Goal: Task Accomplishment & Management: Complete application form

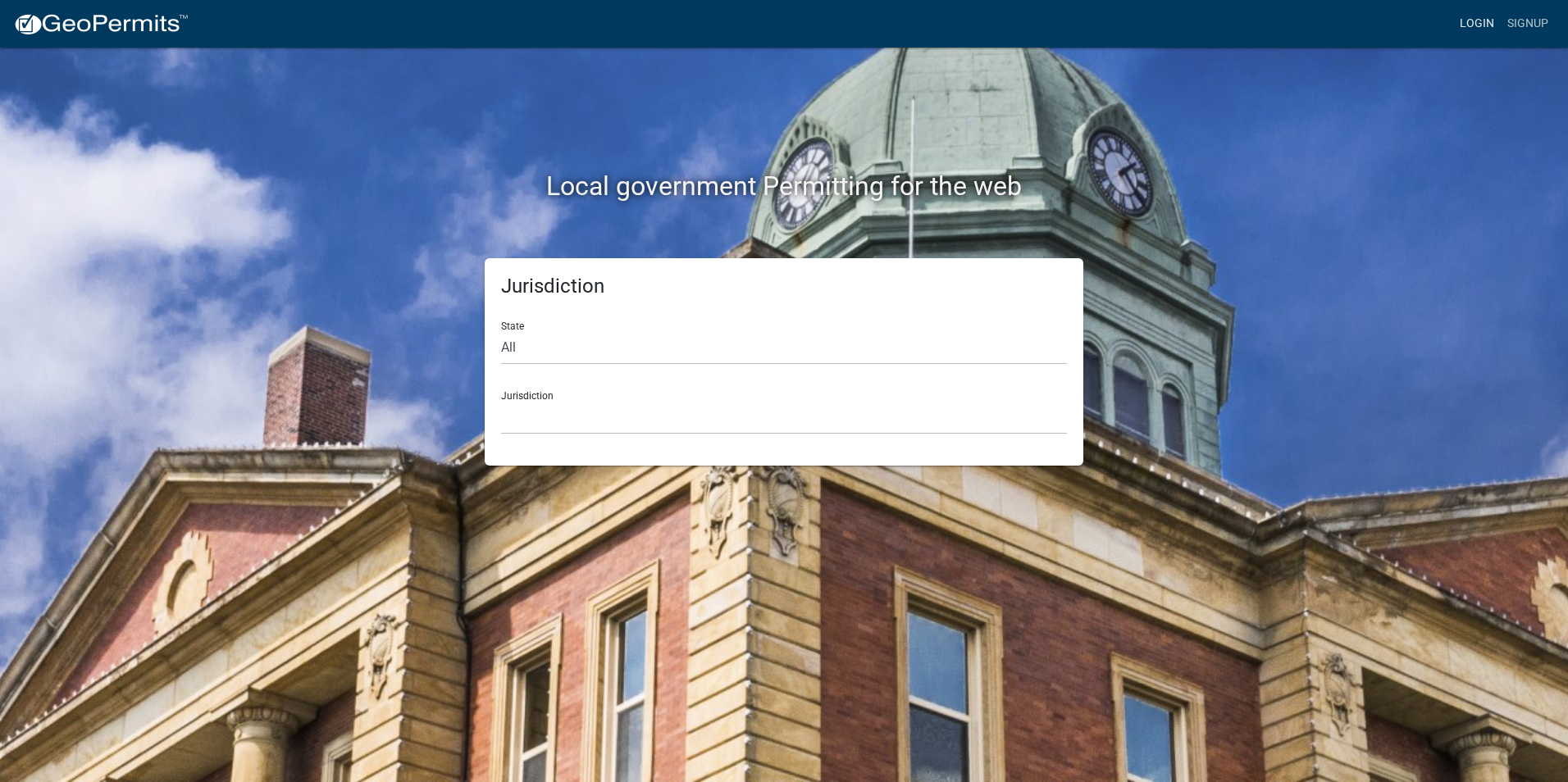
click at [1479, 21] on link "Login" at bounding box center [1477, 24] width 48 height 31
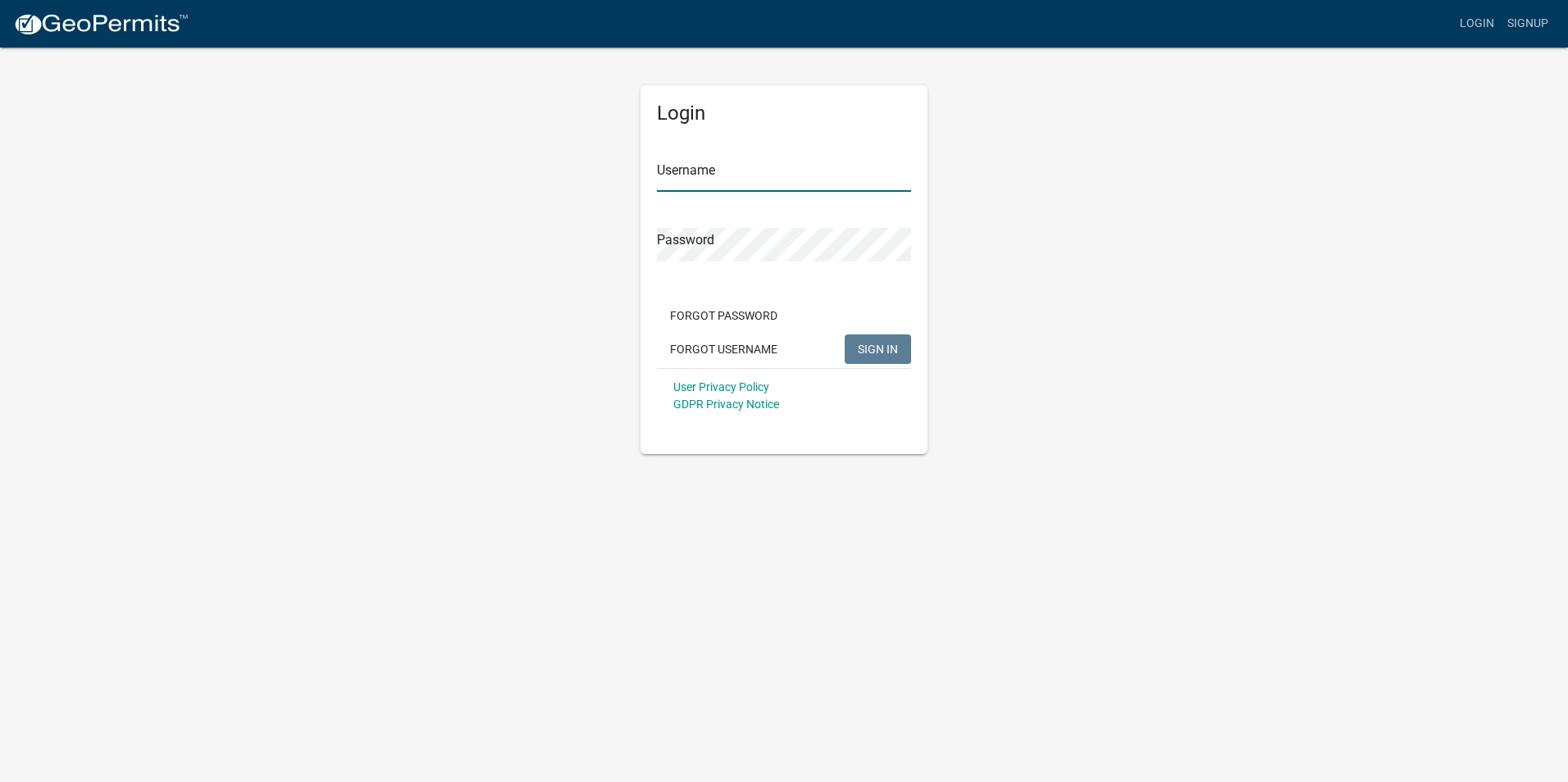
type input "Rockwell2012"
click at [867, 345] on span "SIGN IN" at bounding box center [877, 348] width 40 height 13
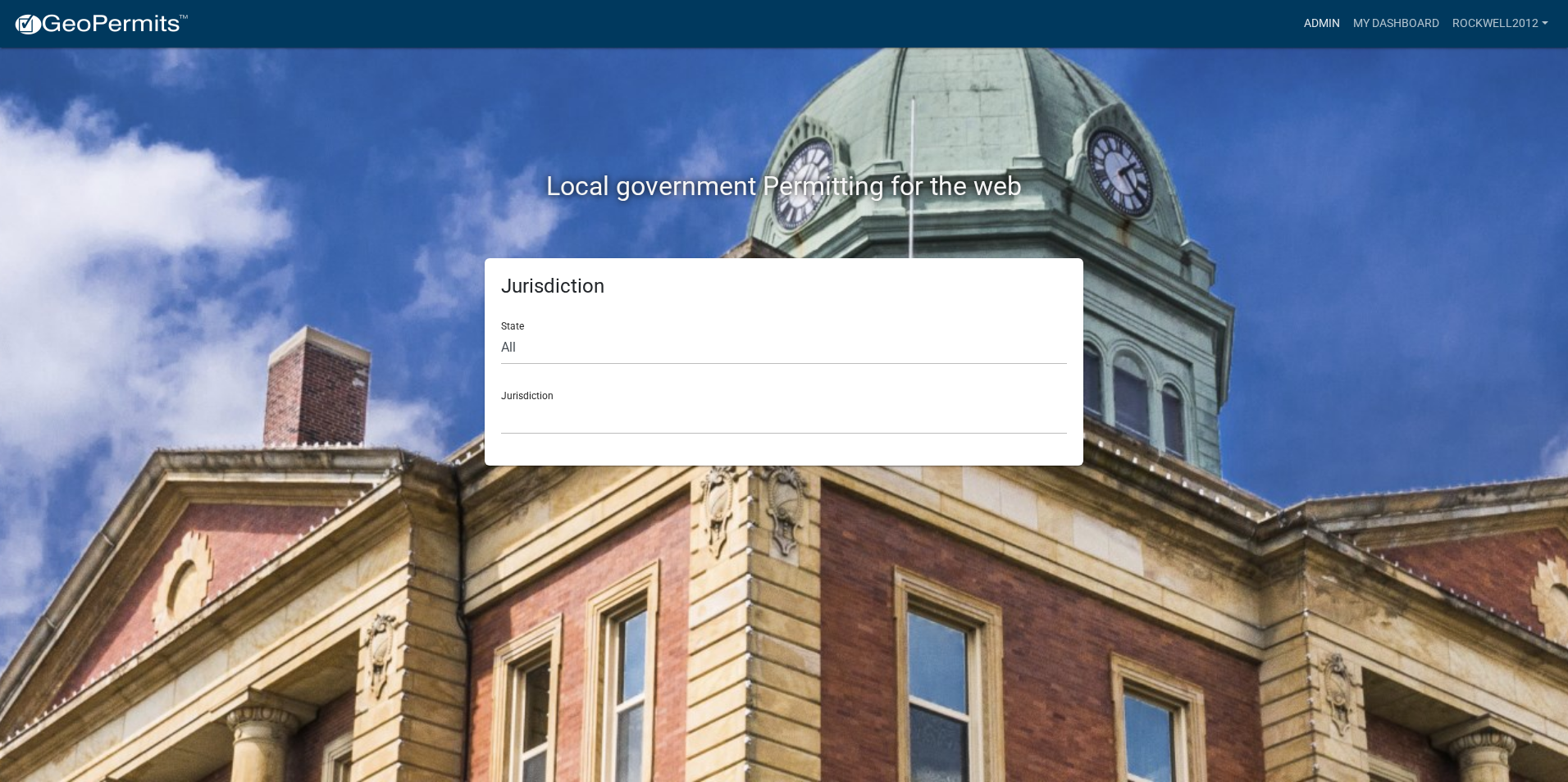
click at [1324, 15] on link "Admin" at bounding box center [1322, 24] width 49 height 31
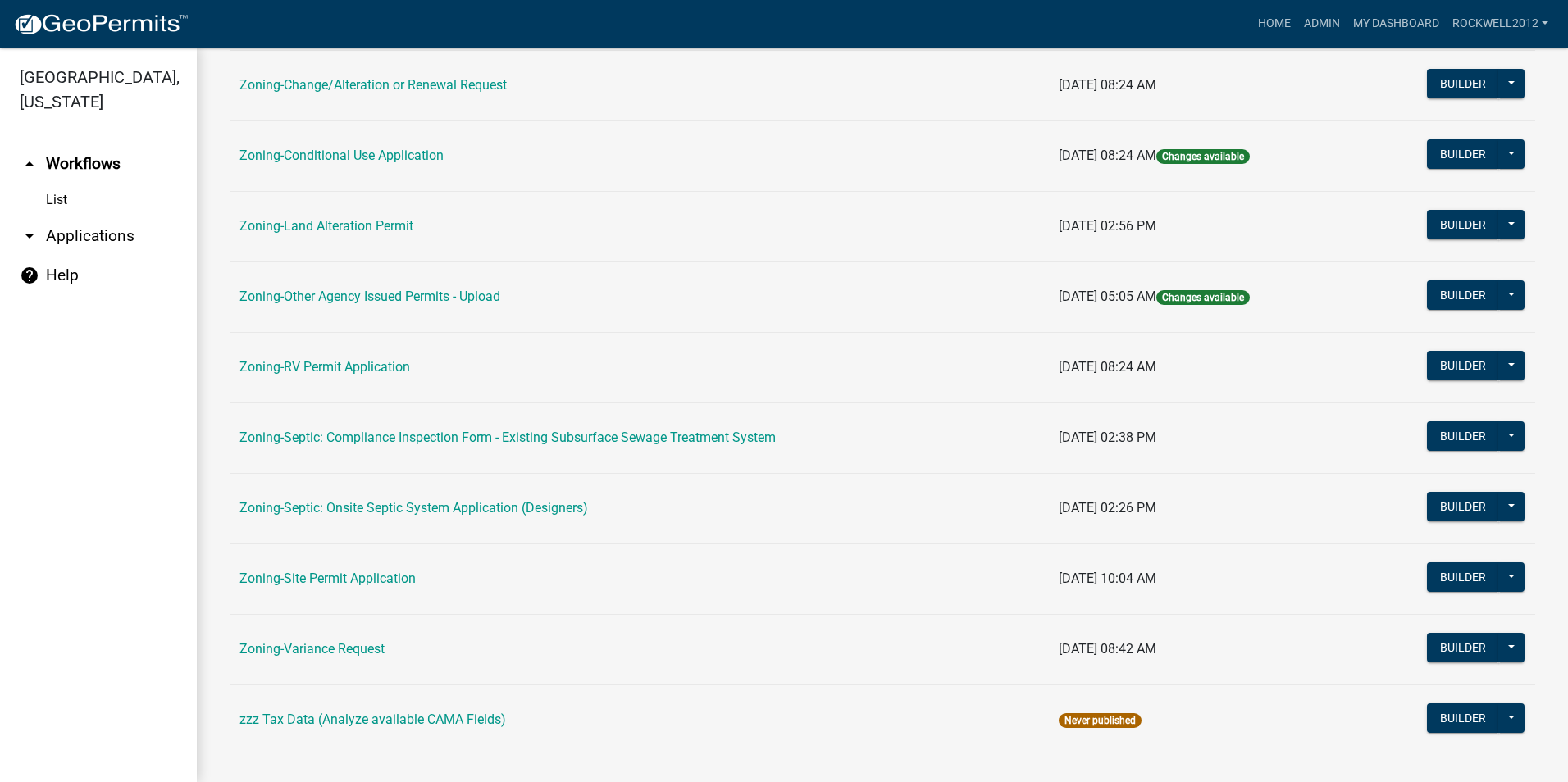
scroll to position [464, 0]
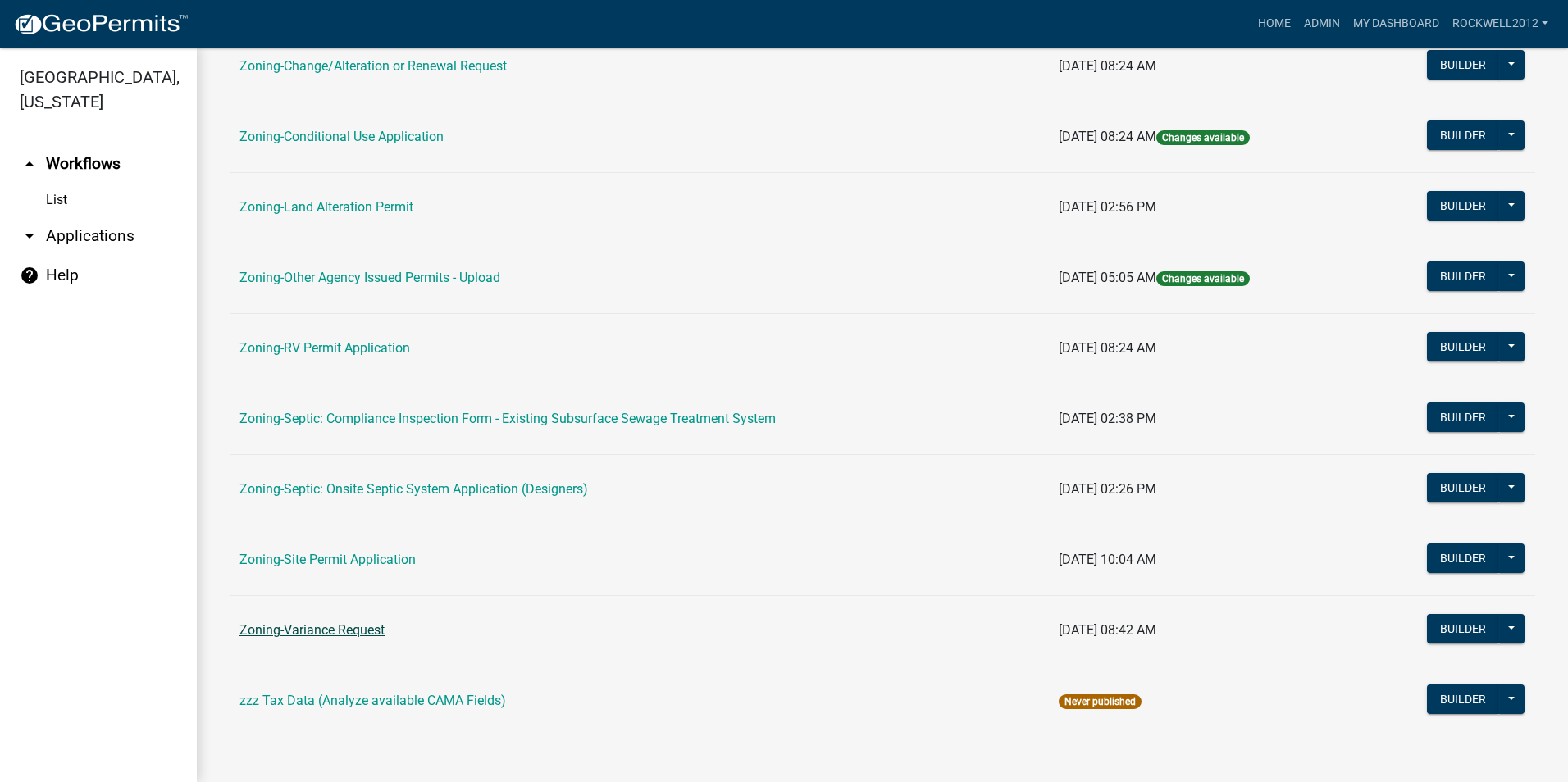
click at [331, 625] on link "Zoning-Variance Request" at bounding box center [311, 630] width 145 height 15
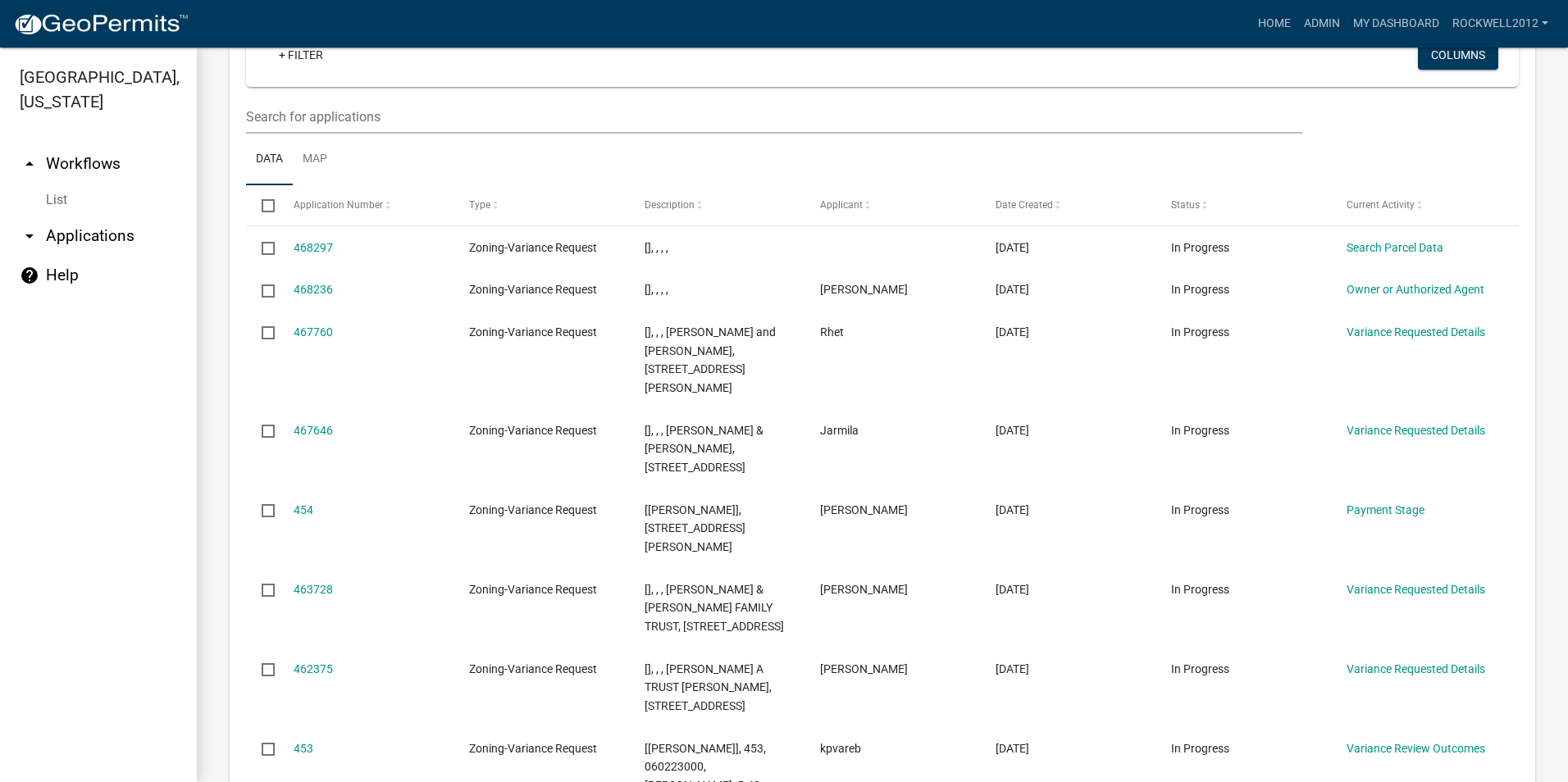
scroll to position [1803, 0]
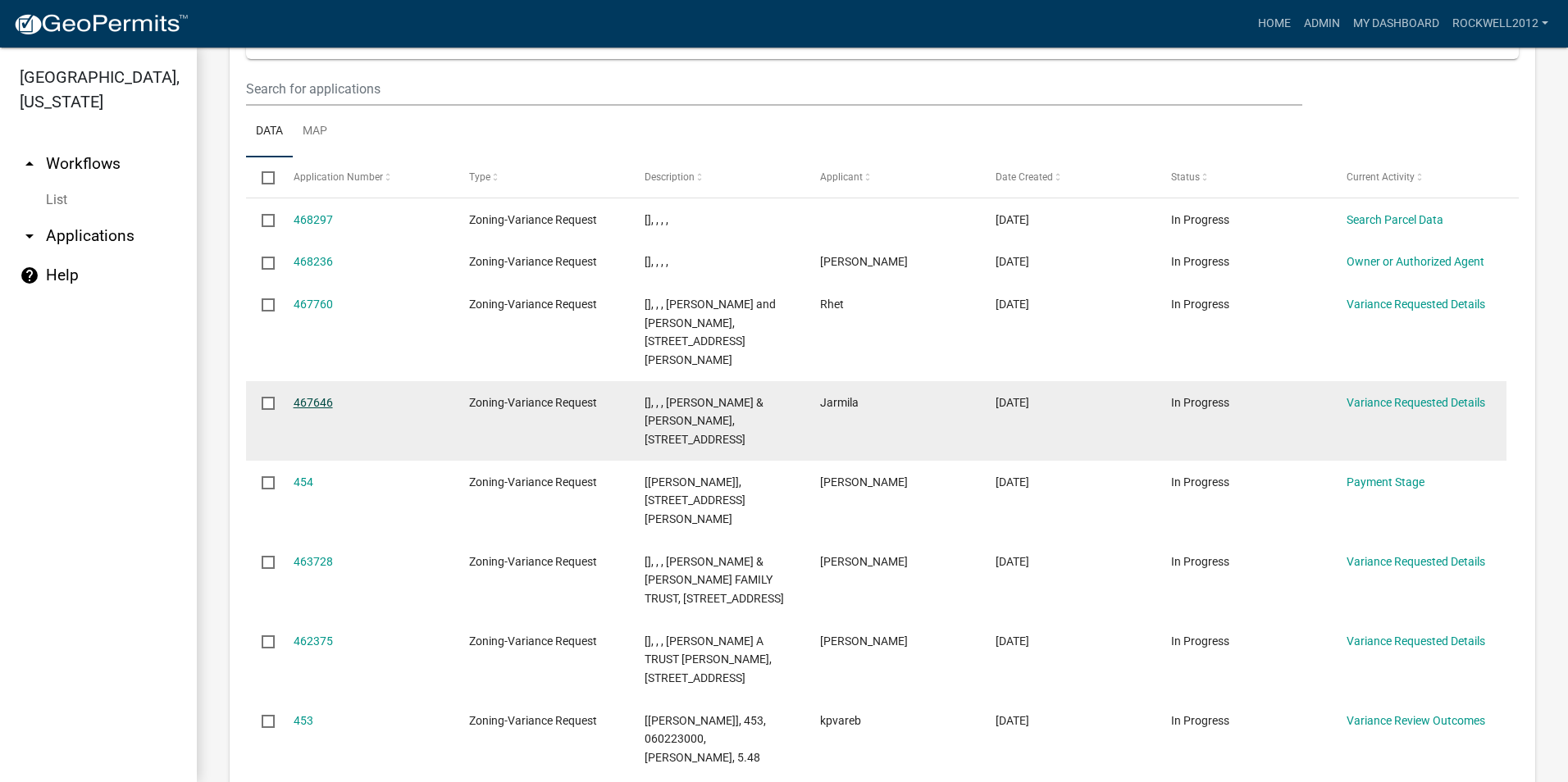
click at [306, 396] on link "467646" at bounding box center [313, 402] width 39 height 13
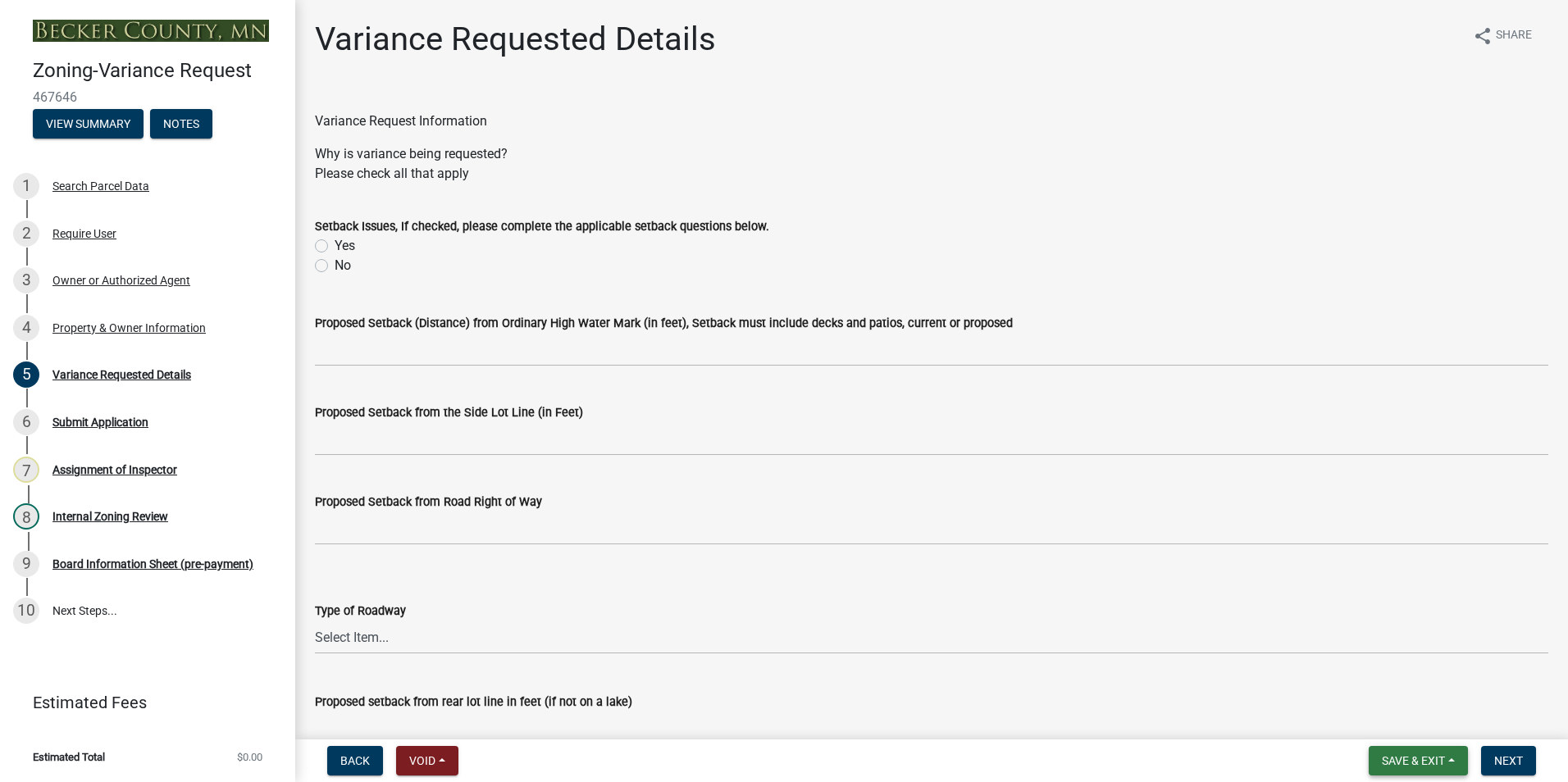
click at [1427, 767] on span "Save & Exit" at bounding box center [1413, 760] width 63 height 13
click at [1380, 717] on button "Save & Exit" at bounding box center [1402, 718] width 132 height 39
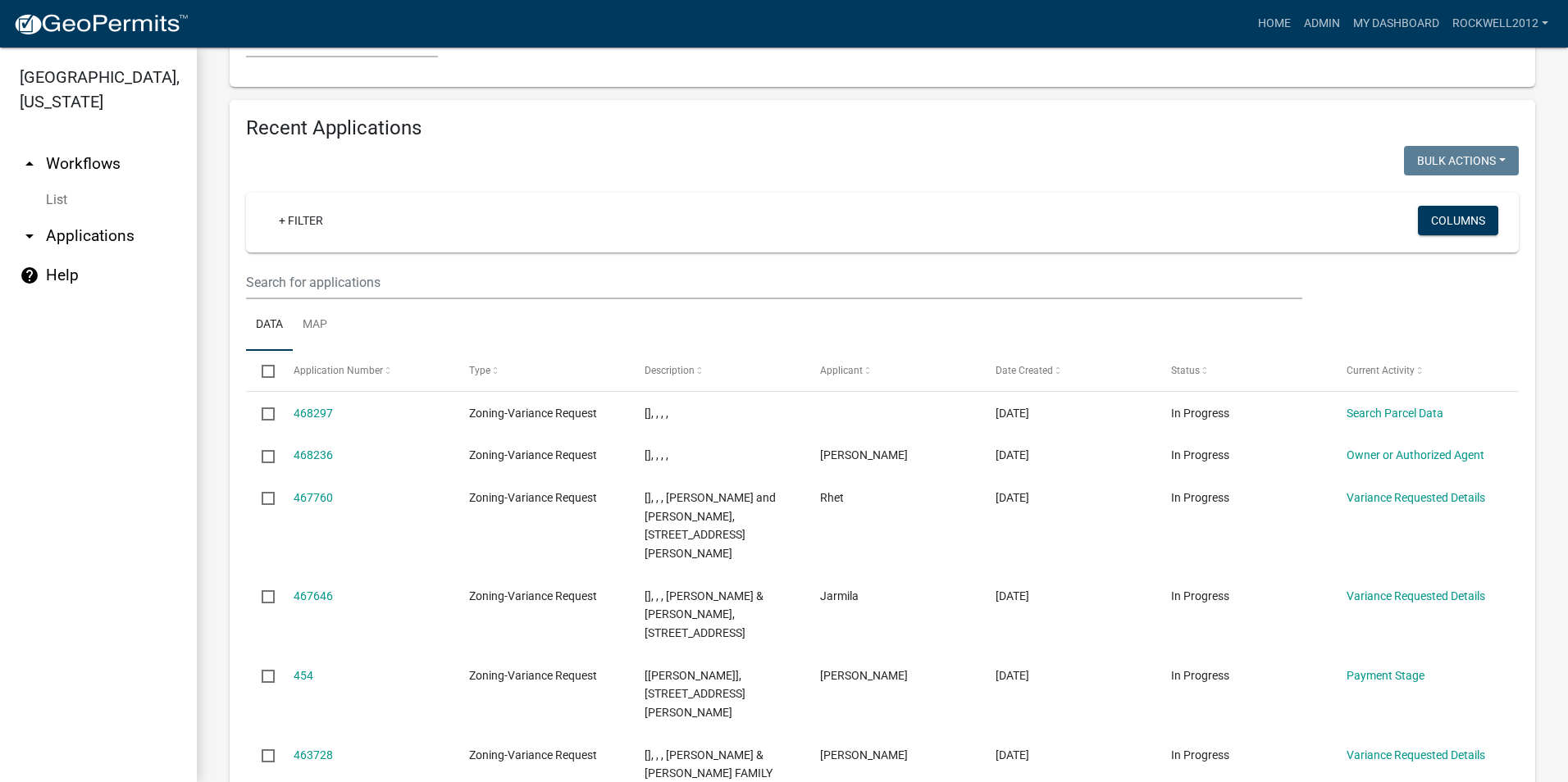
scroll to position [1639, 0]
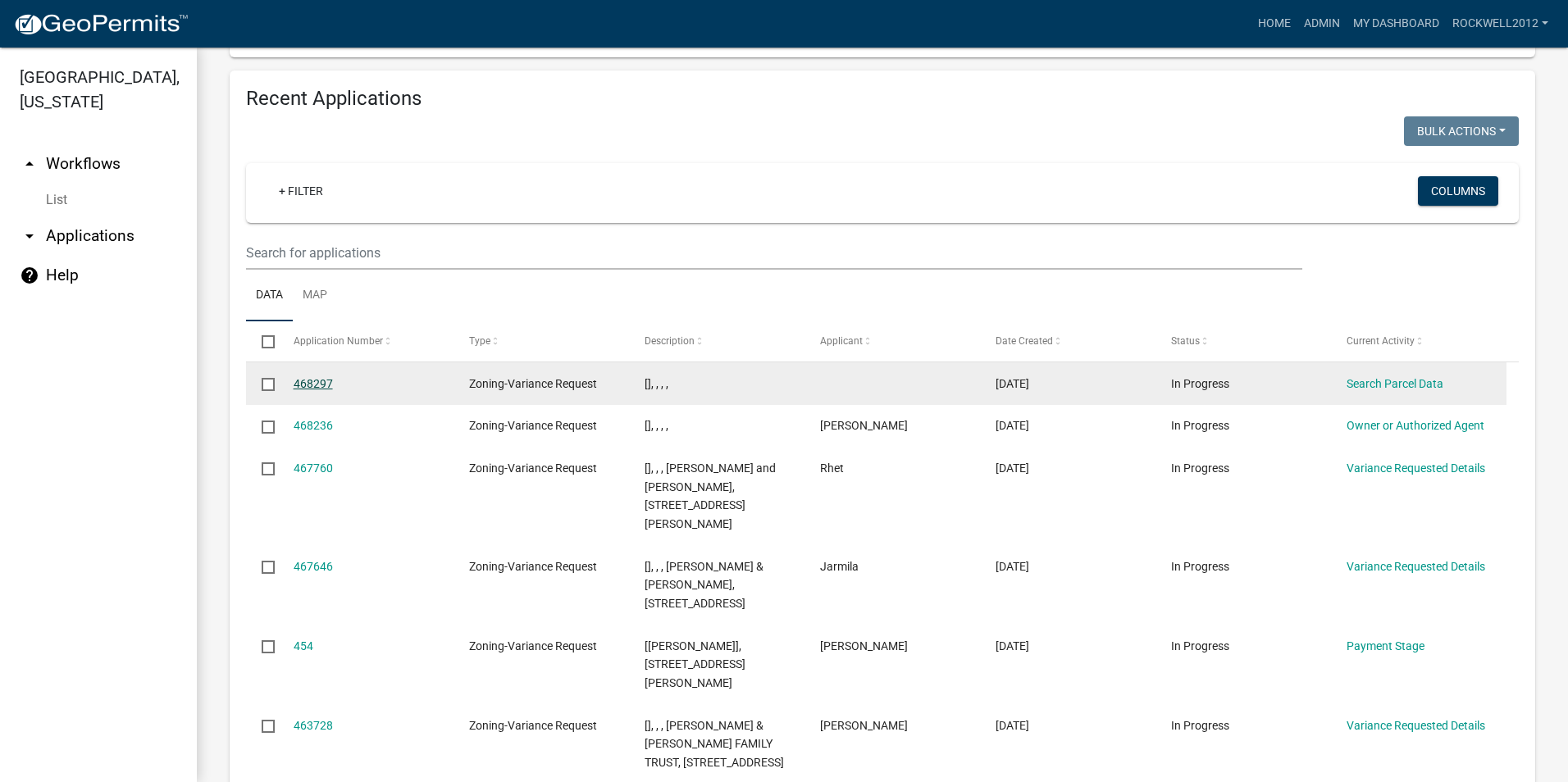
click at [301, 377] on link "468297" at bounding box center [313, 383] width 39 height 13
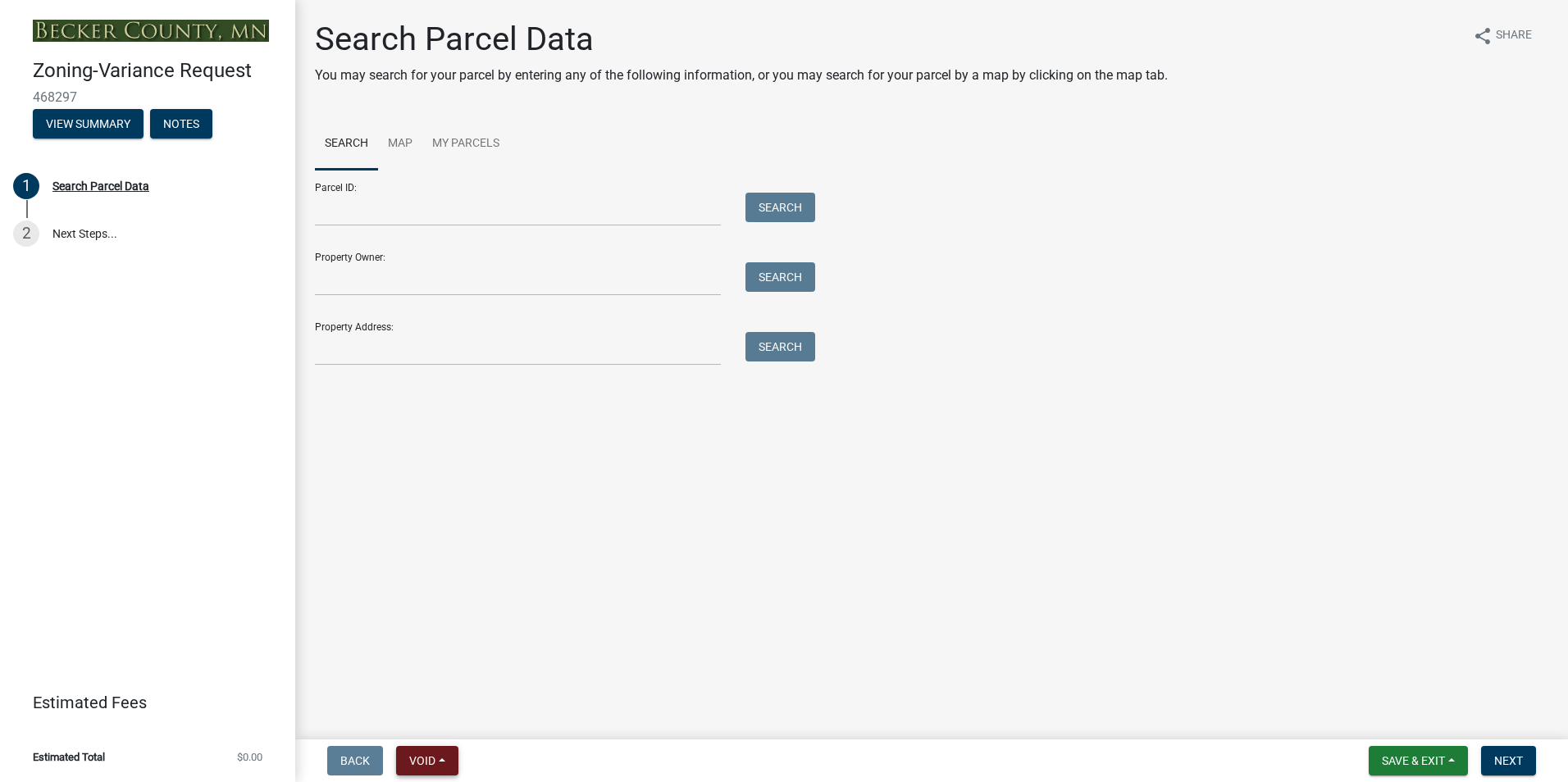
click at [434, 758] on span "Void" at bounding box center [422, 760] width 26 height 13
click at [434, 714] on button "Void" at bounding box center [462, 718] width 132 height 39
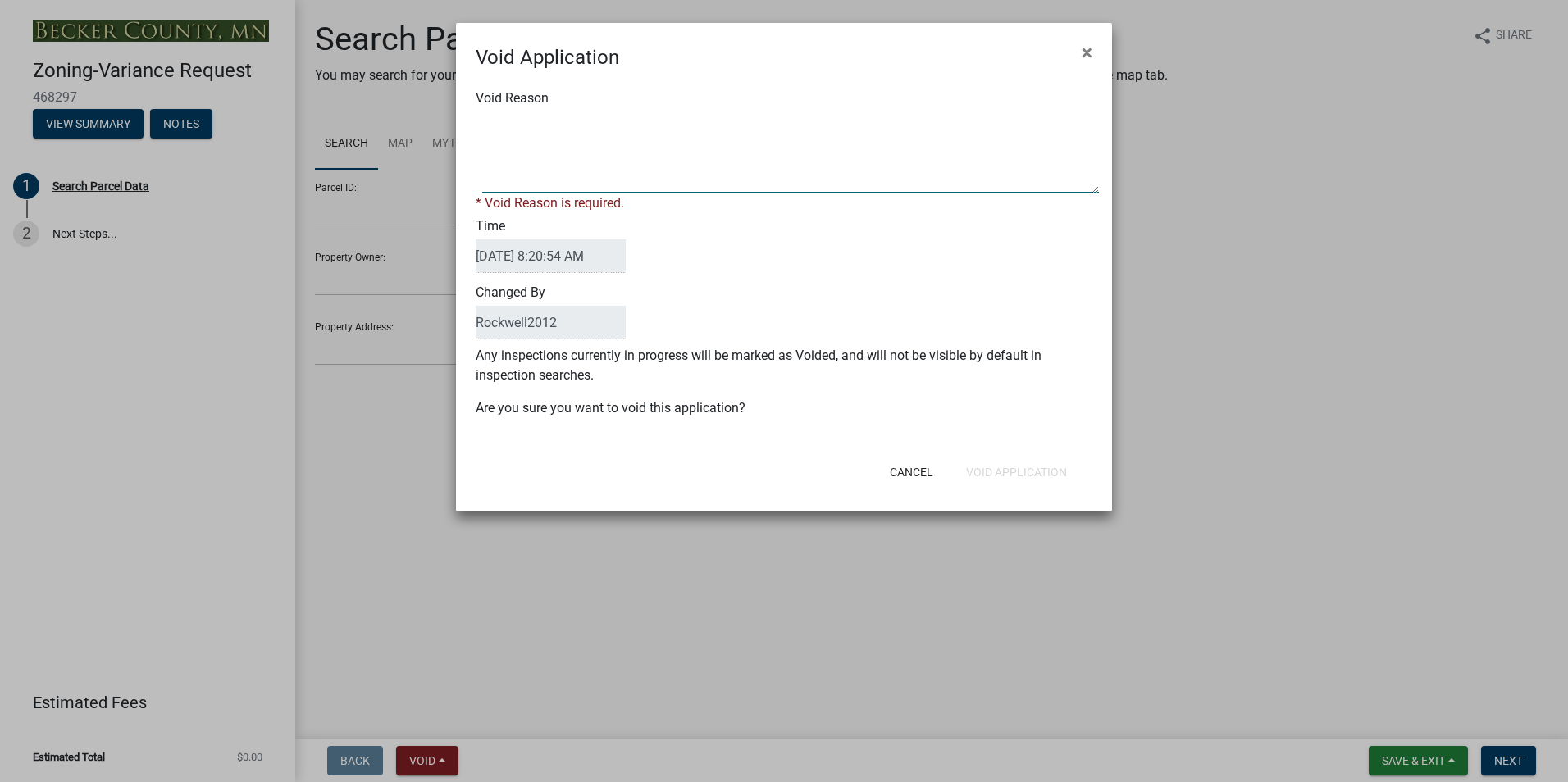
click at [501, 126] on textarea "Void Reason" at bounding box center [790, 152] width 617 height 82
type textarea "Duplicate"
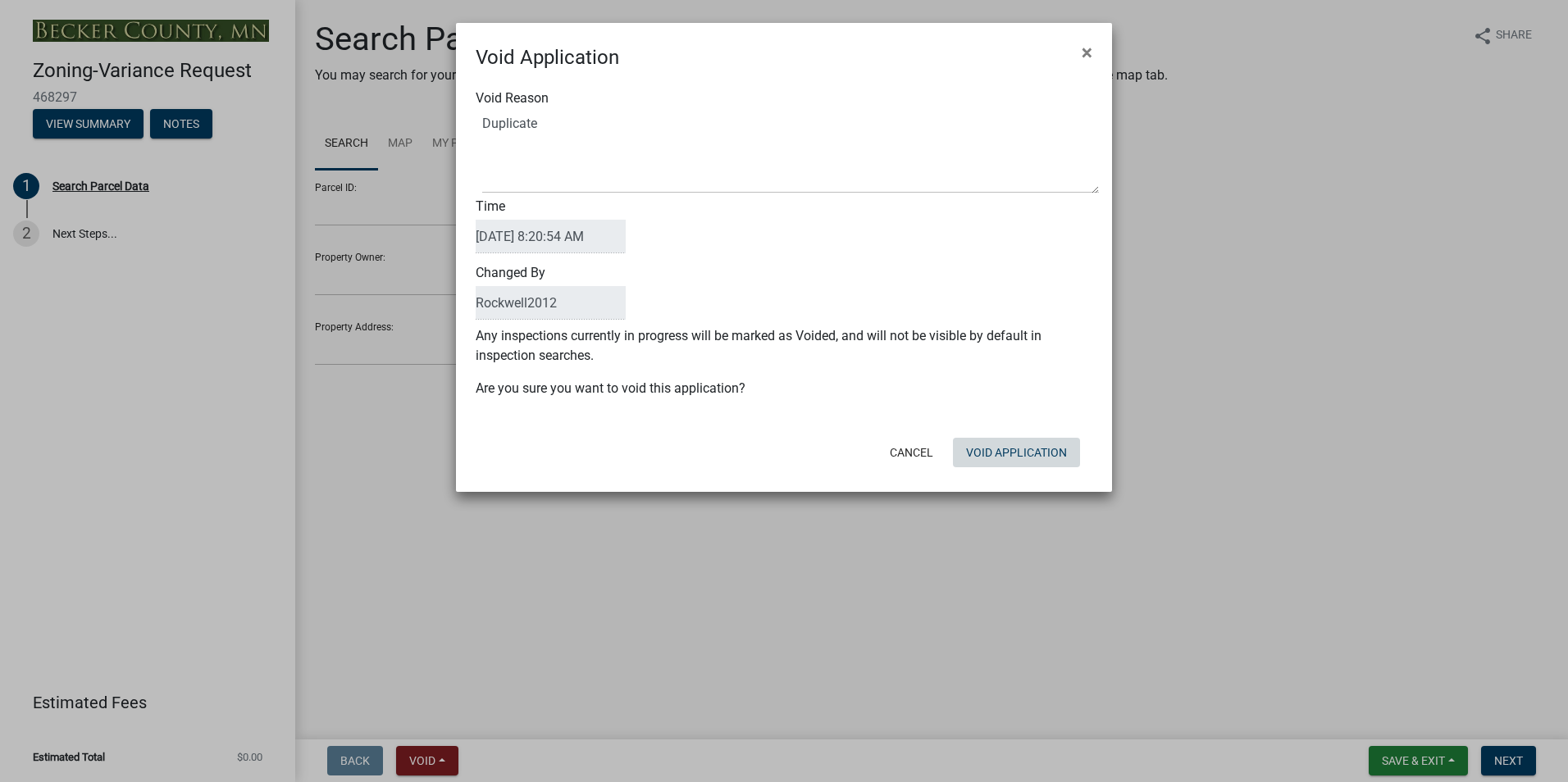
click at [1020, 466] on button "Void Application" at bounding box center [1016, 452] width 127 height 30
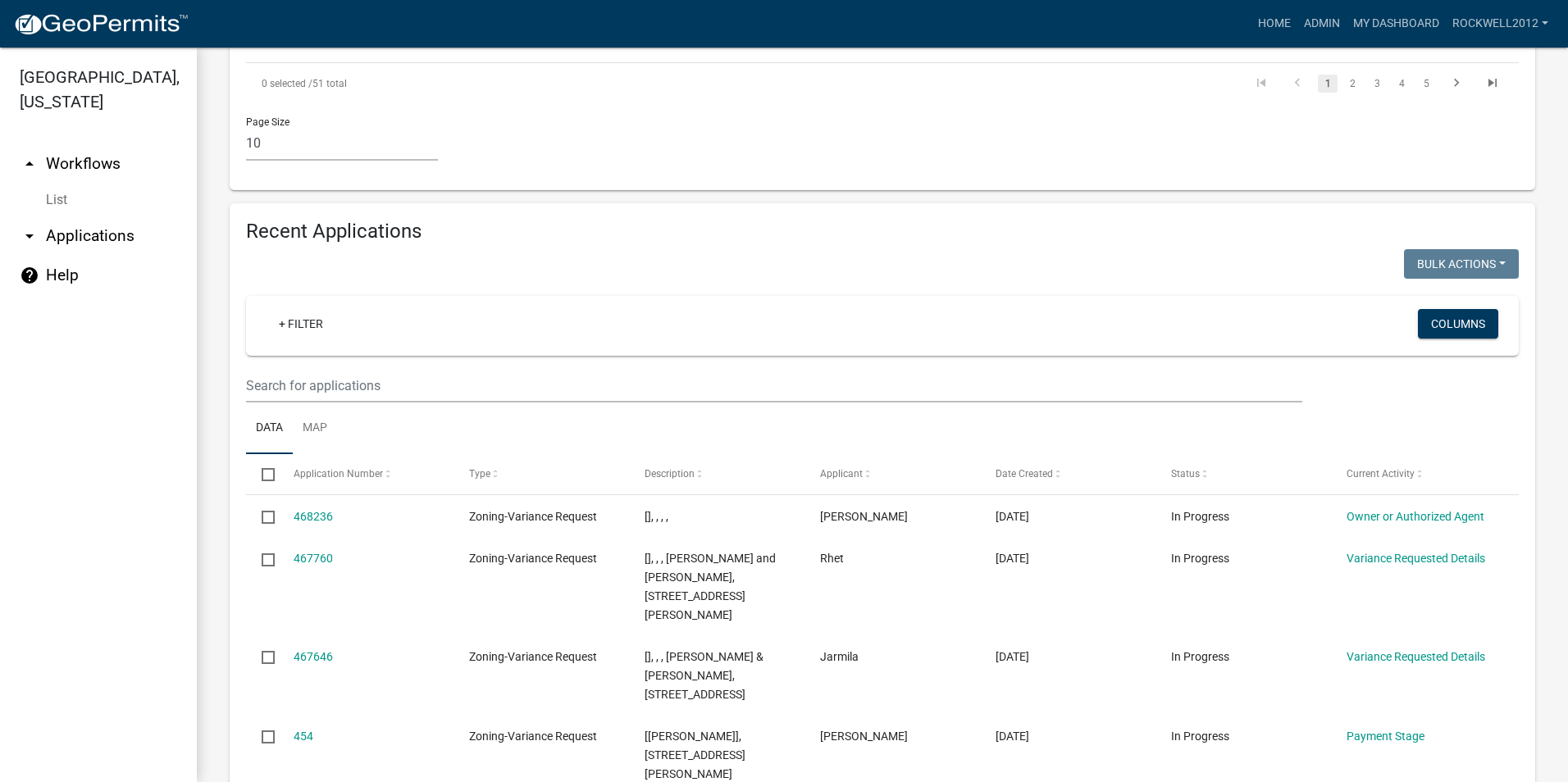
scroll to position [1557, 0]
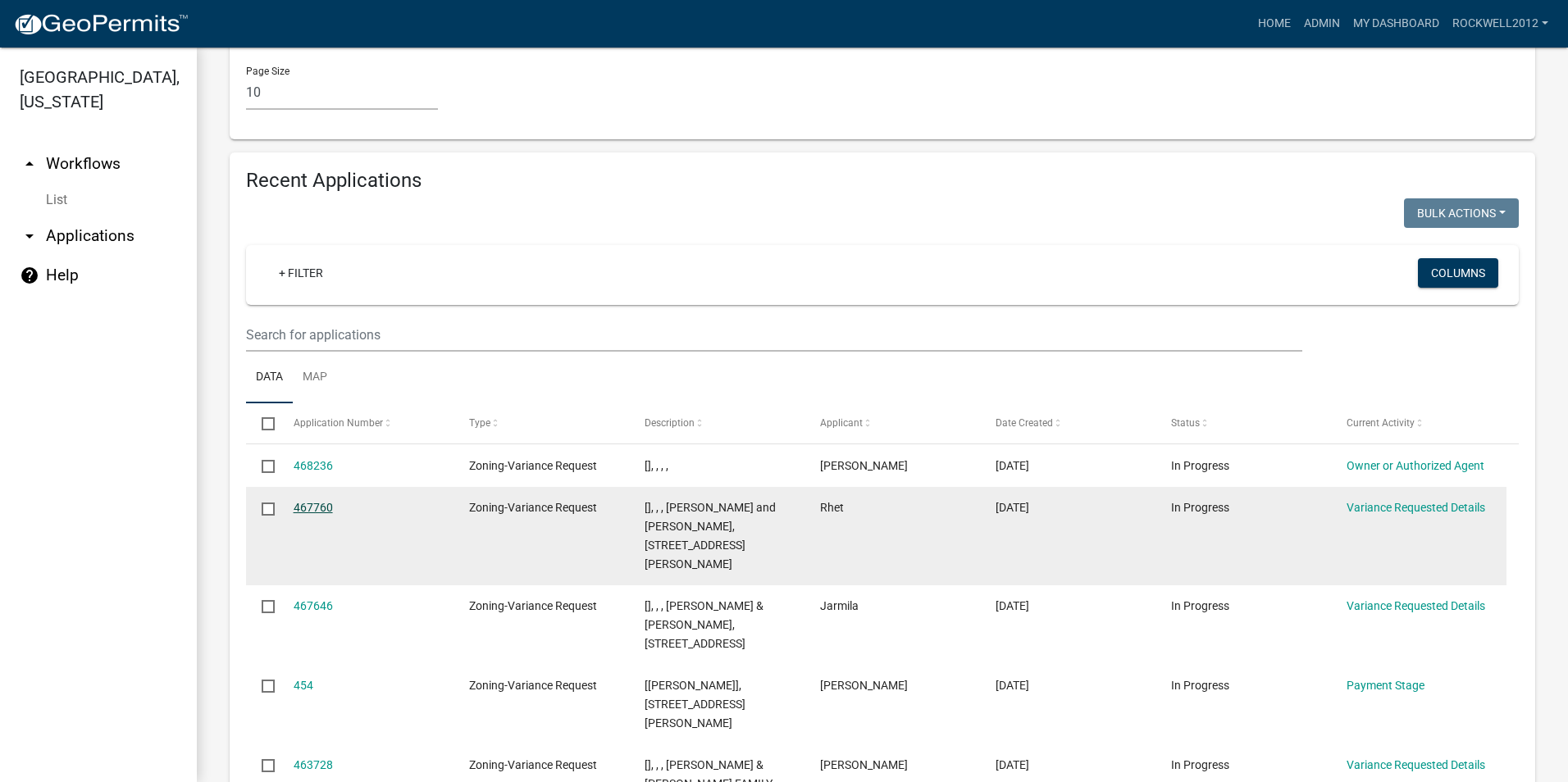
click at [312, 500] on link "467760" at bounding box center [313, 506] width 39 height 13
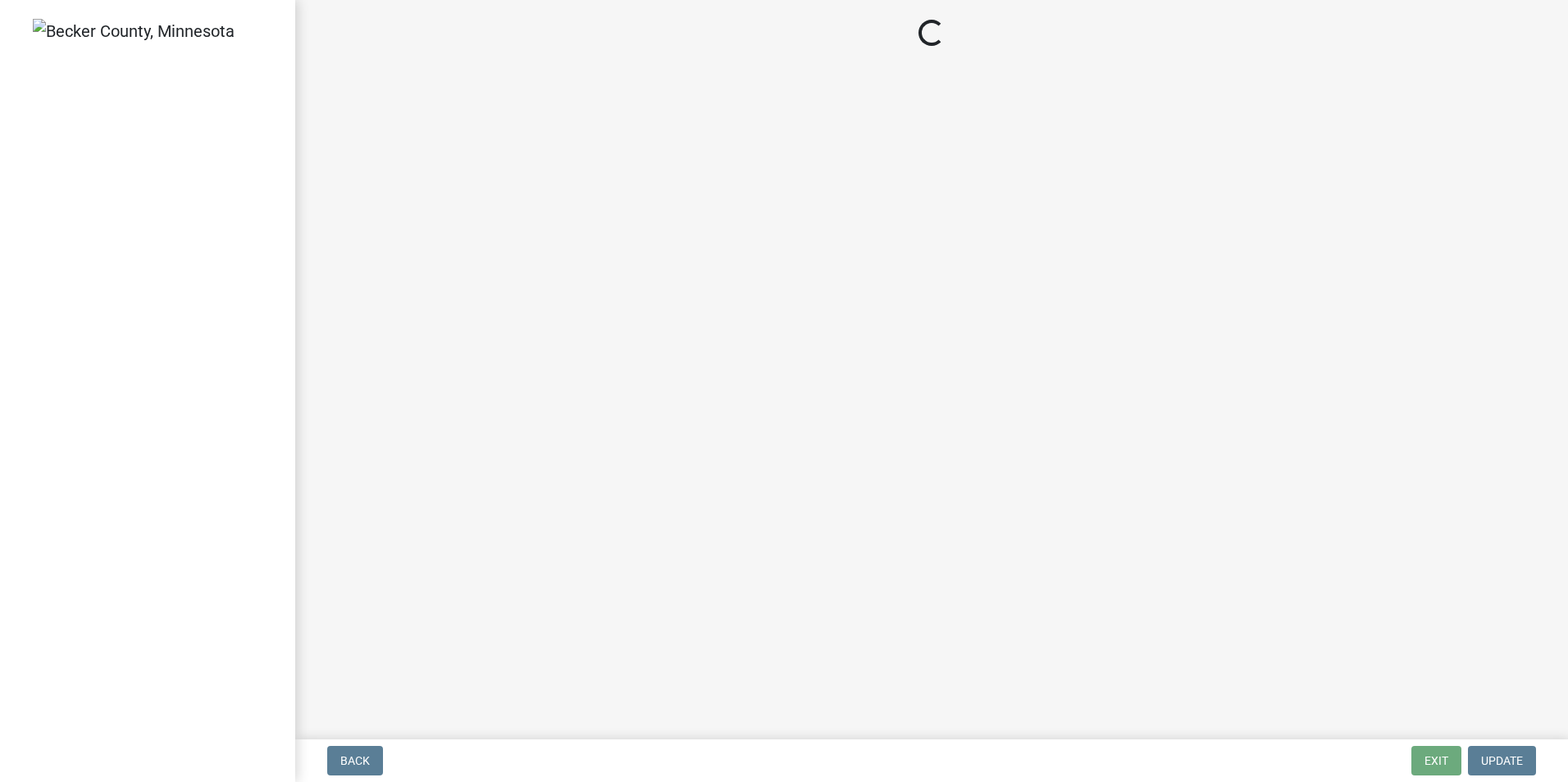
select select "edc6b78d-c029-41a6-a436-e6f76b5f0855"
select select "a5c6235c-6fe0-43e3-9b64-f3566618e99d"
select select "fa582be9-2d62-4523-84bf-021228ae85a0"
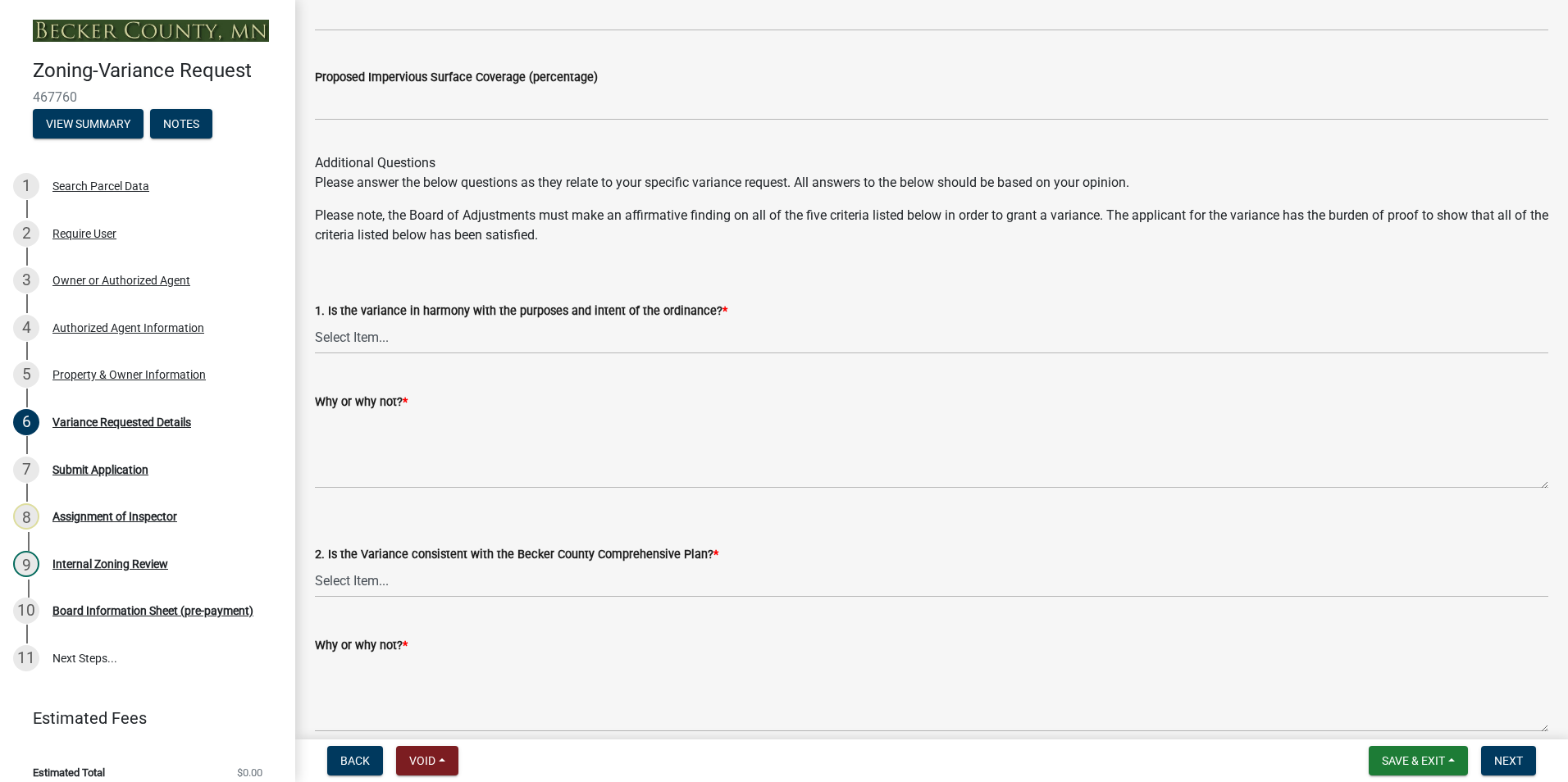
scroll to position [2295, 0]
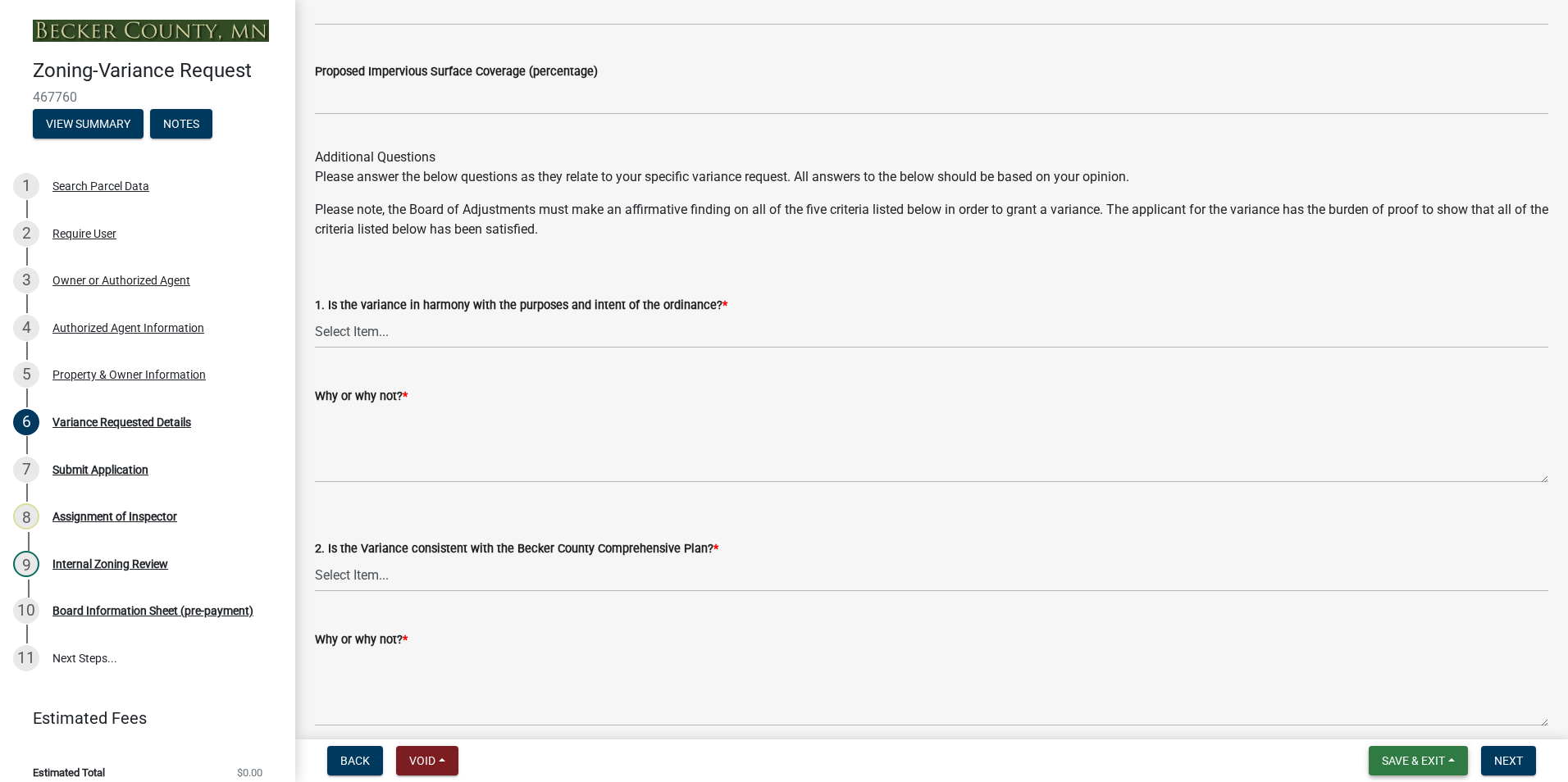
click at [1410, 764] on span "Save & Exit" at bounding box center [1413, 760] width 63 height 13
click at [1384, 722] on button "Save & Exit" at bounding box center [1402, 718] width 132 height 39
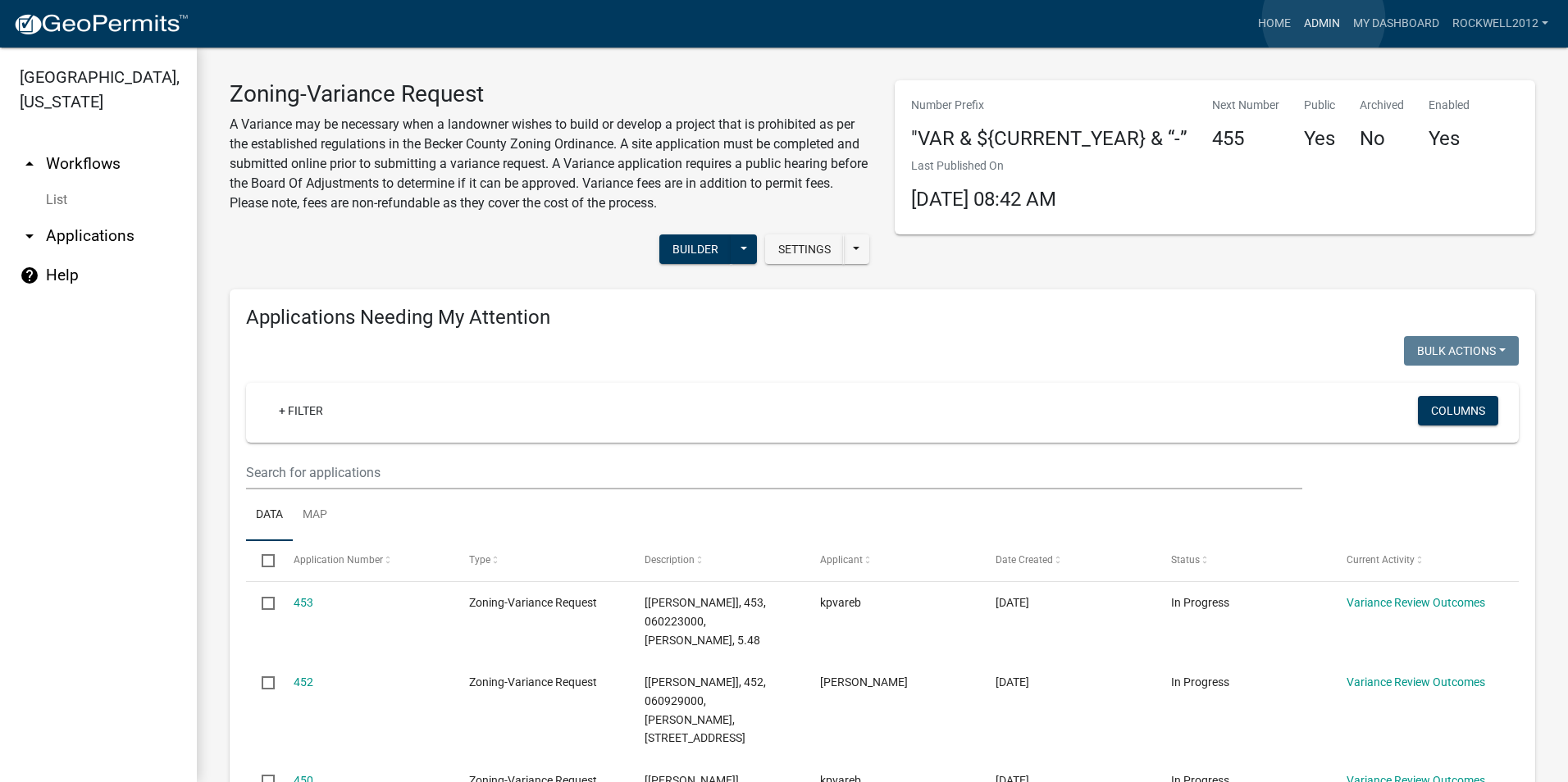
click at [1324, 19] on link "Admin" at bounding box center [1322, 24] width 49 height 31
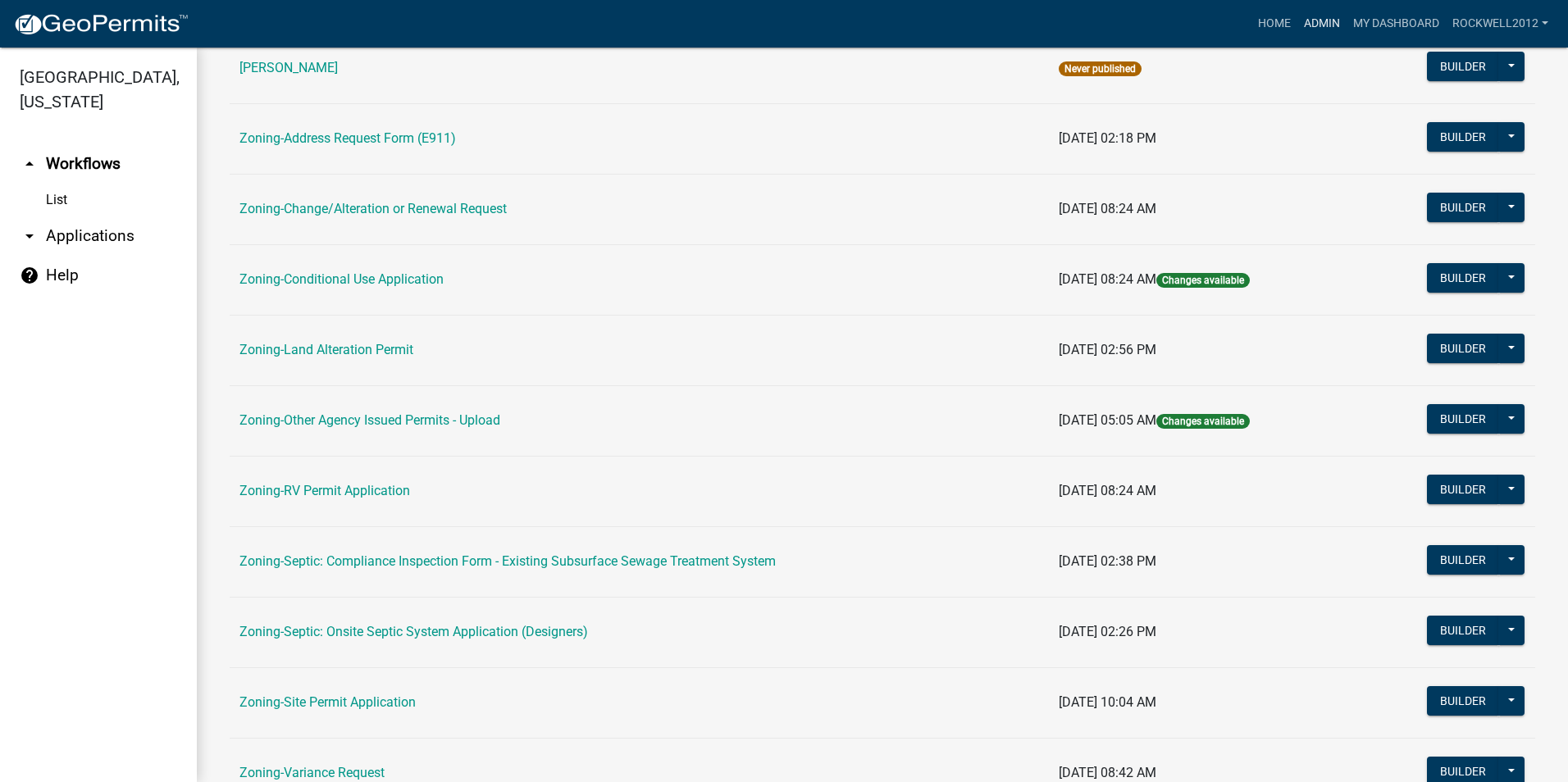
scroll to position [328, 0]
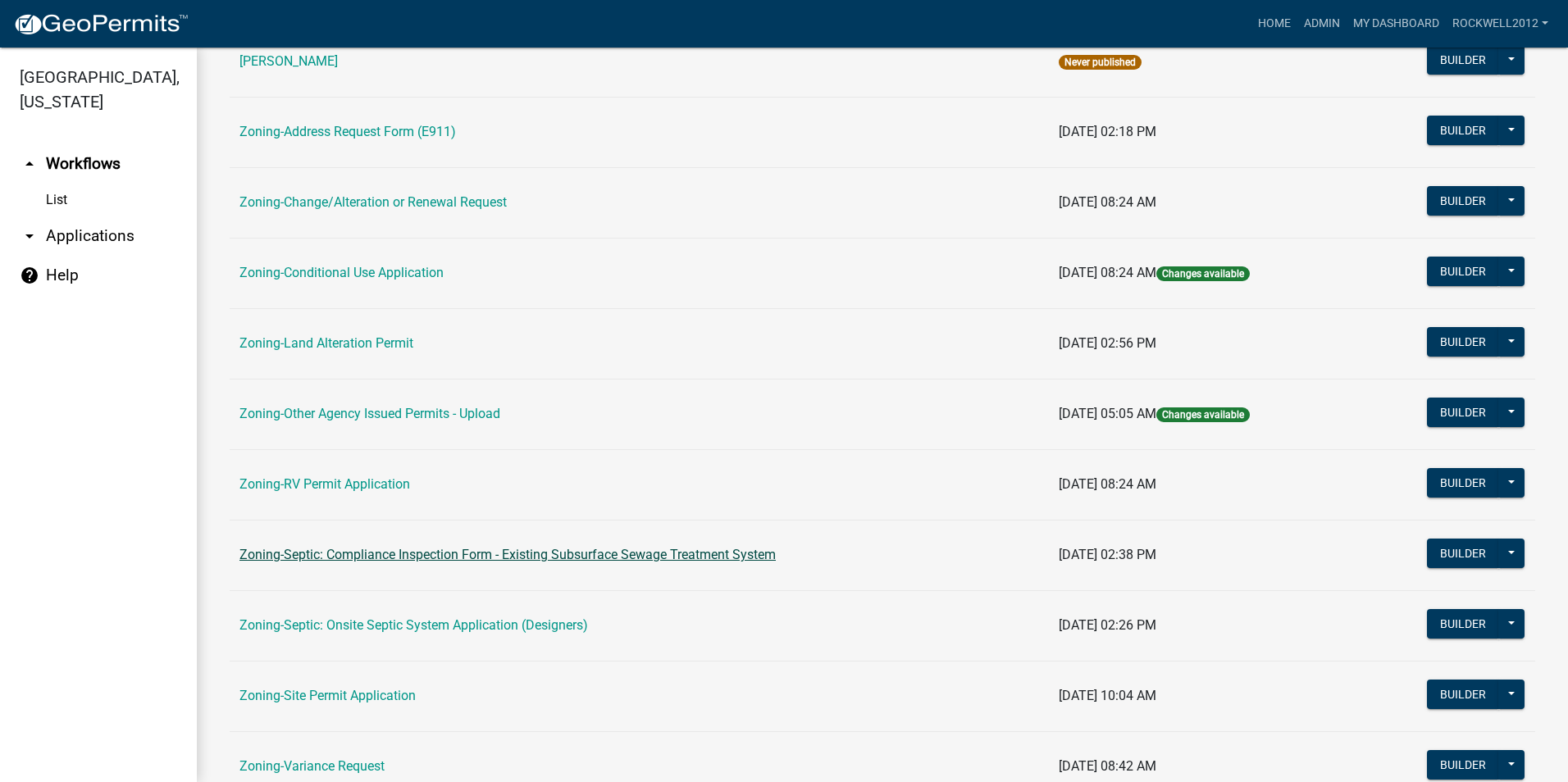
click at [634, 549] on link "Zoning-Septic: Compliance Inspection Form - Existing Subsurface Sewage Treatmen…" at bounding box center [507, 555] width 536 height 15
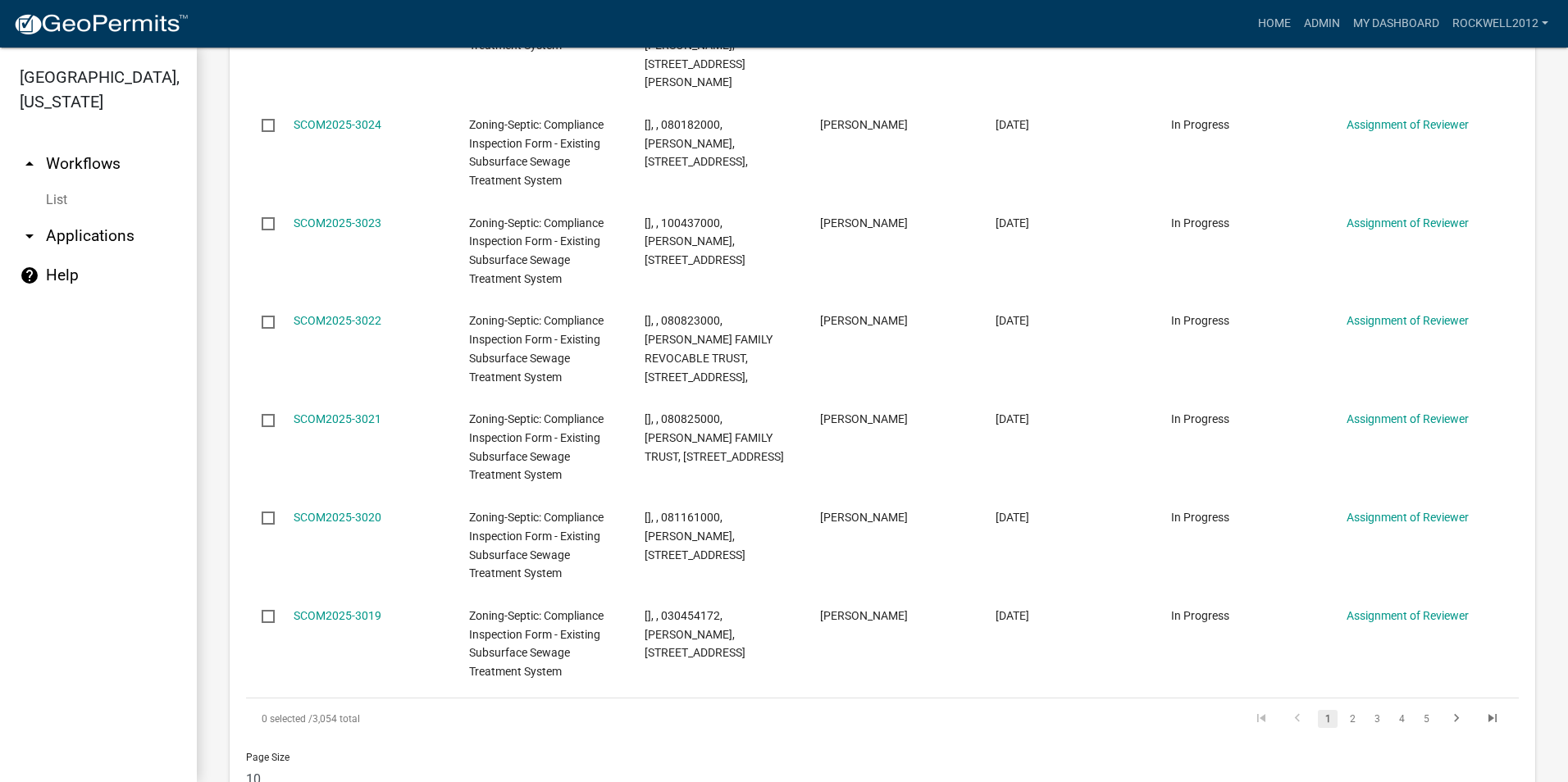
scroll to position [2326, 0]
select select "2: 50"
click at [246, 761] on select "10 25 50 100" at bounding box center [342, 778] width 192 height 34
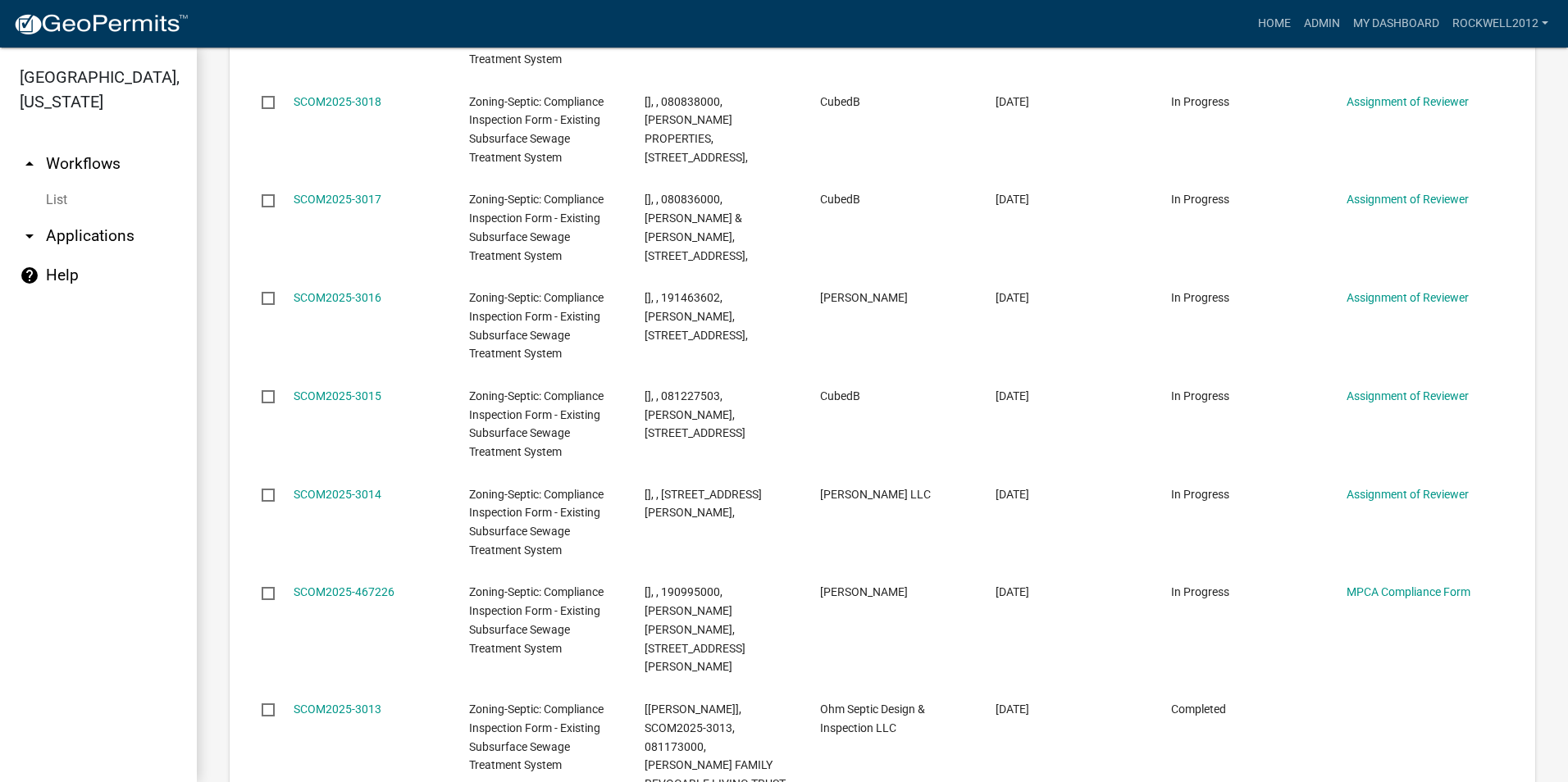
scroll to position [2981, 0]
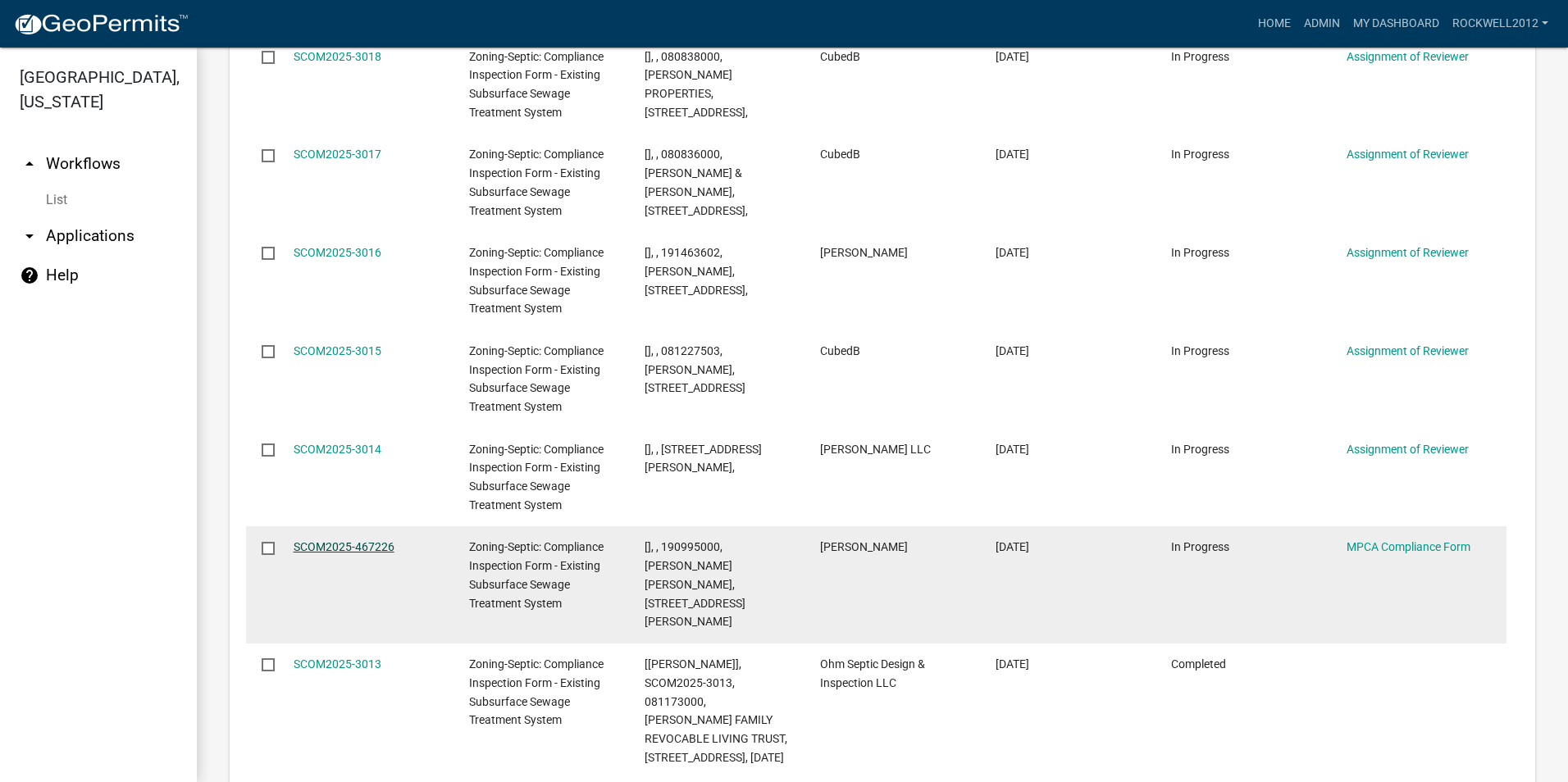
click at [333, 540] on link "SCOM2025-467226" at bounding box center [344, 546] width 101 height 13
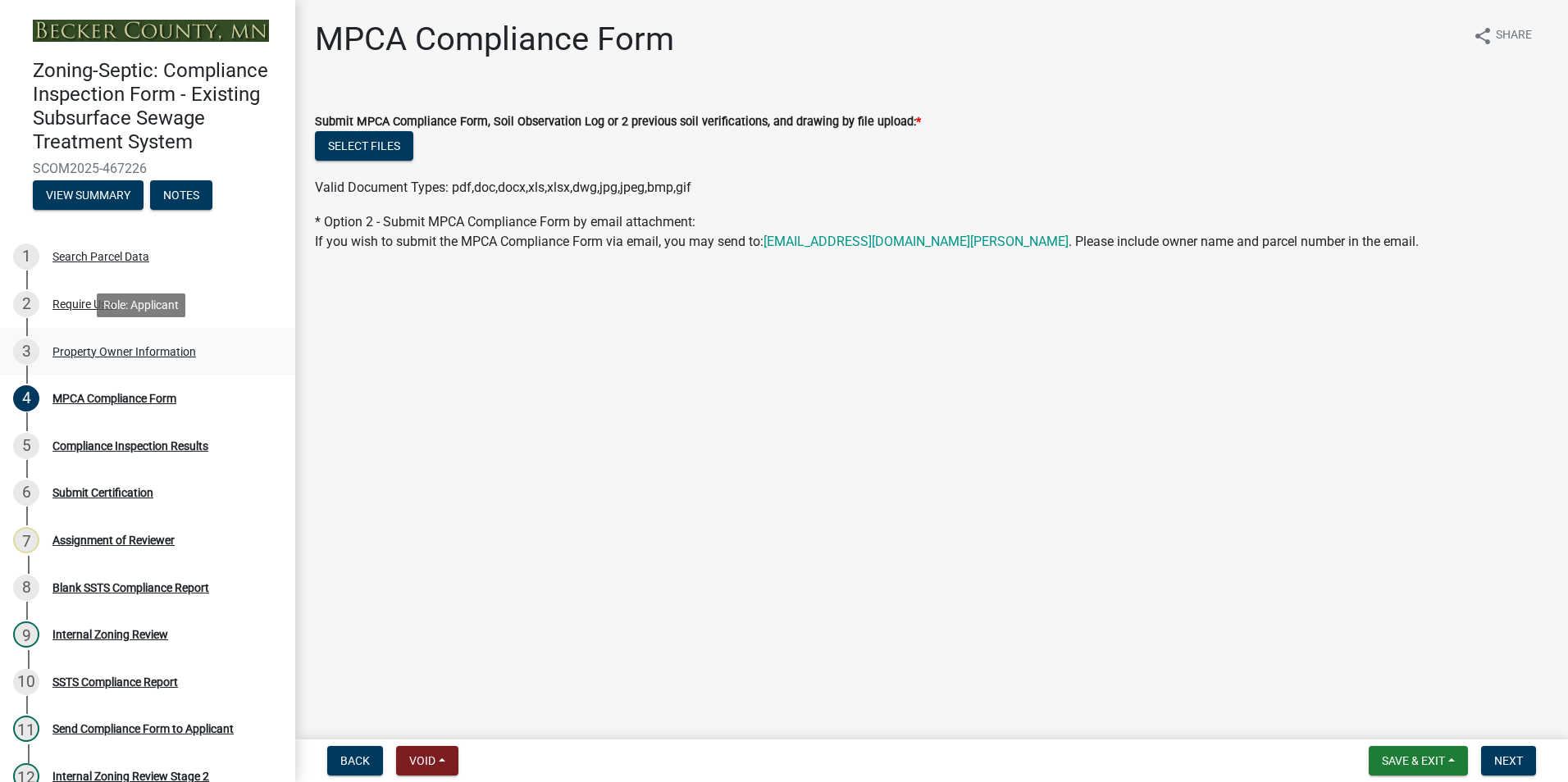
click at [125, 349] on div "Property Owner Information" at bounding box center [124, 352] width 143 height 12
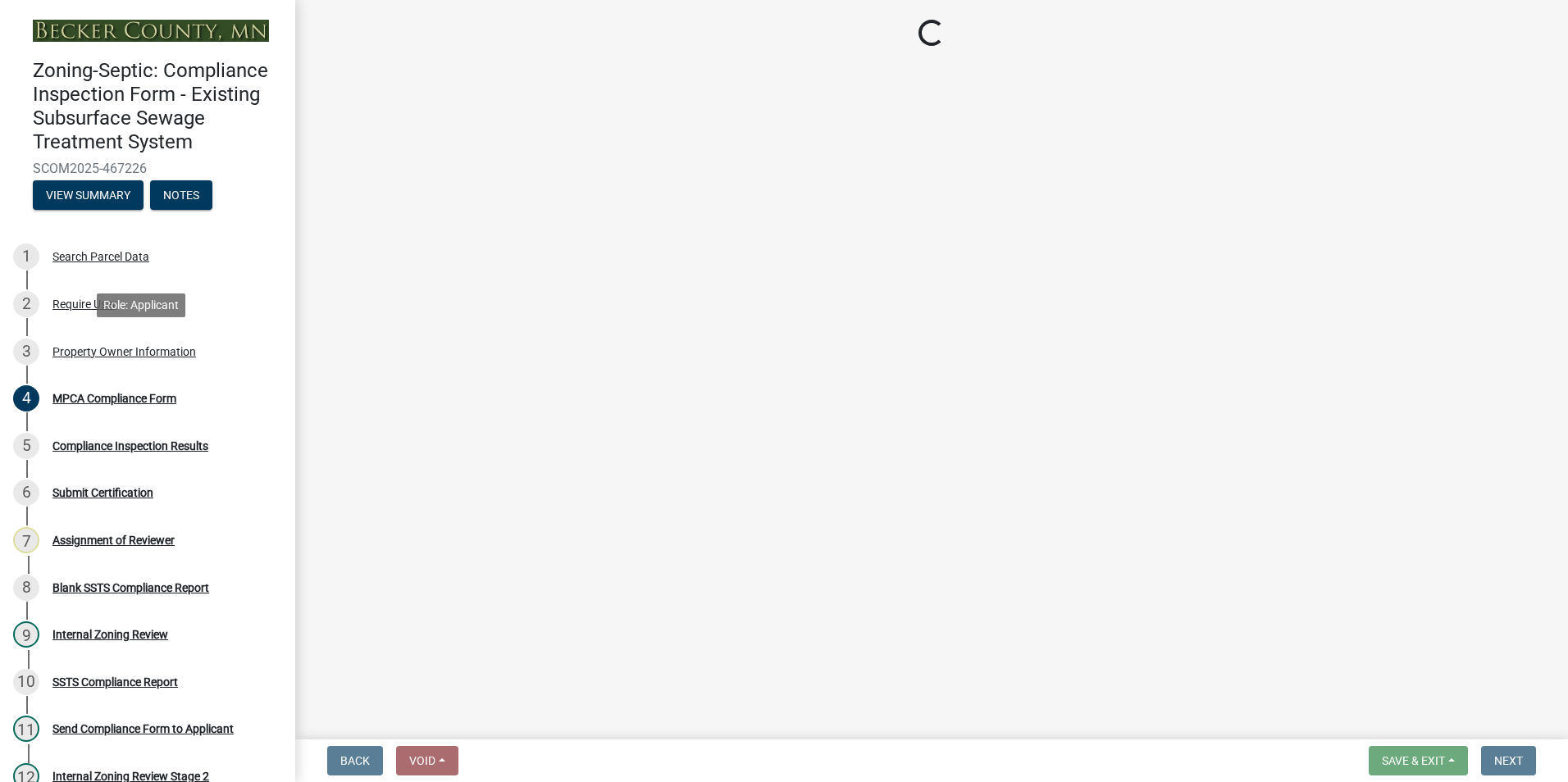
select select "945f6891-bcff-43bc-87f4-41d33ca130f5"
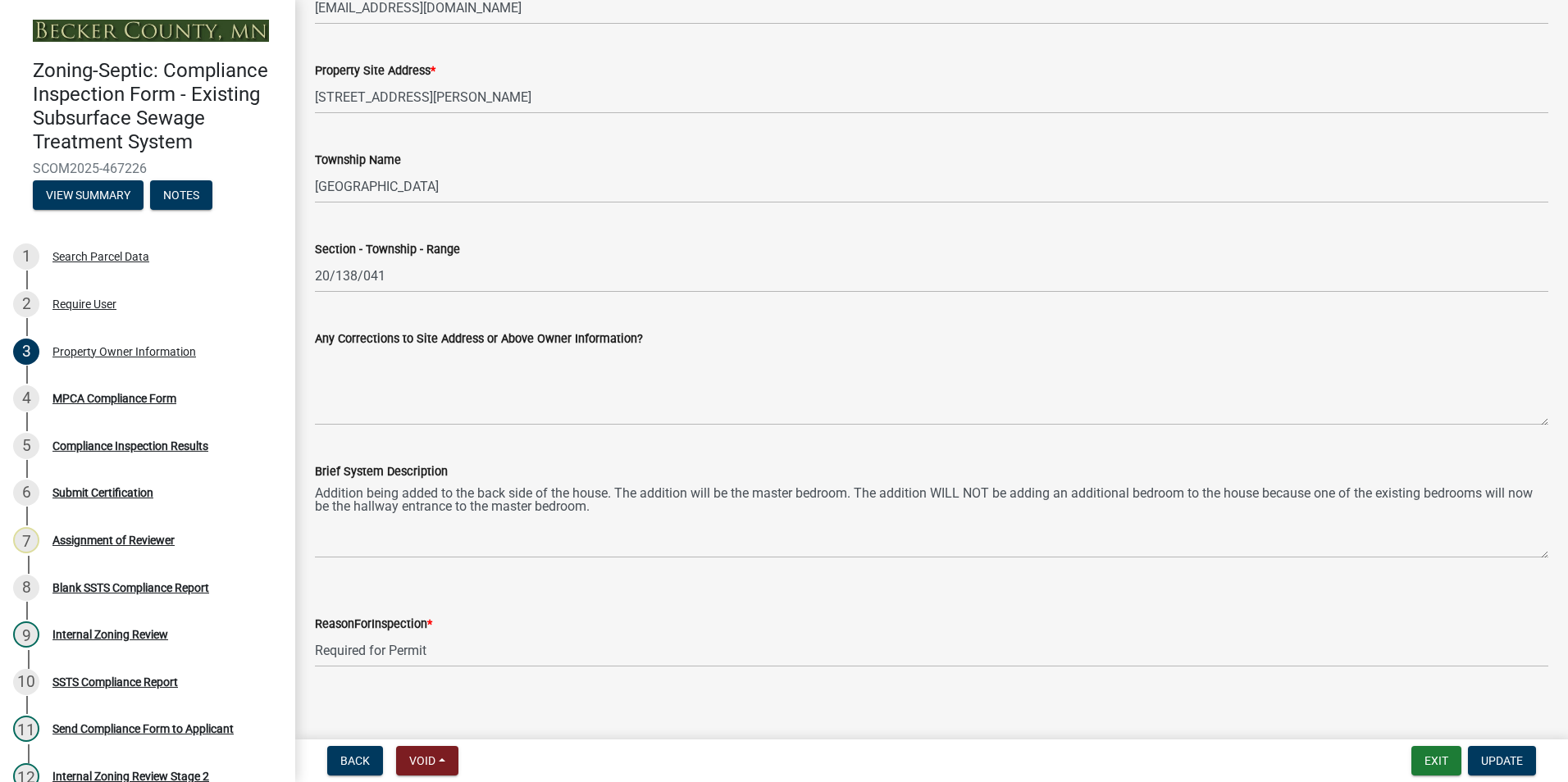
scroll to position [739, 0]
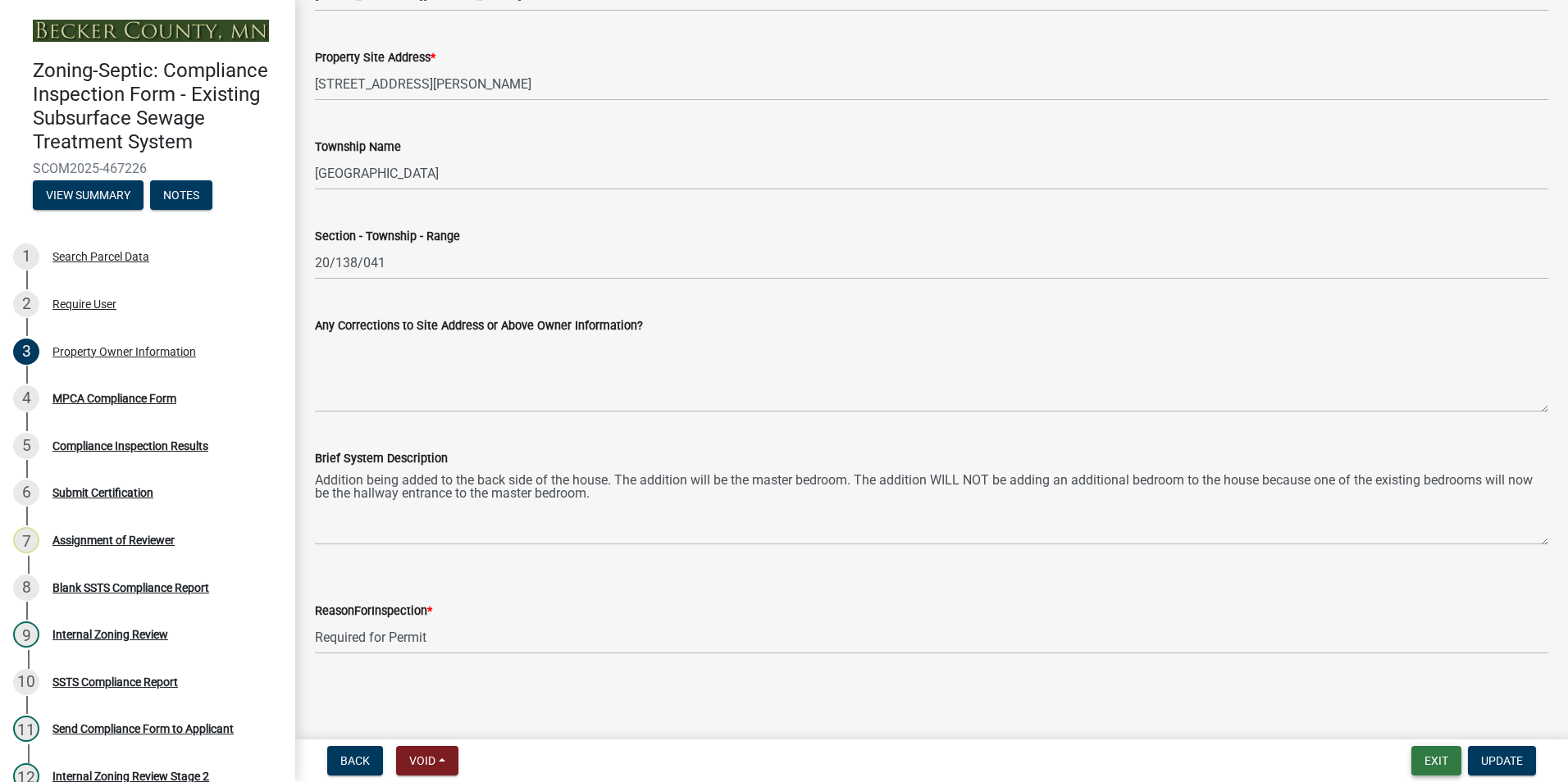
click at [1437, 757] on button "Exit" at bounding box center [1436, 760] width 50 height 30
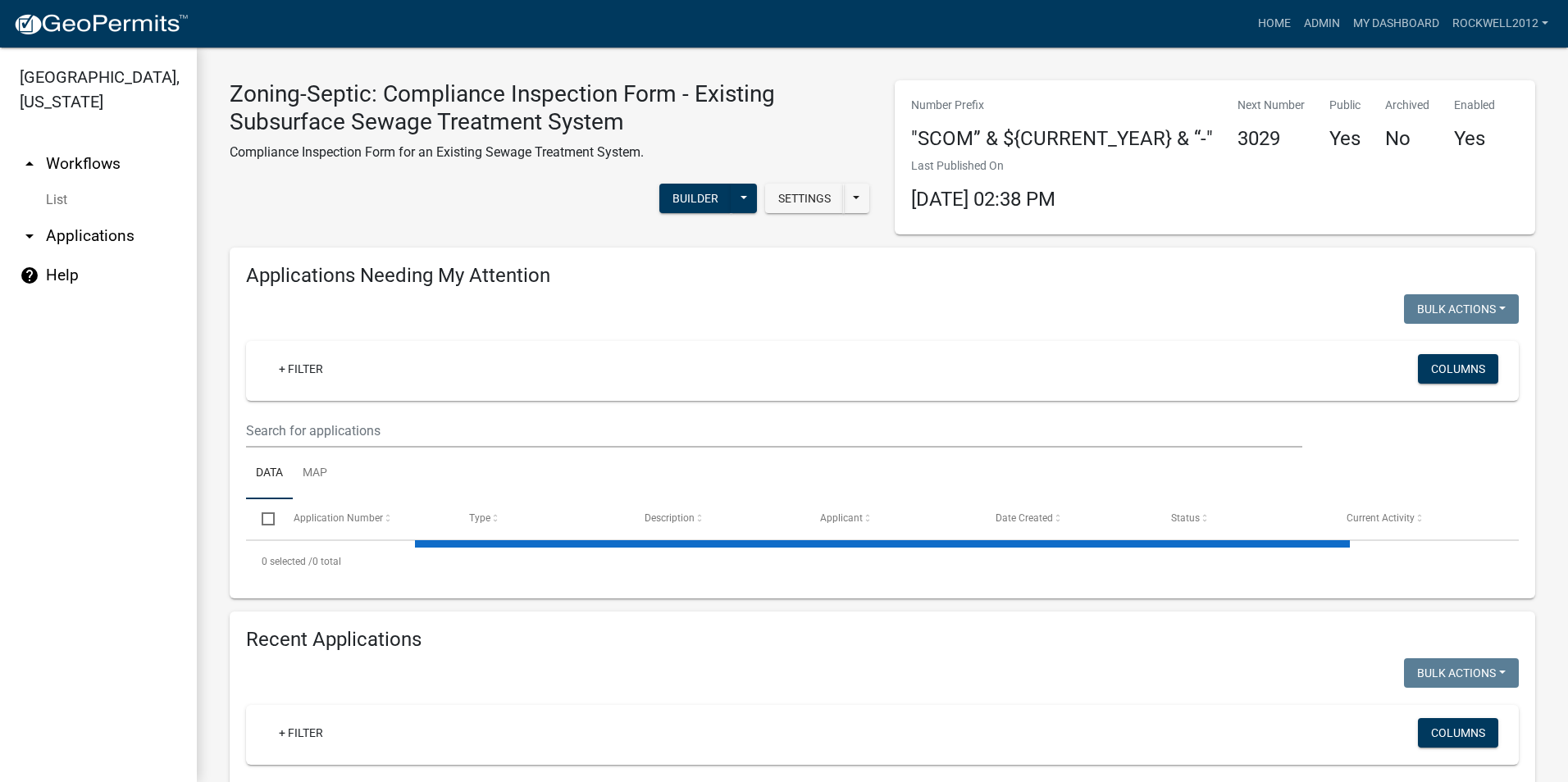
select select "2: 50"
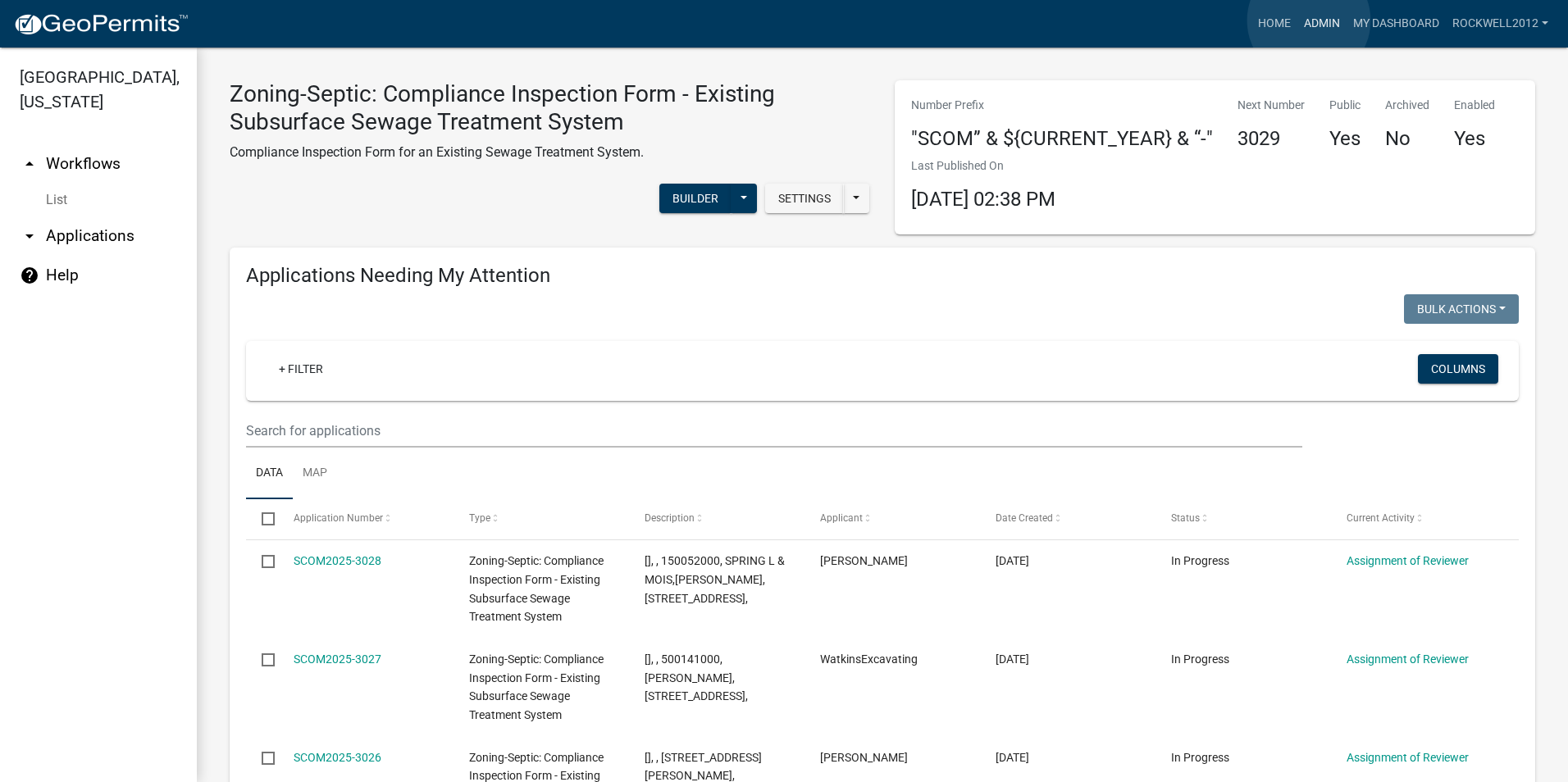
click at [1308, 20] on link "Admin" at bounding box center [1322, 24] width 49 height 31
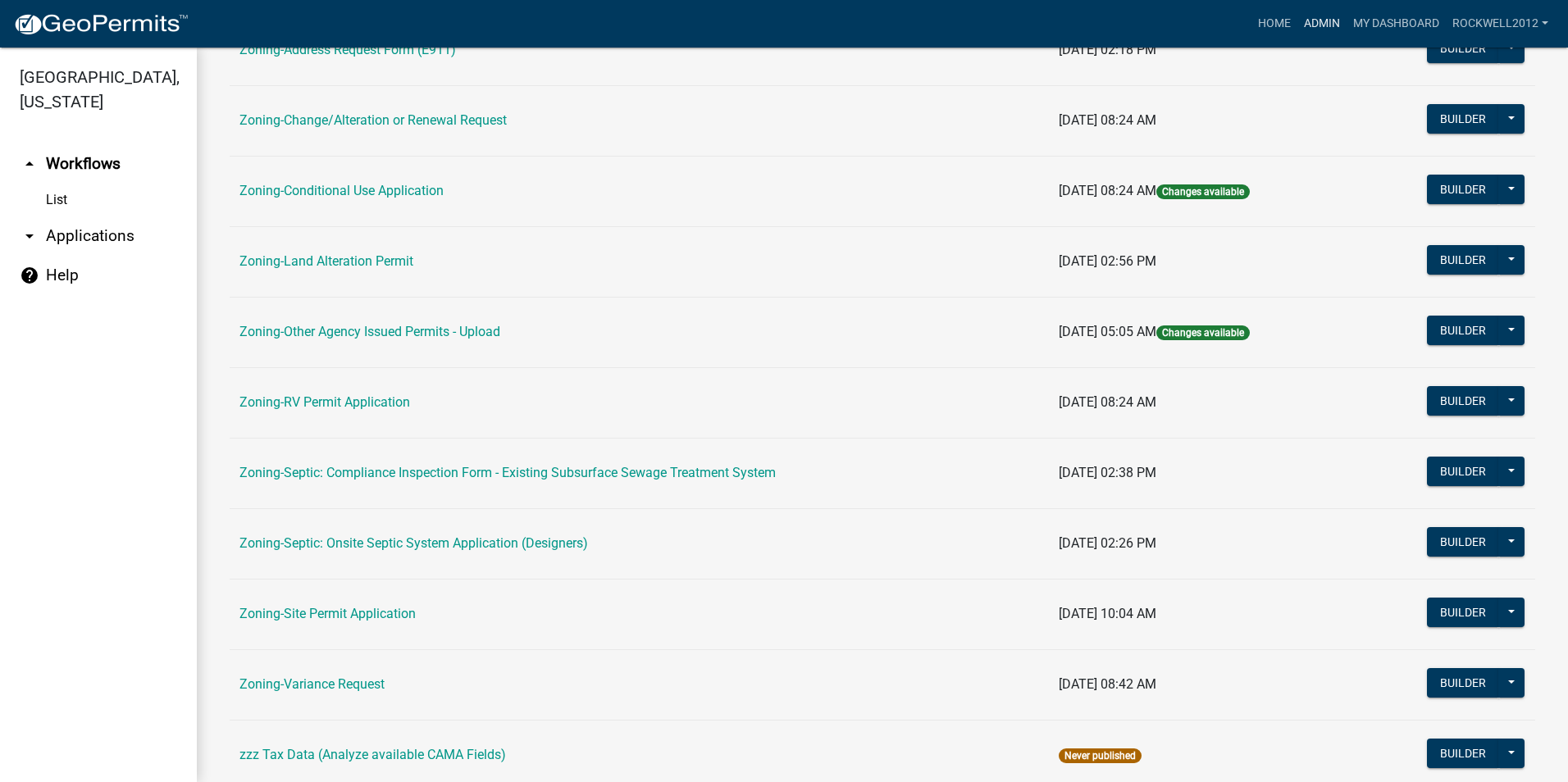
scroll to position [464, 0]
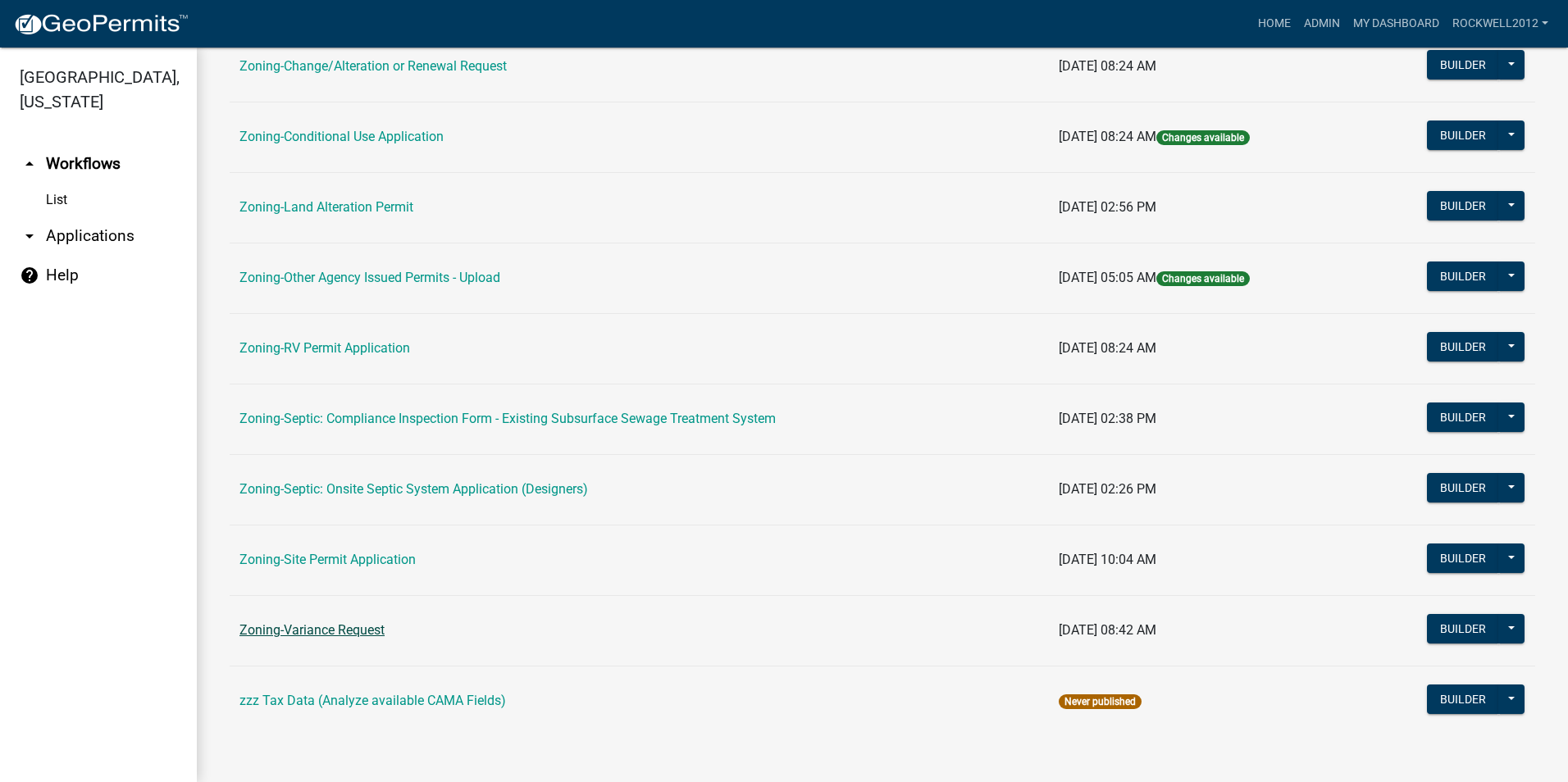
click at [345, 629] on link "Zoning-Variance Request" at bounding box center [311, 630] width 145 height 15
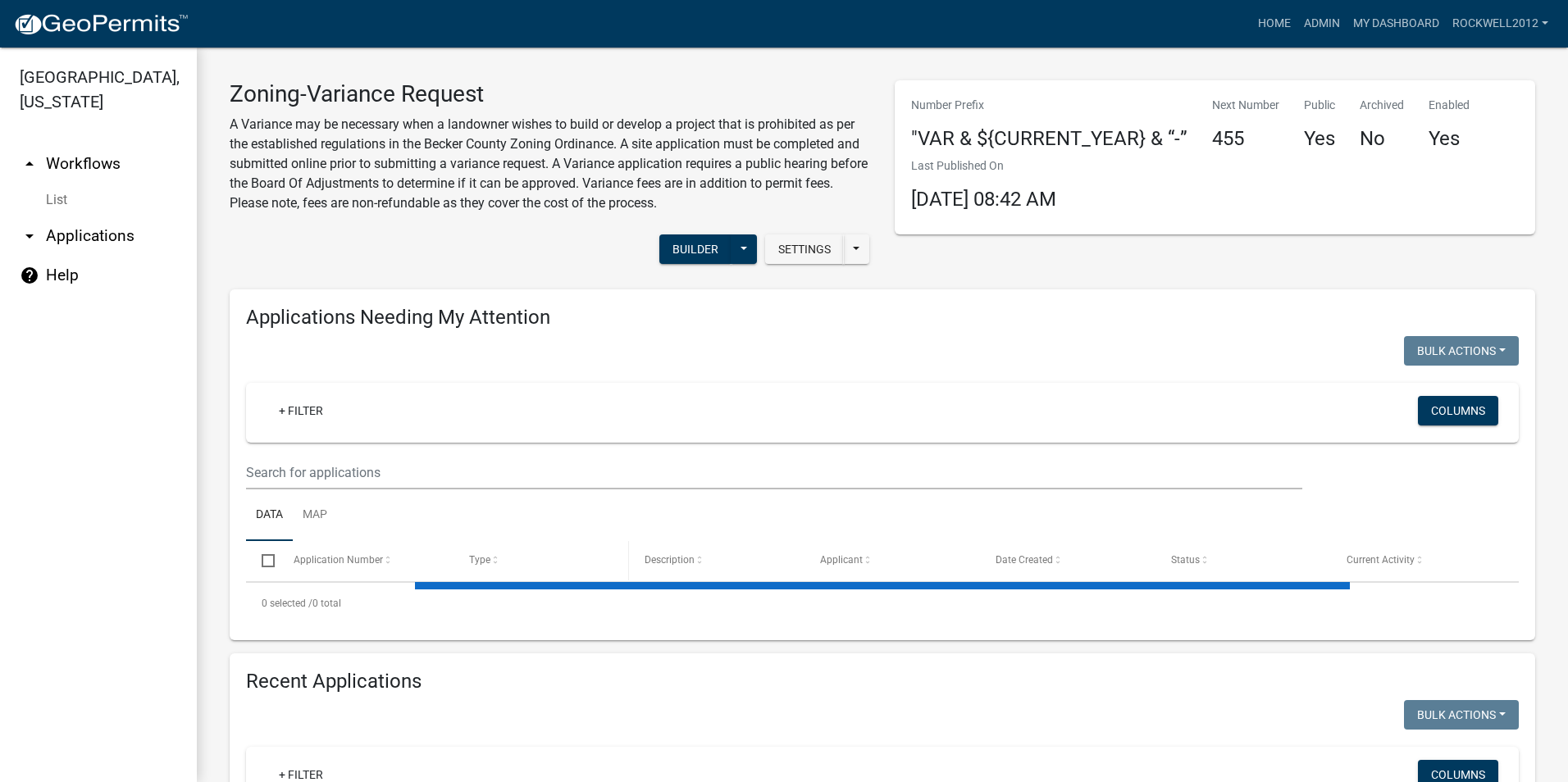
select select "2: 50"
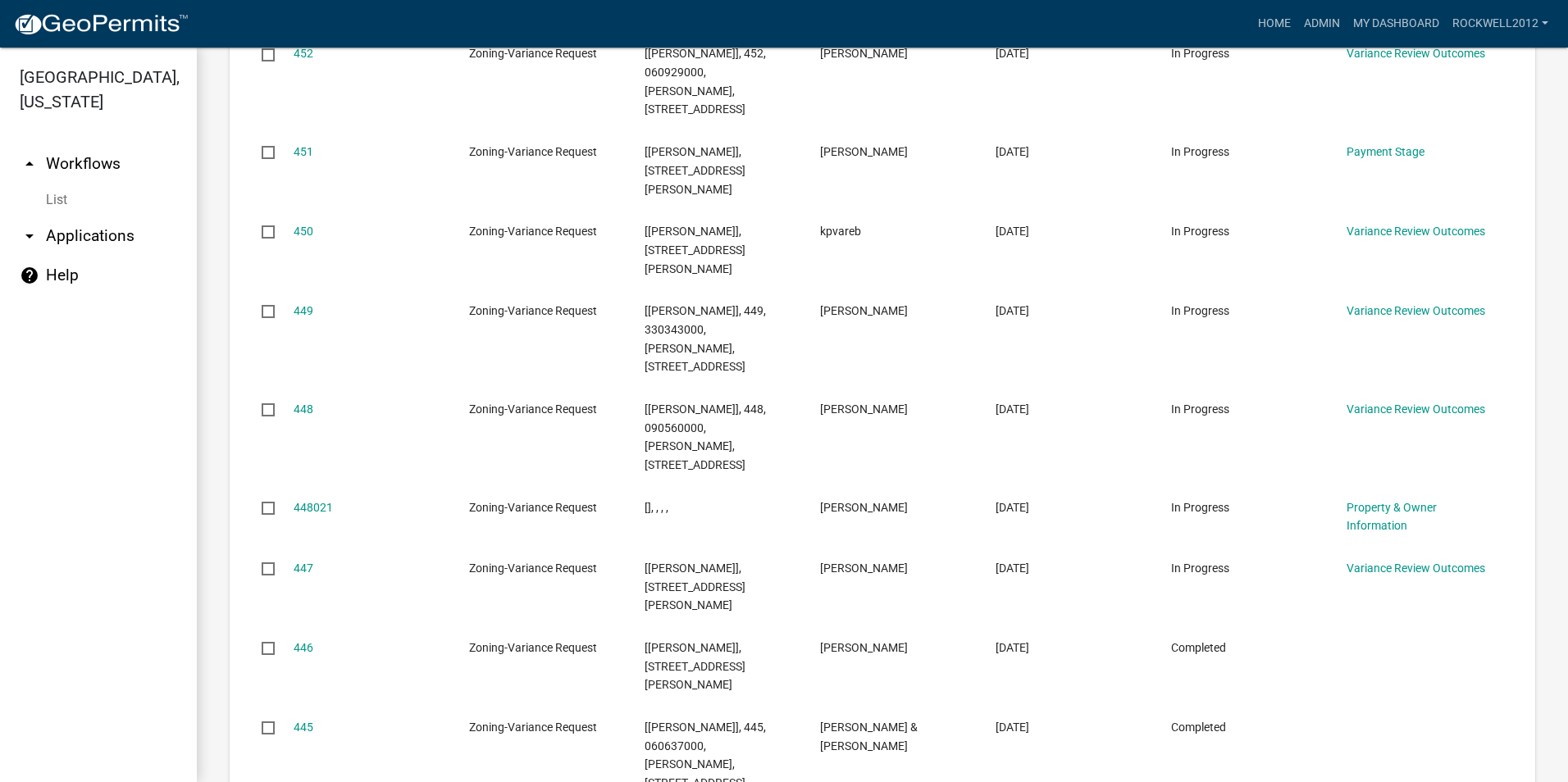
scroll to position [2522, 0]
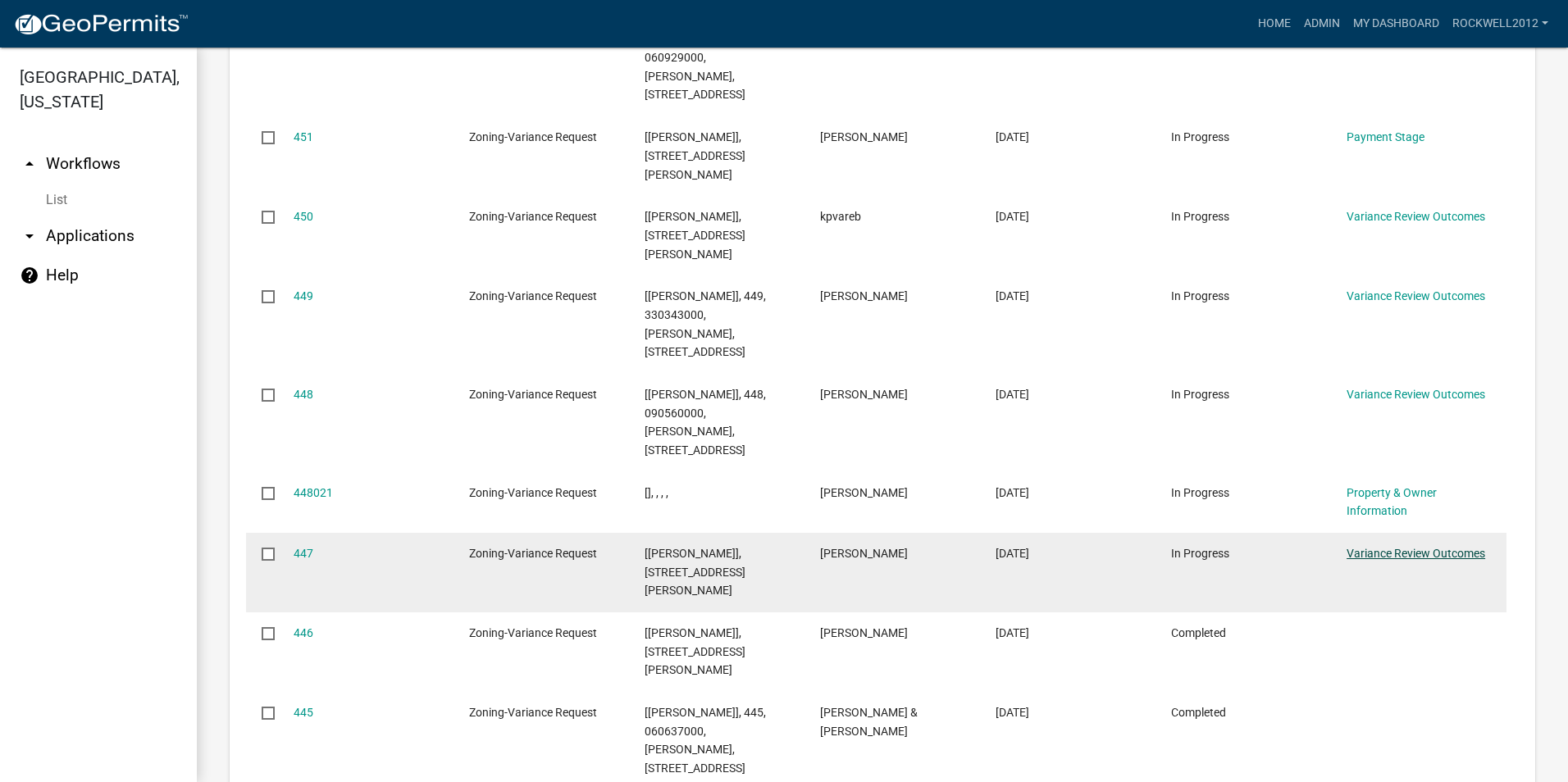
click at [1393, 547] on link "Variance Review Outcomes" at bounding box center [1415, 553] width 138 height 13
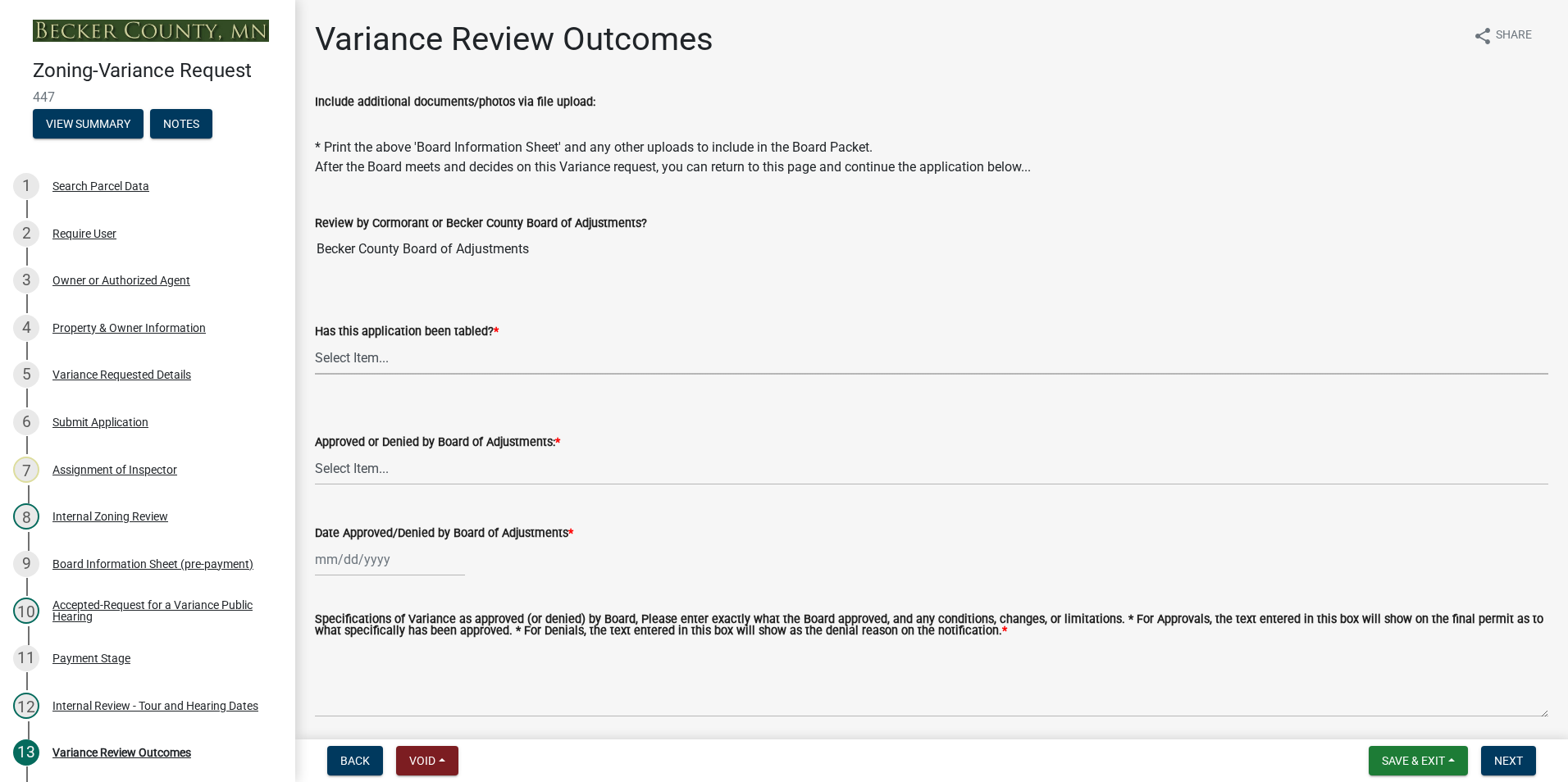
click at [368, 360] on select "Select Item... Not tabled Tabled at Board of Adjustments" at bounding box center [932, 358] width 1234 height 34
click at [315, 341] on select "Select Item... Not tabled Tabled at Board of Adjustments" at bounding box center [932, 358] width 1234 height 34
select select "2cb45783-84f1-4fd3-93a6-5f07d3303cd9"
click at [346, 466] on select "Select Item... Approved Denied" at bounding box center [932, 469] width 1234 height 34
click at [315, 452] on select "Select Item... Approved Denied" at bounding box center [932, 469] width 1234 height 34
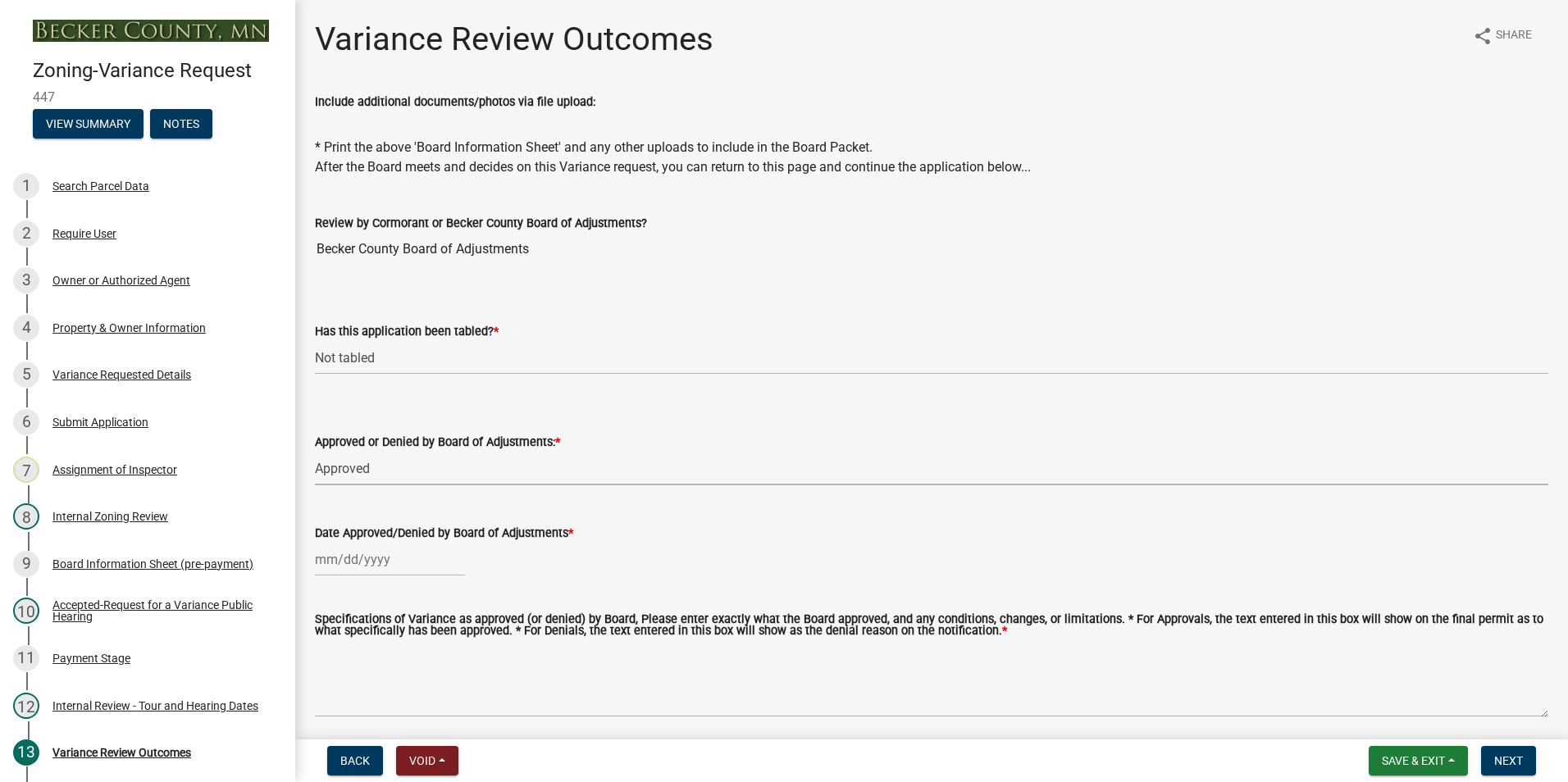
select select "5d8fc30d-aa4a-4b7e-9293-75efeb76bee6"
click at [331, 578] on wm-data-entity-input "Date Approved/Denied by Board of Adjustments *" at bounding box center [932, 545] width 1234 height 91
select select "8"
select select "2025"
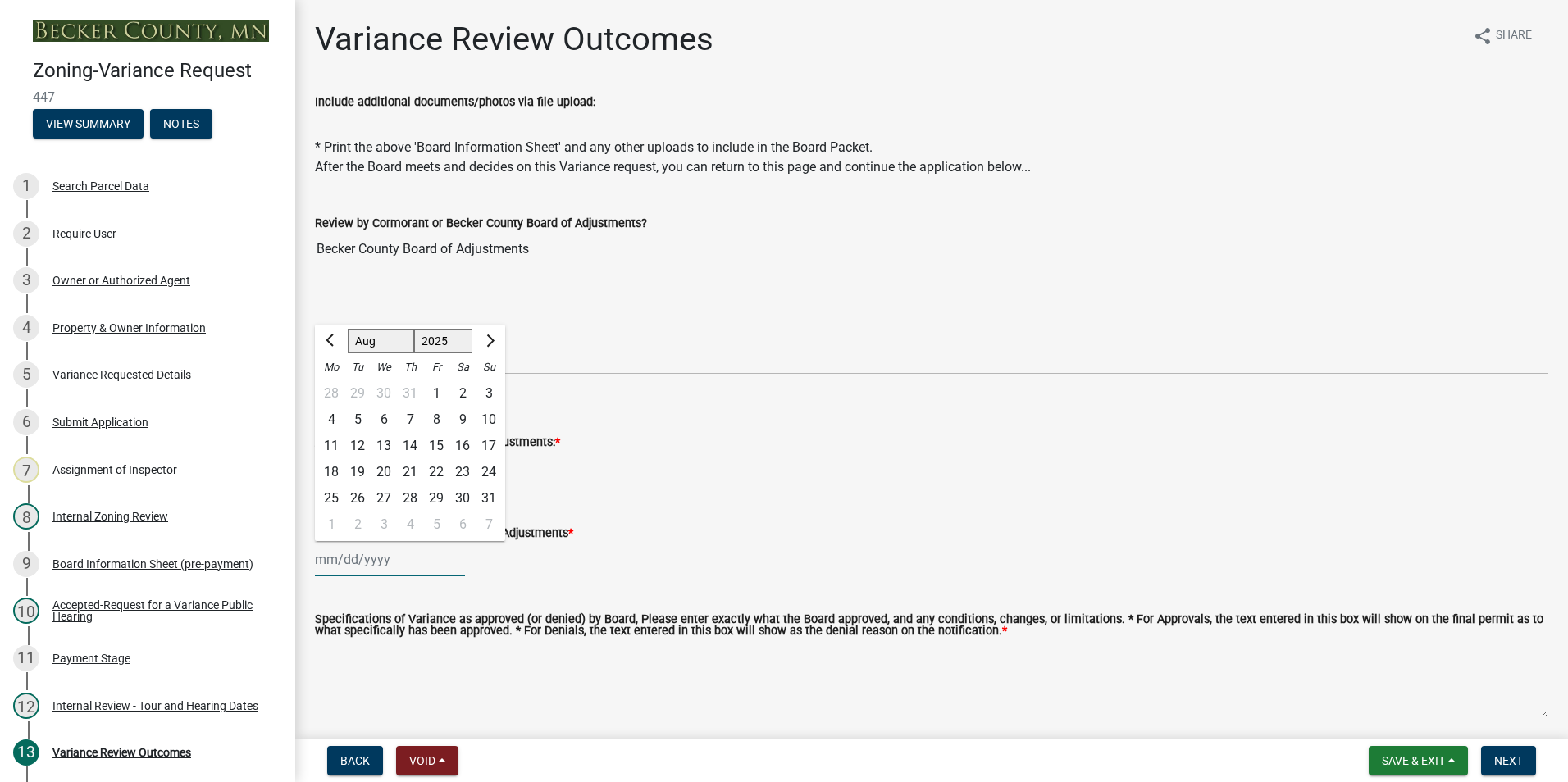
click at [328, 556] on div "[PERSON_NAME] Feb Mar Apr [PERSON_NAME][DATE] Oct Nov [DATE] 1526 1527 1528 152…" at bounding box center [389, 560] width 150 height 34
click at [412, 443] on div "14" at bounding box center [410, 445] width 26 height 26
type input "[DATE]"
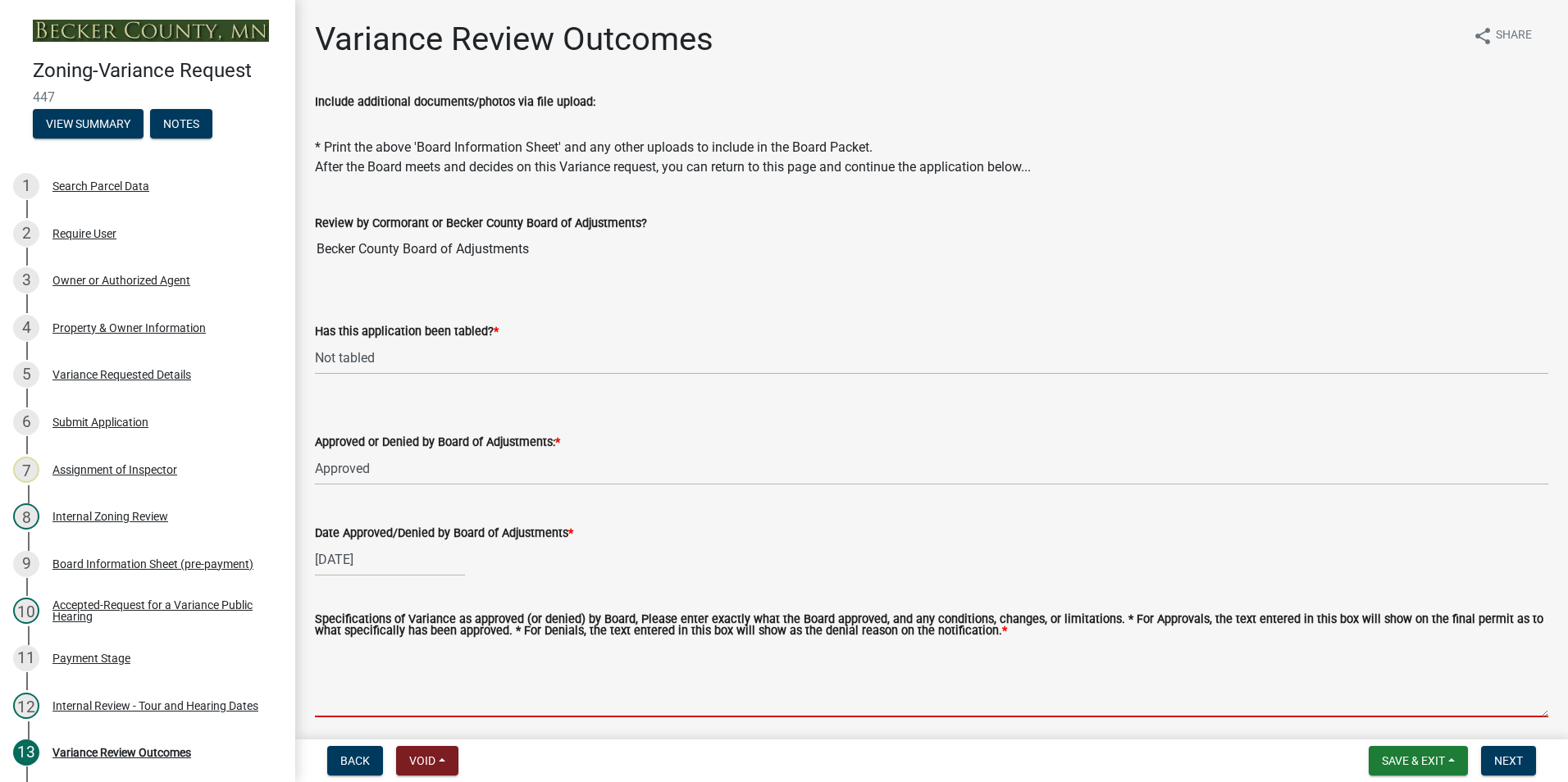
paste textarea "to approve an after the fact variance to construct a garage to be located ninet…"
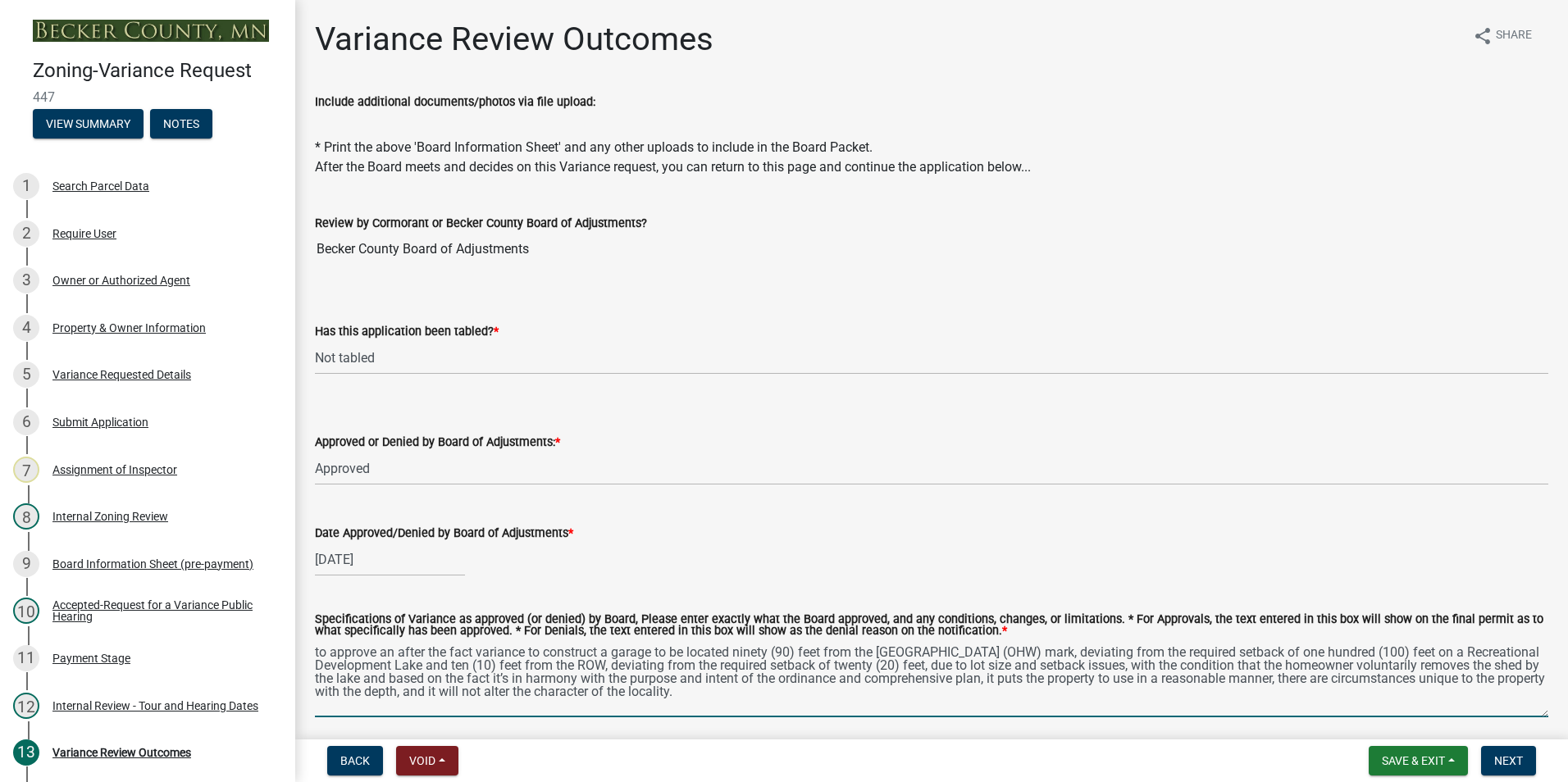
click at [320, 653] on textarea "to approve an after the fact variance to construct a garage to be located ninet…" at bounding box center [932, 679] width 1234 height 77
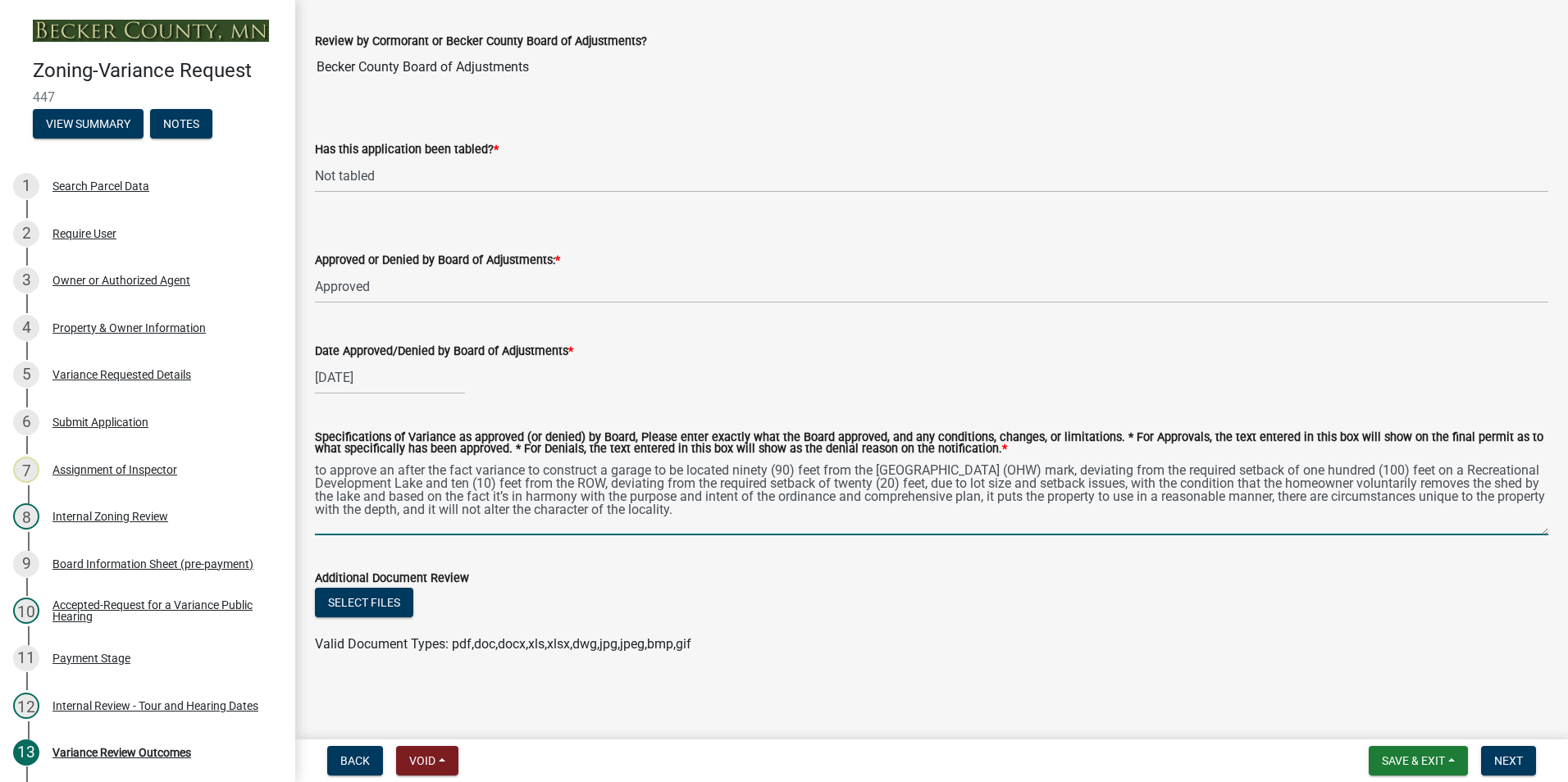
scroll to position [183, 0]
type textarea "to approve an after the fact variance to construct a garage to be located ninet…"
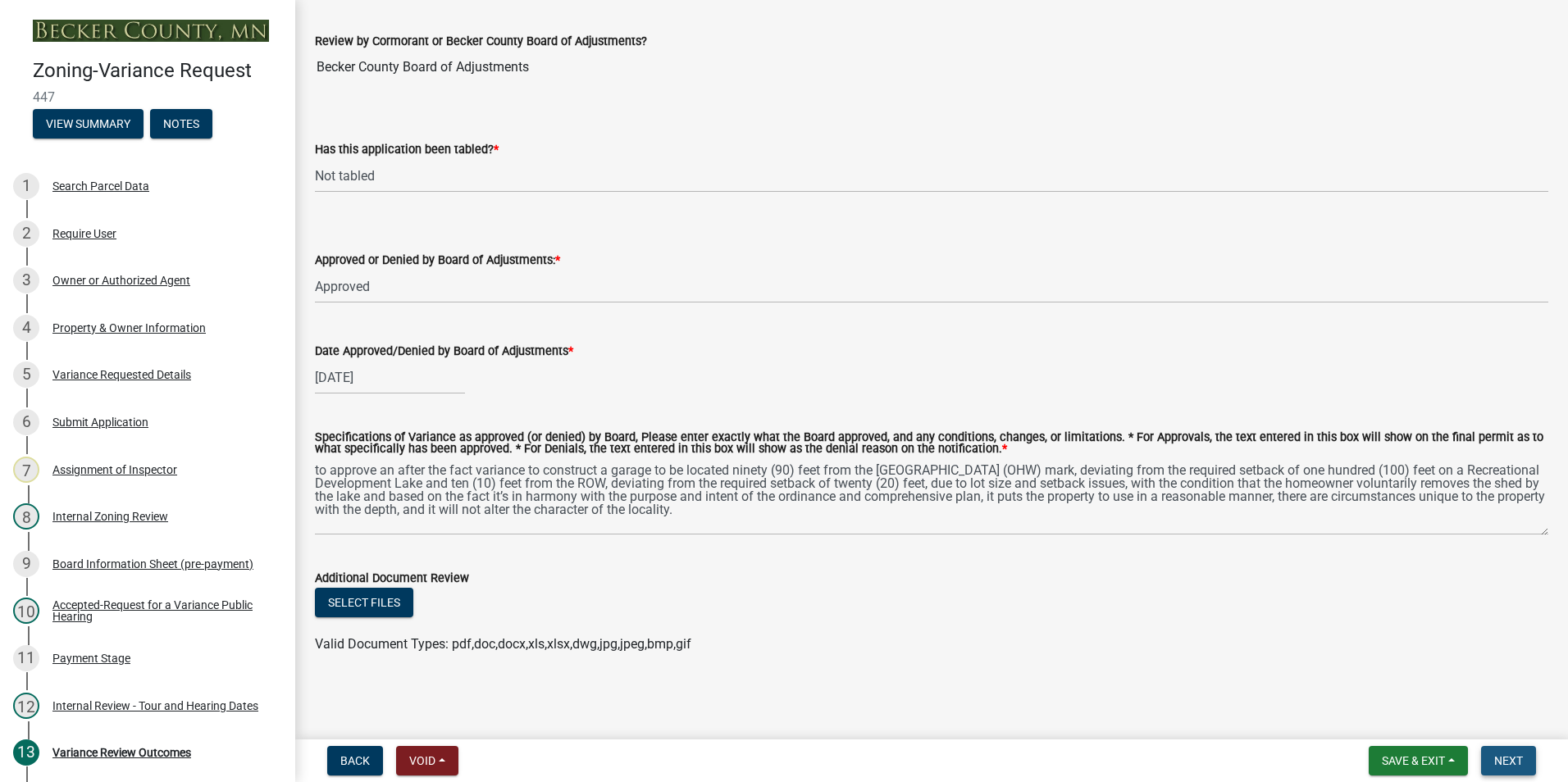
click at [1512, 752] on button "Next" at bounding box center [1508, 760] width 55 height 30
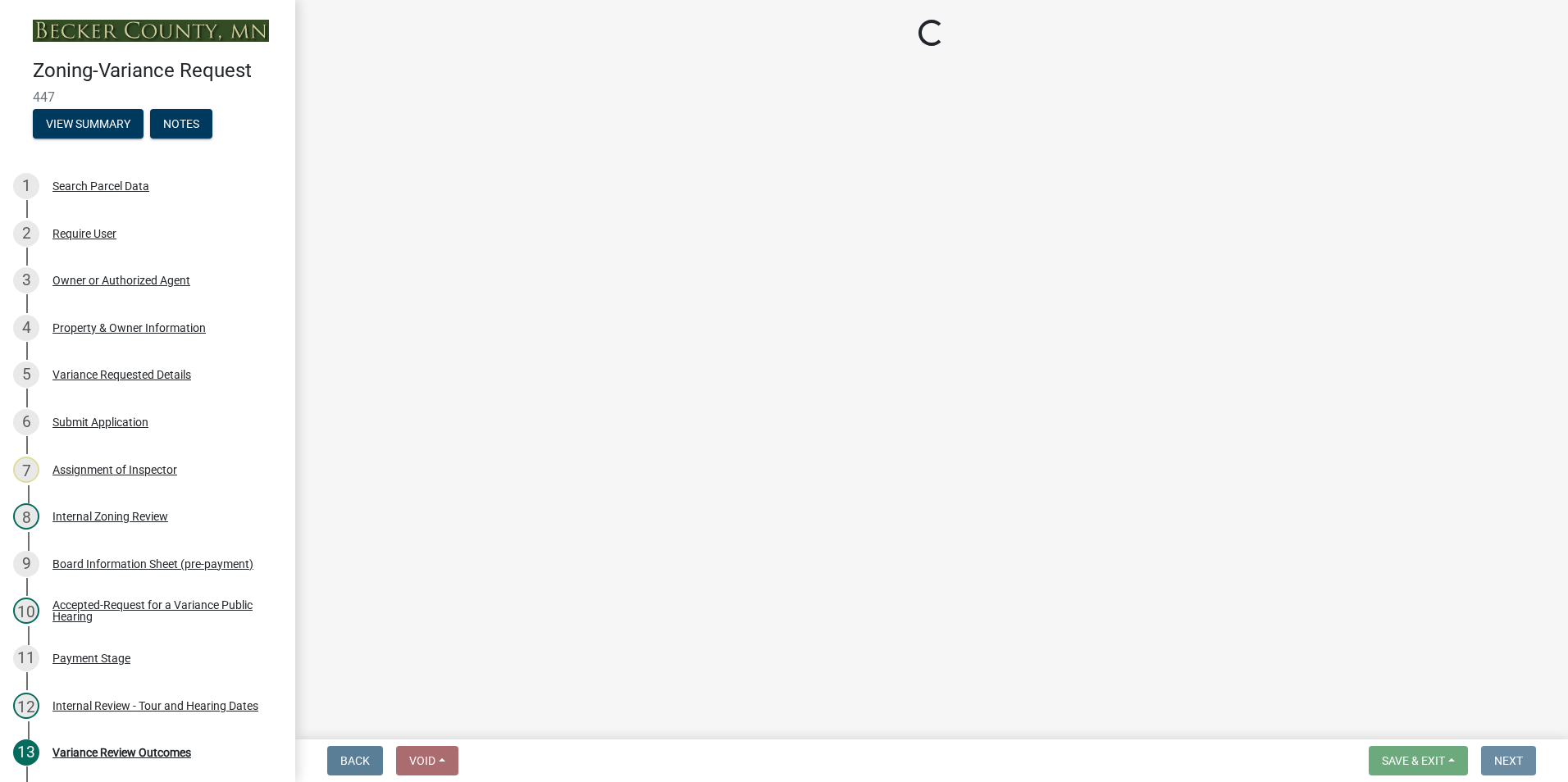
scroll to position [0, 0]
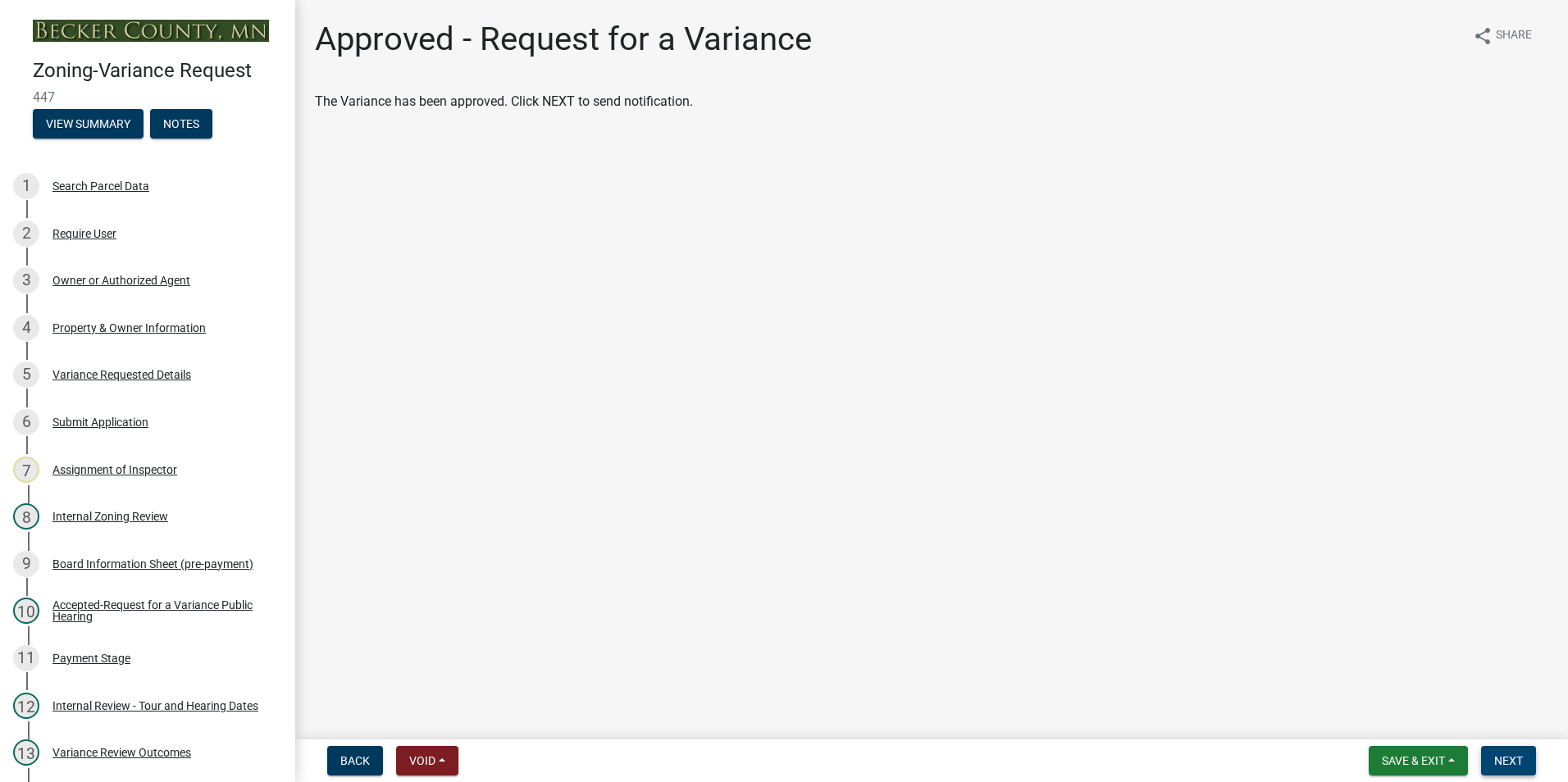
click at [1503, 762] on span "Next" at bounding box center [1509, 760] width 29 height 13
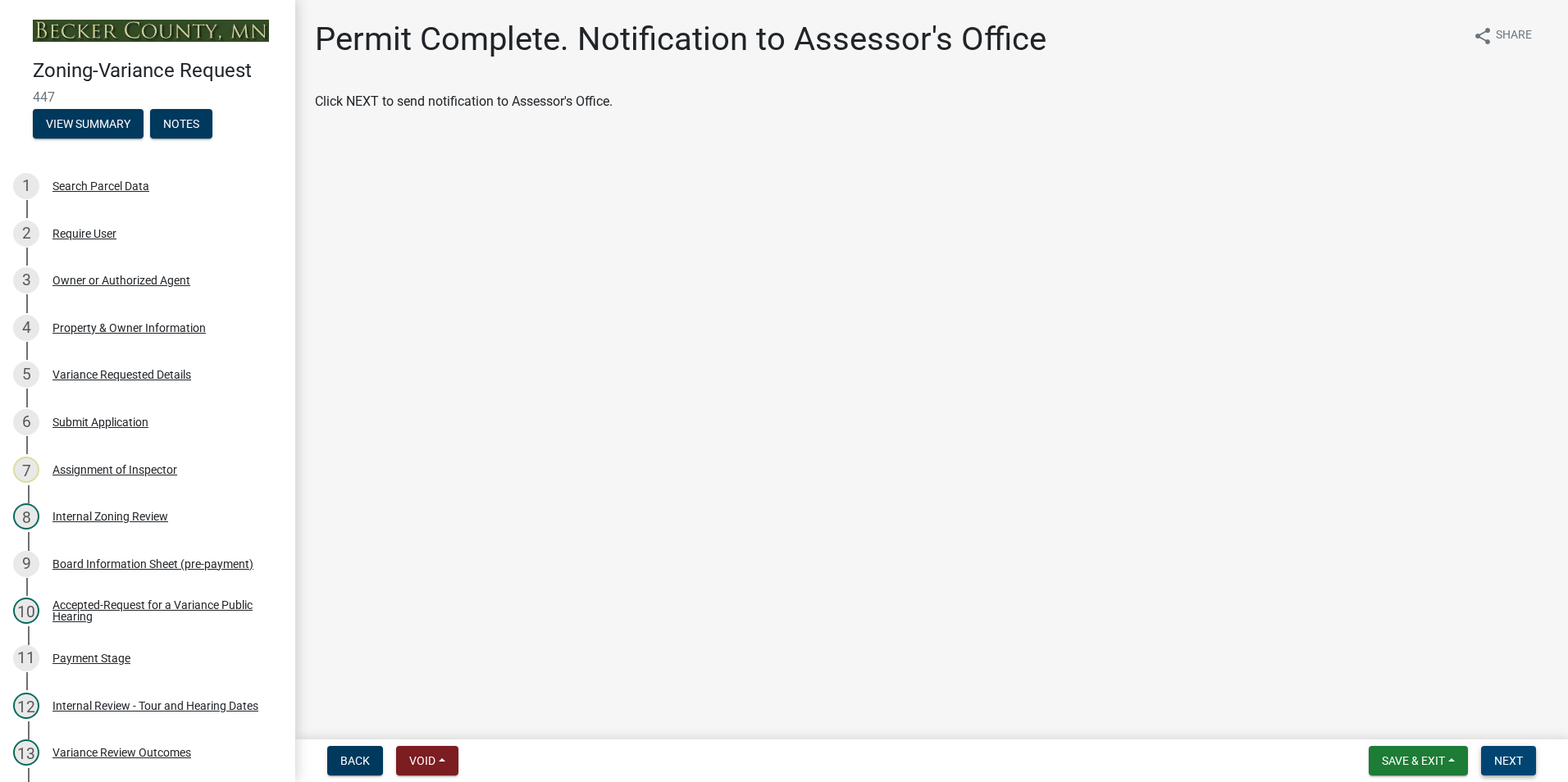
click at [1508, 757] on span "Next" at bounding box center [1509, 760] width 29 height 13
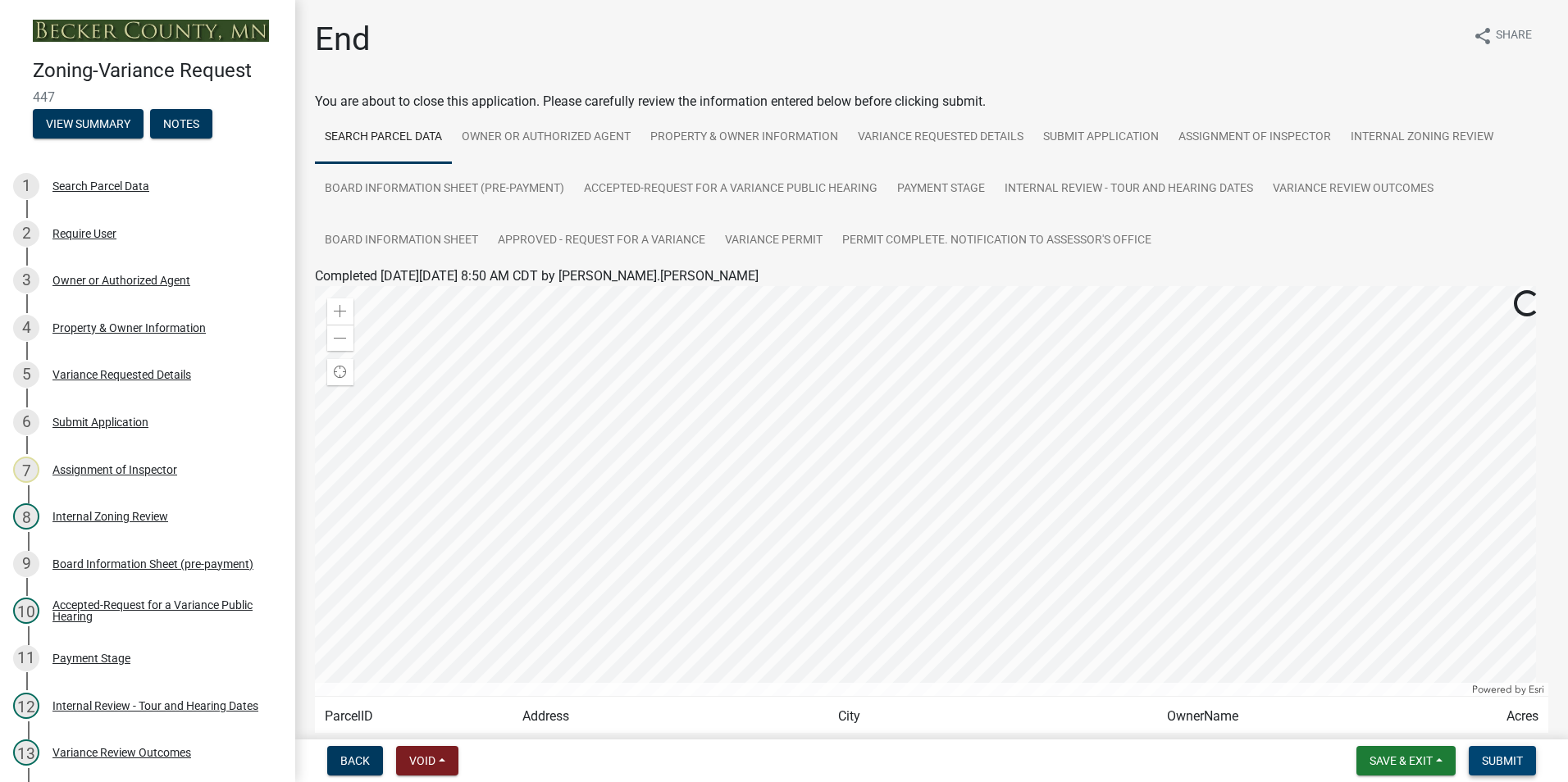
click at [1508, 757] on span "Submit" at bounding box center [1502, 760] width 41 height 13
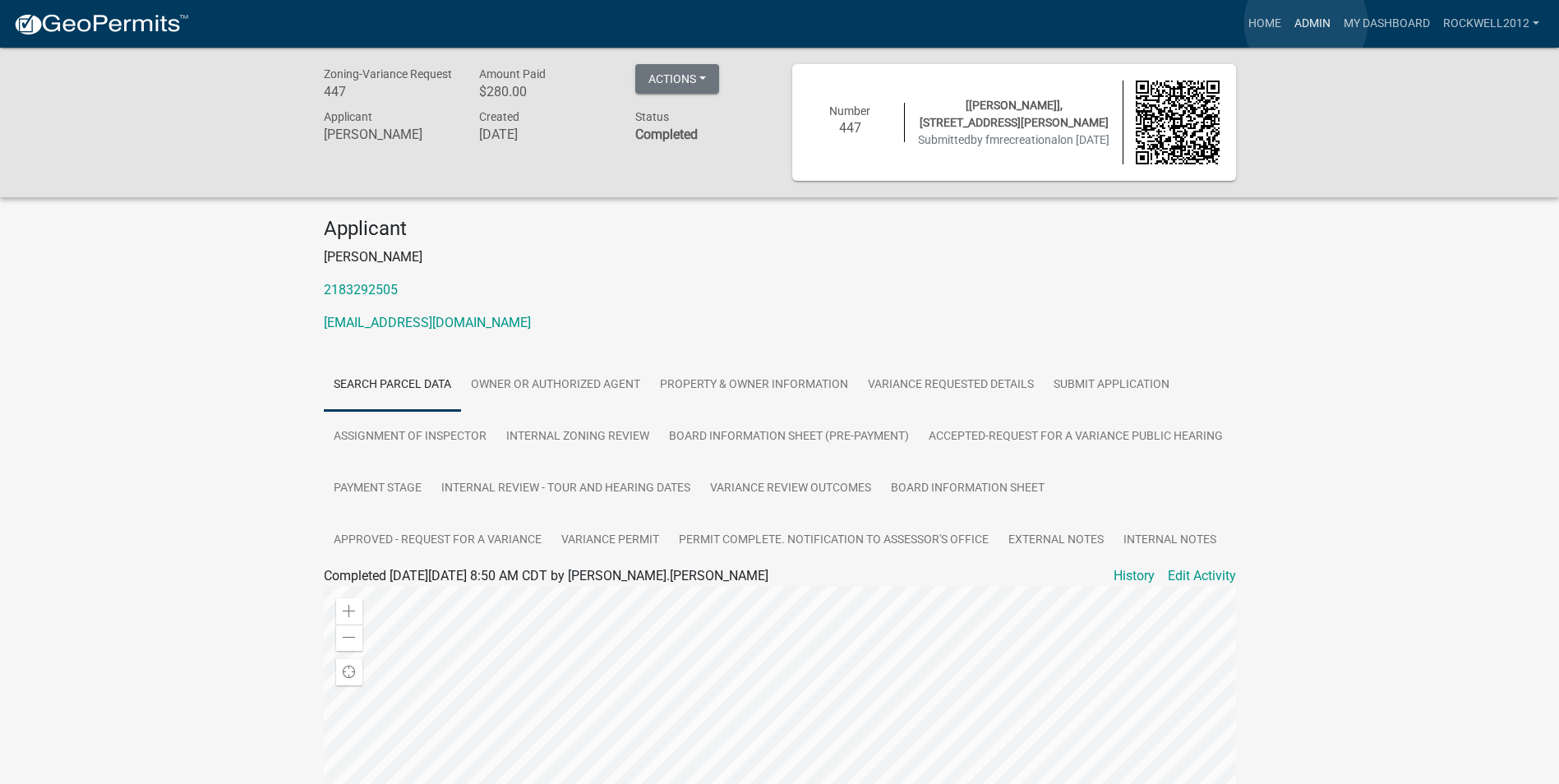
click at [1306, 23] on link "Admin" at bounding box center [1312, 24] width 49 height 31
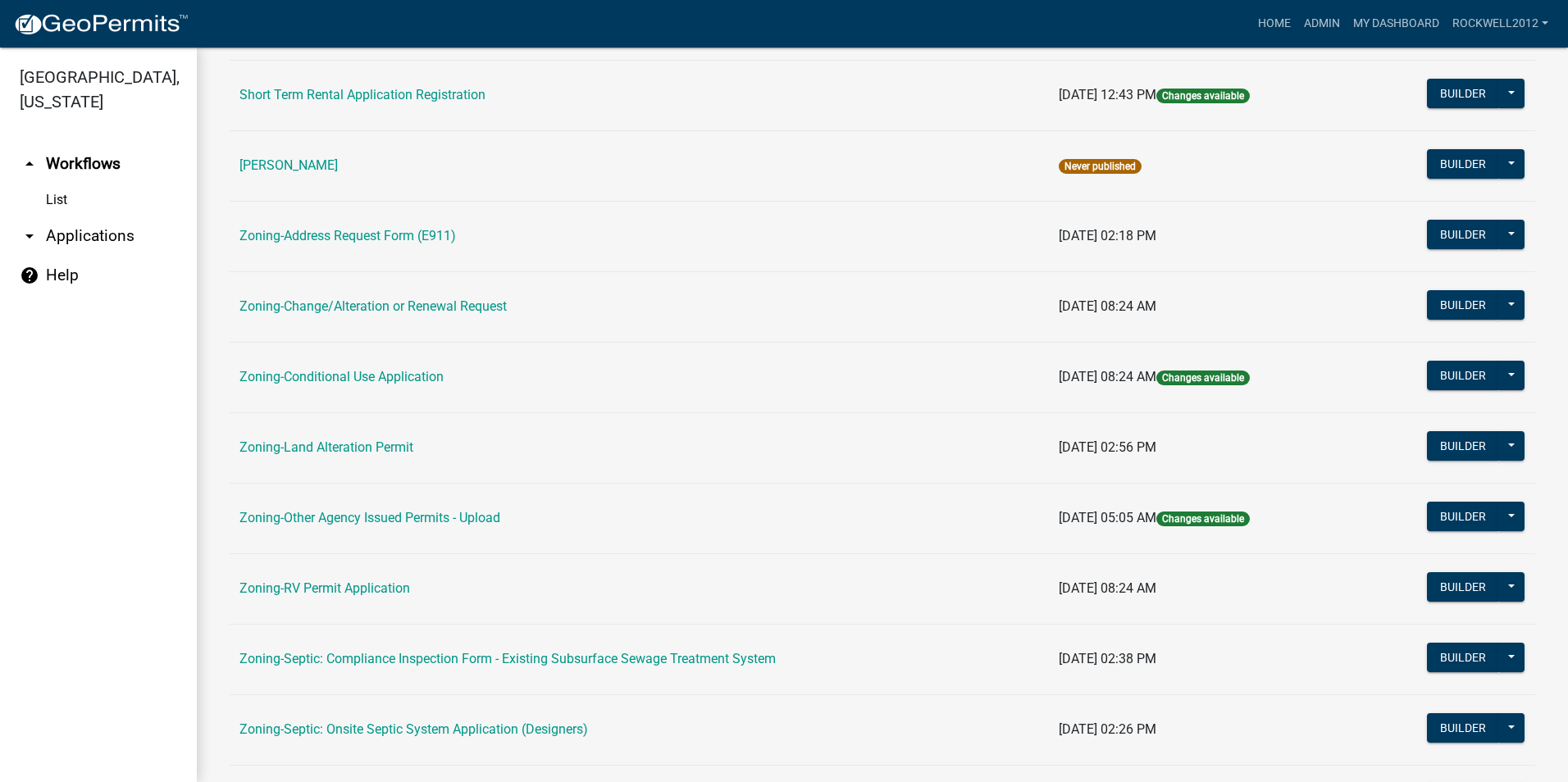
scroll to position [410, 0]
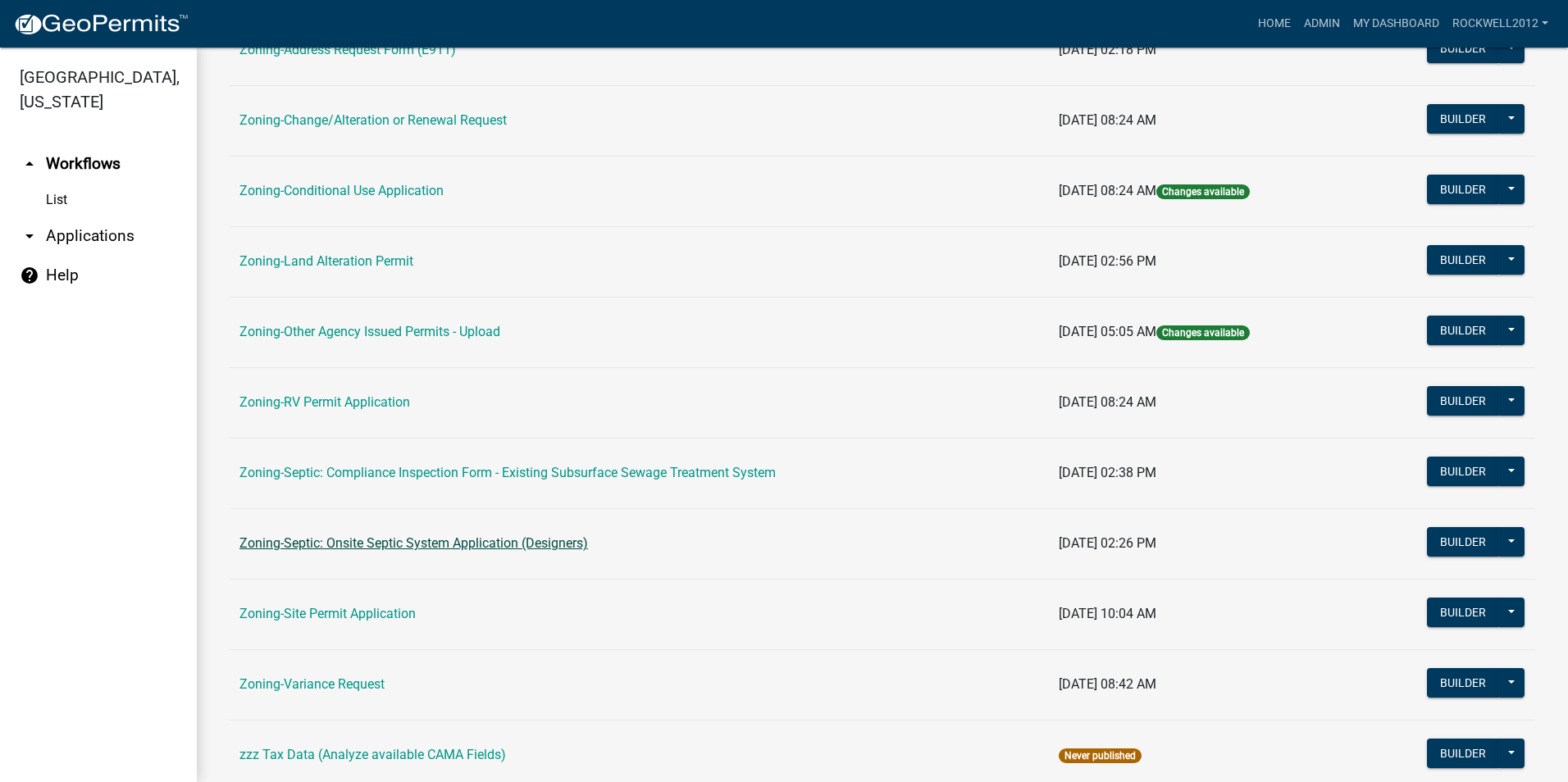
click at [472, 542] on link "Zoning-Septic: Onsite Septic System Application (Designers)" at bounding box center [413, 543] width 349 height 15
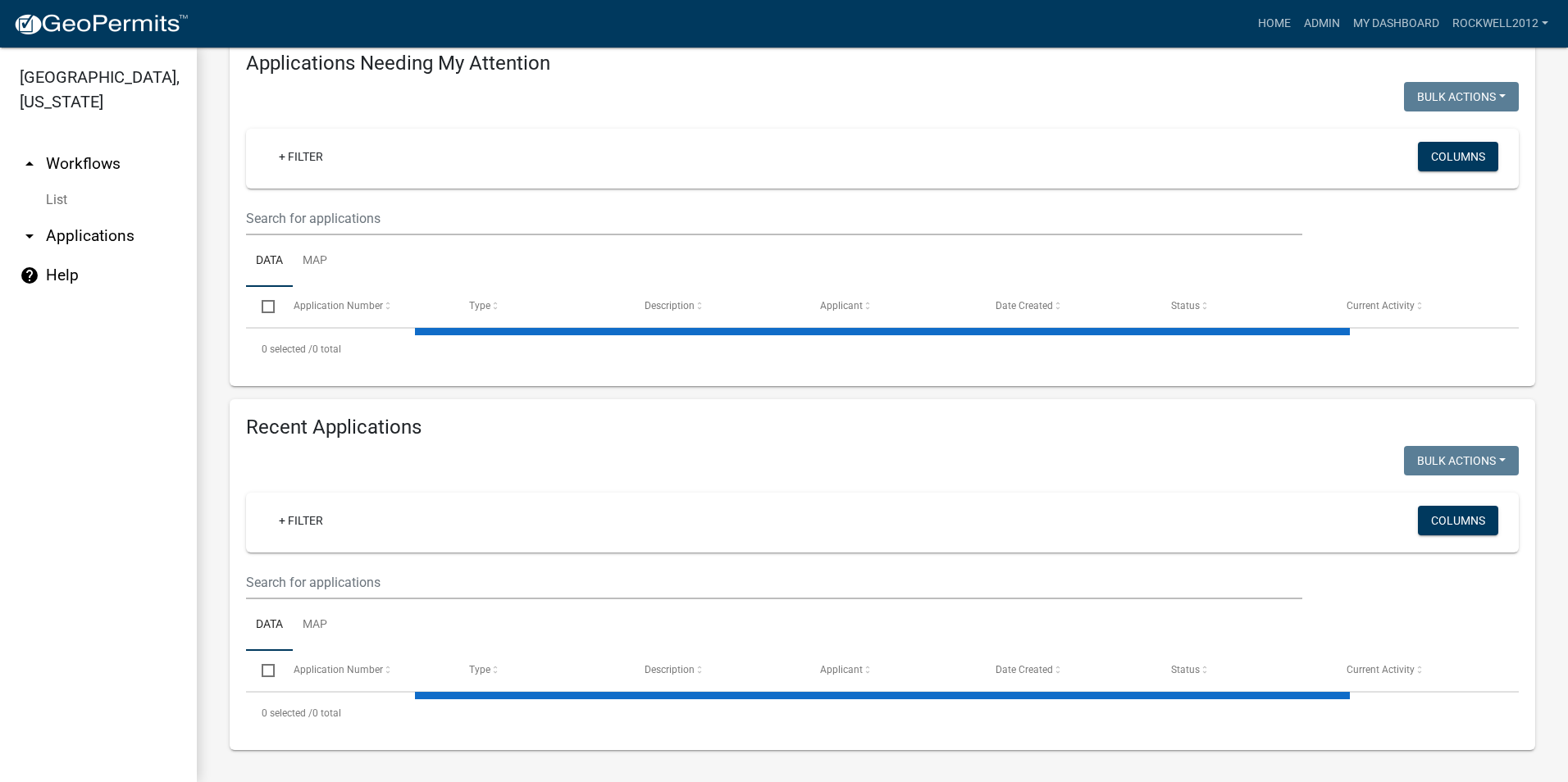
select select "2: 50"
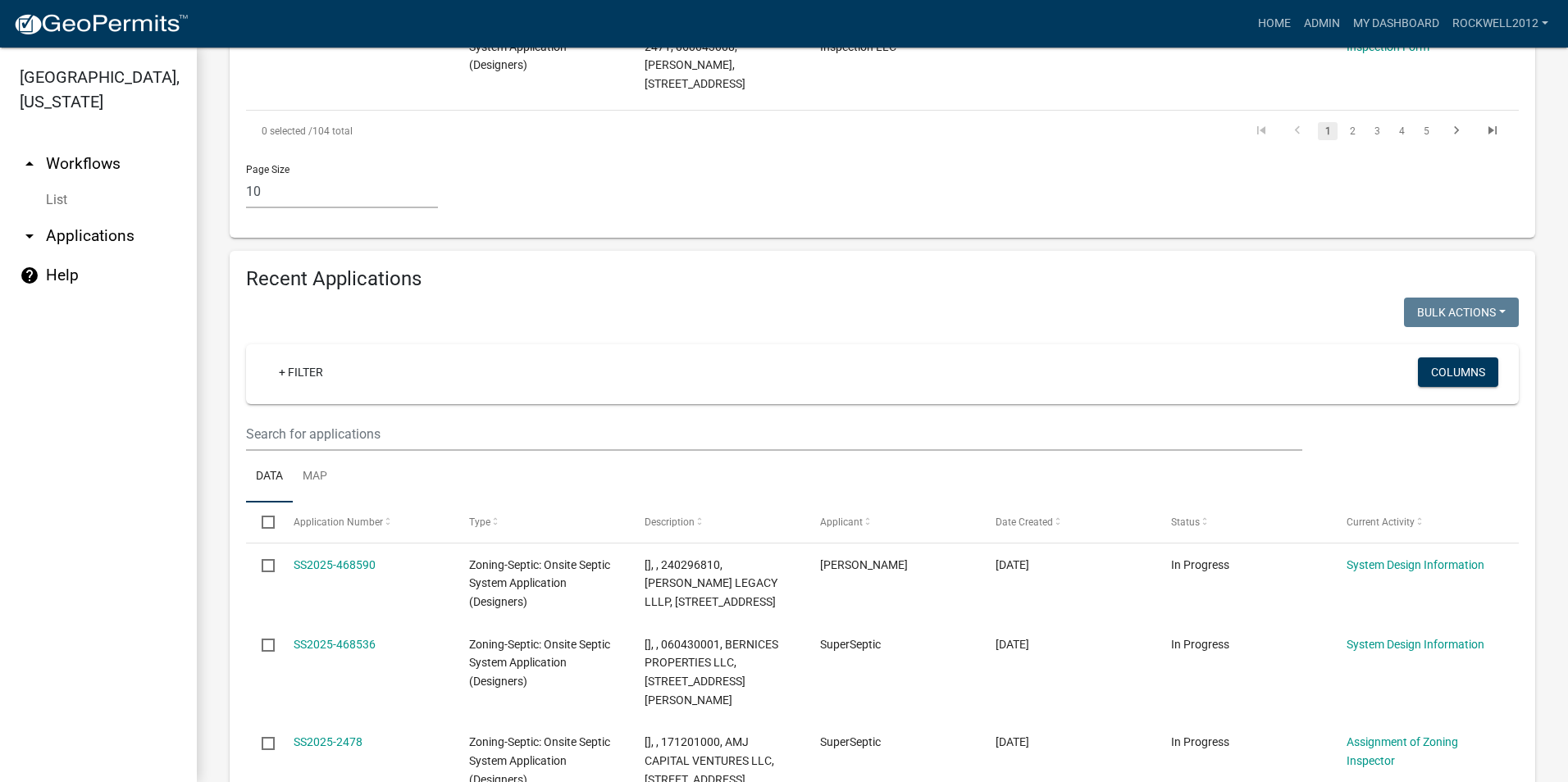
scroll to position [1525, 0]
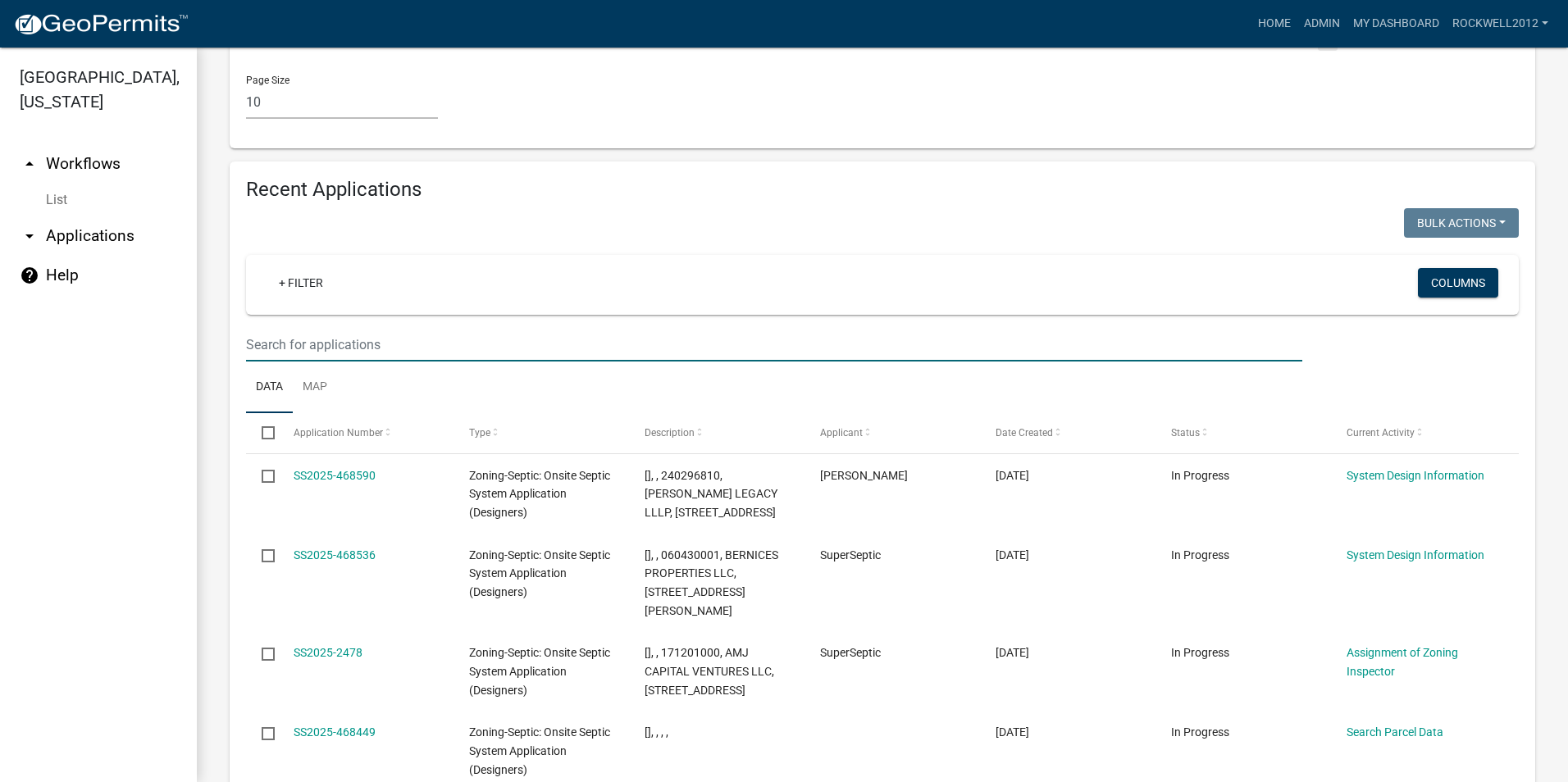
click at [306, 328] on input "text" at bounding box center [774, 345] width 1056 height 34
click at [306, 268] on link "+ Filter" at bounding box center [300, 282] width 70 height 30
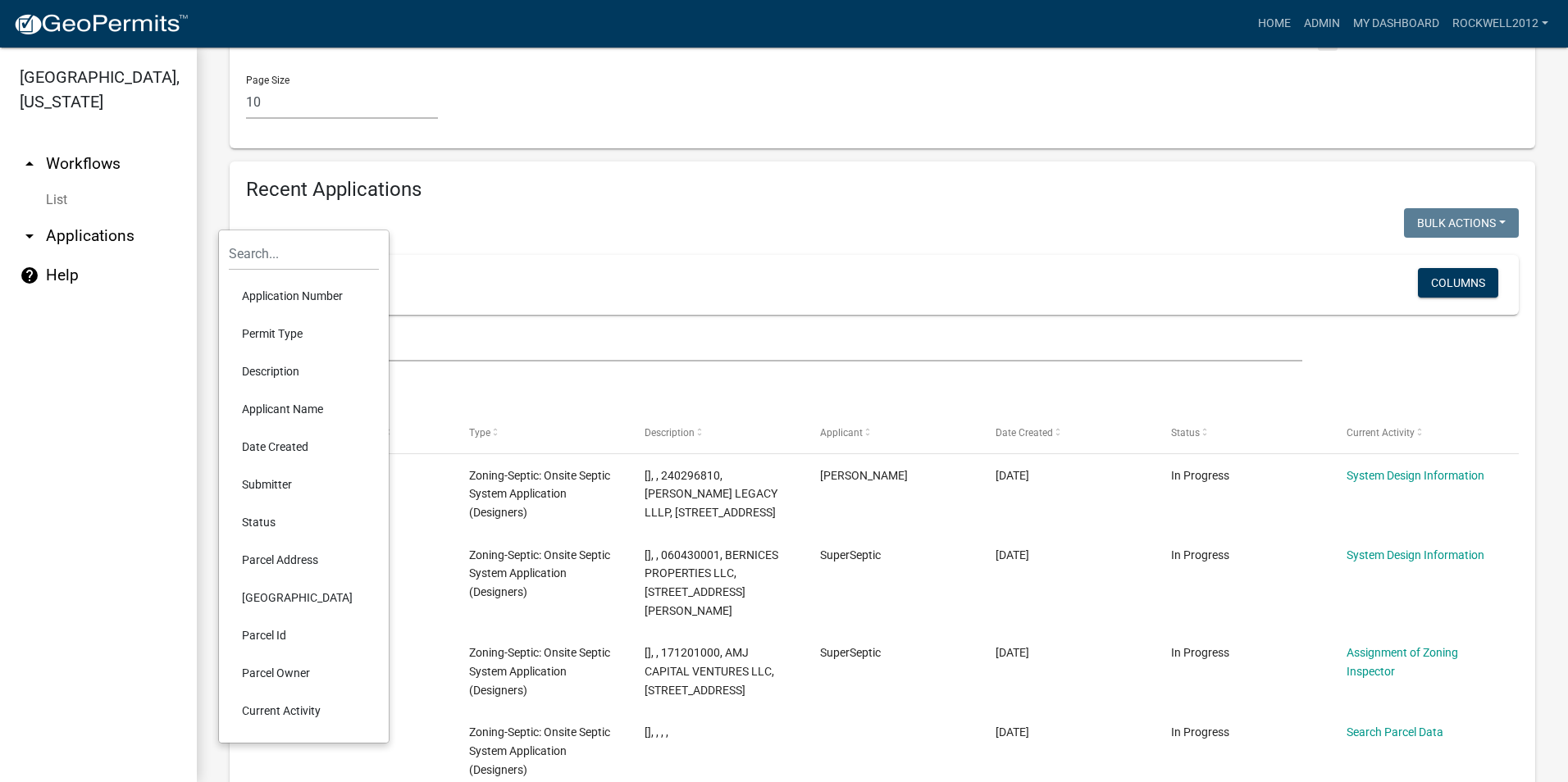
click at [291, 559] on li "Parcel Address" at bounding box center [304, 560] width 150 height 37
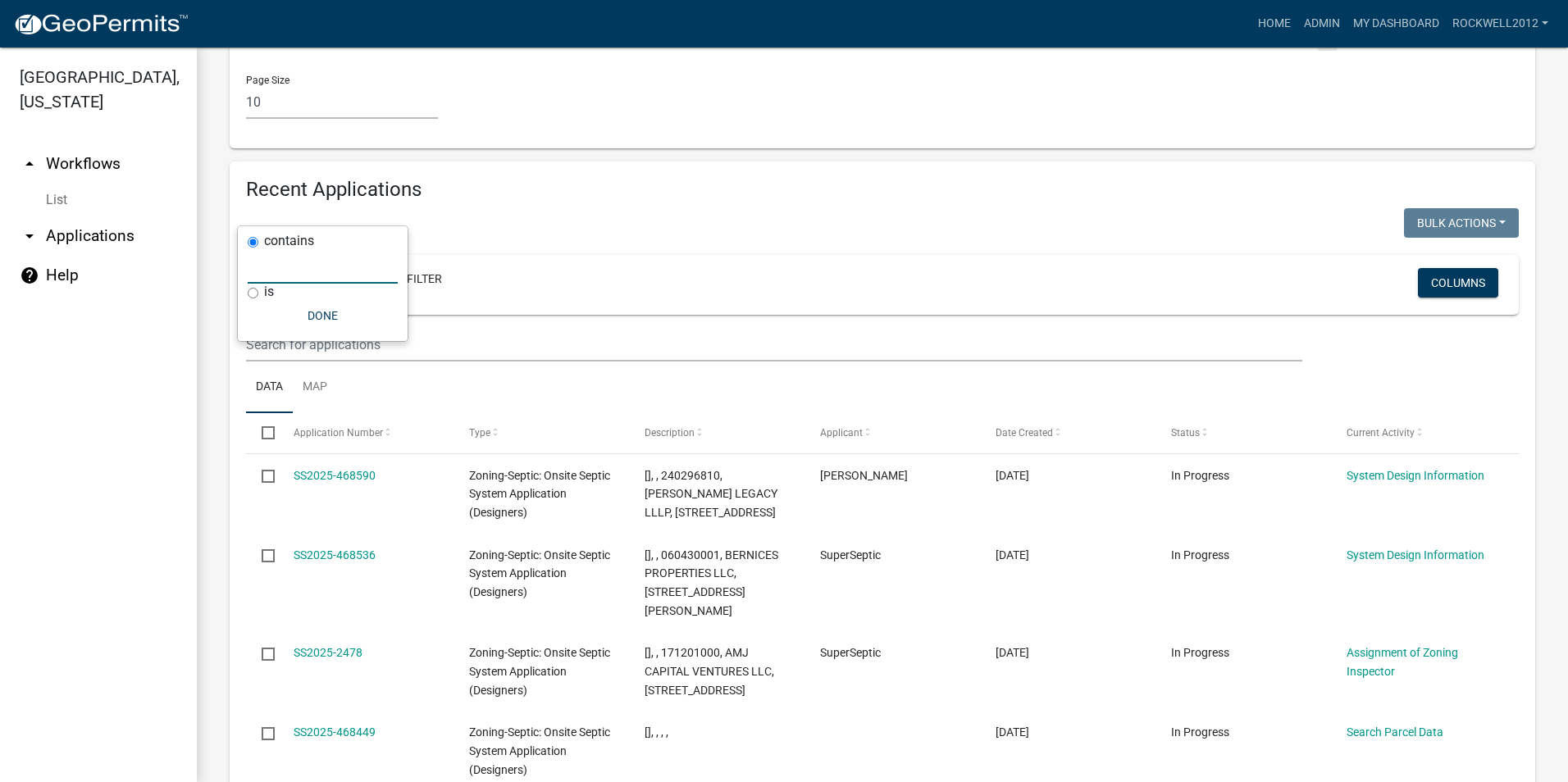
click at [260, 276] on input "text" at bounding box center [322, 267] width 150 height 34
type input "28200"
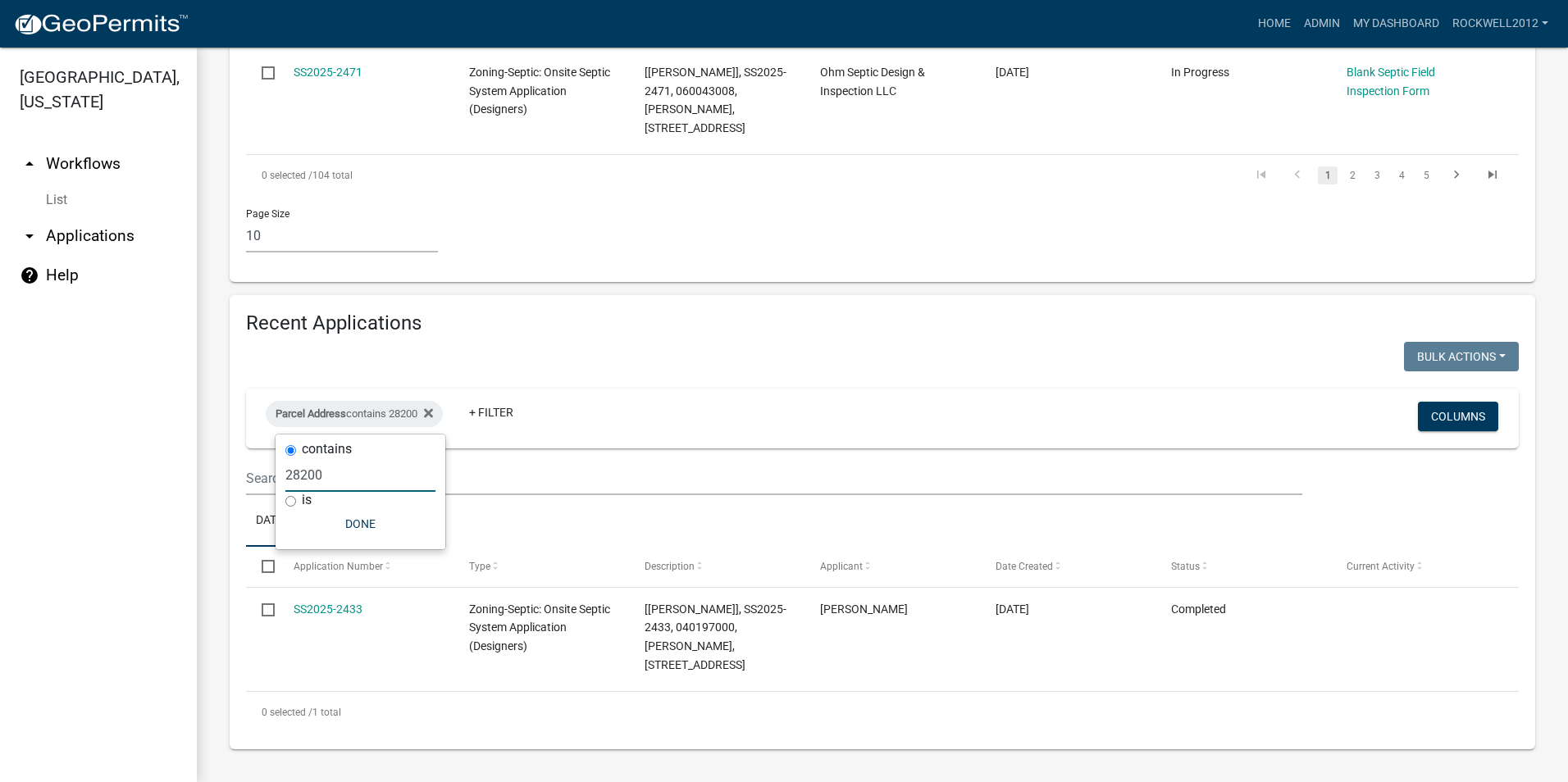
scroll to position [1316, 0]
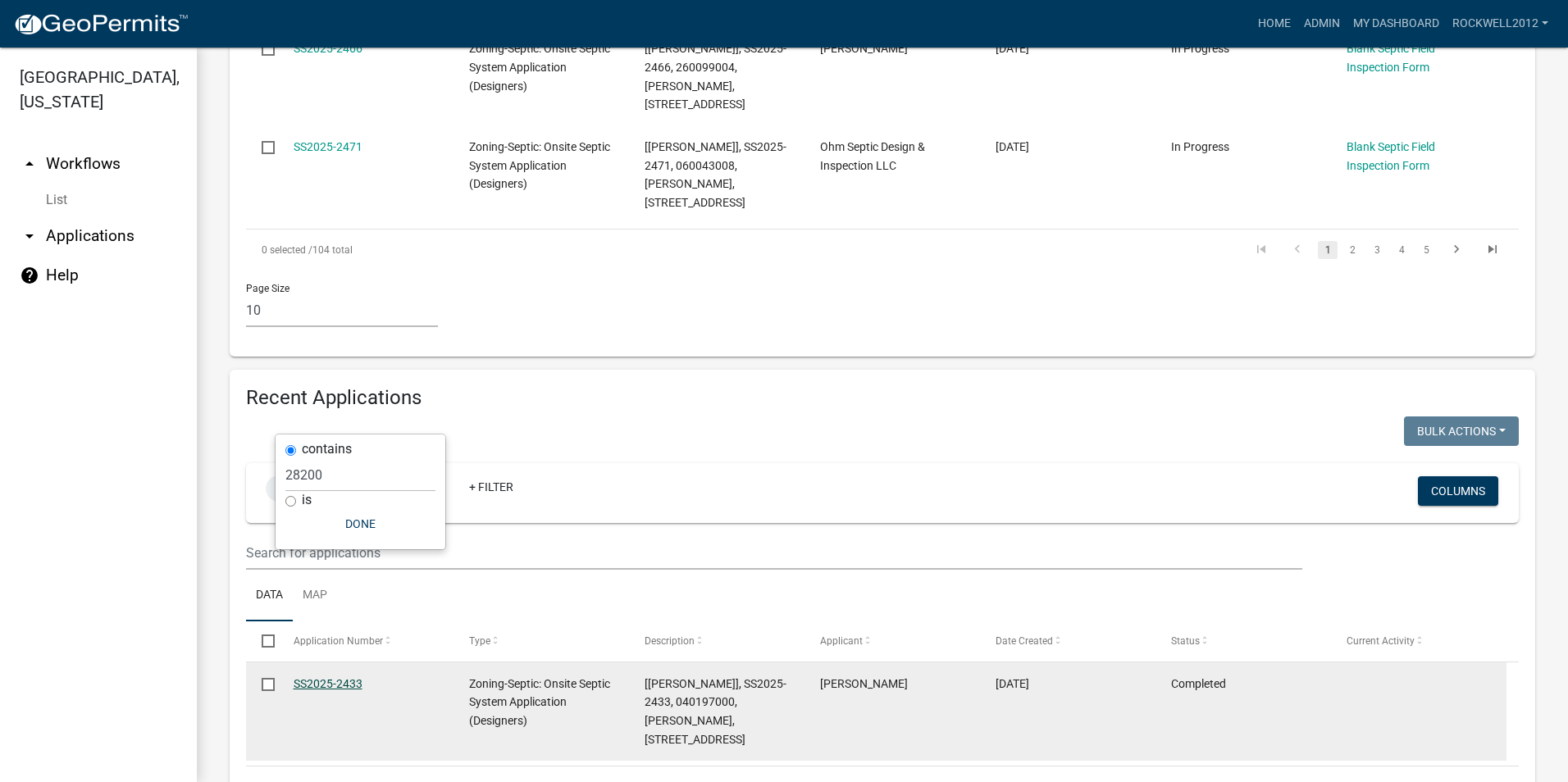
click at [322, 677] on link "SS2025-2433" at bounding box center [328, 683] width 69 height 13
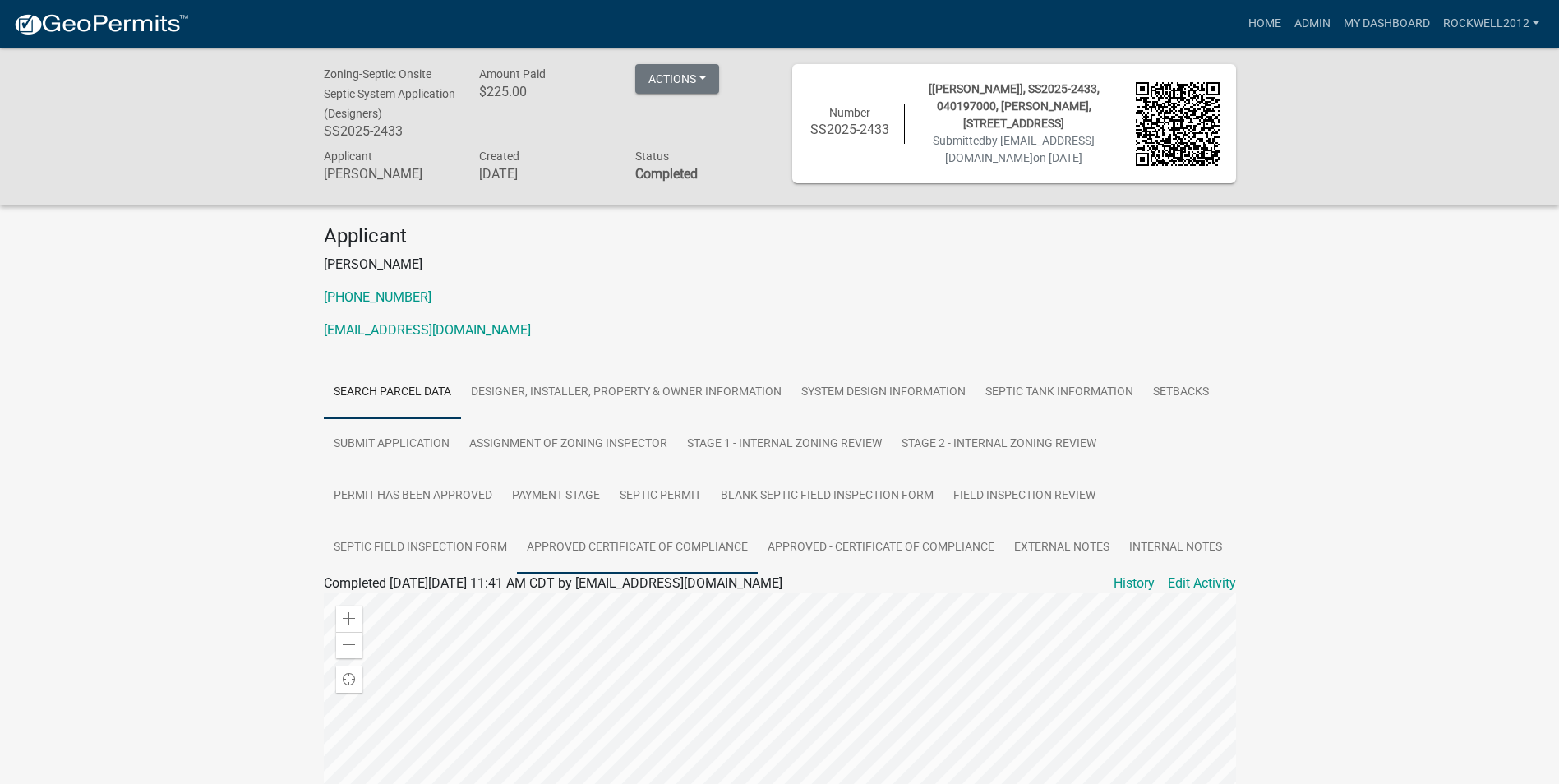
click at [661, 555] on link "Approved Certificate of Compliance" at bounding box center [637, 548] width 241 height 53
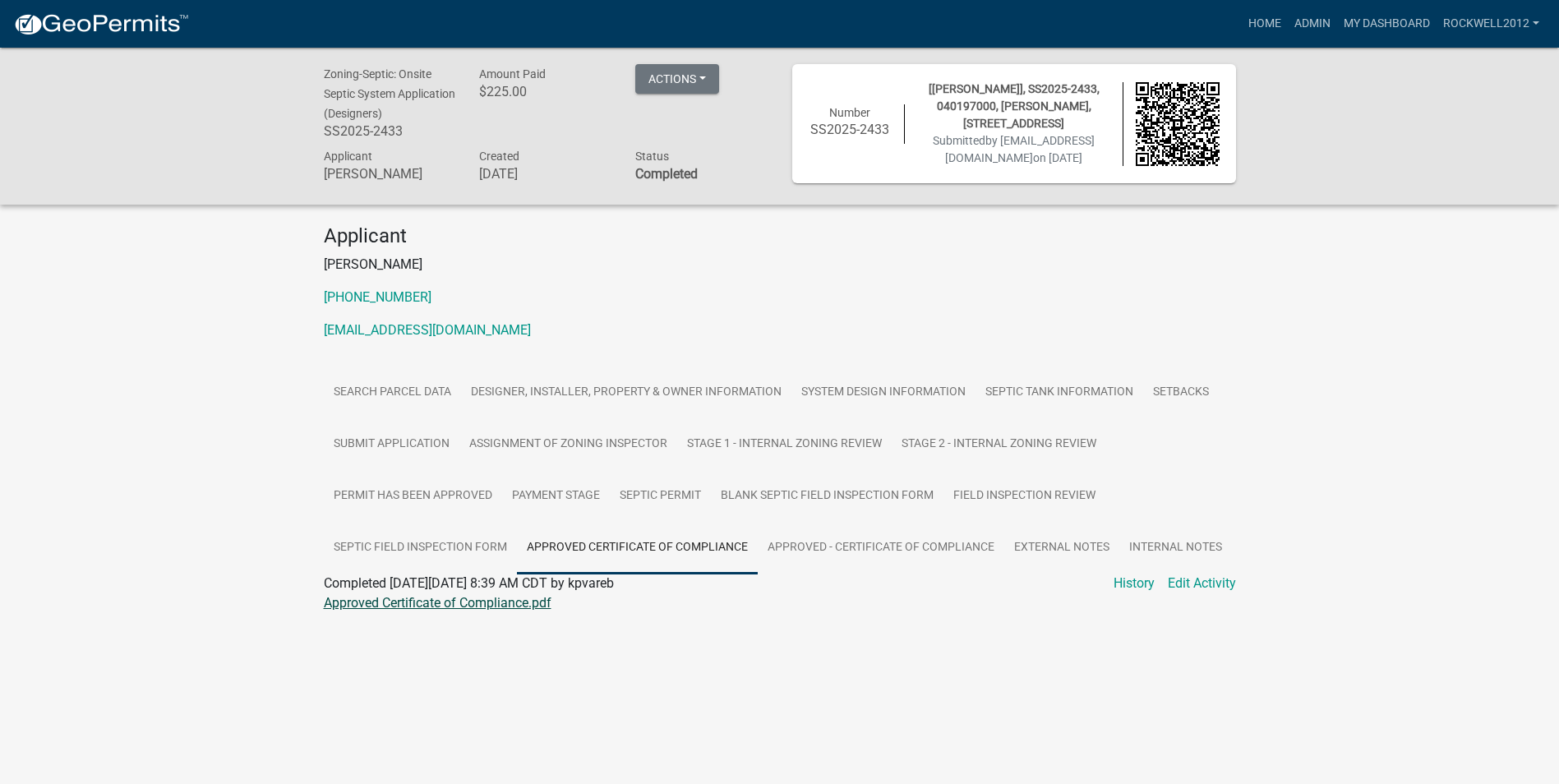
click at [455, 611] on link "Approved Certificate of Compliance.pdf" at bounding box center [438, 603] width 228 height 15
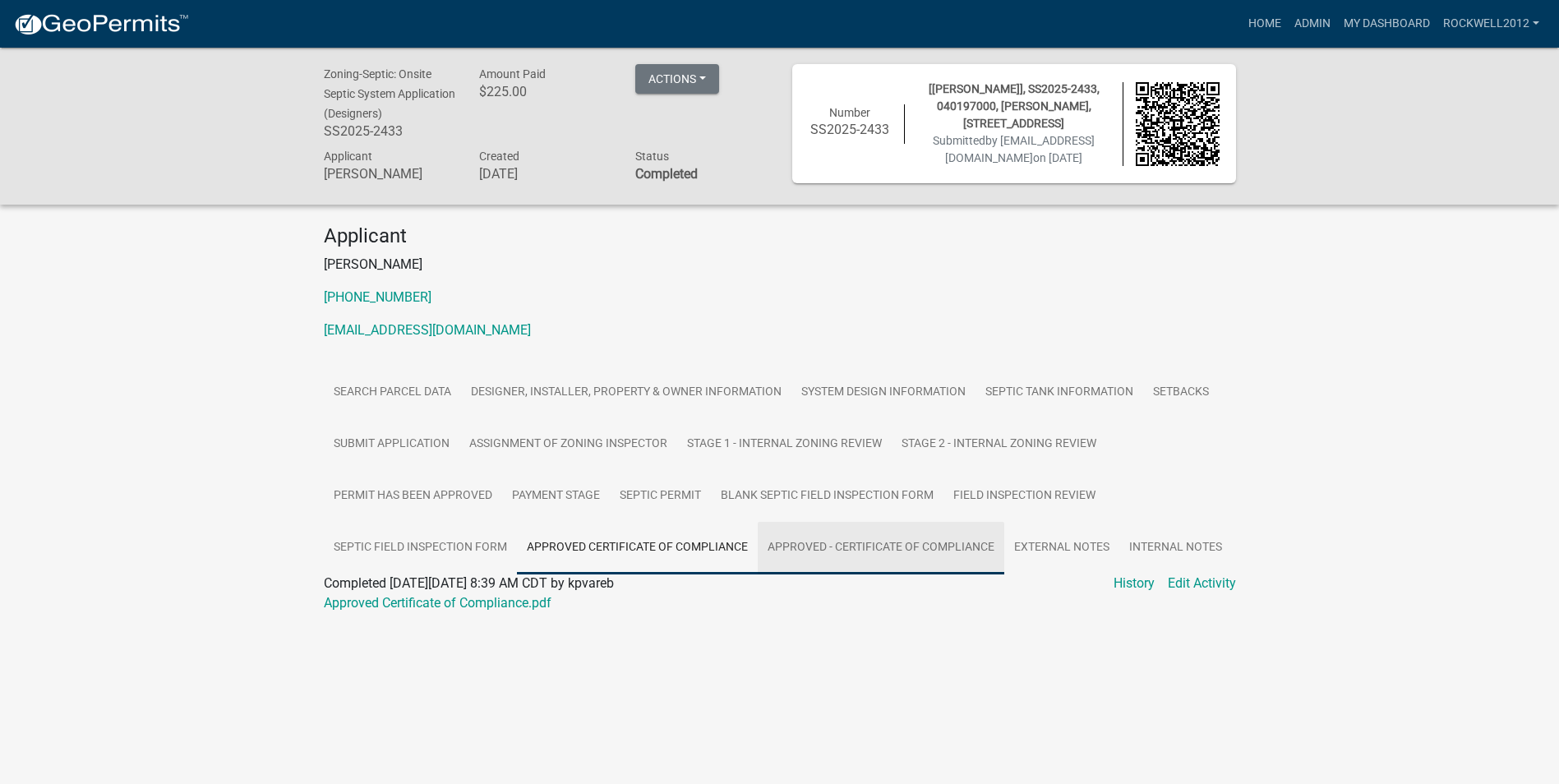
click at [880, 560] on link "Approved - Certificate of Compliance" at bounding box center [881, 548] width 247 height 53
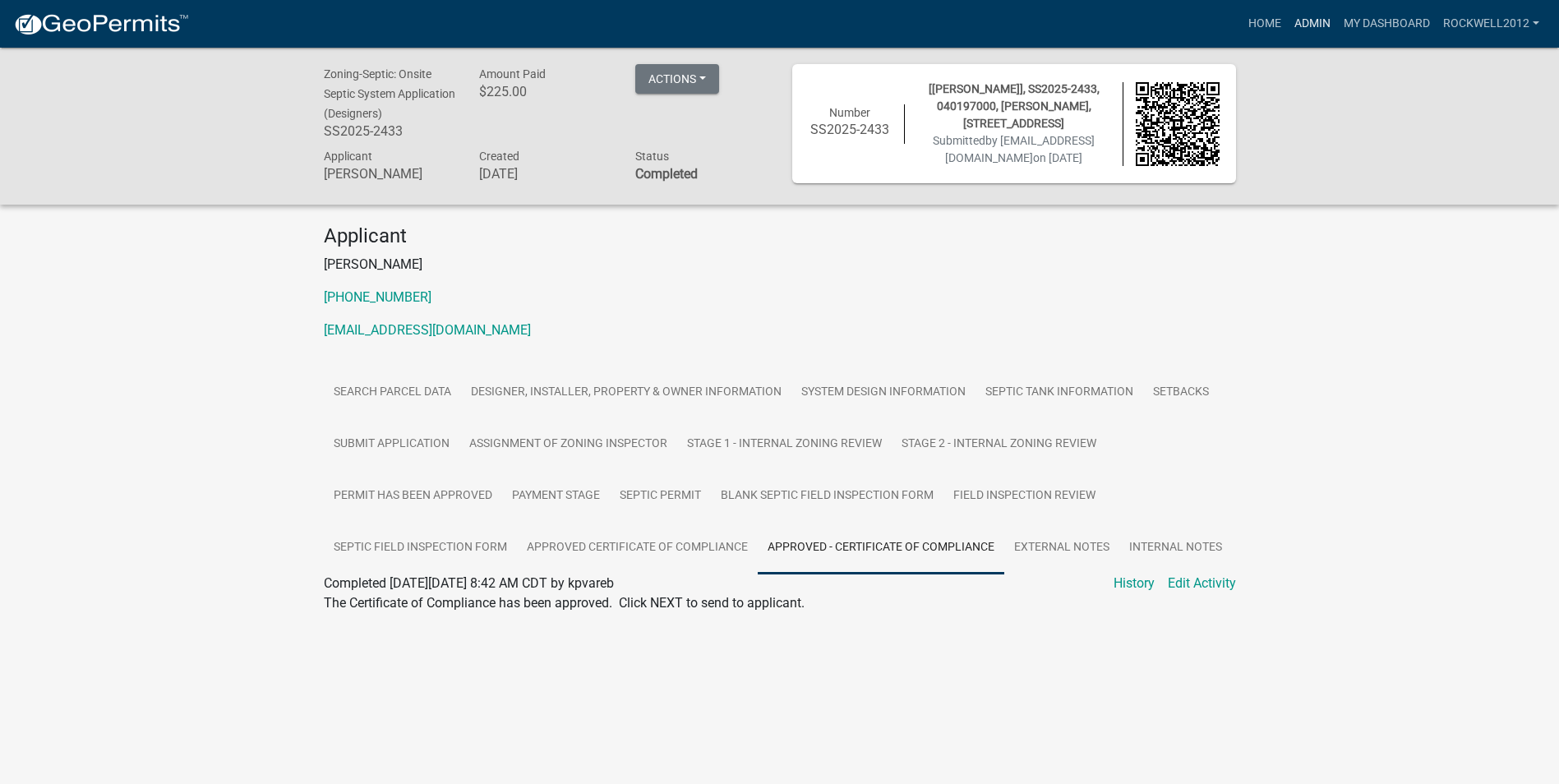
click at [1317, 18] on link "Admin" at bounding box center [1312, 24] width 49 height 31
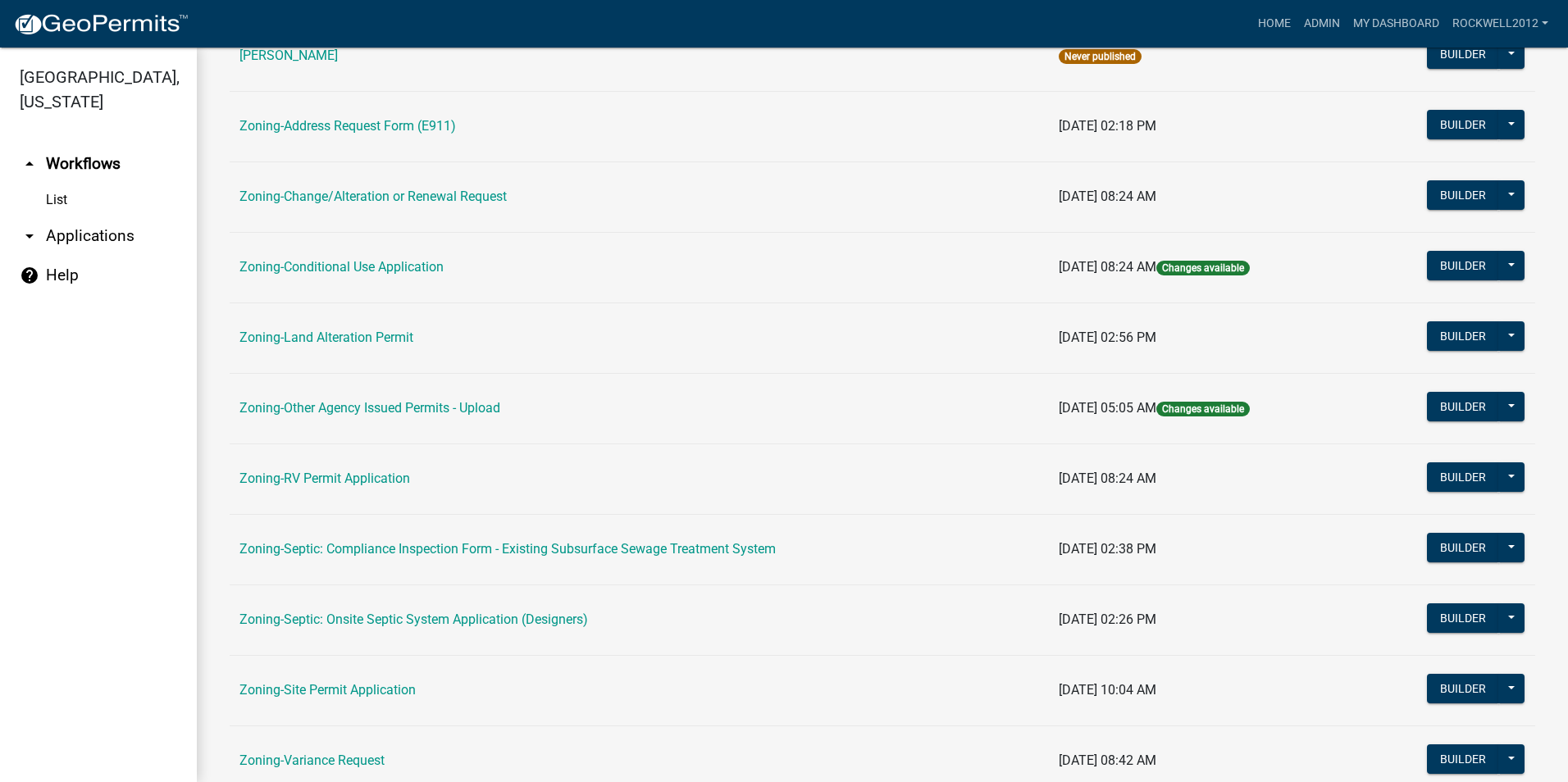
scroll to position [410, 0]
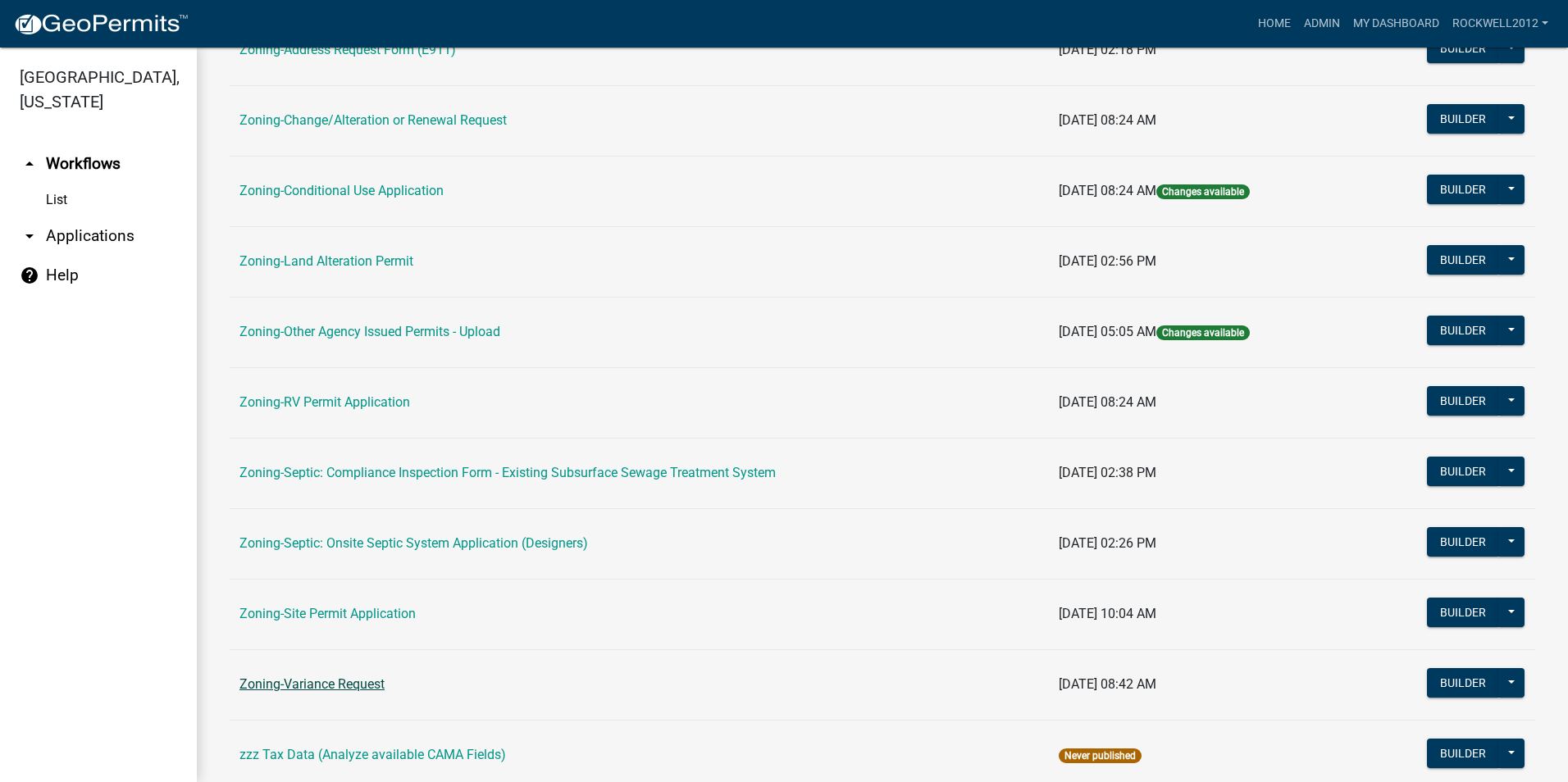
click at [337, 681] on link "Zoning-Variance Request" at bounding box center [311, 684] width 145 height 15
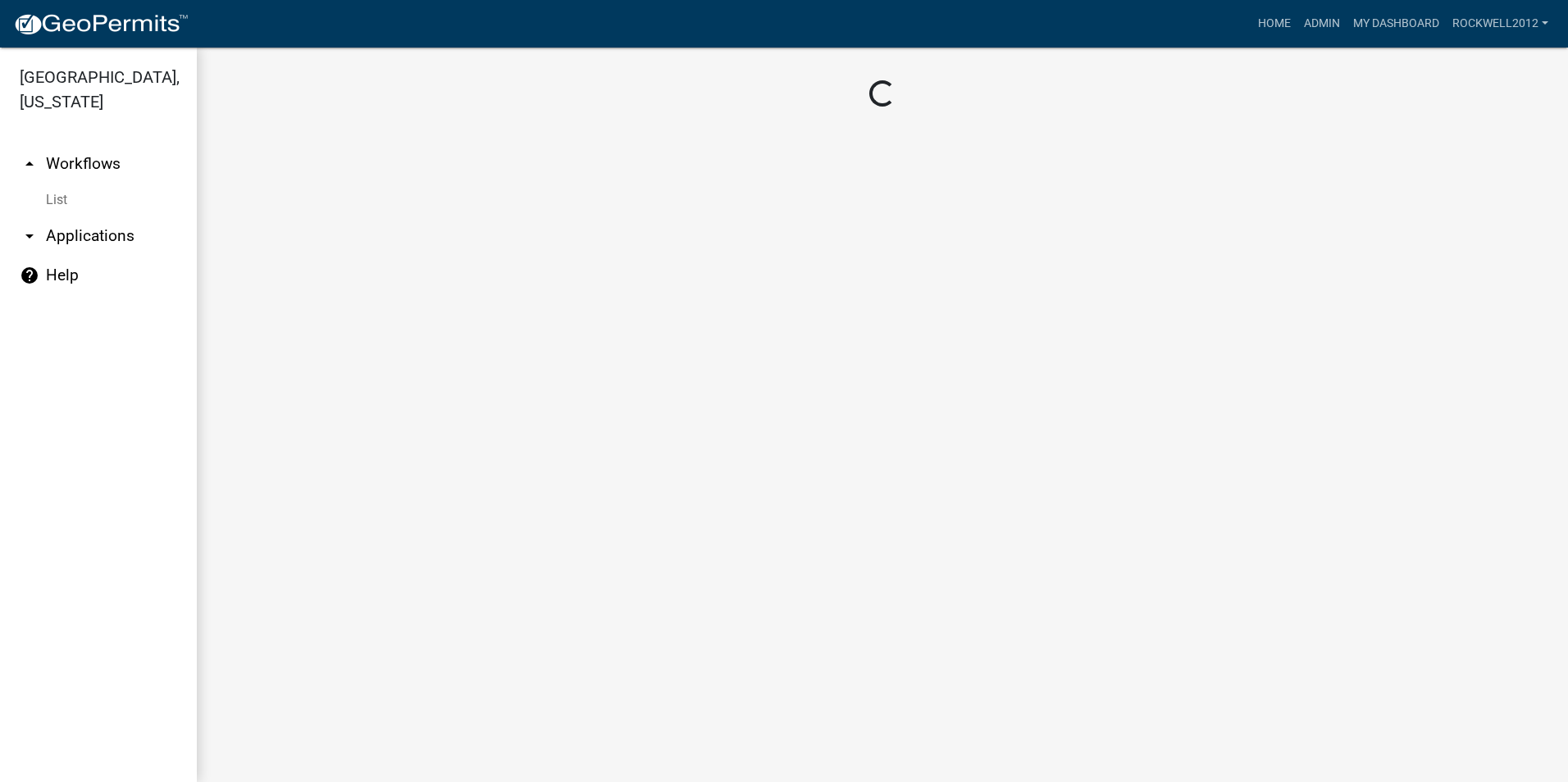
click at [337, 681] on main "Loading..." at bounding box center [882, 415] width 1371 height 735
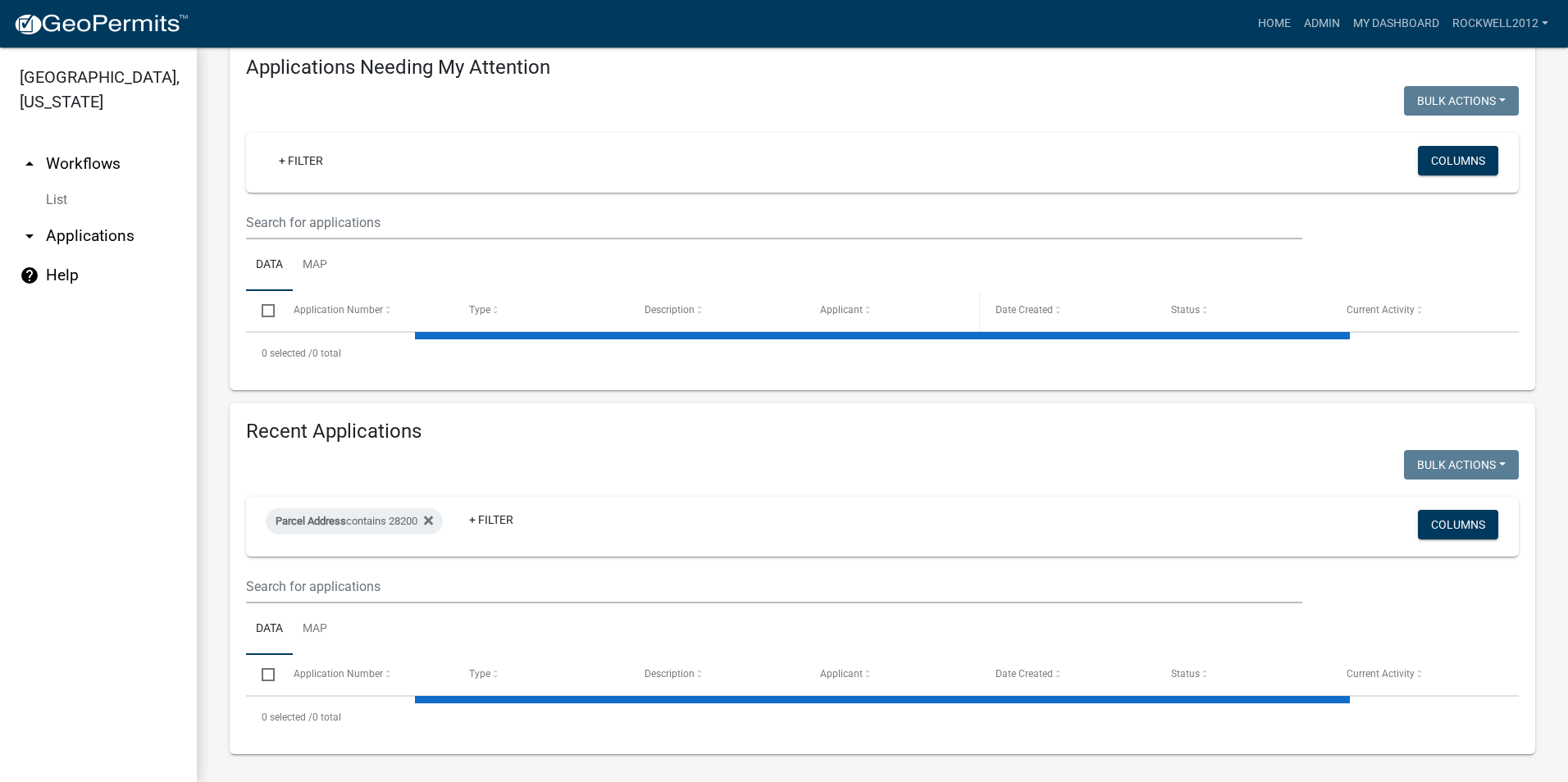
scroll to position [254, 0]
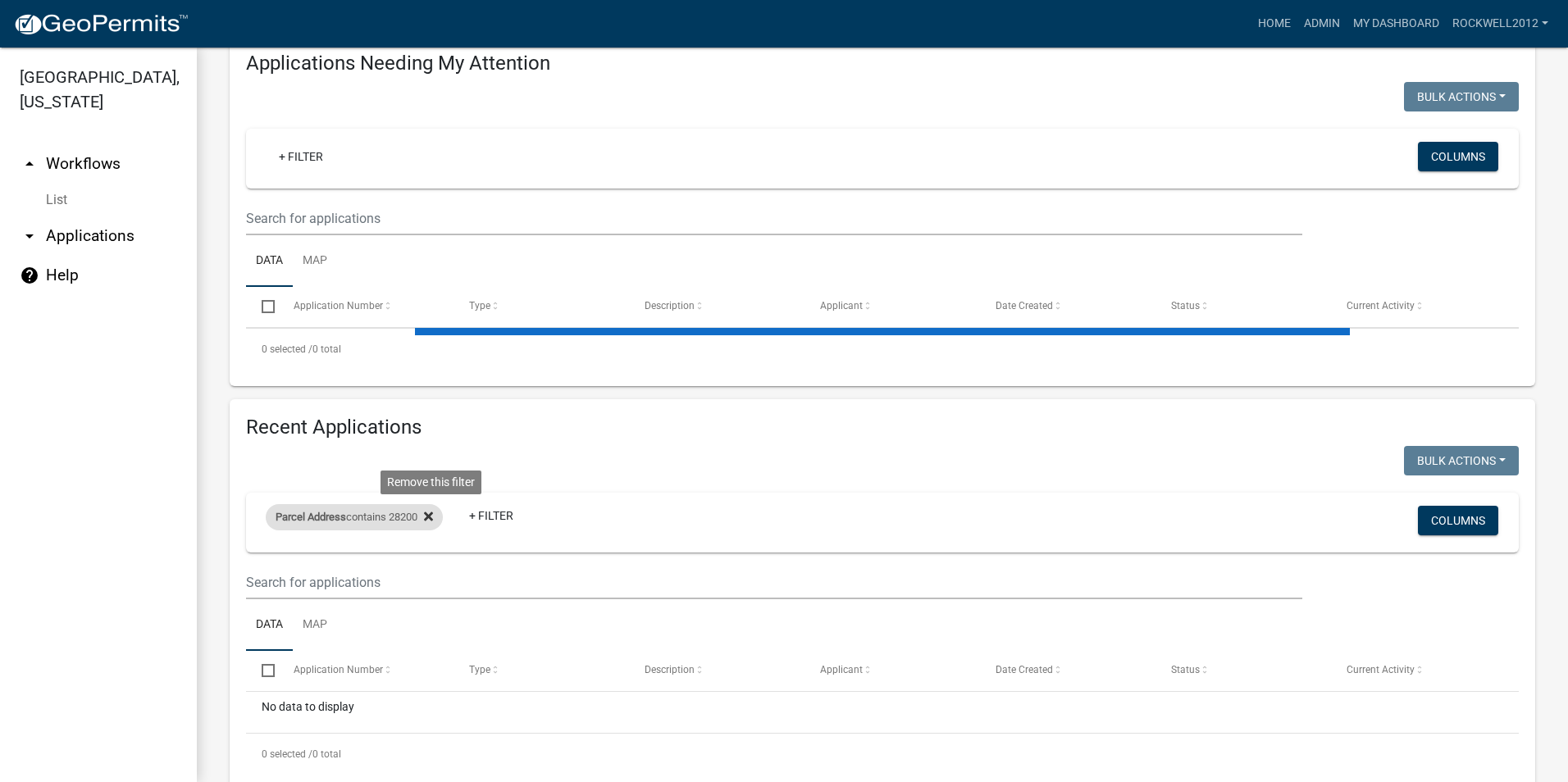
click at [432, 513] on icon at bounding box center [428, 517] width 9 height 9
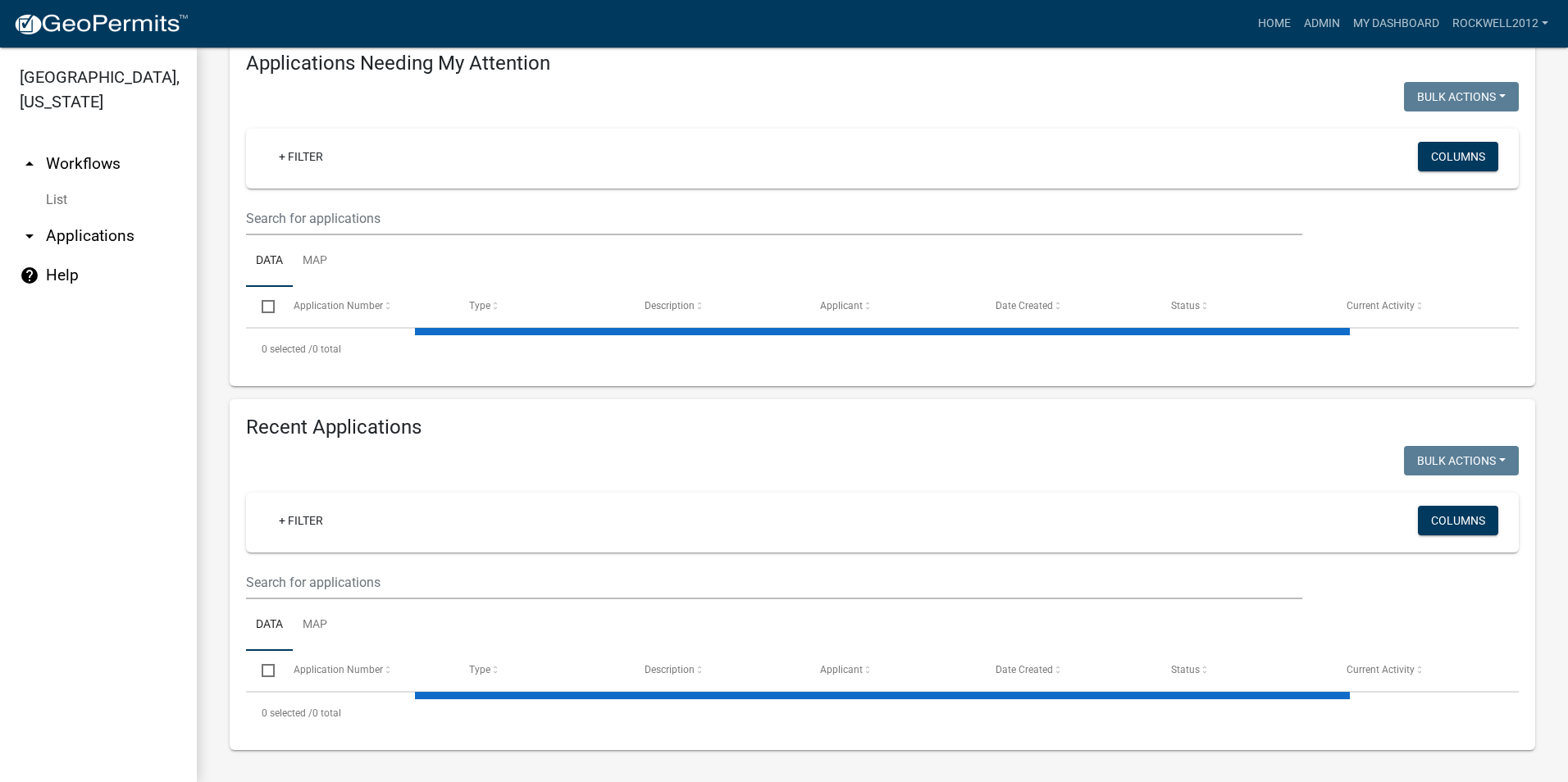
select select "2: 50"
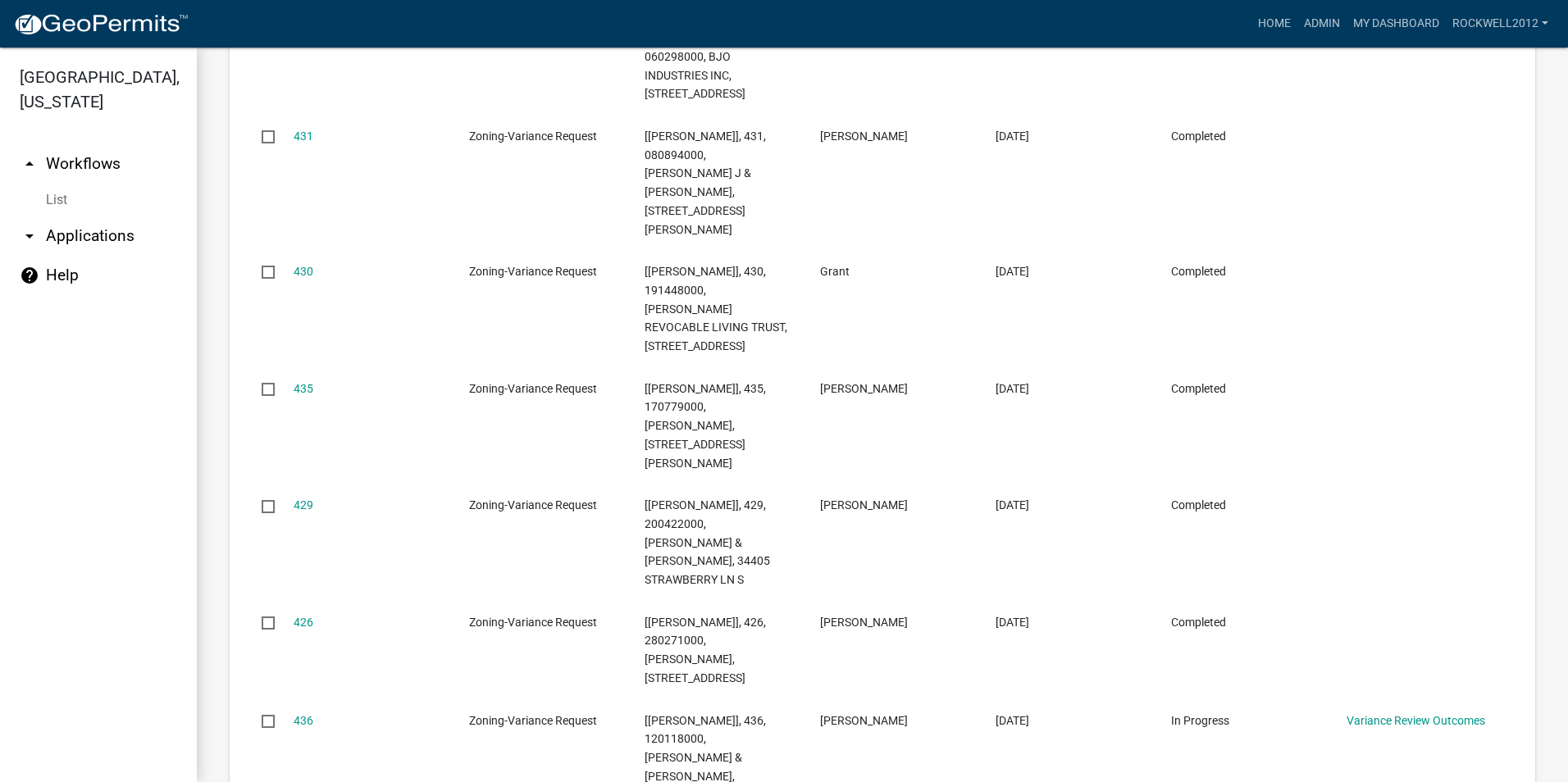
scroll to position [4427, 0]
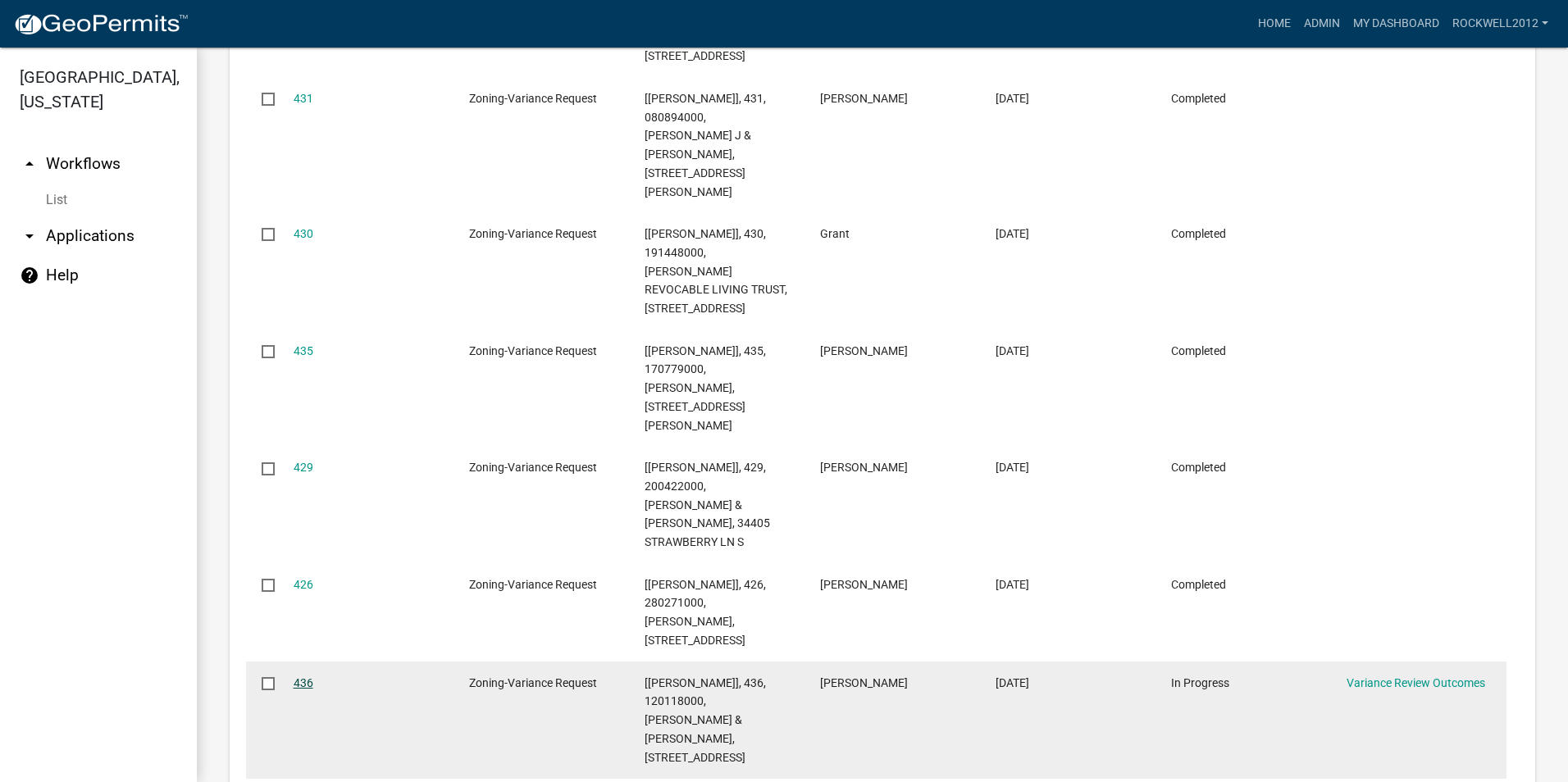
click at [301, 676] on link "436" at bounding box center [303, 682] width 20 height 13
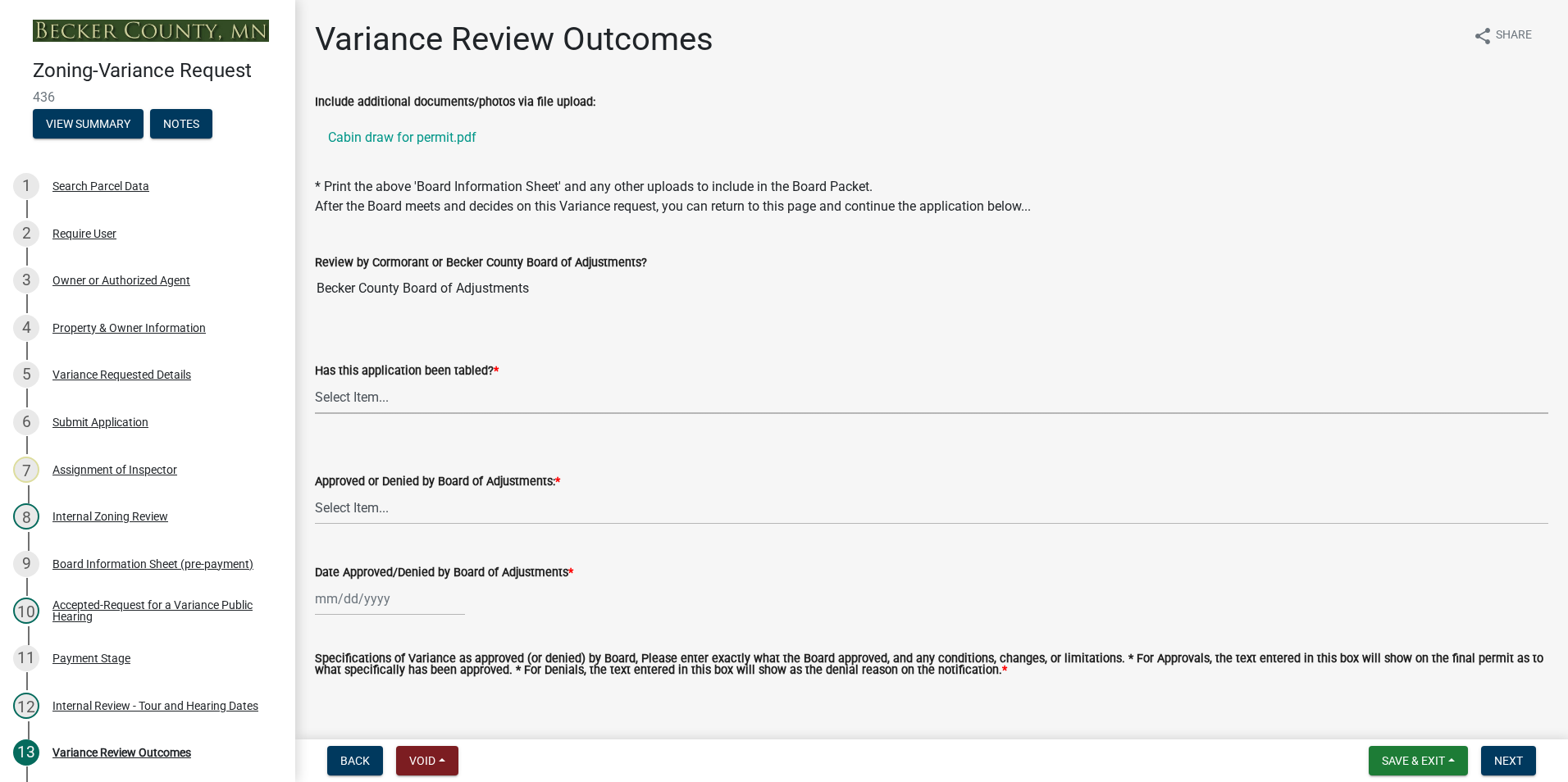
click at [364, 393] on select "Select Item... Not tabled Tabled at Board of Adjustments" at bounding box center [932, 397] width 1234 height 34
click at [315, 380] on select "Select Item... Not tabled Tabled at Board of Adjustments" at bounding box center [932, 397] width 1234 height 34
select select "2cb45783-84f1-4fd3-93a6-5f07d3303cd9"
click at [356, 506] on select "Select Item... Approved Denied" at bounding box center [932, 508] width 1234 height 34
click at [315, 491] on select "Select Item... Approved Denied" at bounding box center [932, 508] width 1234 height 34
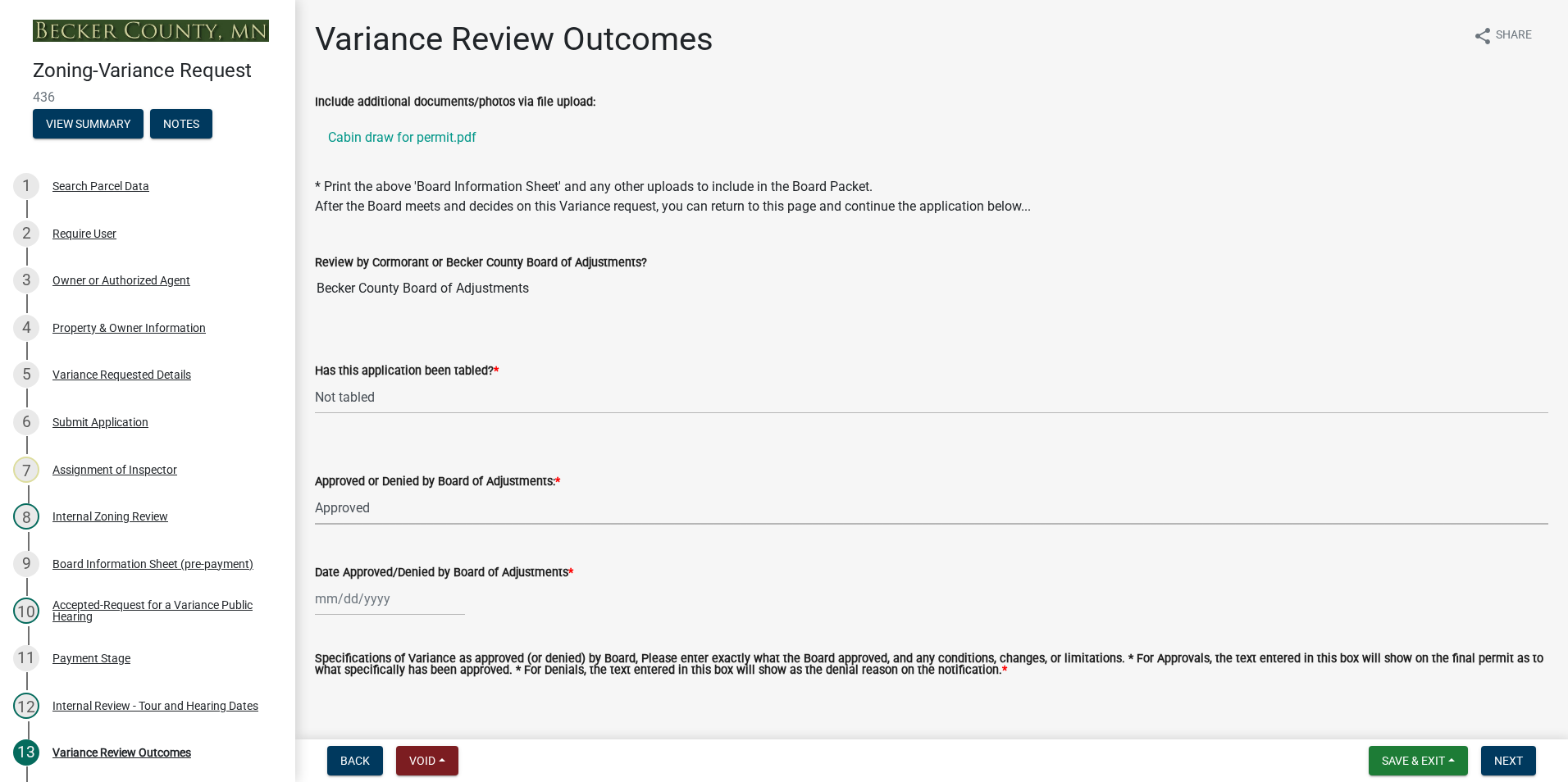
select select "5d8fc30d-aa4a-4b7e-9293-75efeb76bee6"
click at [342, 598] on input "Date Approved/Denied by Board of Adjustments *" at bounding box center [389, 599] width 150 height 34
select select "8"
select select "2025"
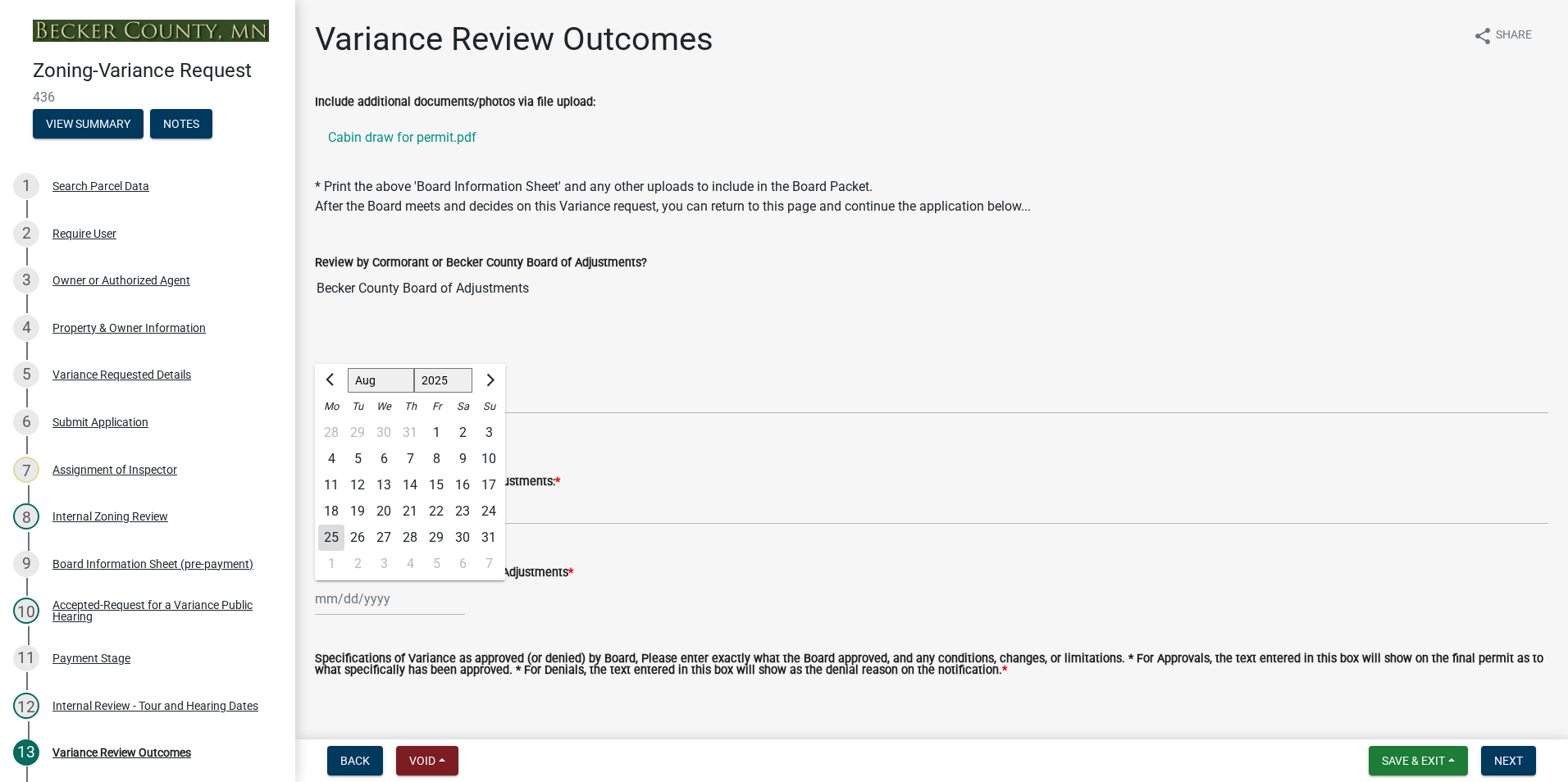
click at [417, 483] on div "14" at bounding box center [410, 485] width 26 height 26
type input "[DATE]"
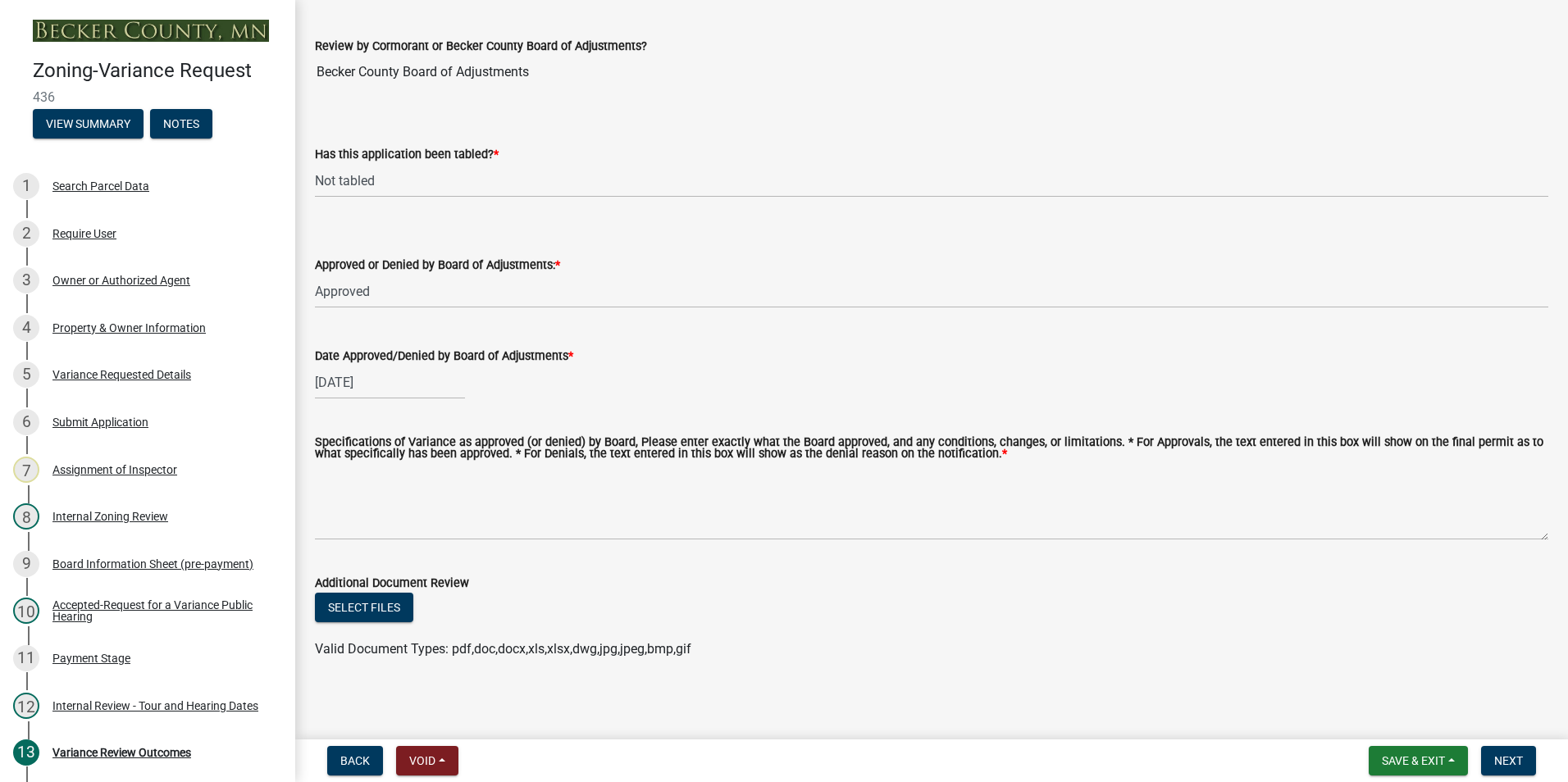
scroll to position [222, 0]
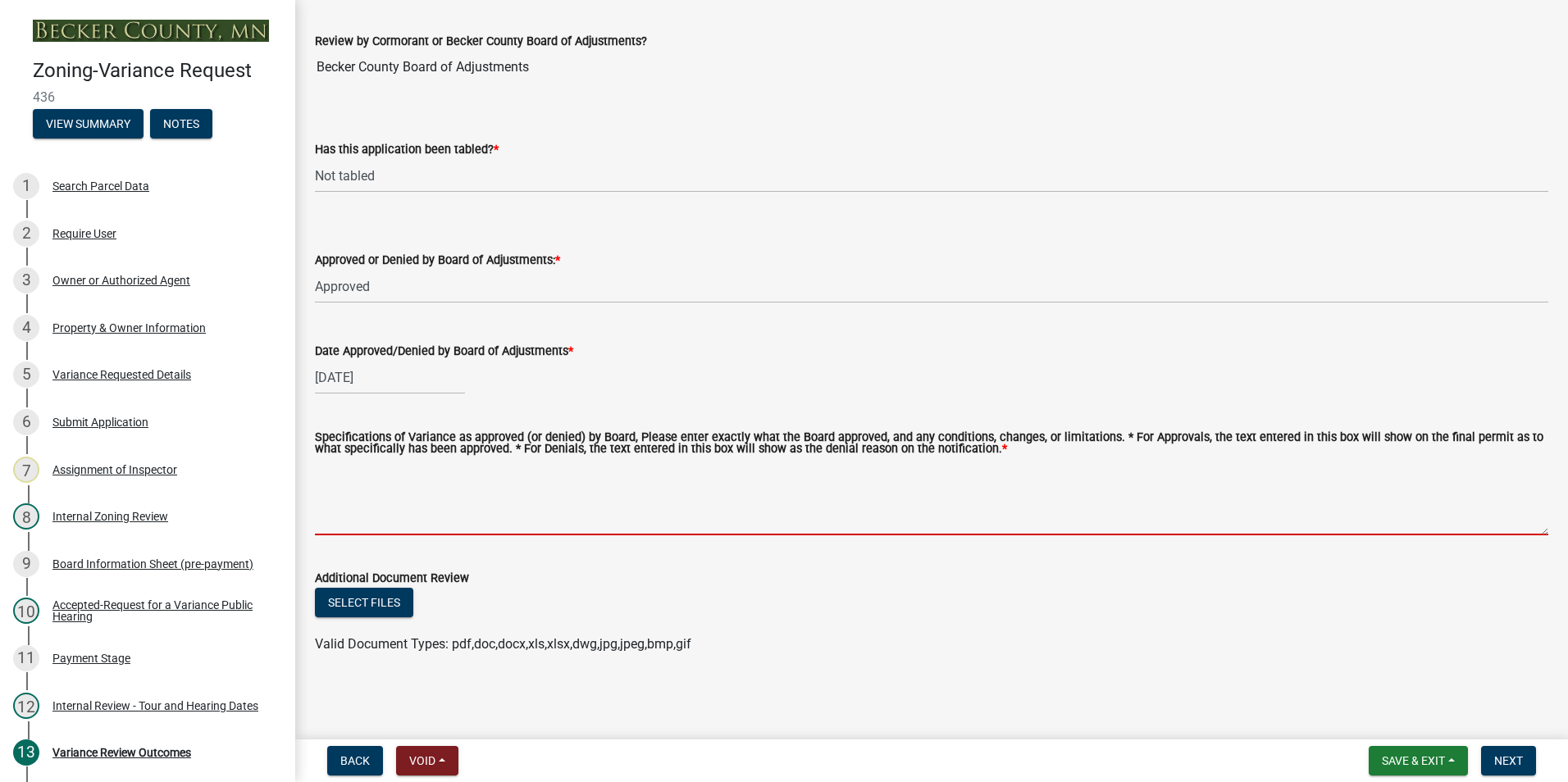
paste textarea "construct a deck at fifty-one (51) feet, the house at fifty-six (56) feet, and …"
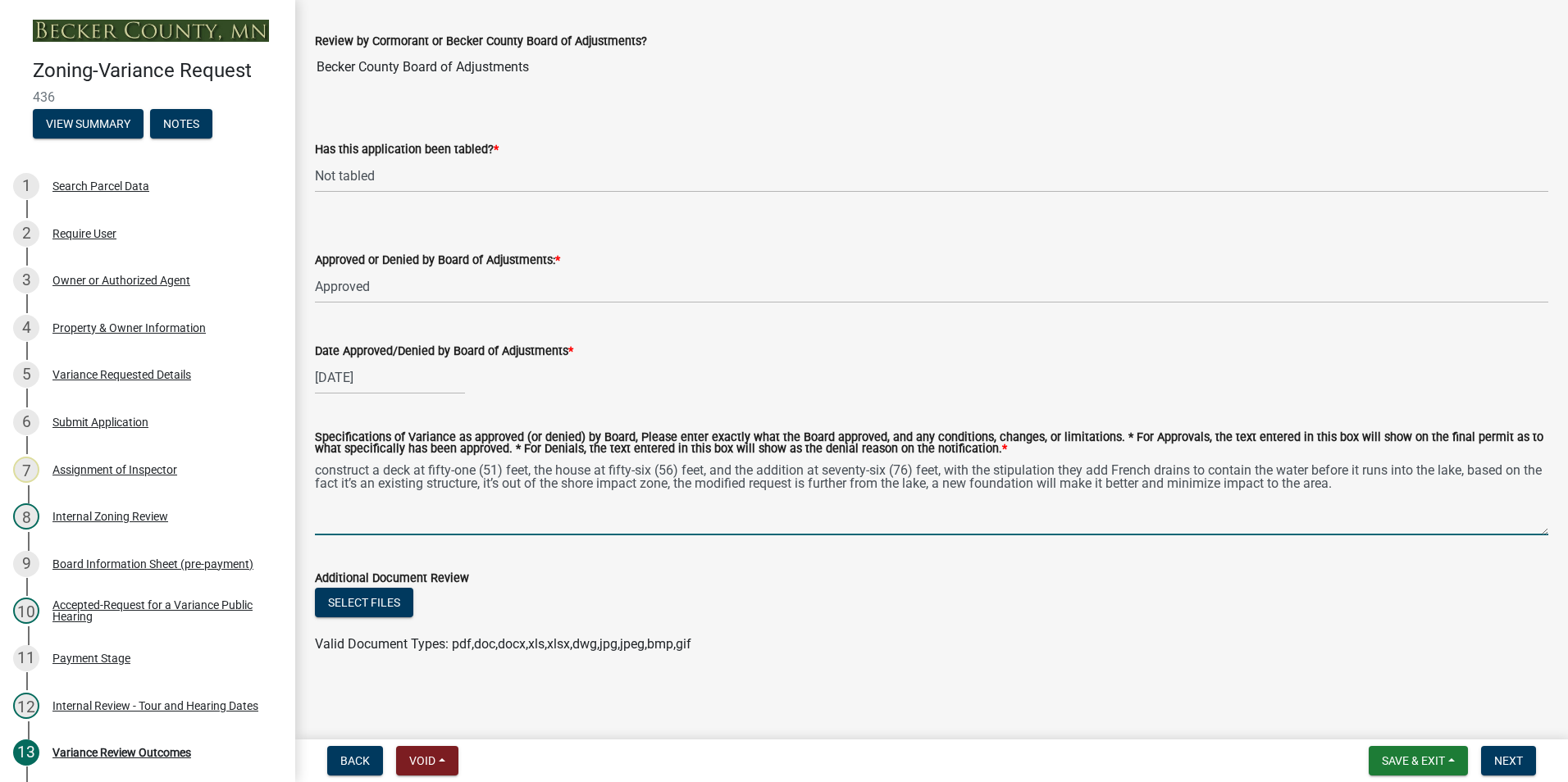
click at [316, 470] on textarea "construct a deck at fifty-one (51) feet, the house at fifty-six (56) feet, and …" at bounding box center [932, 496] width 1234 height 77
type textarea "To construct a deck at fifty-one (51) feet, the house at fifty-six (56) feet, a…"
click at [1509, 755] on span "Next" at bounding box center [1509, 760] width 29 height 13
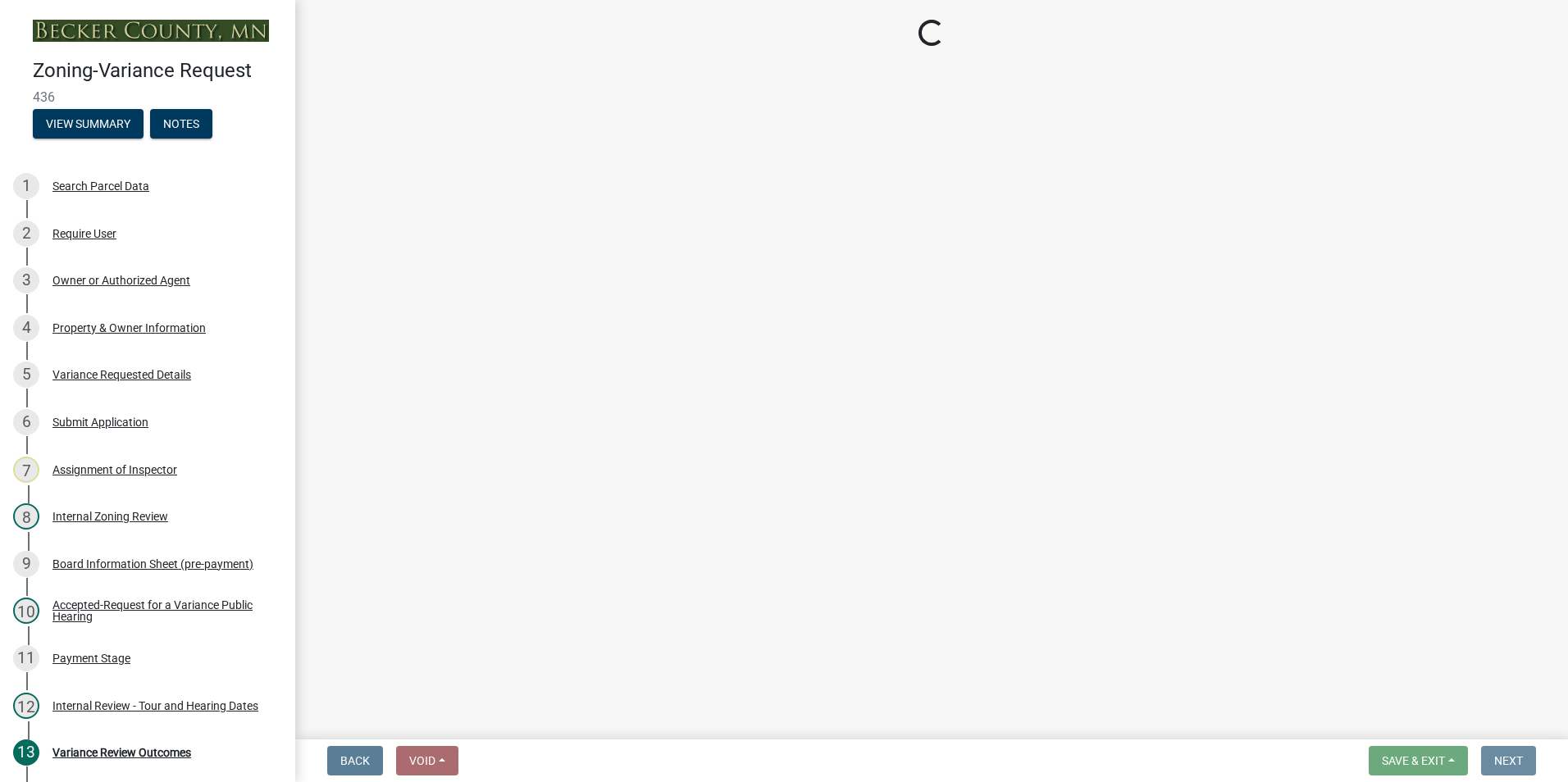
scroll to position [0, 0]
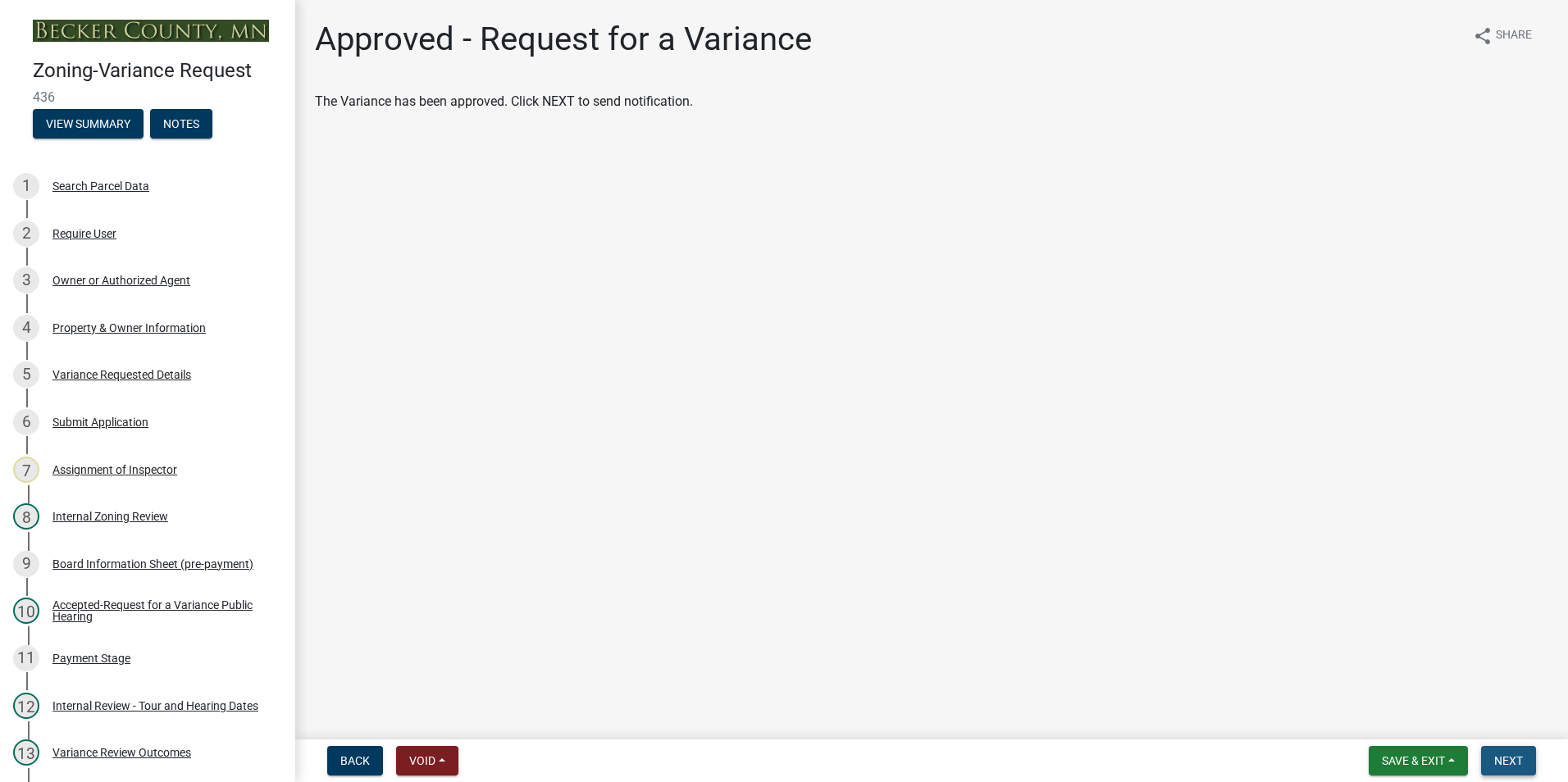
click at [1513, 761] on span "Next" at bounding box center [1509, 760] width 29 height 13
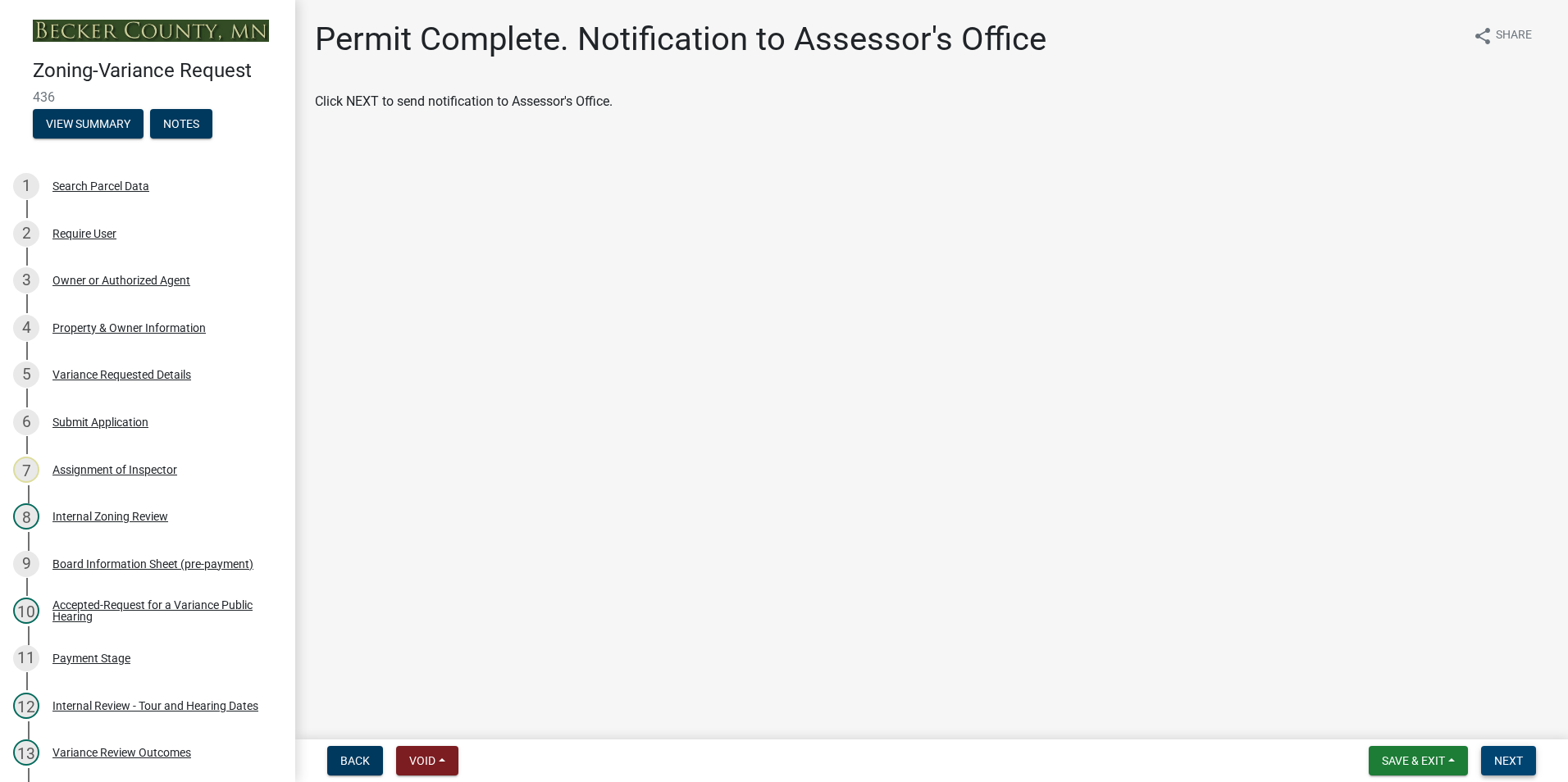
click at [1513, 757] on span "Next" at bounding box center [1509, 760] width 29 height 13
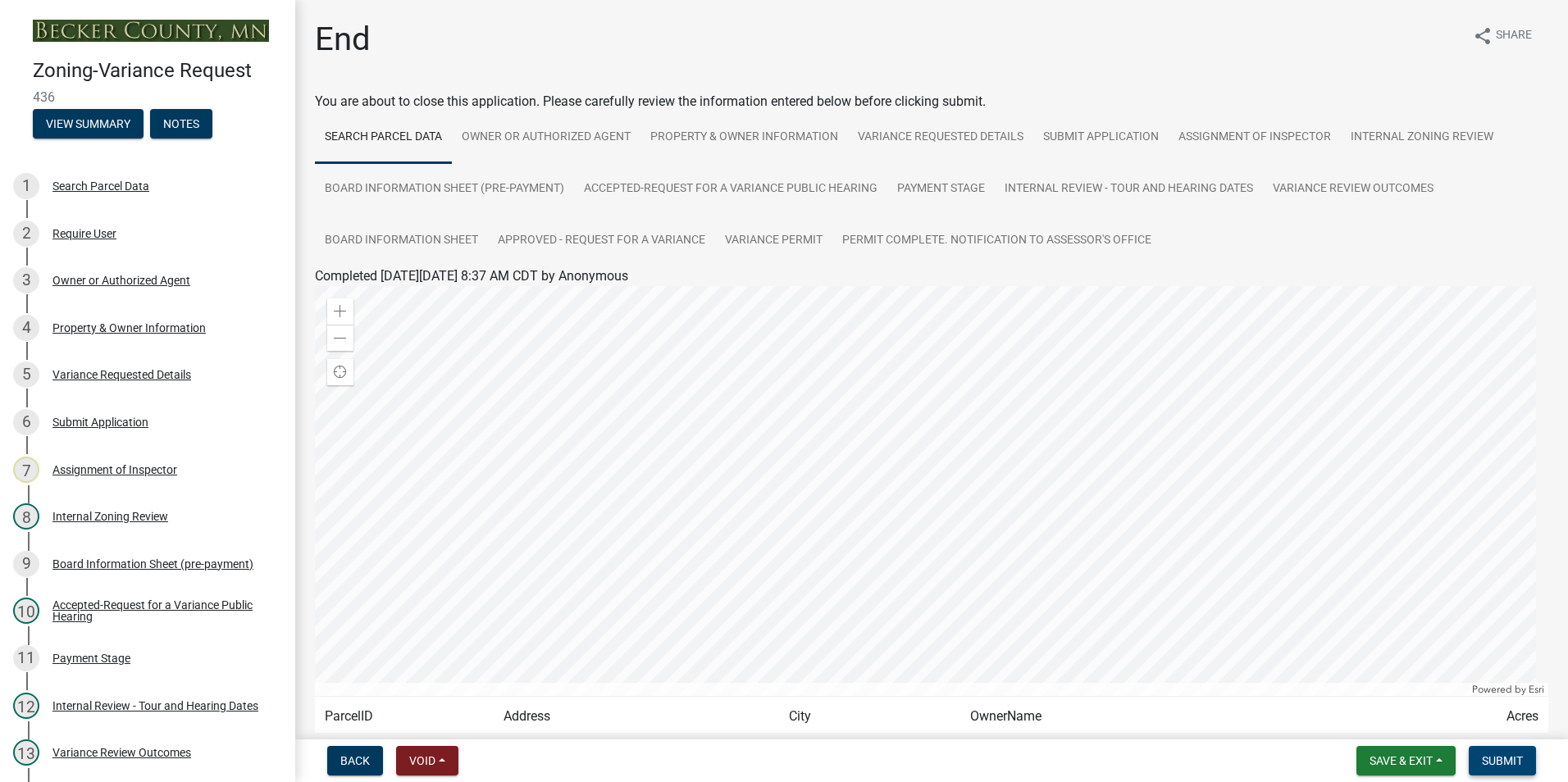
click at [1504, 754] on span "Submit" at bounding box center [1502, 760] width 41 height 13
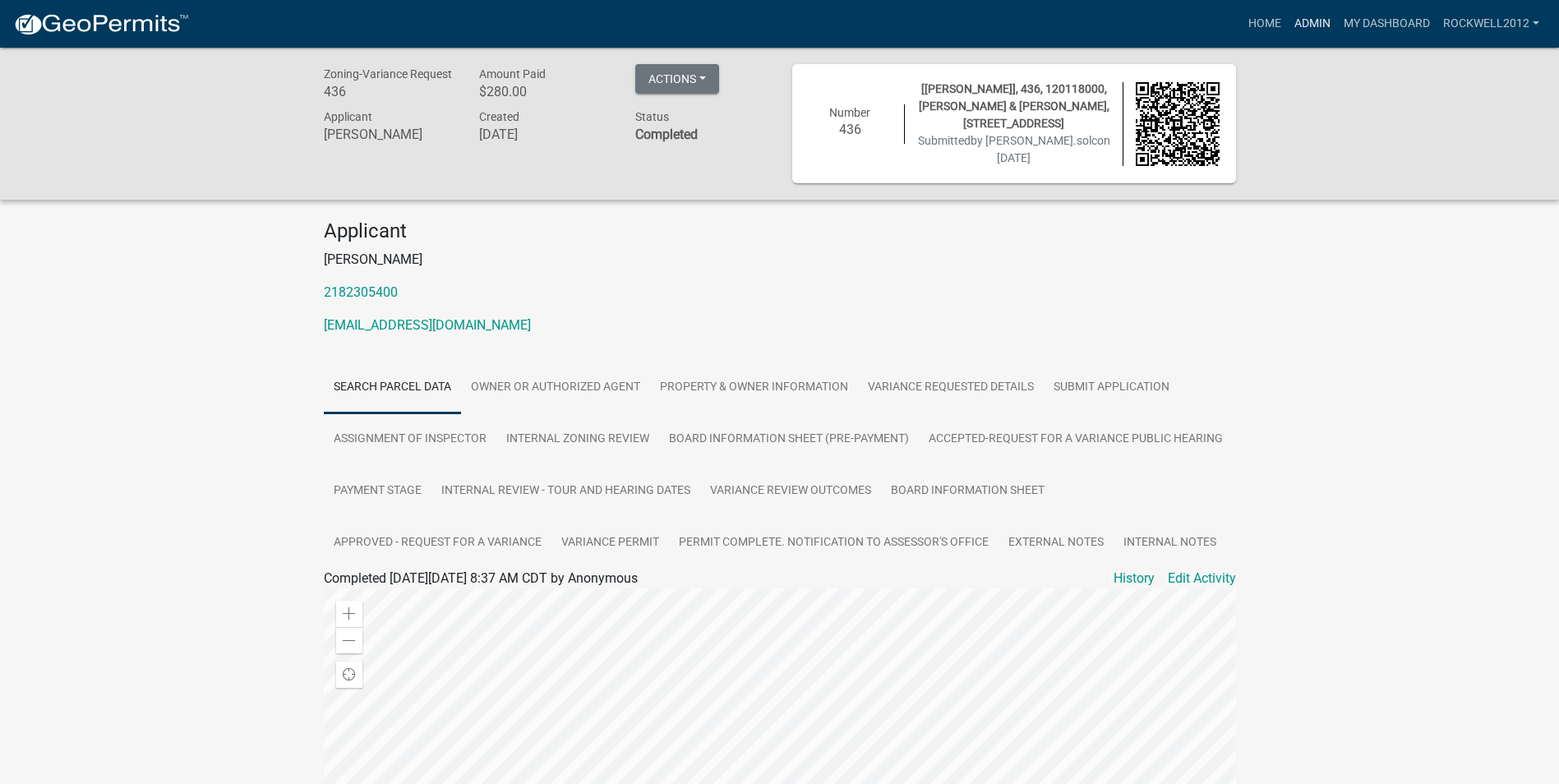
click at [1308, 15] on link "Admin" at bounding box center [1312, 24] width 49 height 31
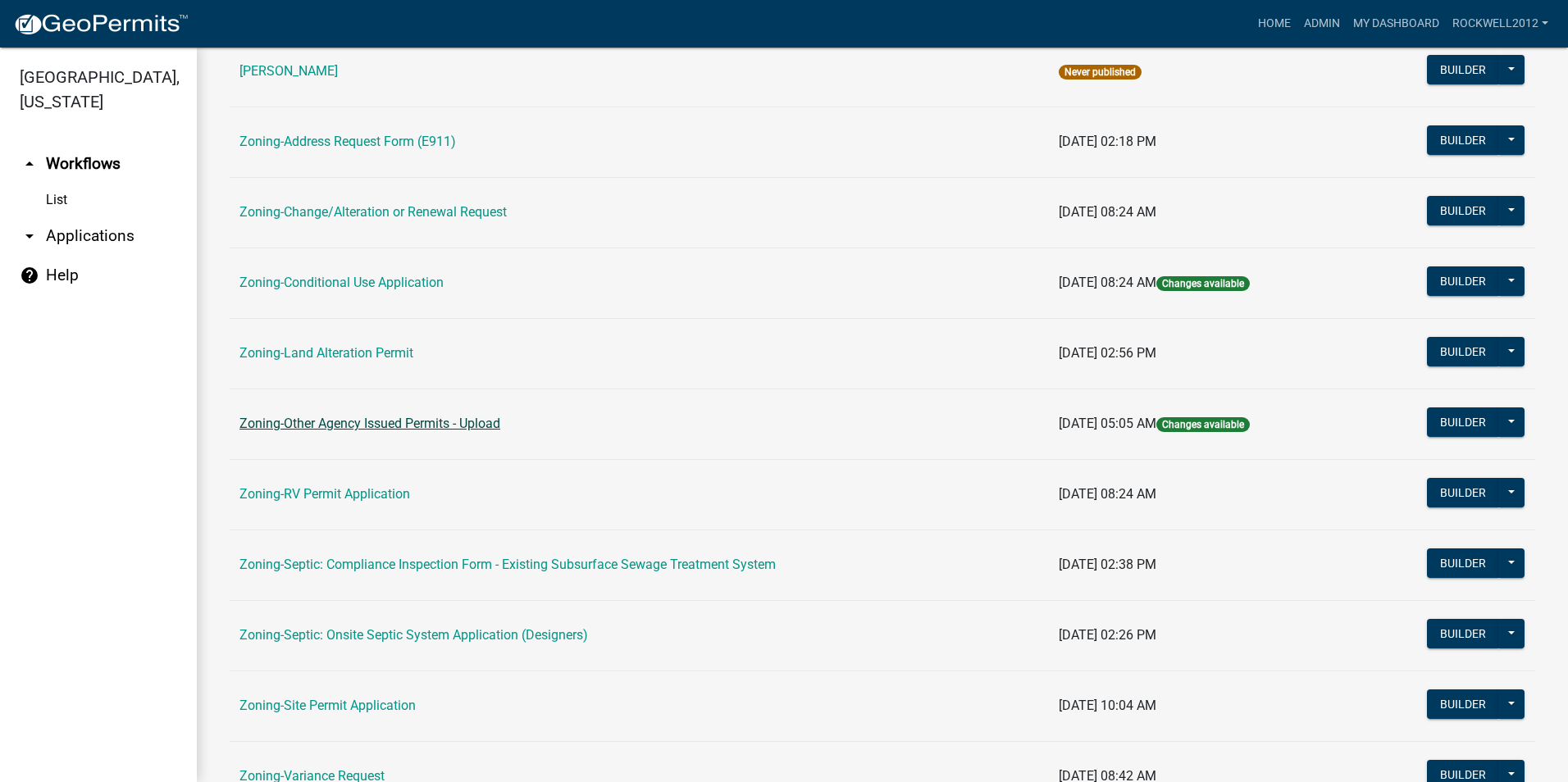
scroll to position [464, 0]
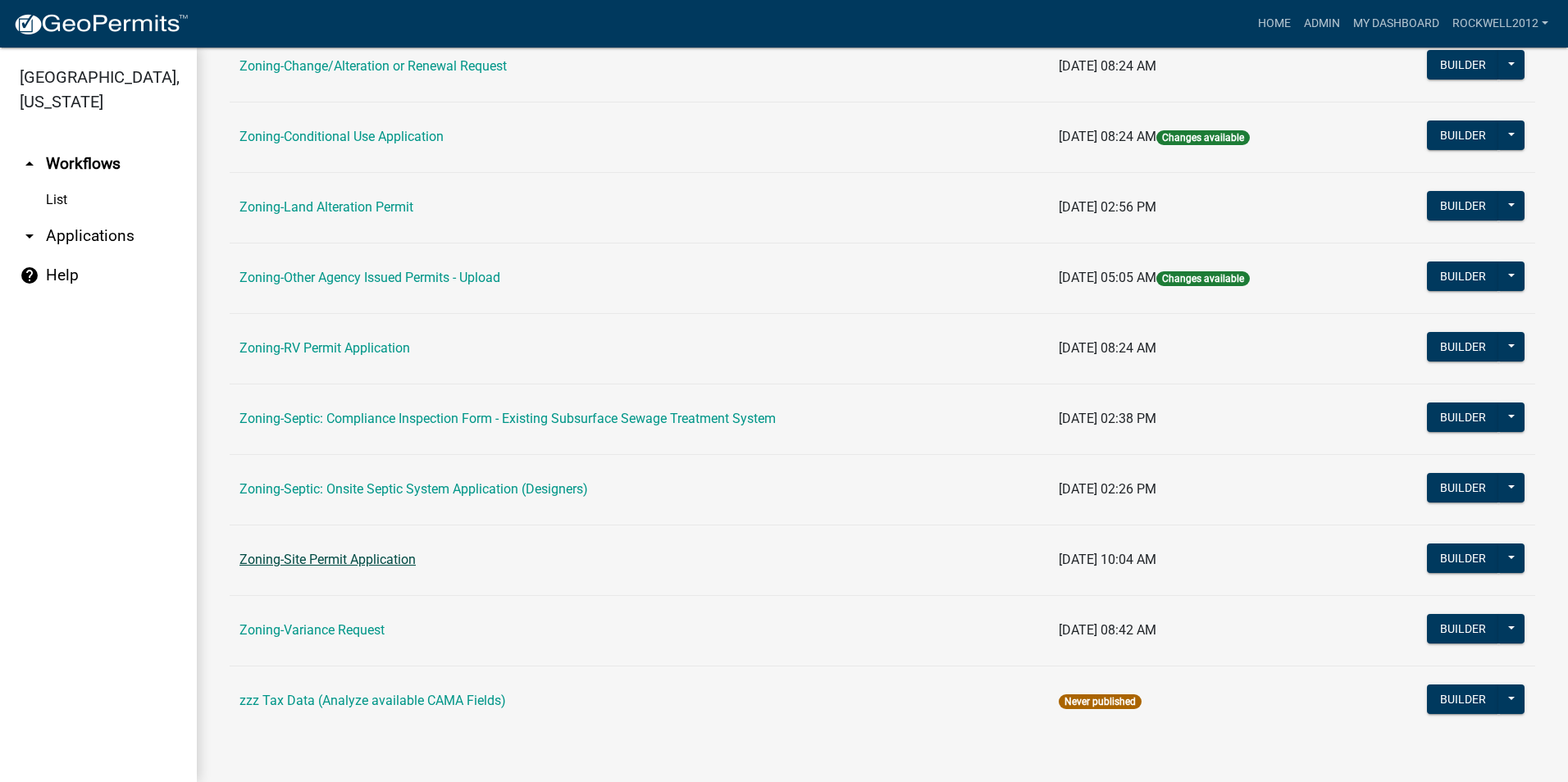
click at [358, 556] on link "Zoning-Site Permit Application" at bounding box center [328, 559] width 176 height 15
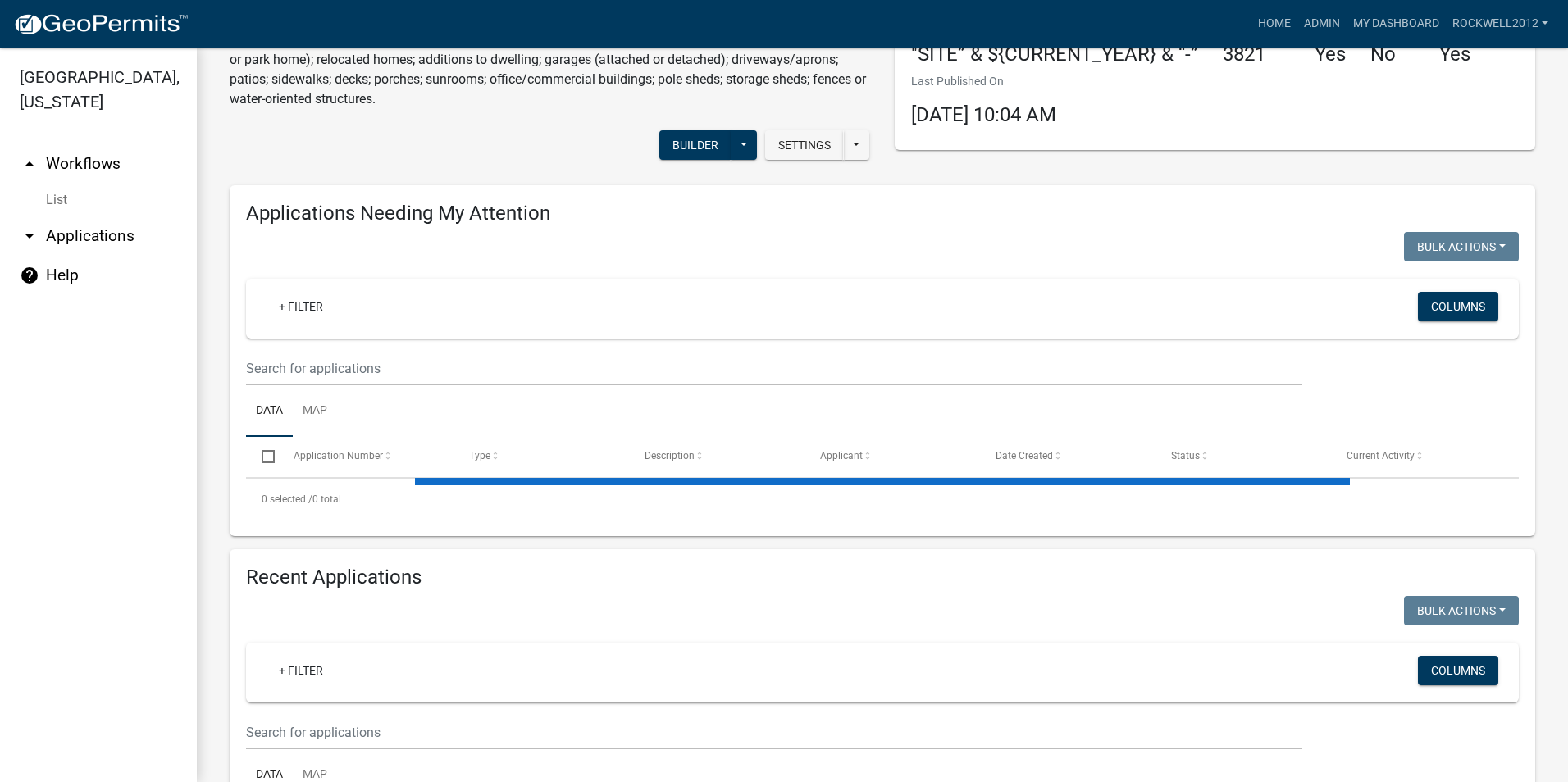
select select "2: 50"
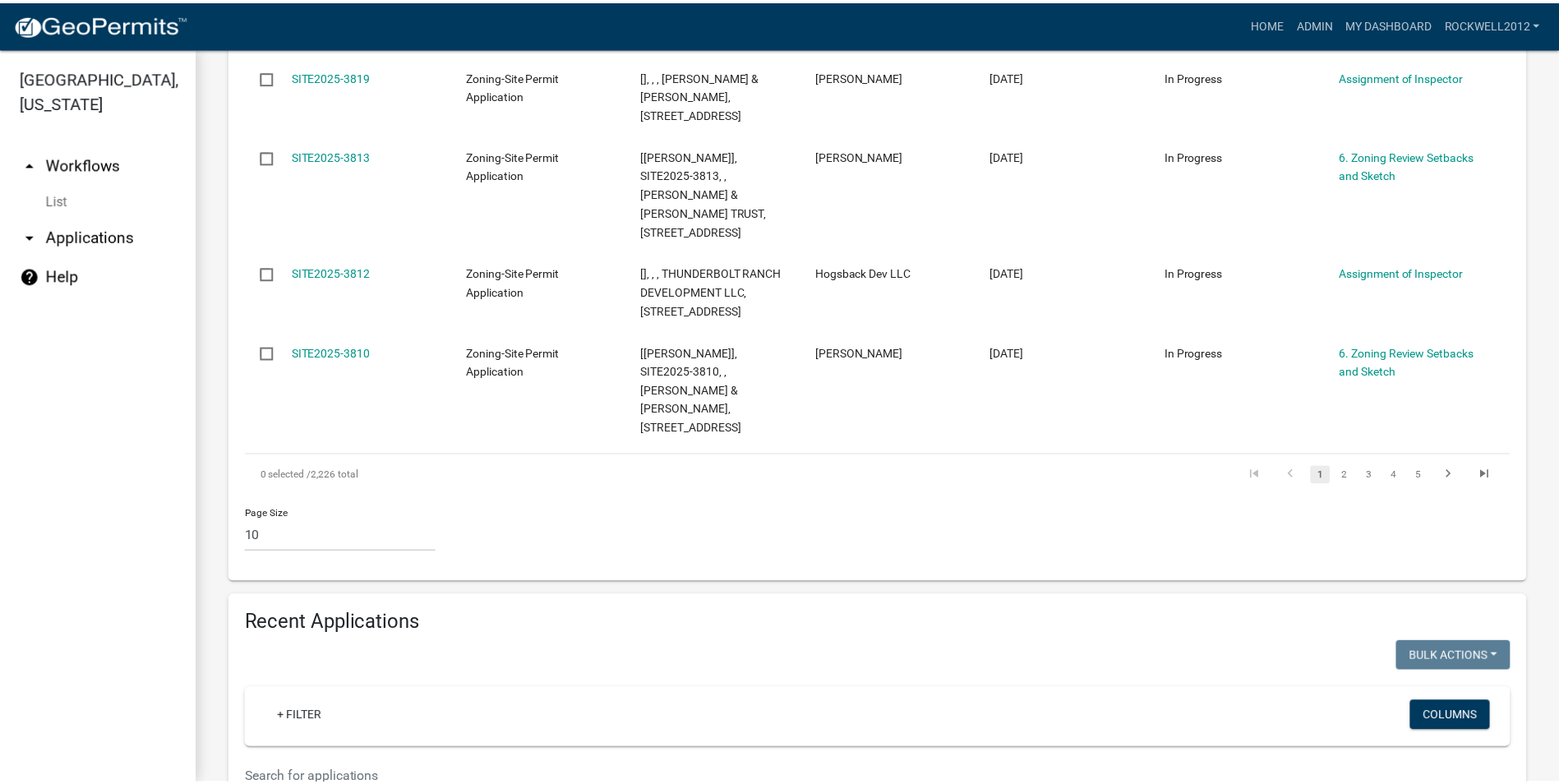
scroll to position [1222, 0]
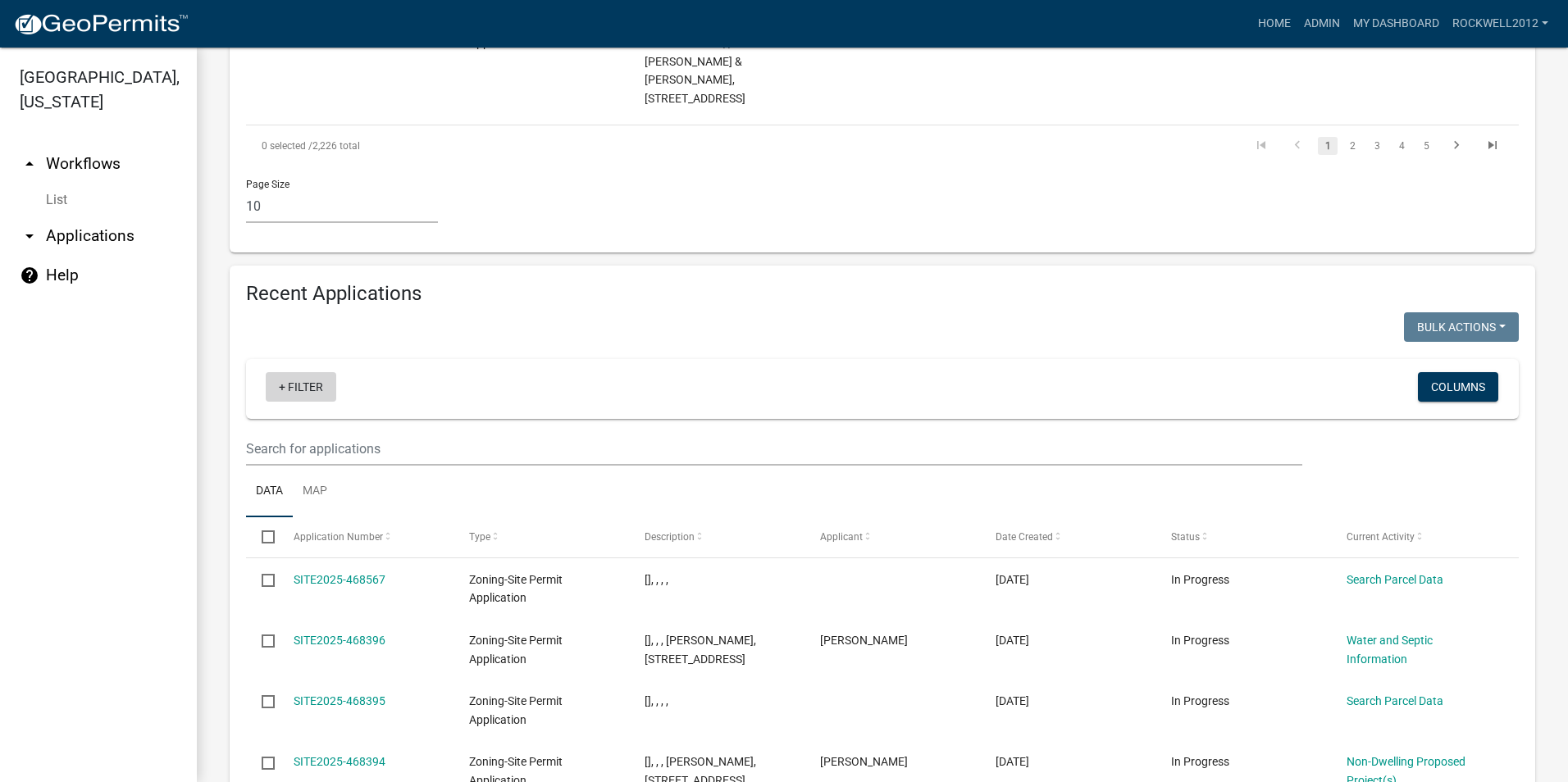
click at [308, 382] on link "+ Filter" at bounding box center [300, 387] width 70 height 30
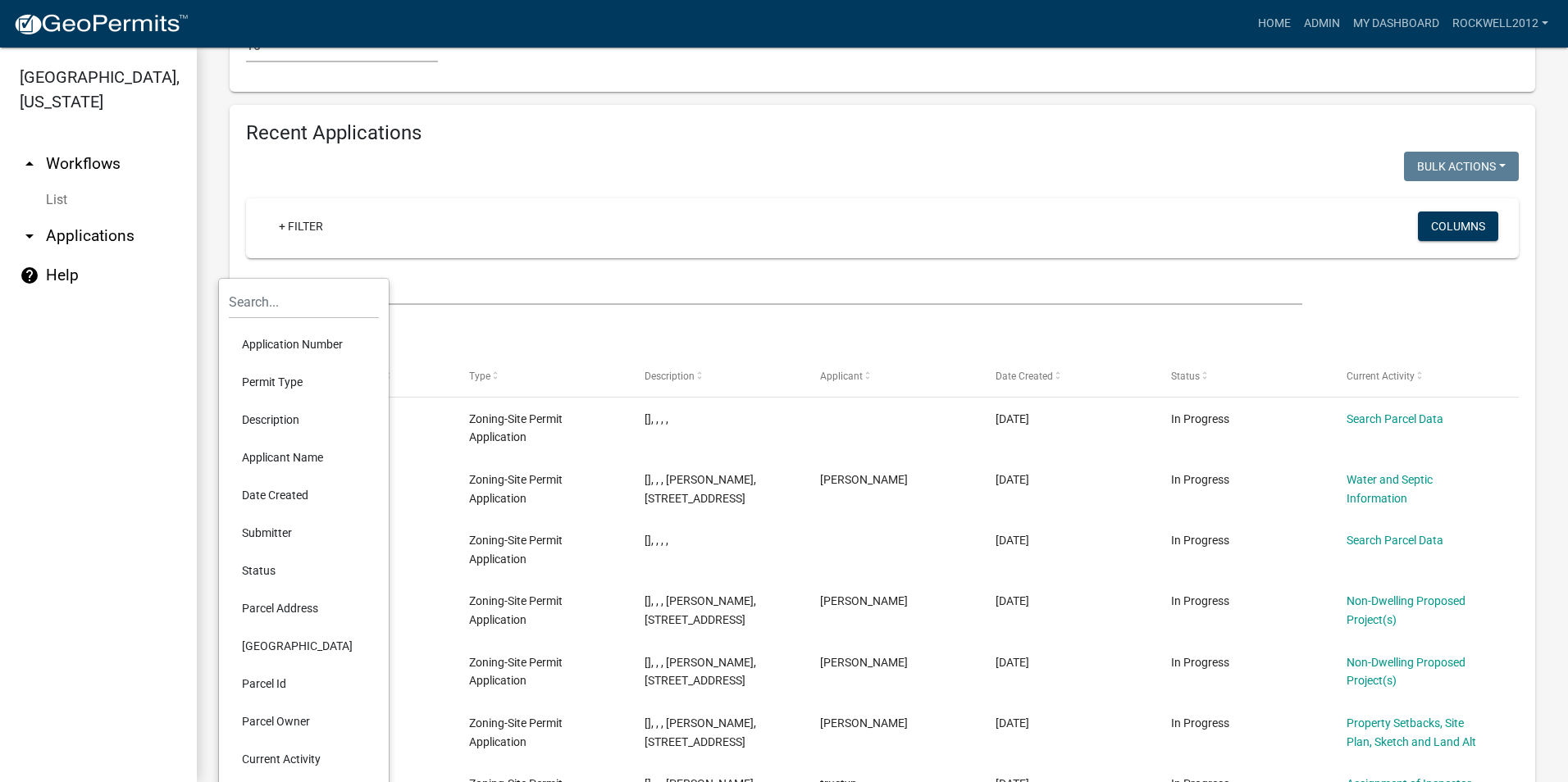
scroll to position [1382, 0]
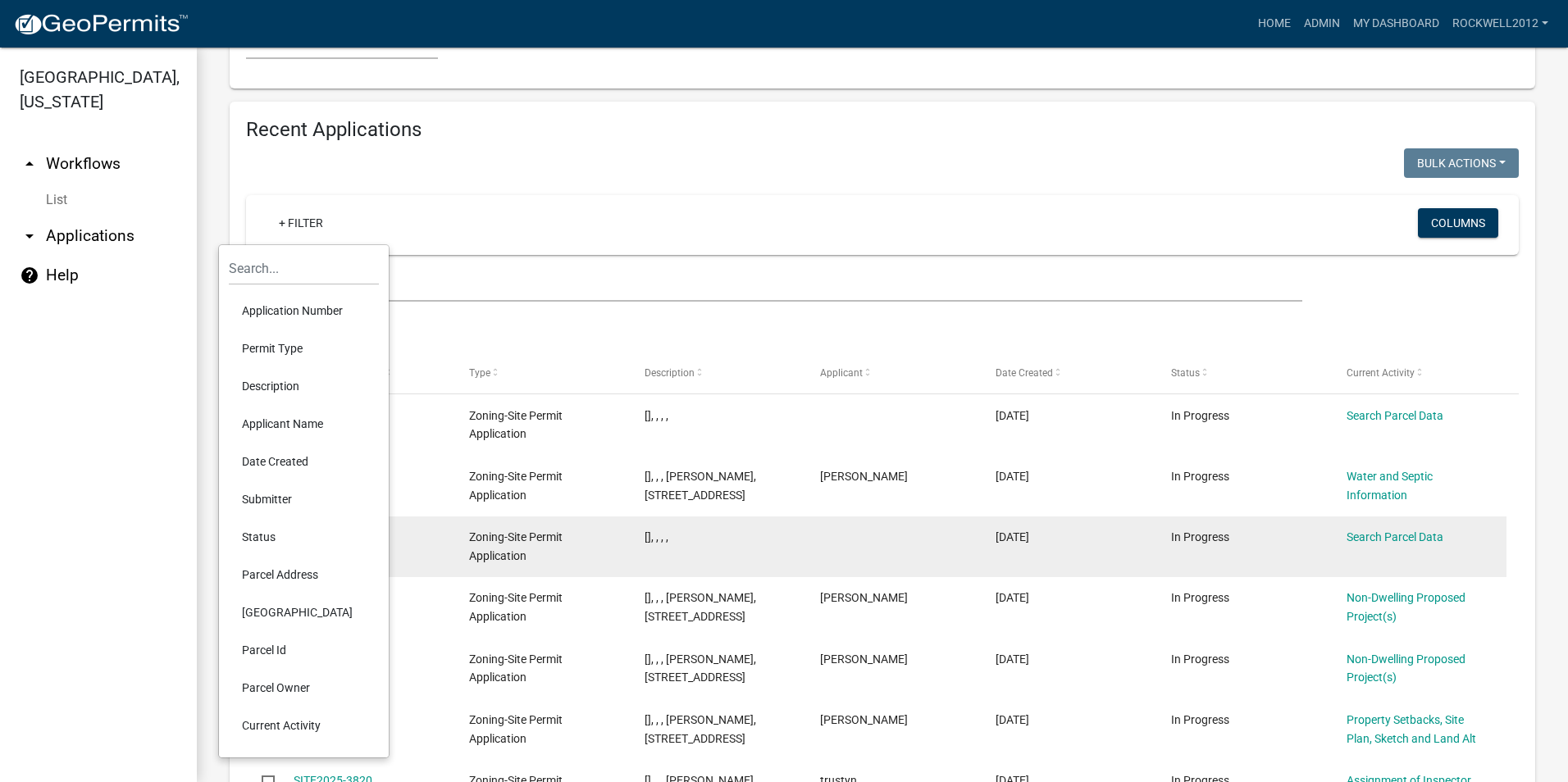
drag, startPoint x: 271, startPoint y: 569, endPoint x: 308, endPoint y: 521, distance: 60.6
click at [271, 570] on li "Parcel Address" at bounding box center [304, 574] width 150 height 37
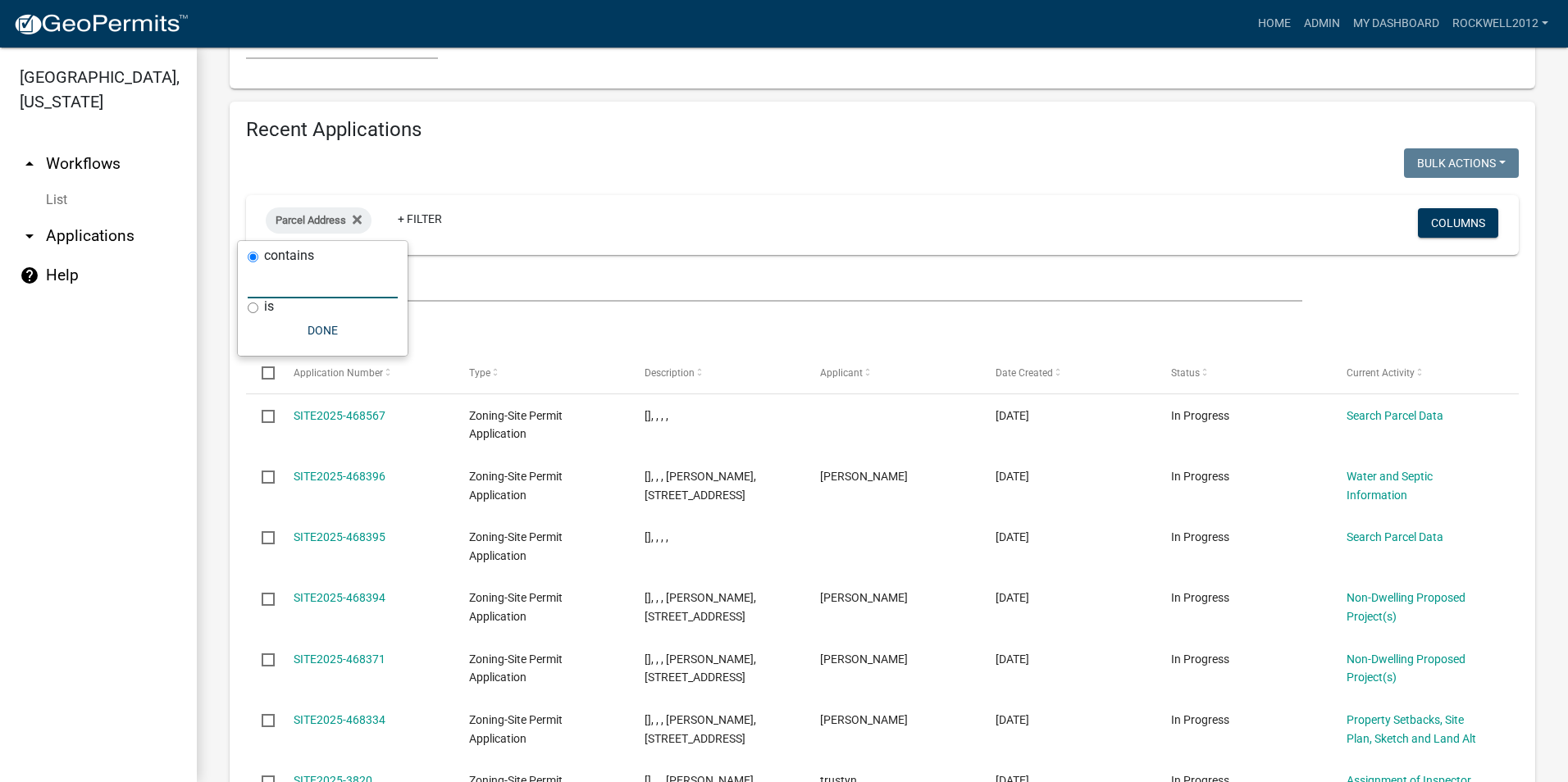
click at [276, 275] on input "text" at bounding box center [322, 282] width 150 height 34
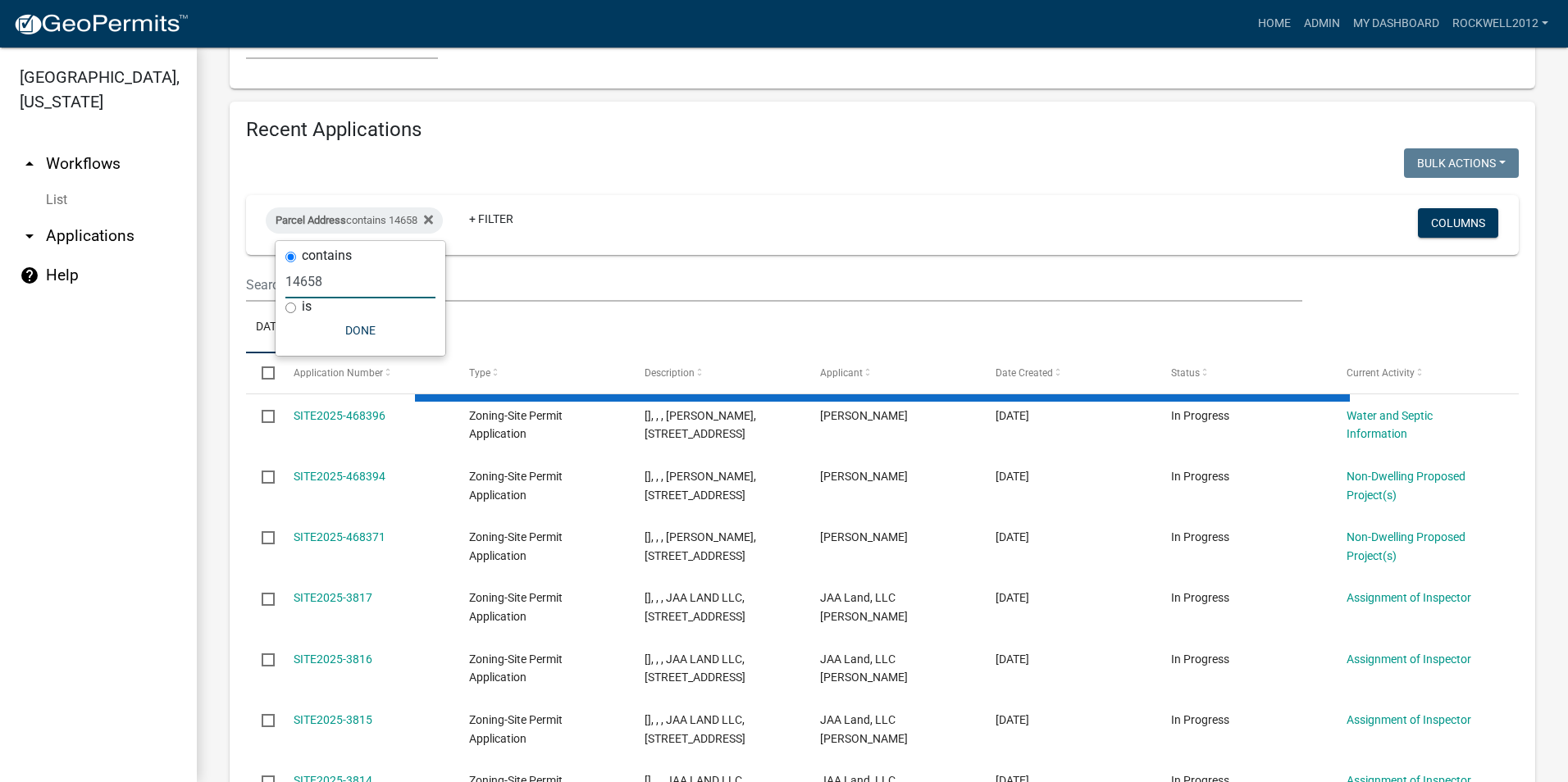
type input "14658"
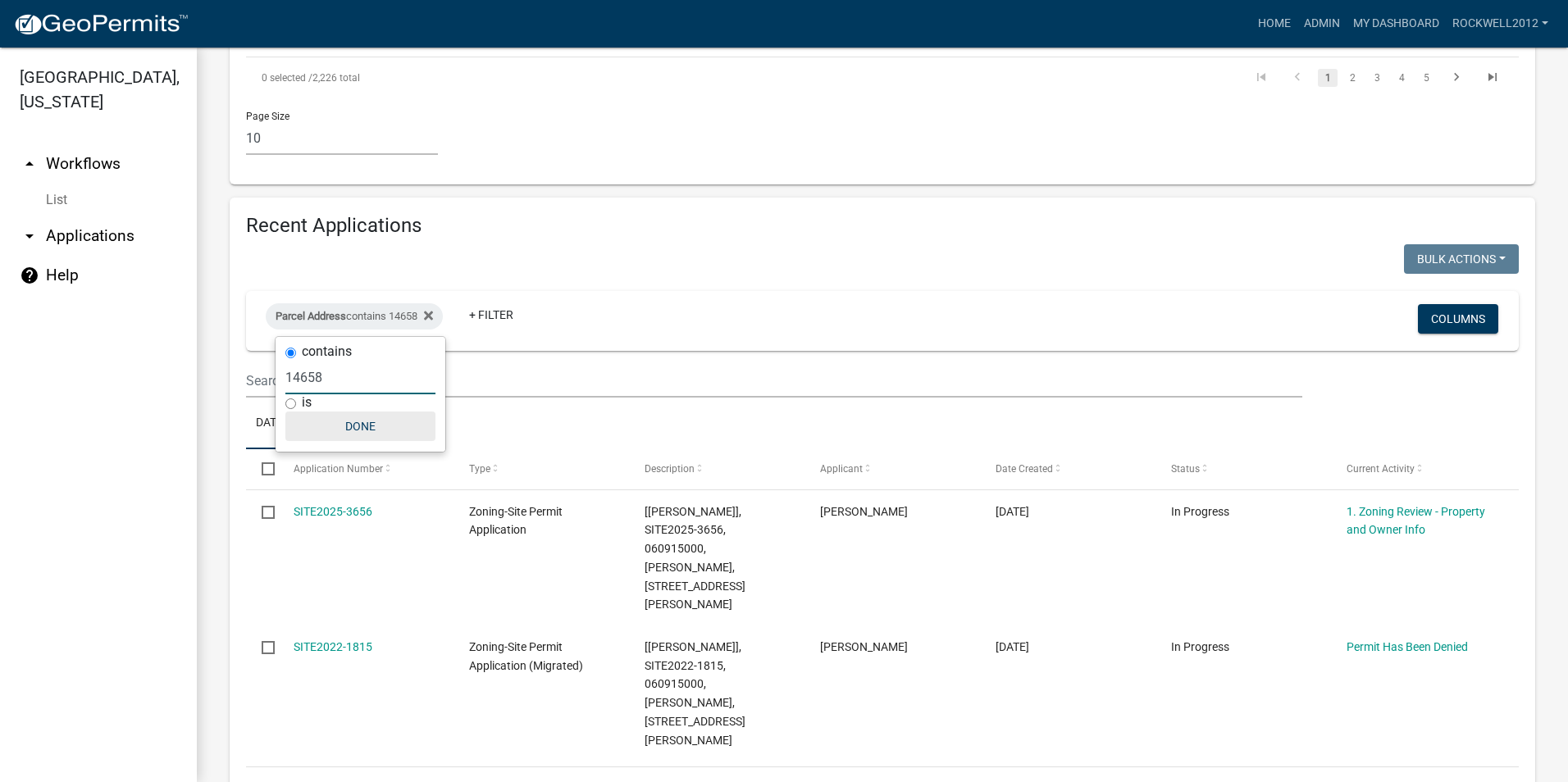
click at [346, 425] on button "Done" at bounding box center [360, 426] width 150 height 30
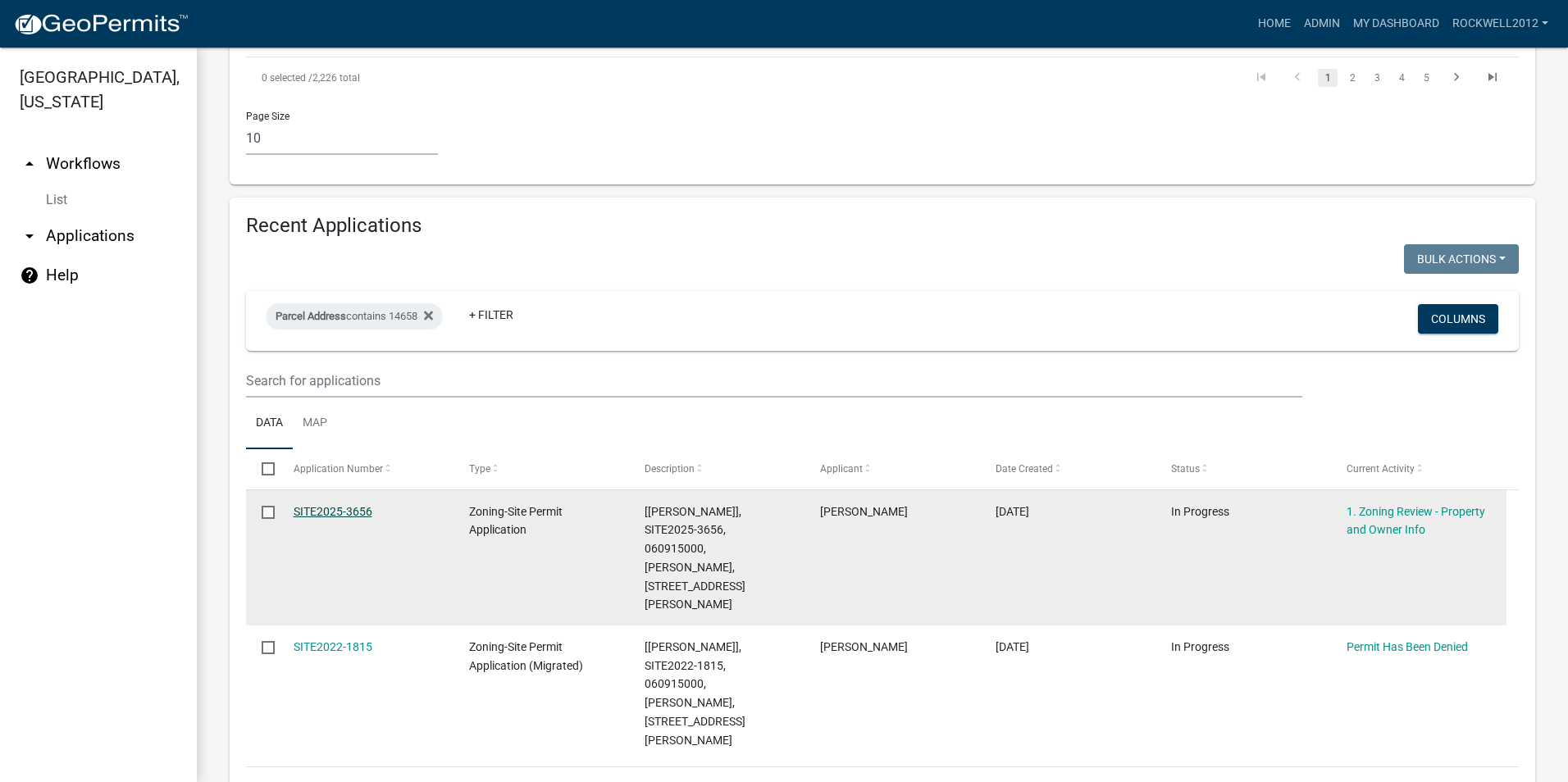
click at [333, 506] on link "SITE2025-3656" at bounding box center [333, 511] width 79 height 13
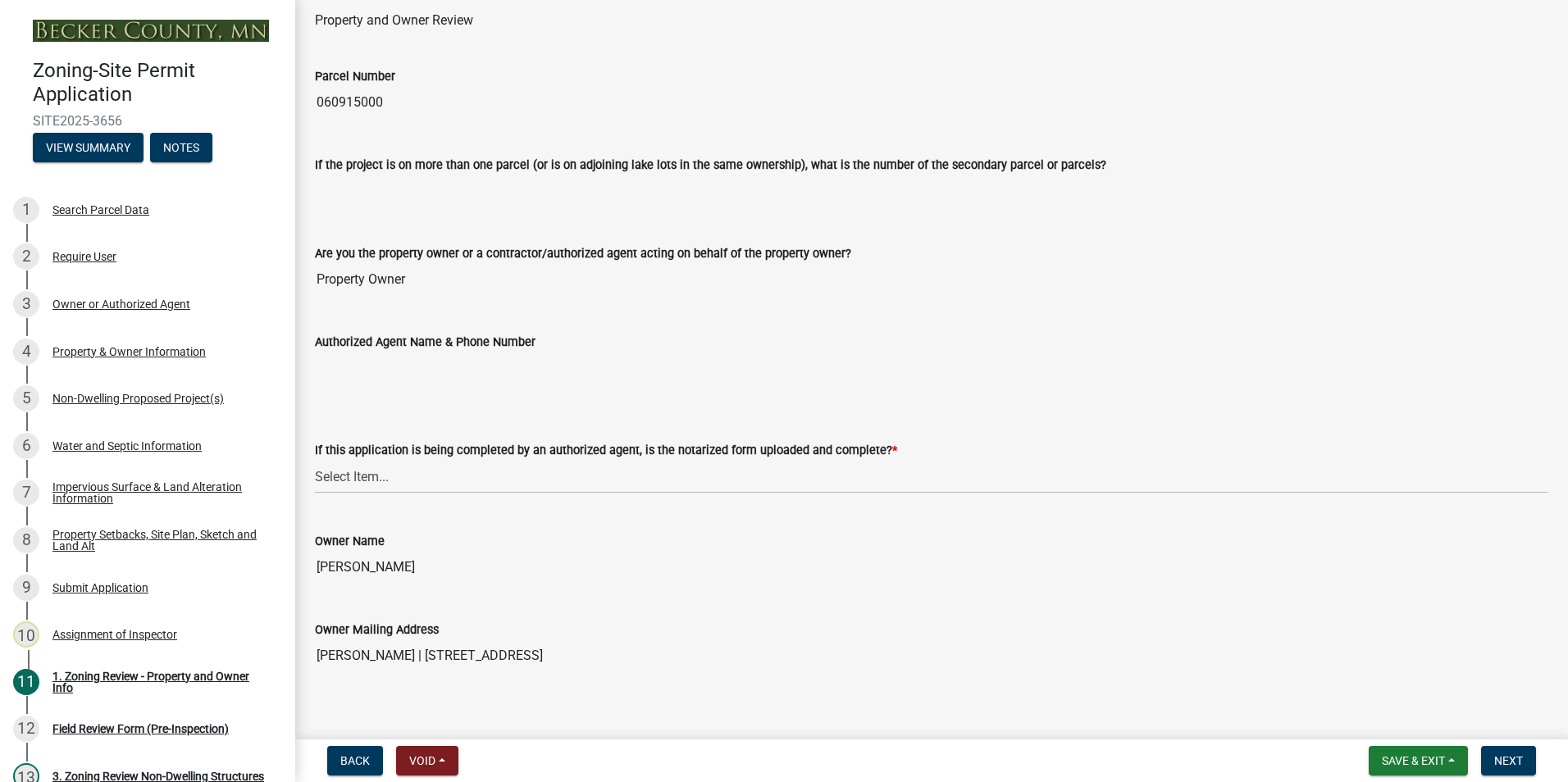
scroll to position [164, 0]
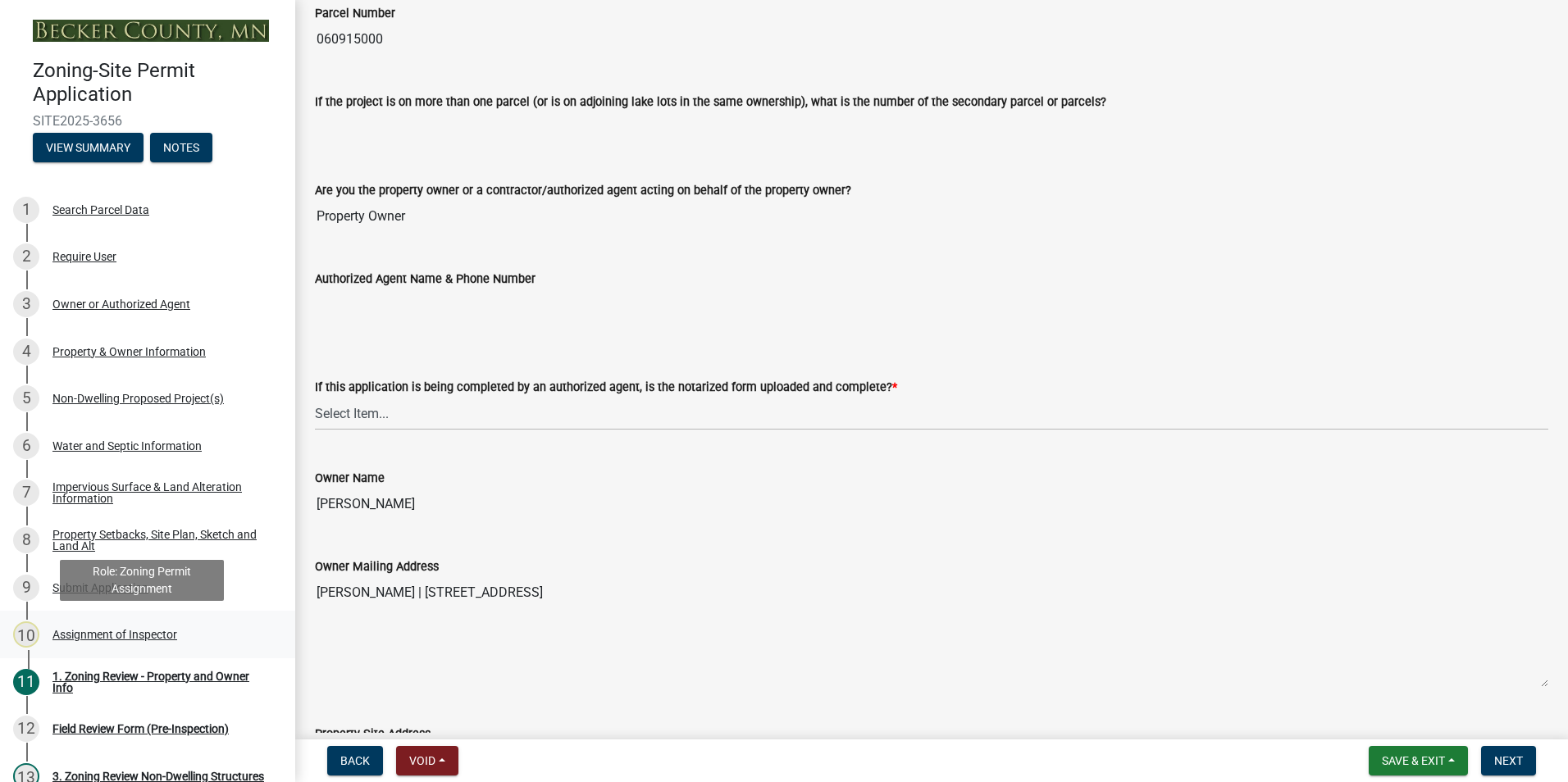
click at [95, 631] on div "Assignment of Inspector" at bounding box center [115, 634] width 125 height 12
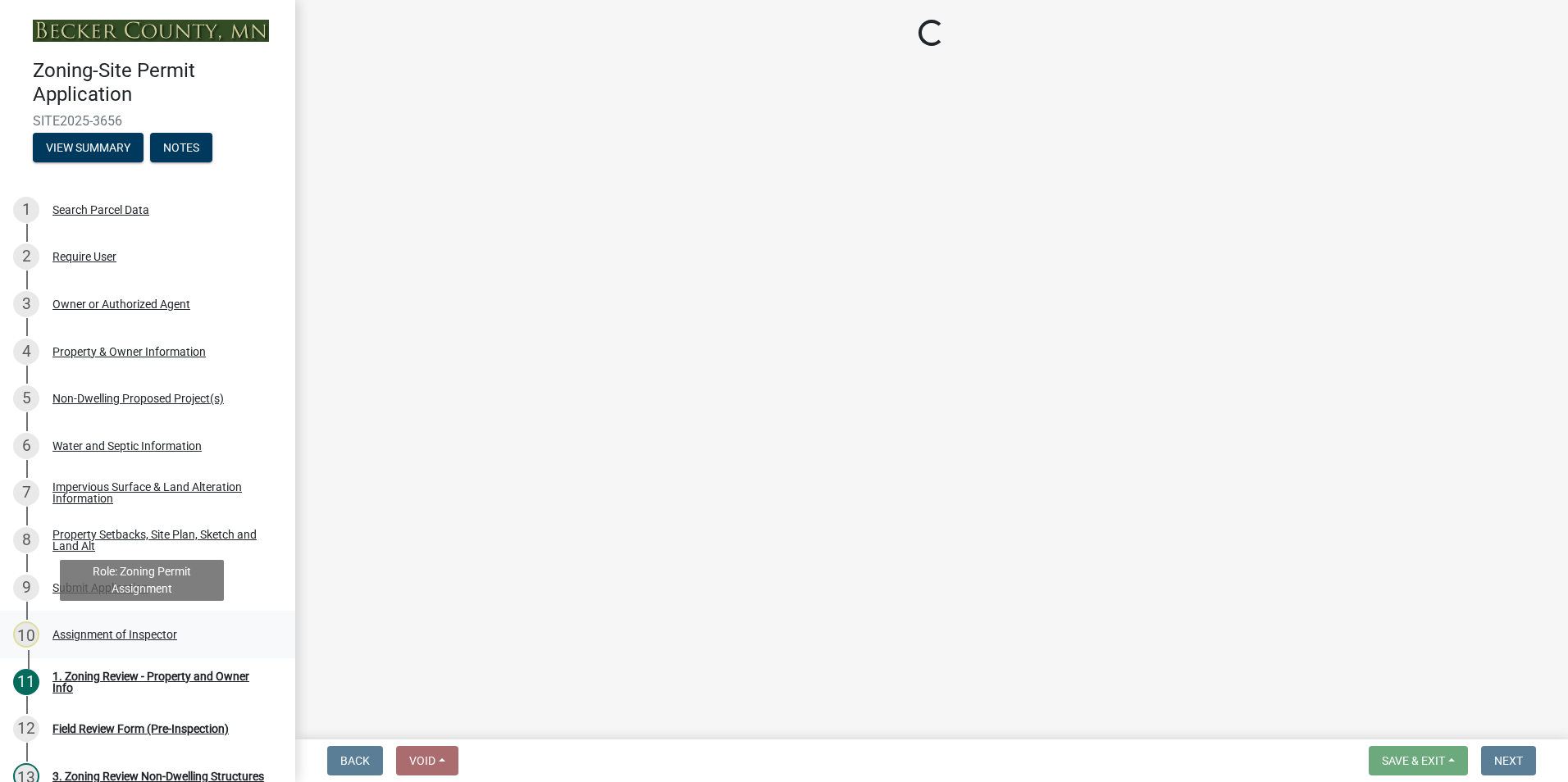
scroll to position [0, 0]
select select "c0b6e50c-983d-48c1-a910-e8bd43c13b77"
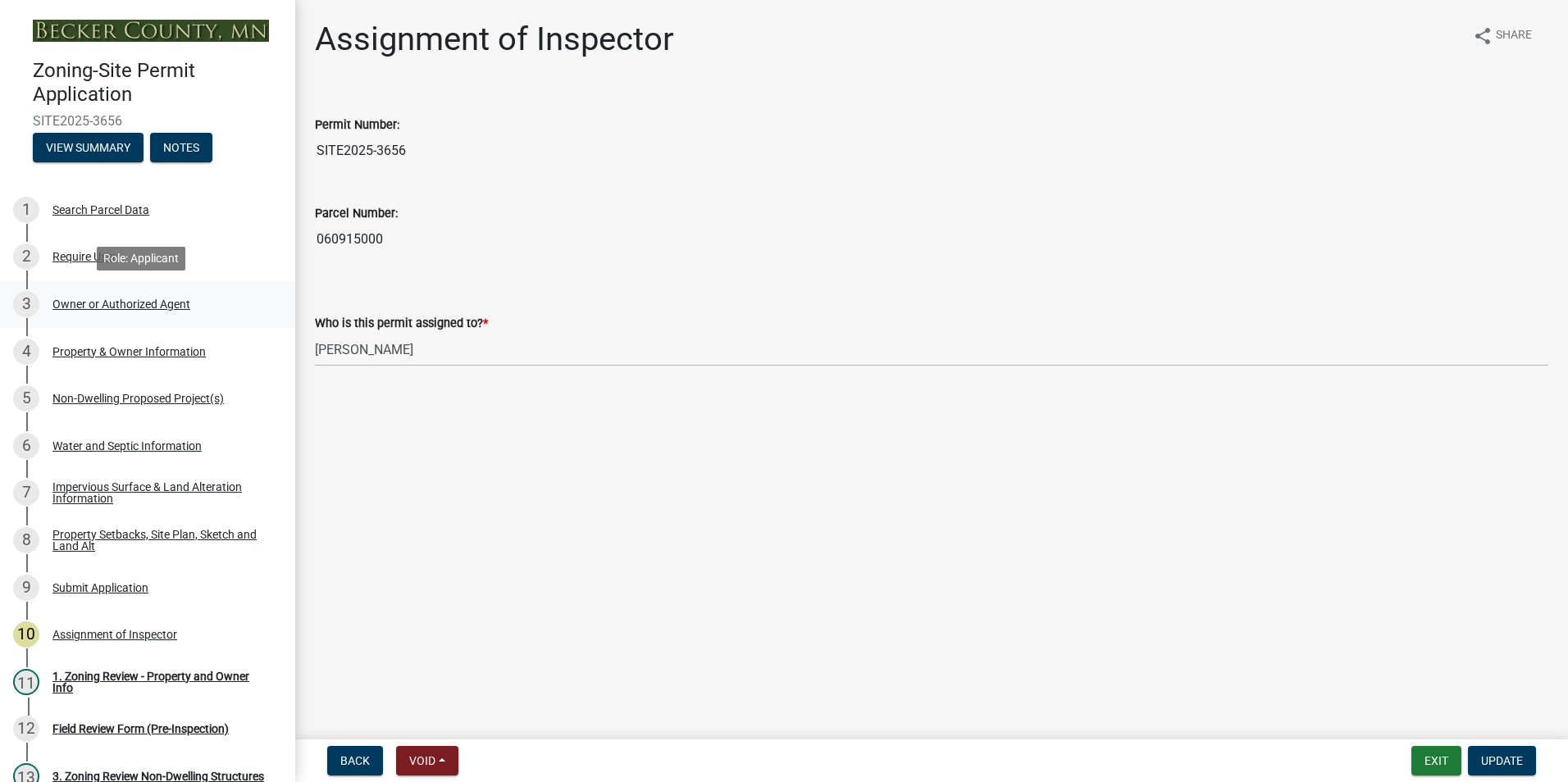
click at [81, 304] on div "Owner or Authorized Agent" at bounding box center [121, 304] width 137 height 12
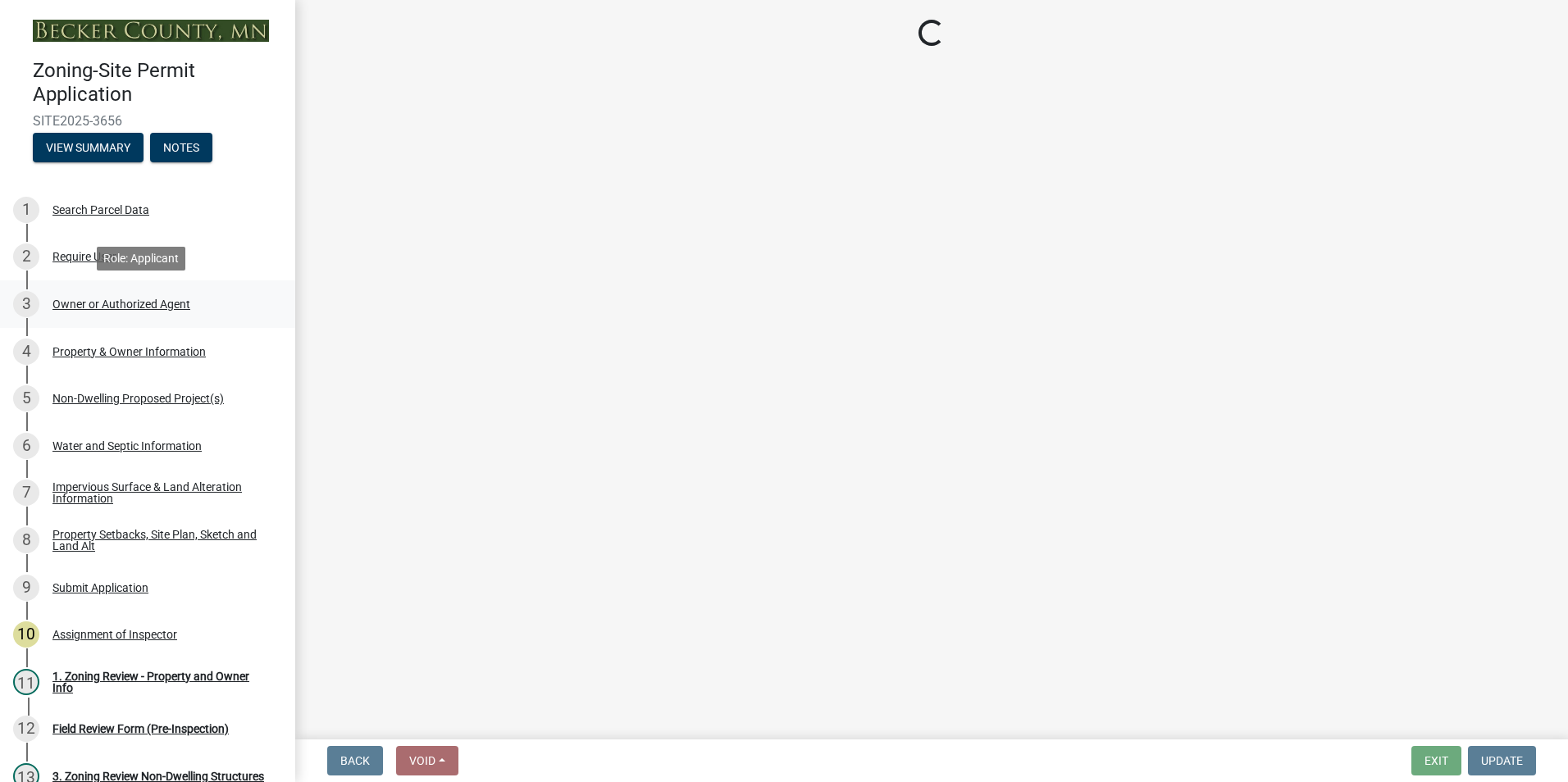
select select "3c674549-ed69-405f-b795-9fa3f7d47d9d"
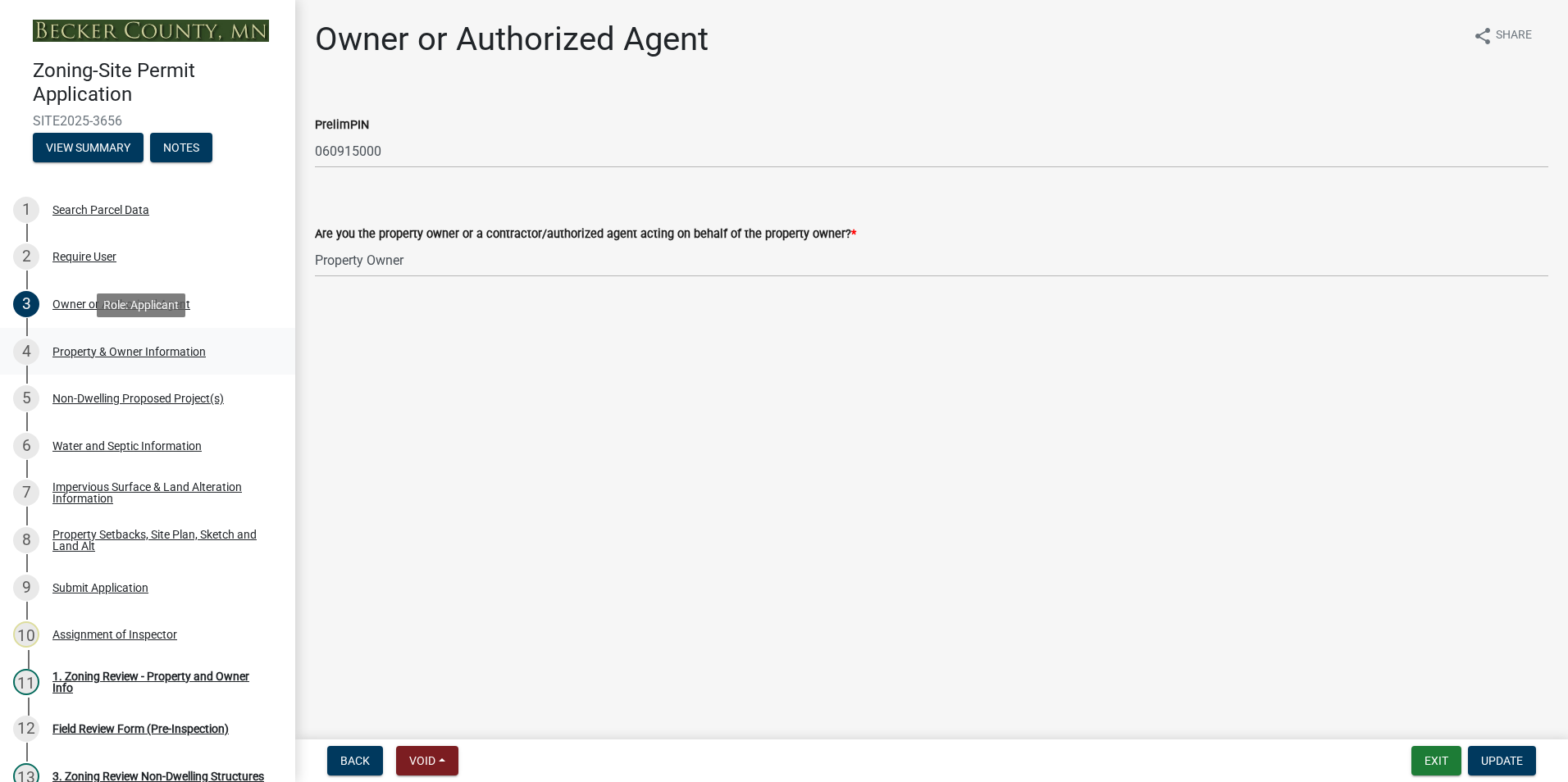
click at [98, 343] on div "4 Property & Owner Information" at bounding box center [141, 351] width 256 height 26
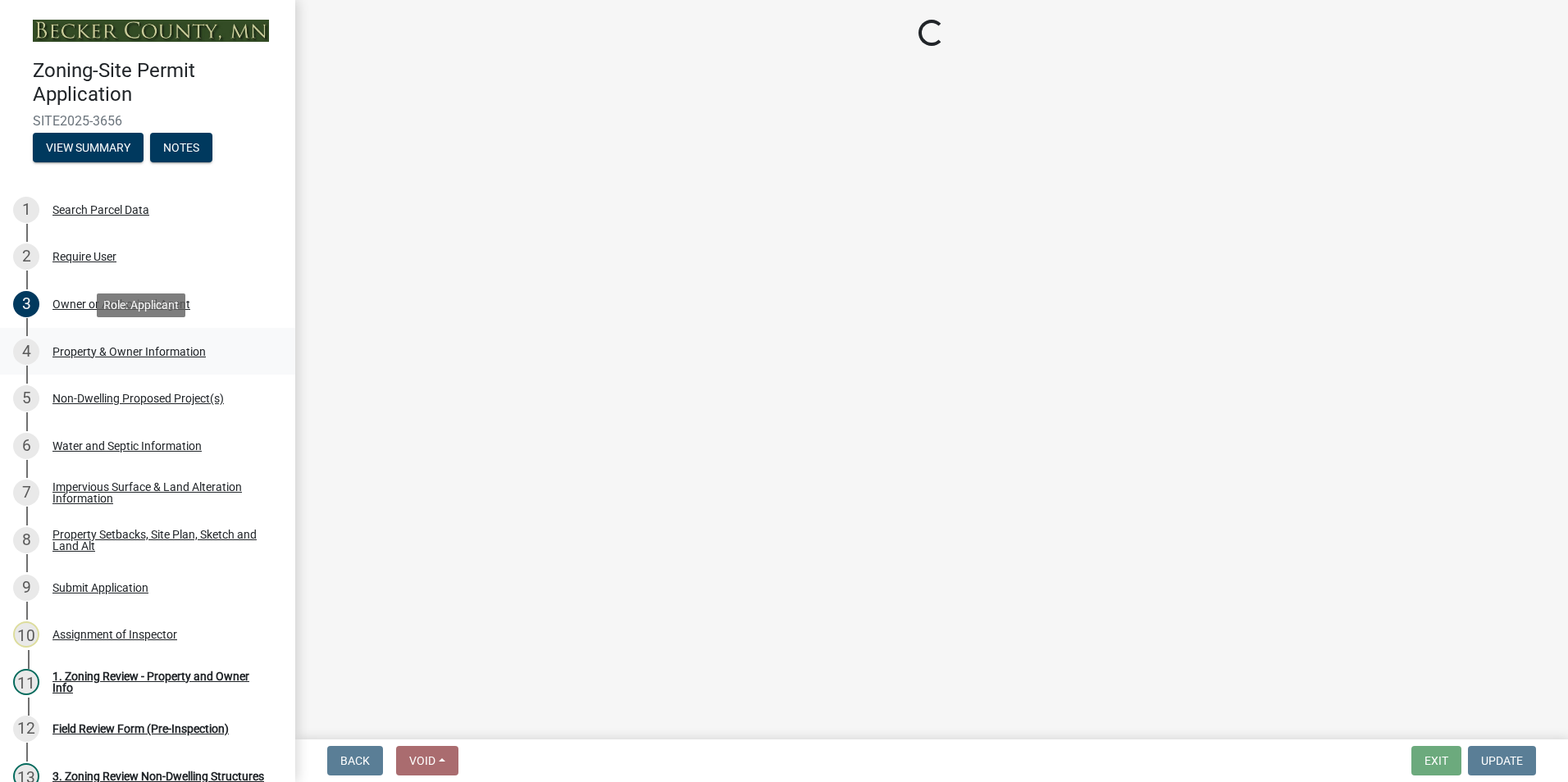
select select "15d55337-0fb0-485e-a759-dab20e978987"
select select "951686c9-9b01-4b62-9d6a-ea2b084c9c47"
select select "fcf6d223-6c57-4dc5-b63a-a94704169022"
select select "5a5634ed-f11e-4c7b-90e1-096e6cfd17b9"
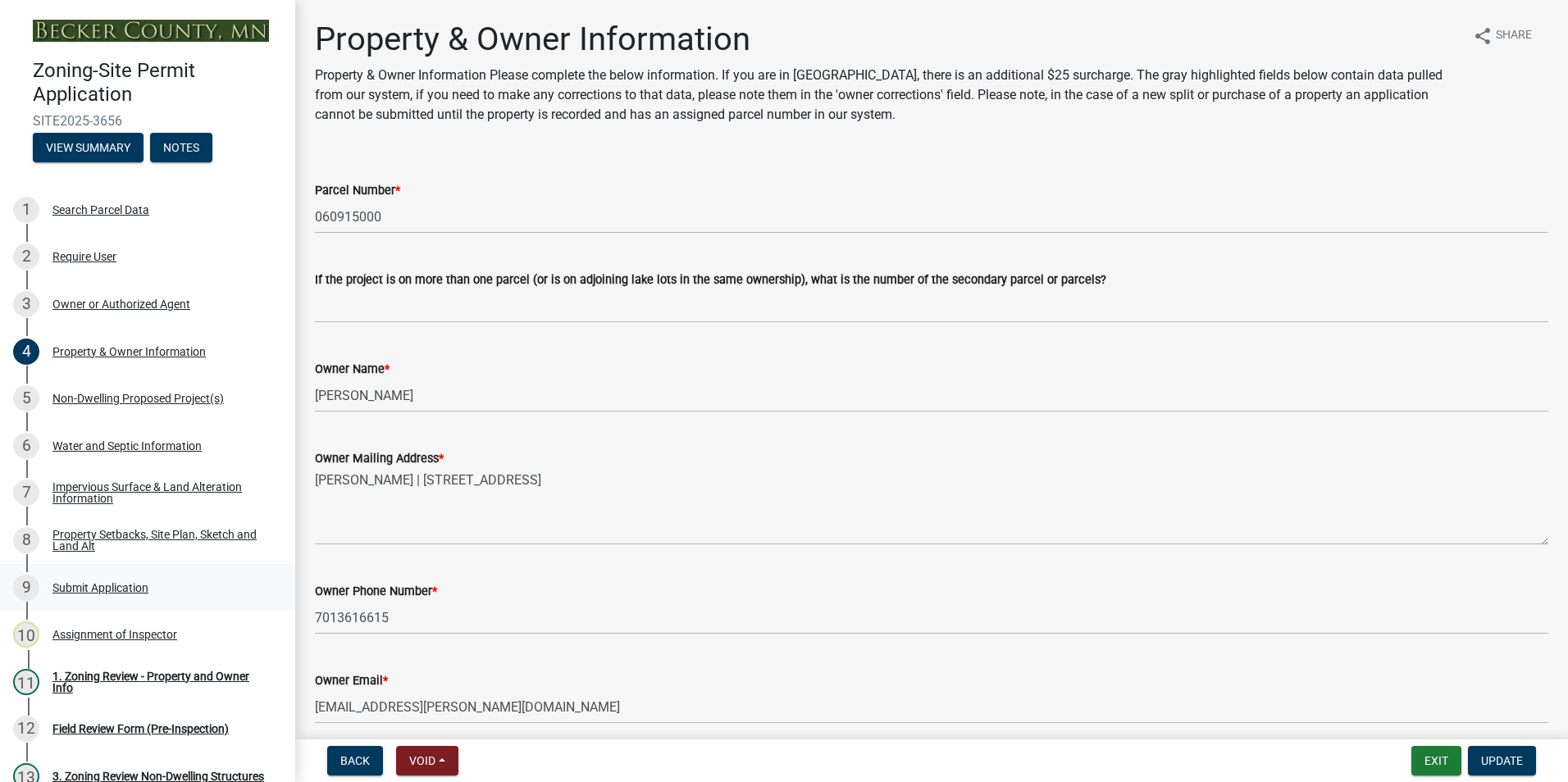
click at [92, 582] on div "Submit Application" at bounding box center [100, 588] width 96 height 12
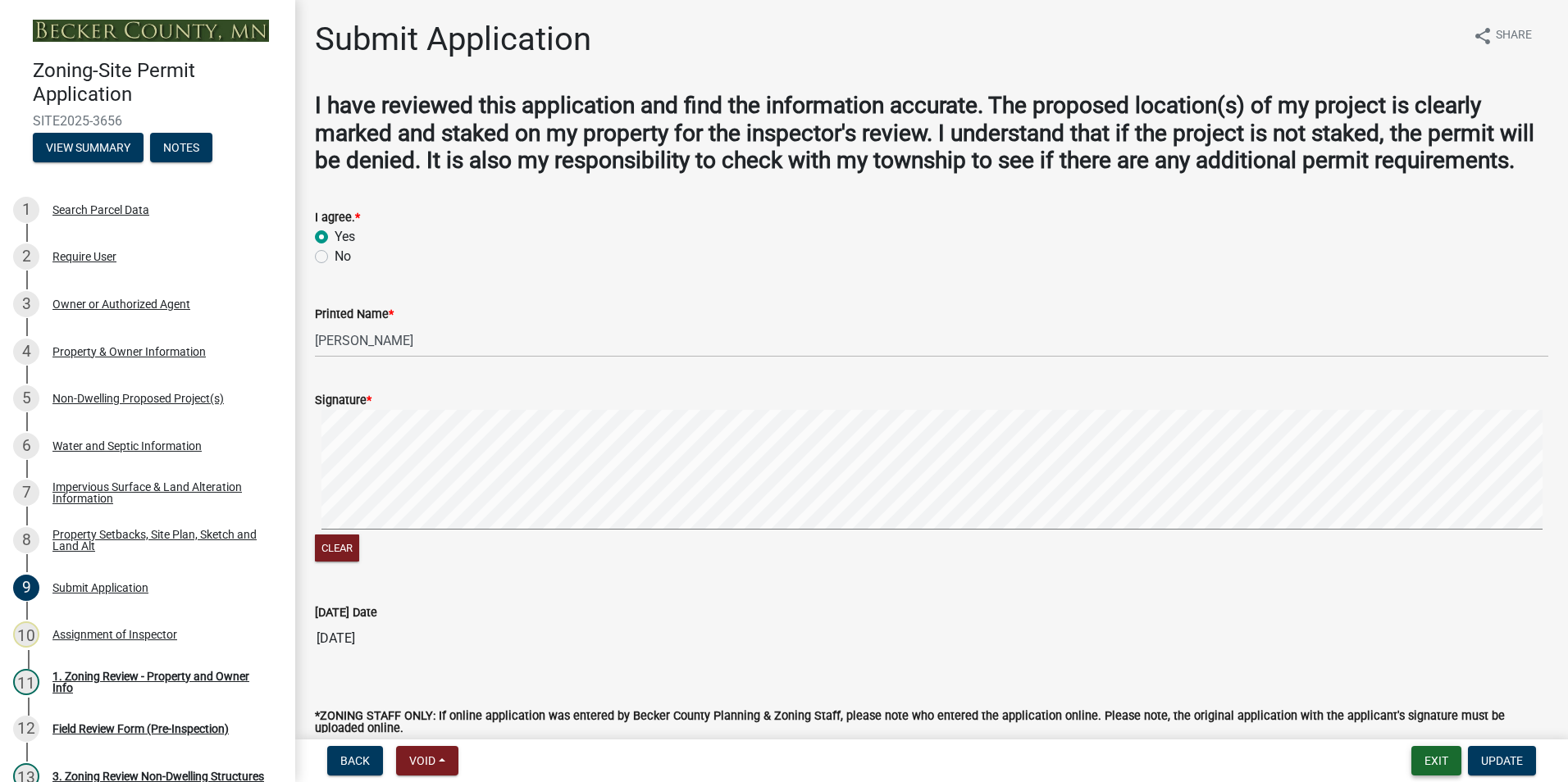
click at [1435, 760] on button "Exit" at bounding box center [1436, 760] width 50 height 30
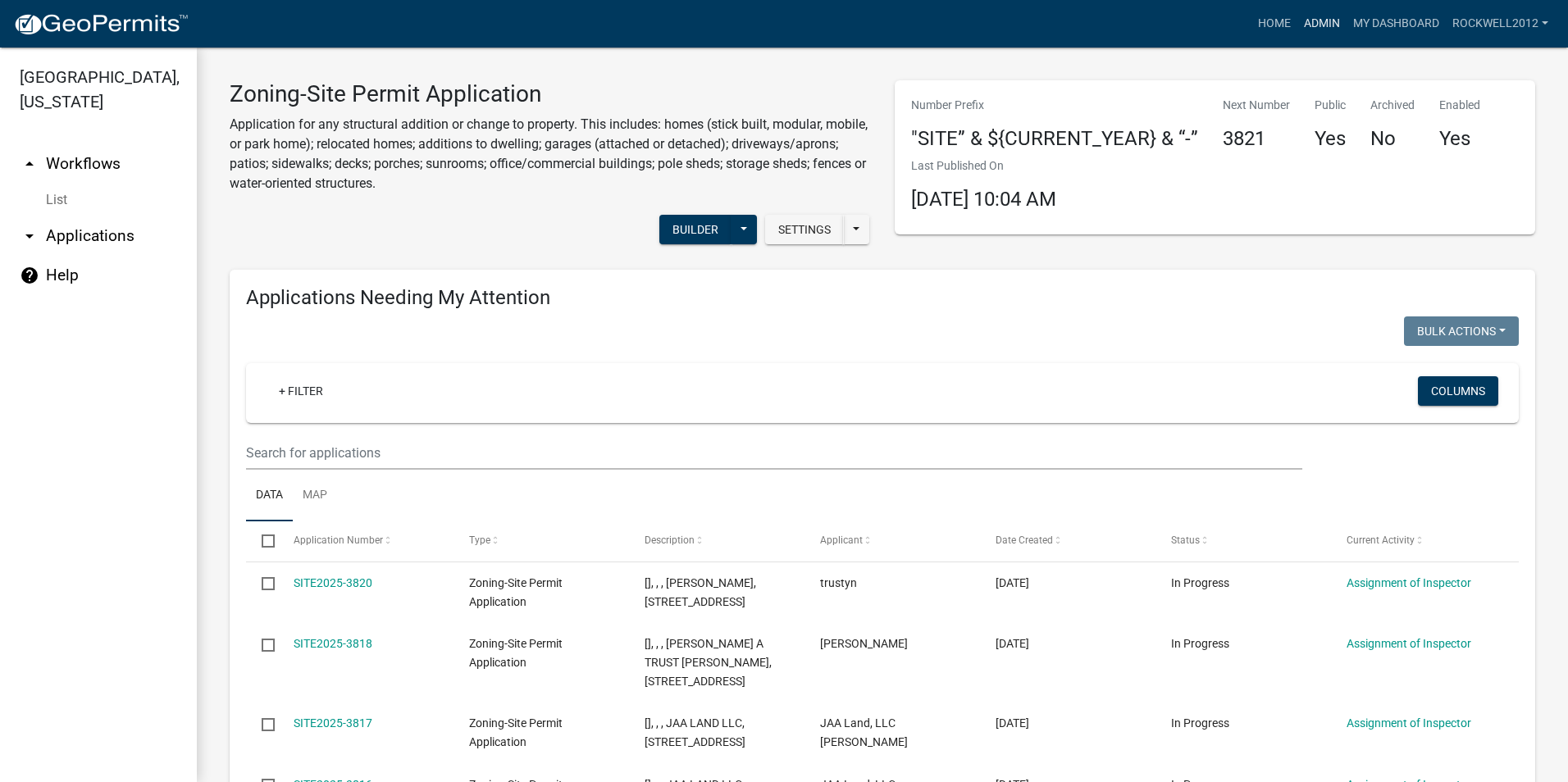
click at [1320, 23] on link "Admin" at bounding box center [1322, 24] width 49 height 31
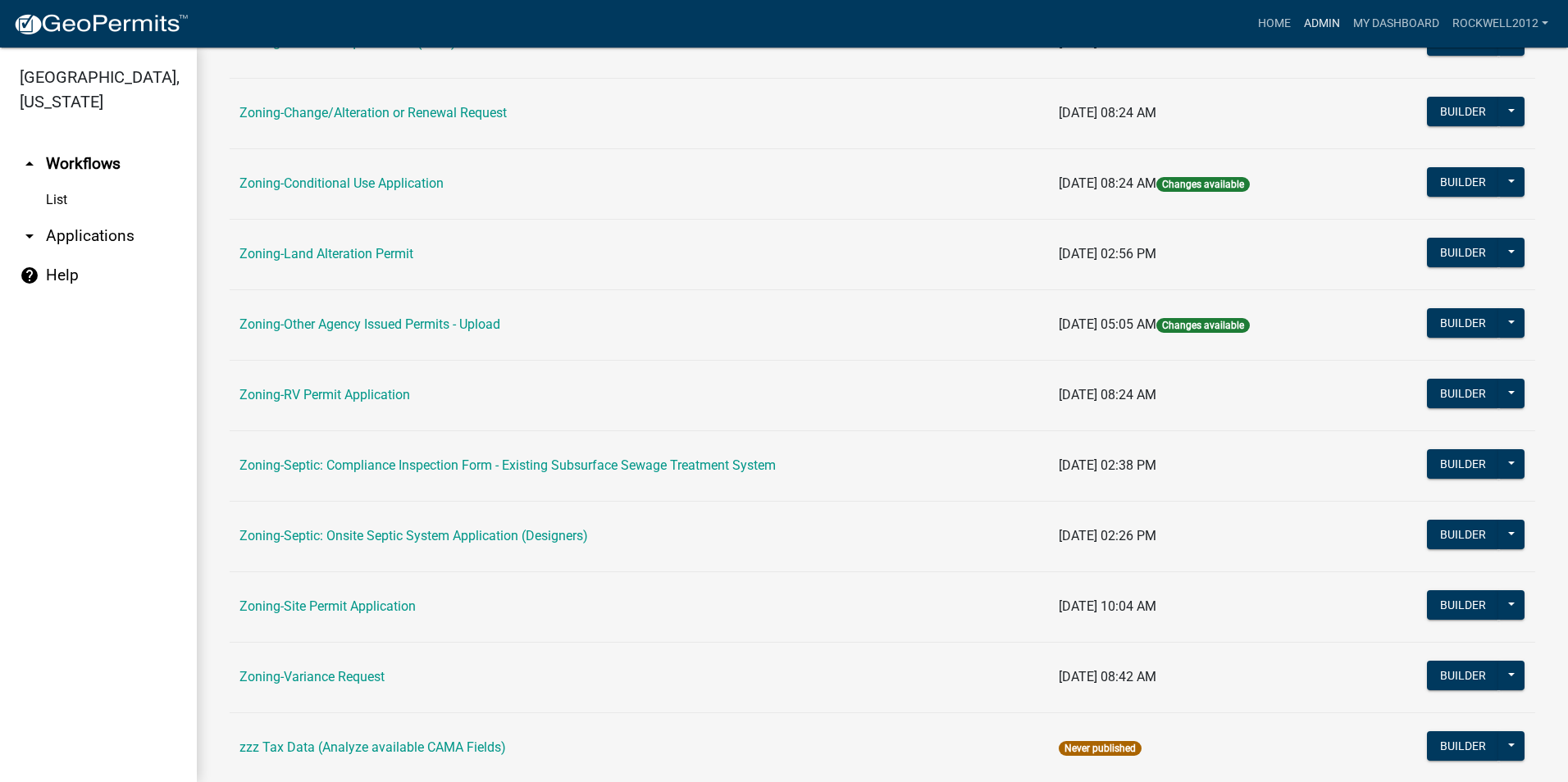
scroll to position [464, 0]
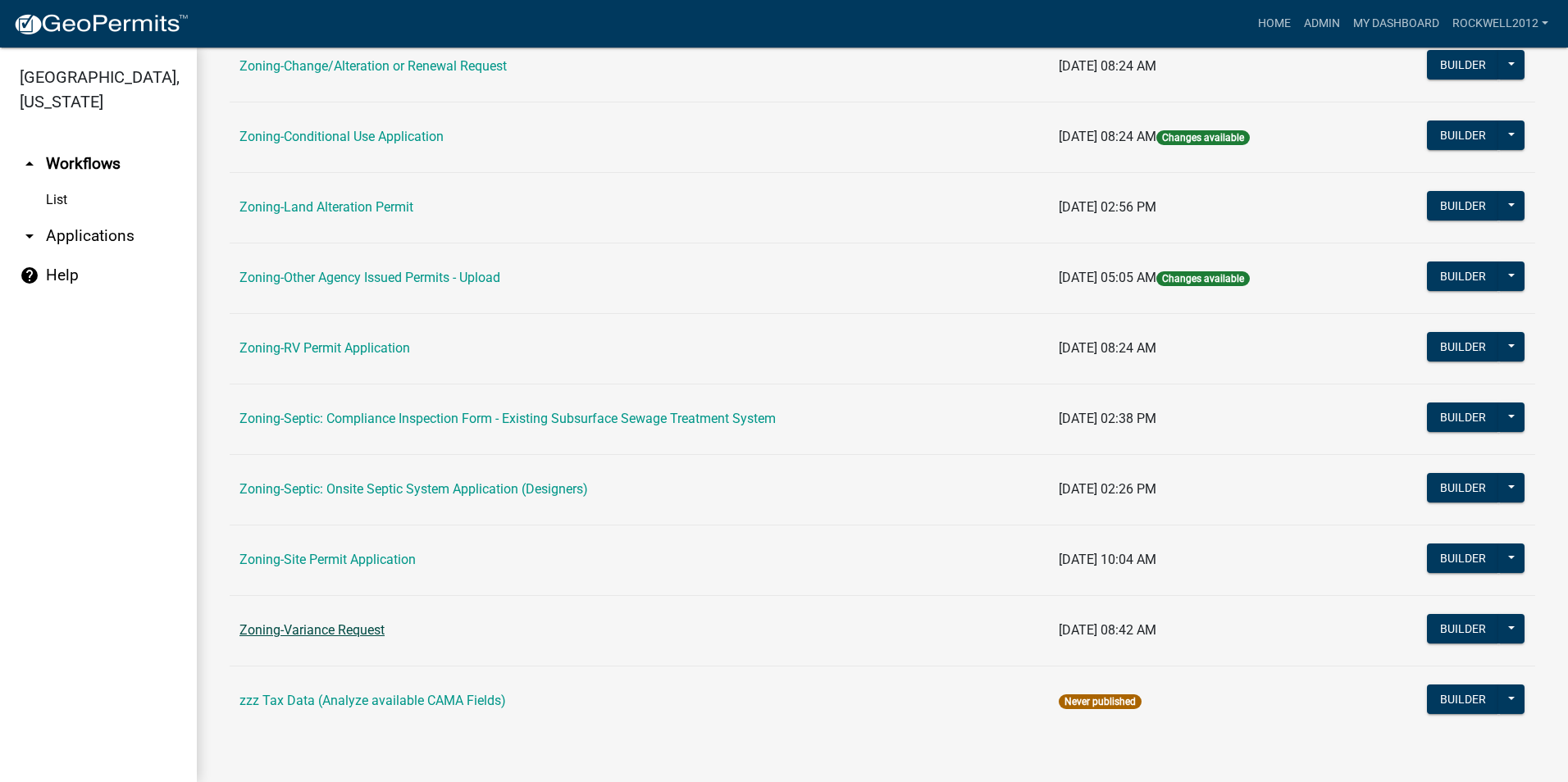
click at [318, 629] on link "Zoning-Variance Request" at bounding box center [311, 630] width 145 height 15
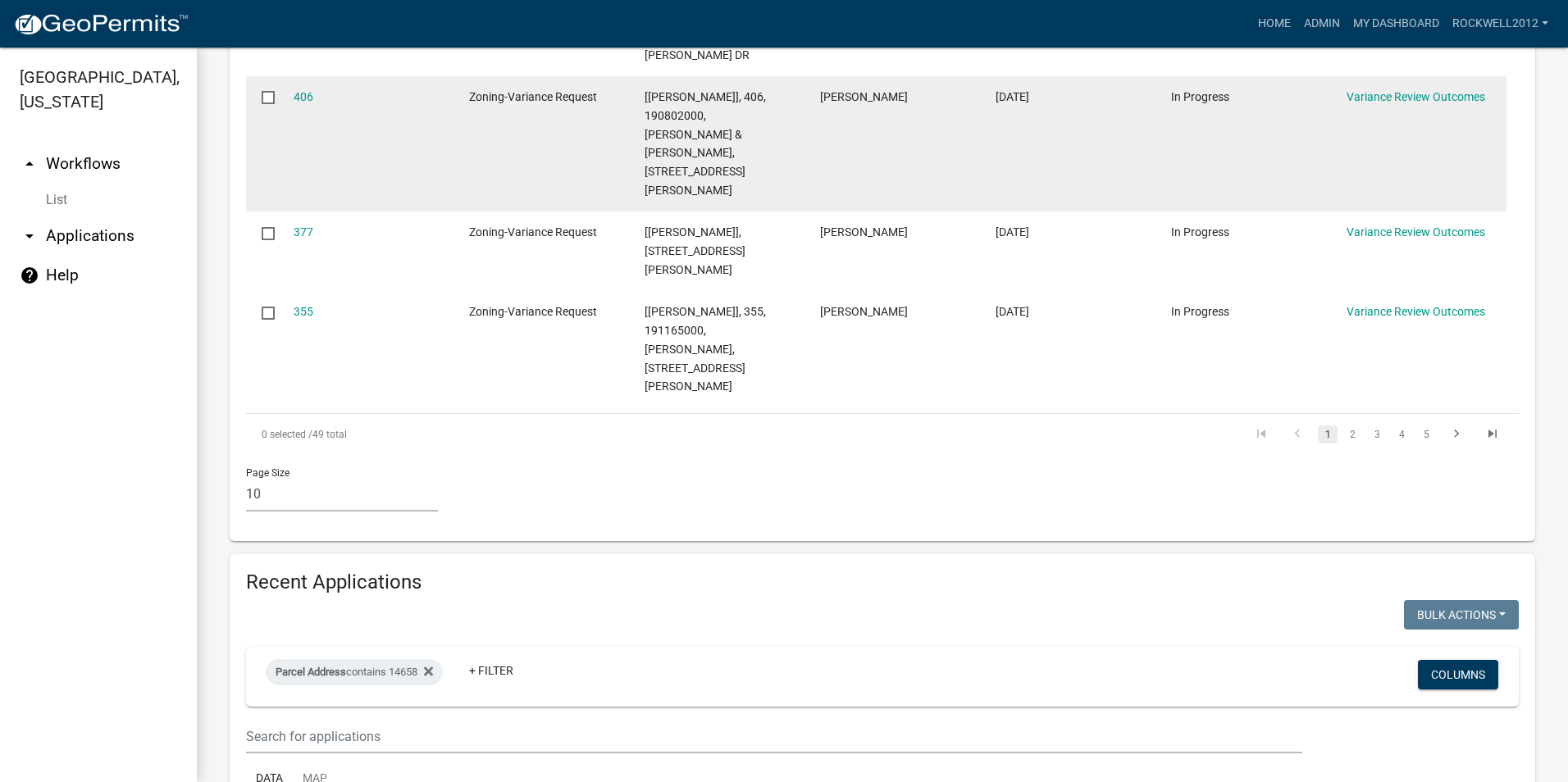
scroll to position [1352, 0]
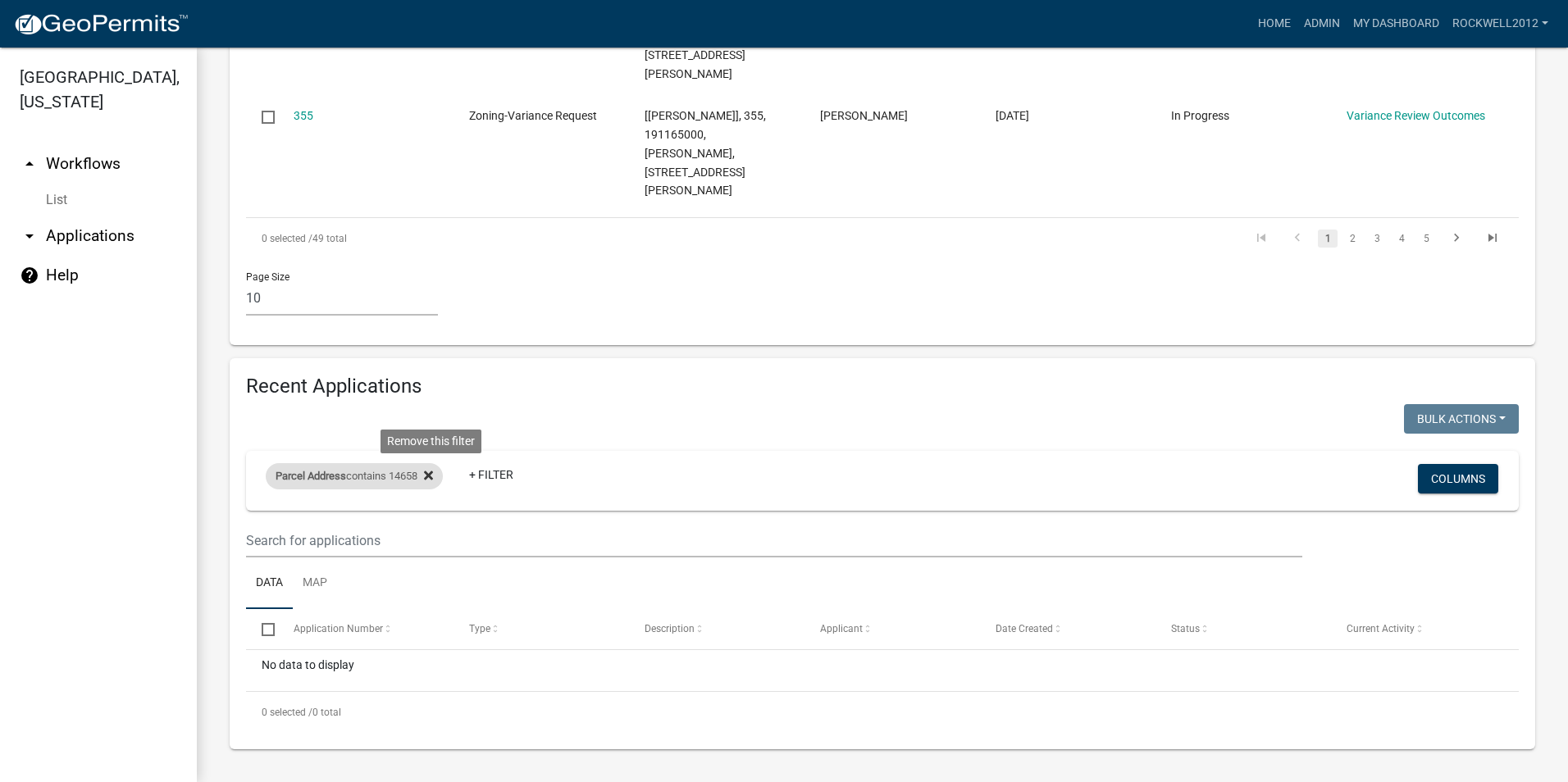
click at [430, 474] on icon at bounding box center [428, 475] width 9 height 13
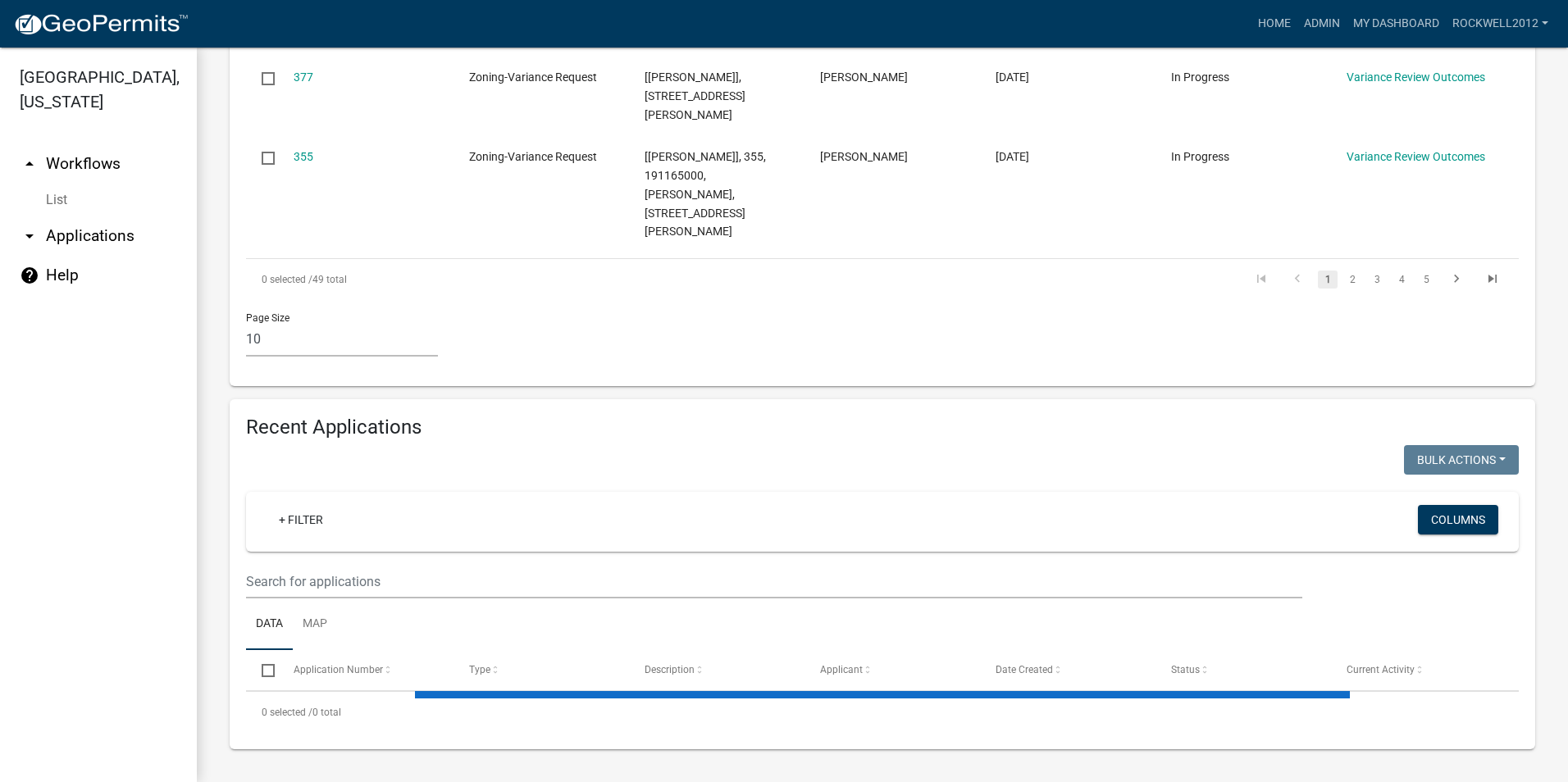
select select "2: 50"
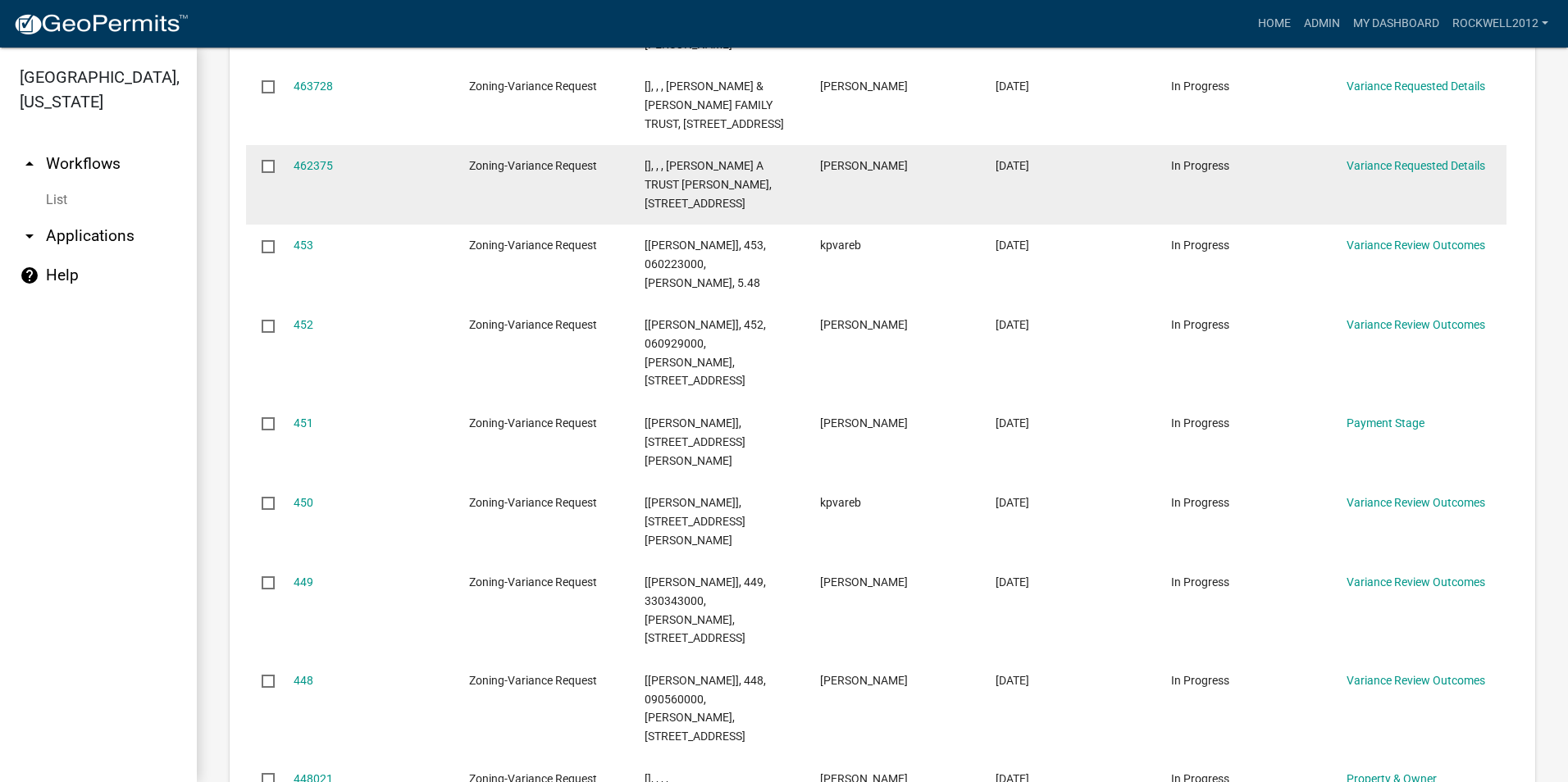
scroll to position [2254, 0]
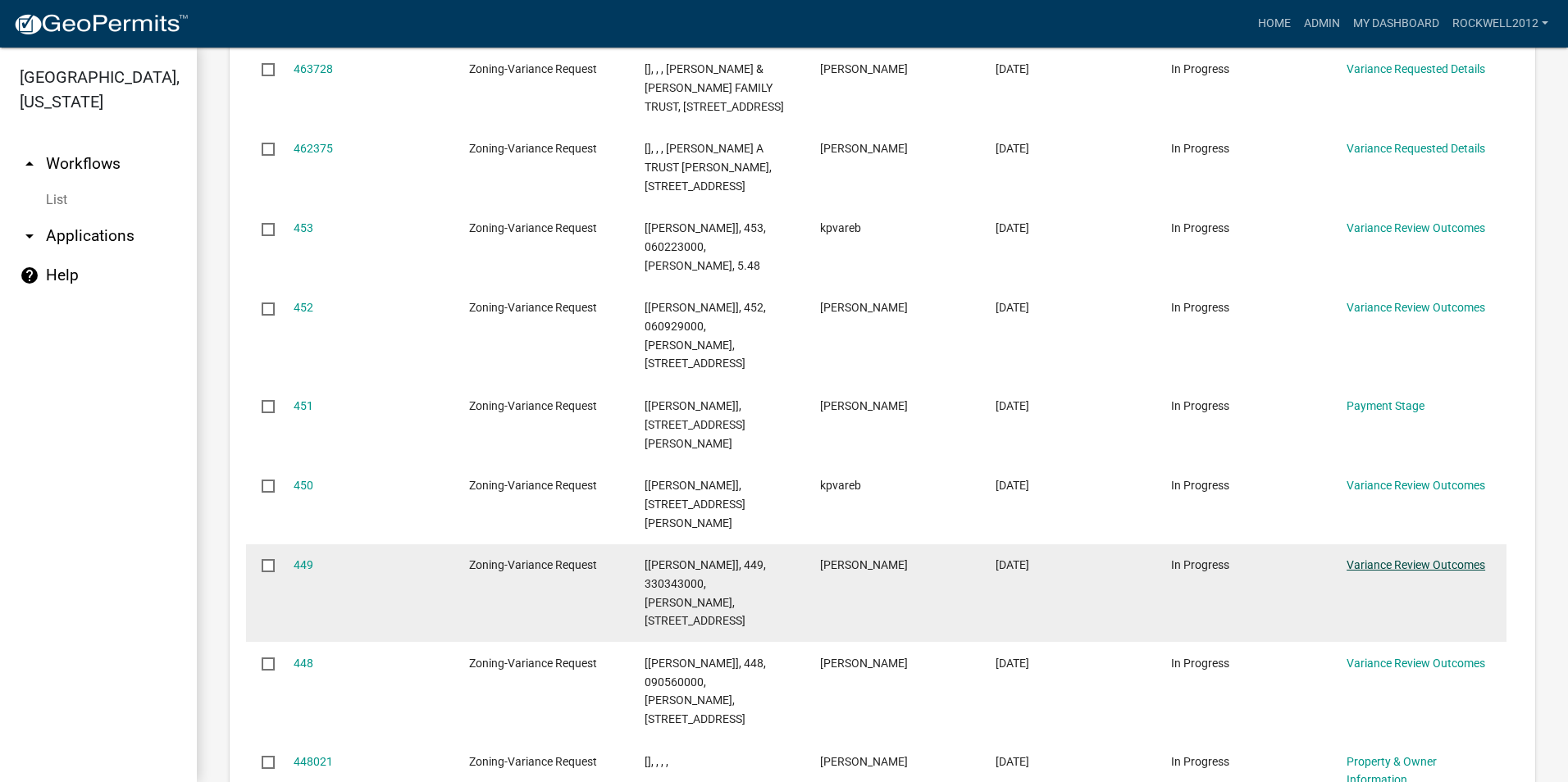
click at [1410, 564] on link "Variance Review Outcomes" at bounding box center [1415, 564] width 138 height 13
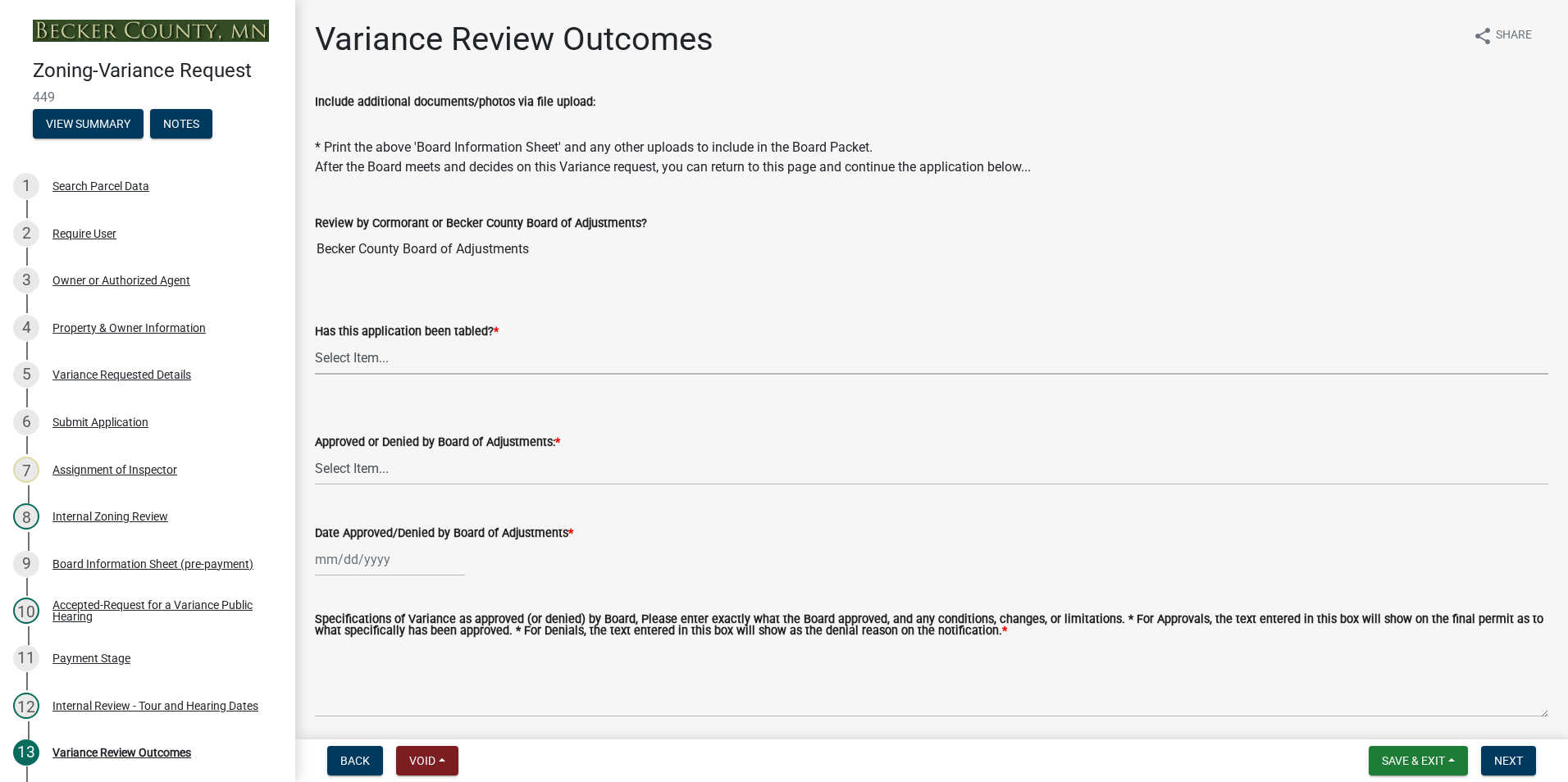
click at [359, 353] on select "Select Item... Not tabled Tabled at Board of Adjustments" at bounding box center [932, 358] width 1234 height 34
click at [315, 341] on select "Select Item... Not tabled Tabled at Board of Adjustments" at bounding box center [932, 358] width 1234 height 34
select select "2cb45783-84f1-4fd3-93a6-5f07d3303cd9"
click at [365, 472] on select "Select Item... Approved Denied" at bounding box center [932, 469] width 1234 height 34
click at [315, 452] on select "Select Item... Approved Denied" at bounding box center [932, 469] width 1234 height 34
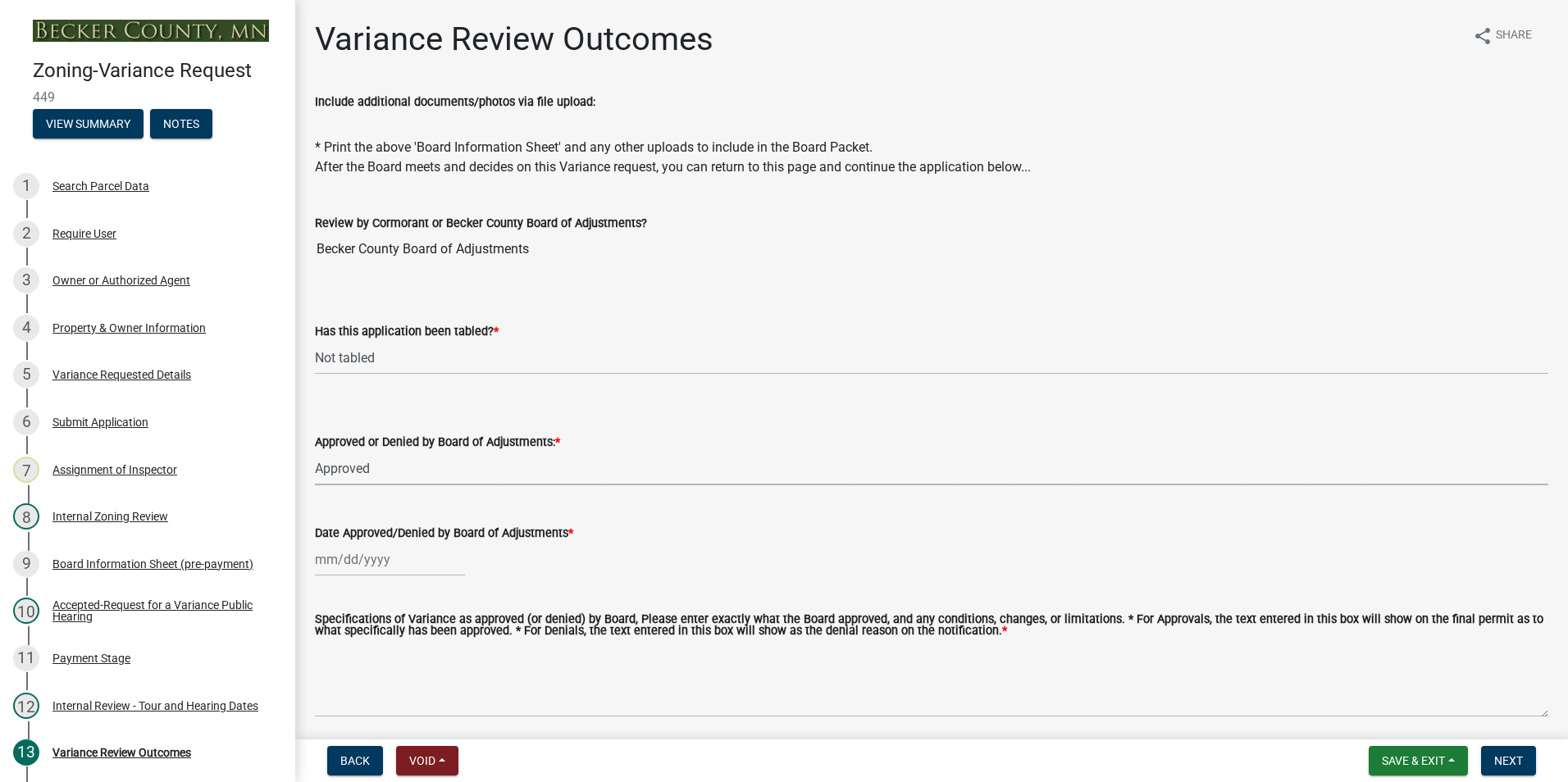
select select "5d8fc30d-aa4a-4b7e-9293-75efeb76bee6"
select select "8"
select select "2025"
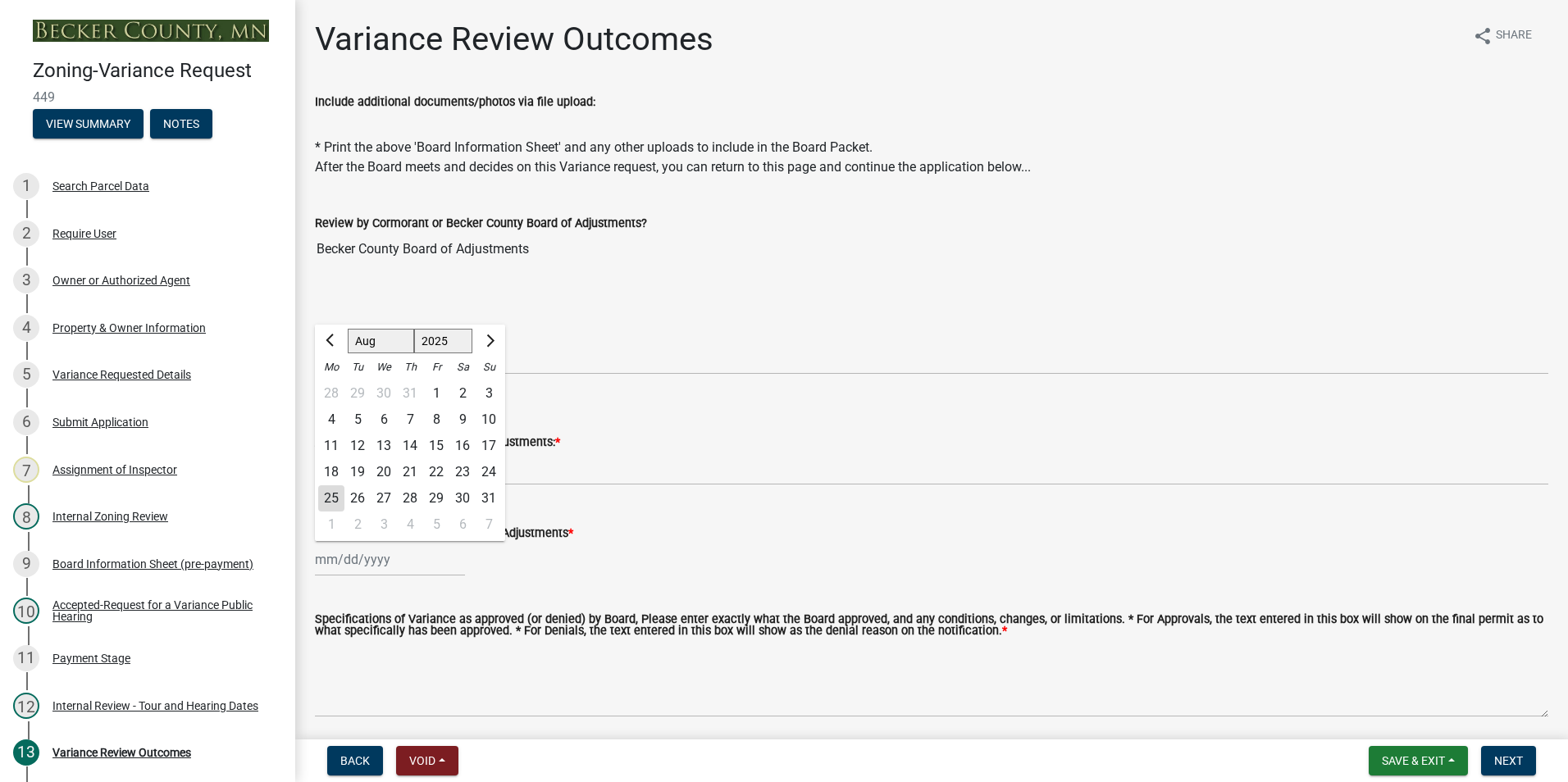
click at [353, 563] on div "[PERSON_NAME] Feb Mar Apr [PERSON_NAME][DATE] Oct Nov [DATE] 1526 1527 1528 152…" at bounding box center [389, 560] width 150 height 34
click at [409, 450] on div "14" at bounding box center [410, 445] width 26 height 26
type input "[DATE]"
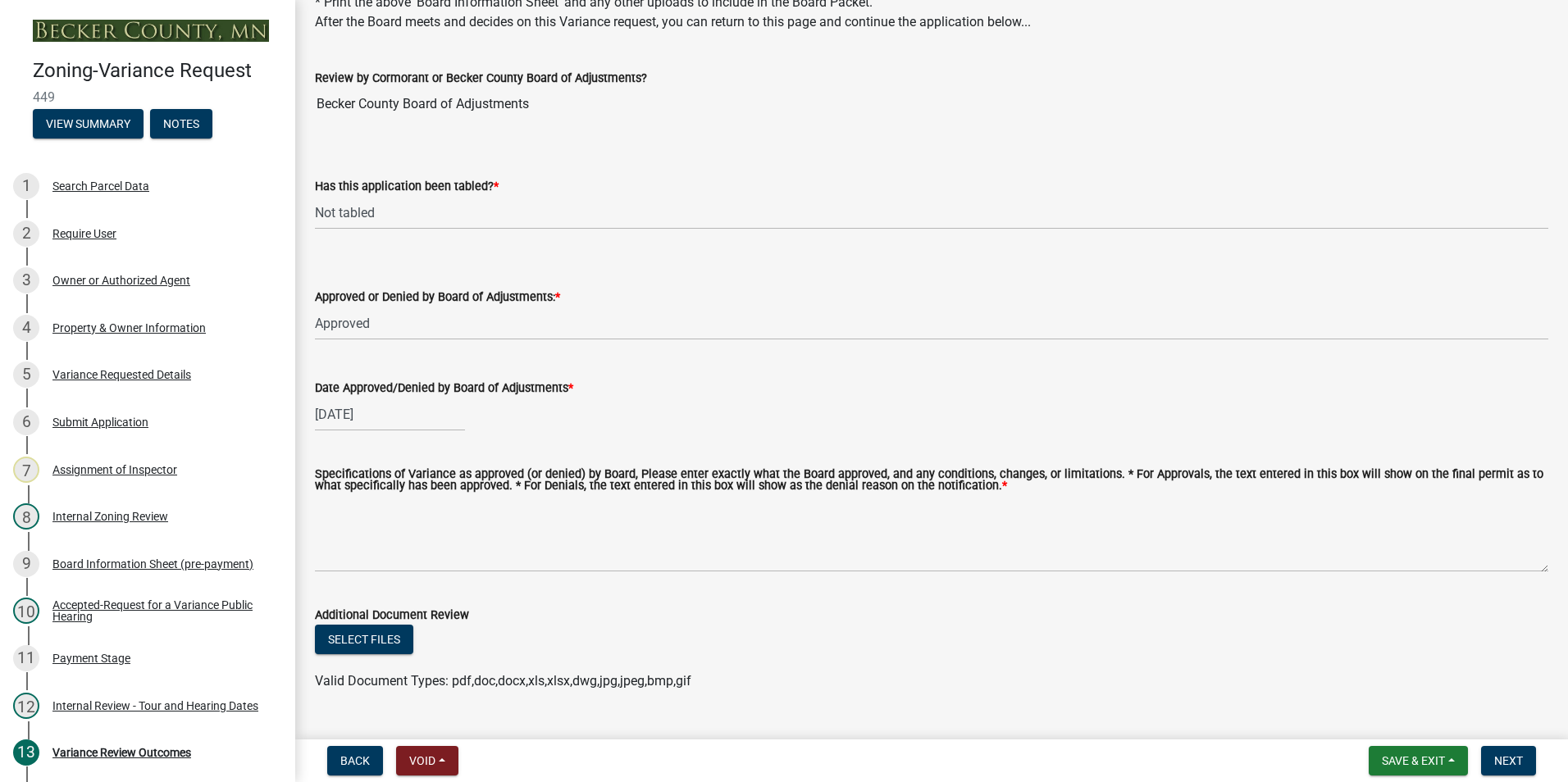
scroll to position [183, 0]
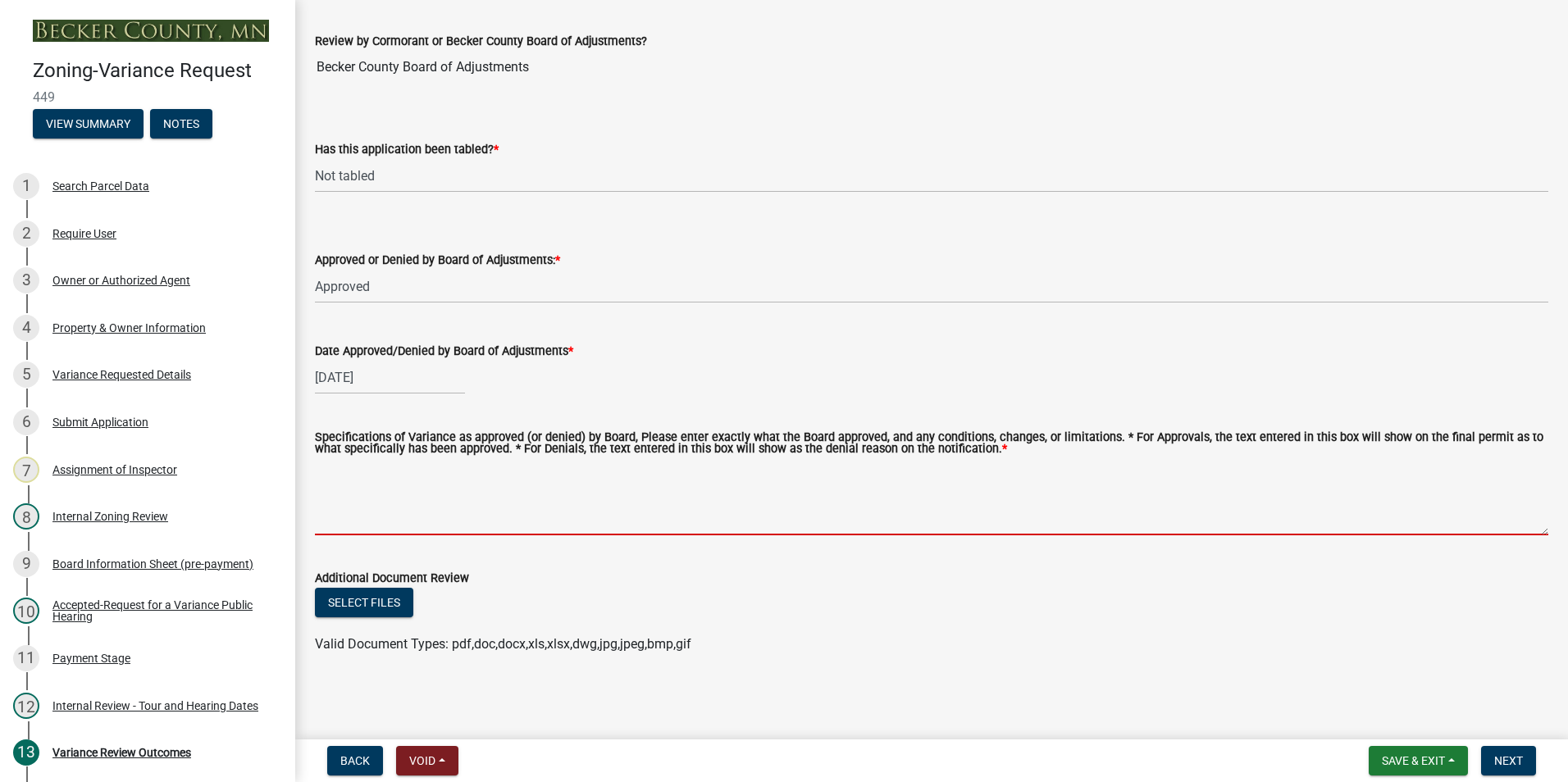
paste textarea "to construct a carport over existing impervious surface on a non-conforming lot…"
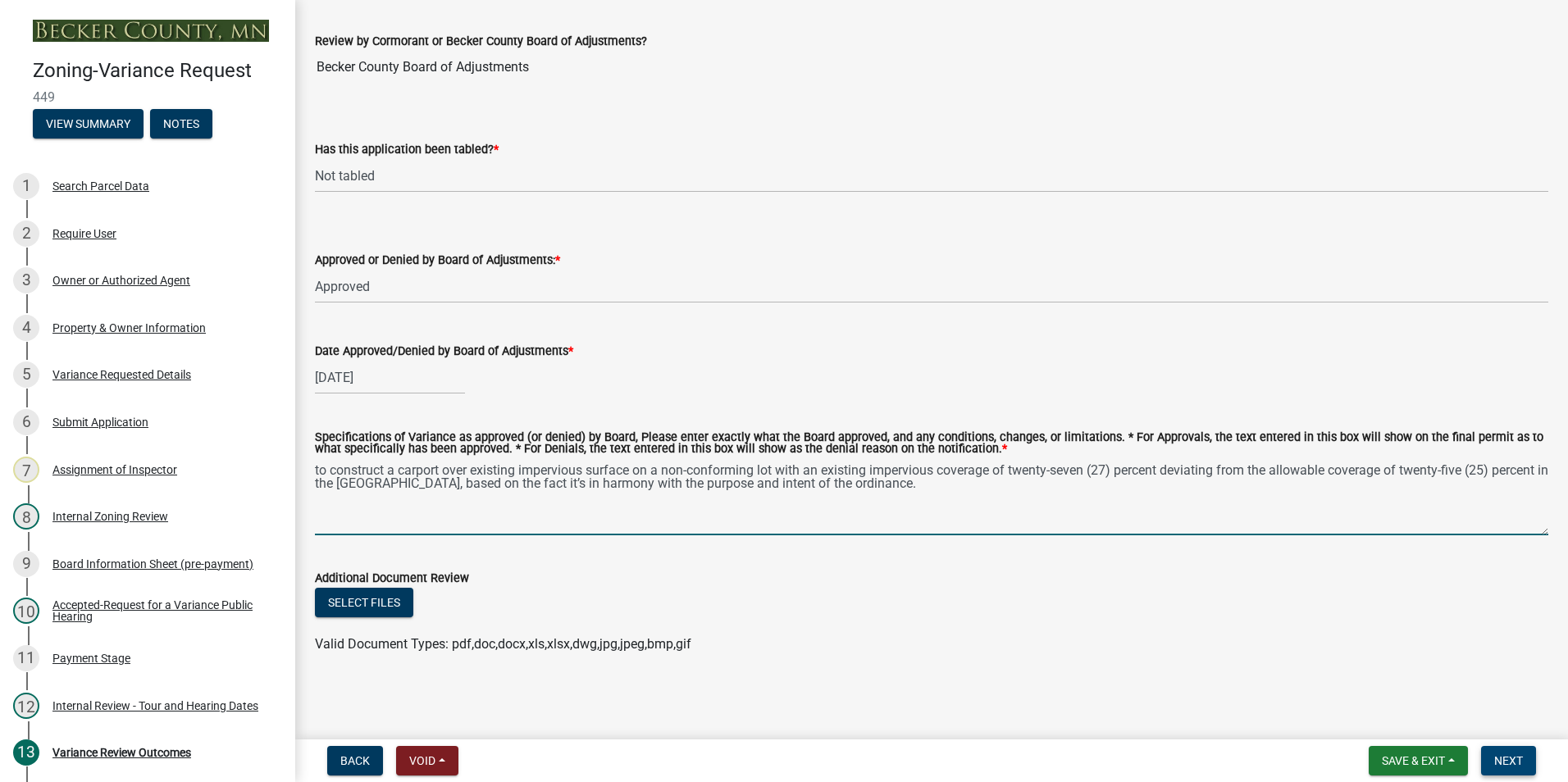
type textarea "to construct a carport over existing impervious surface on a non-conforming lot…"
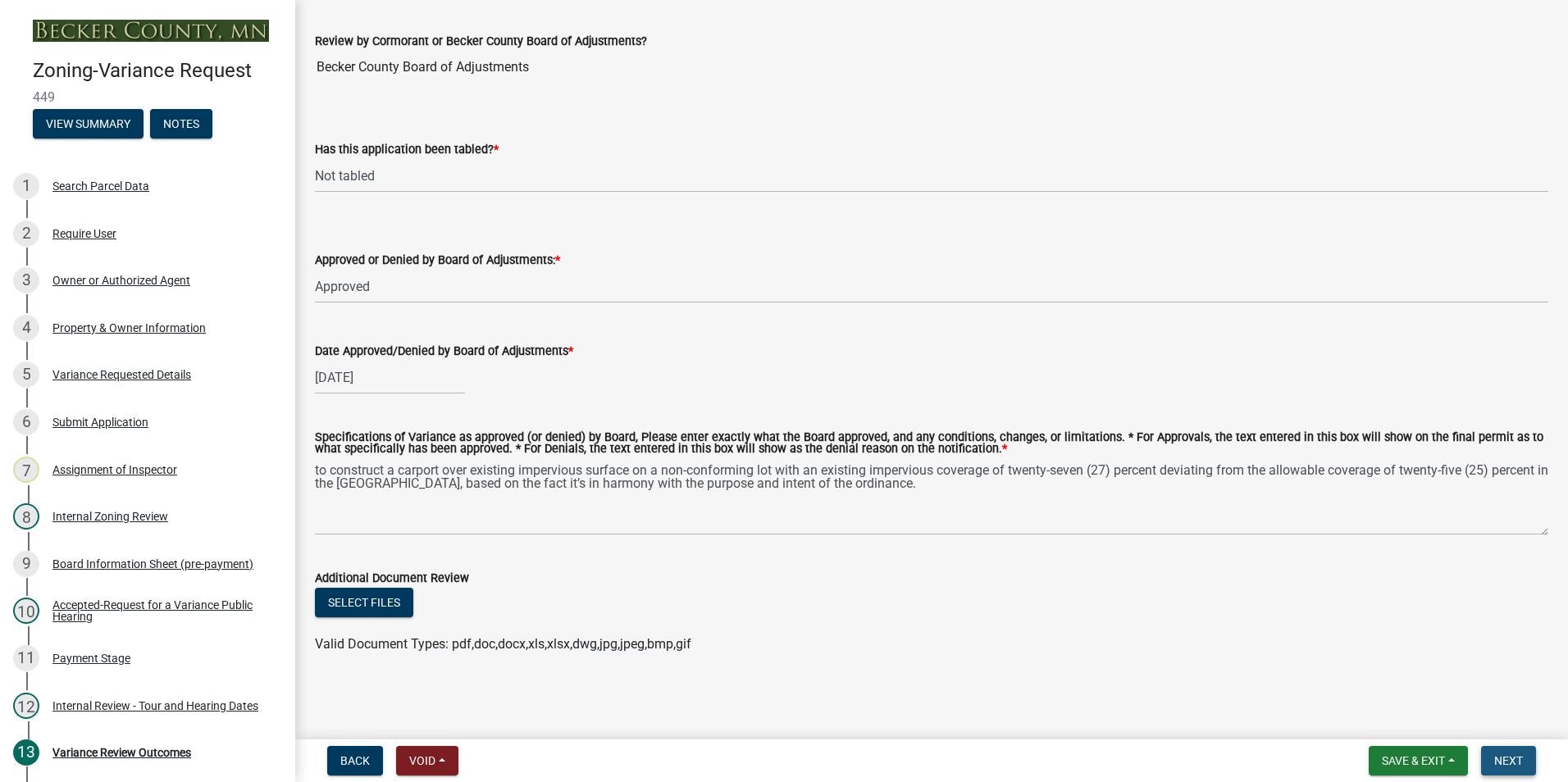
click at [1509, 762] on span "Next" at bounding box center [1509, 760] width 29 height 13
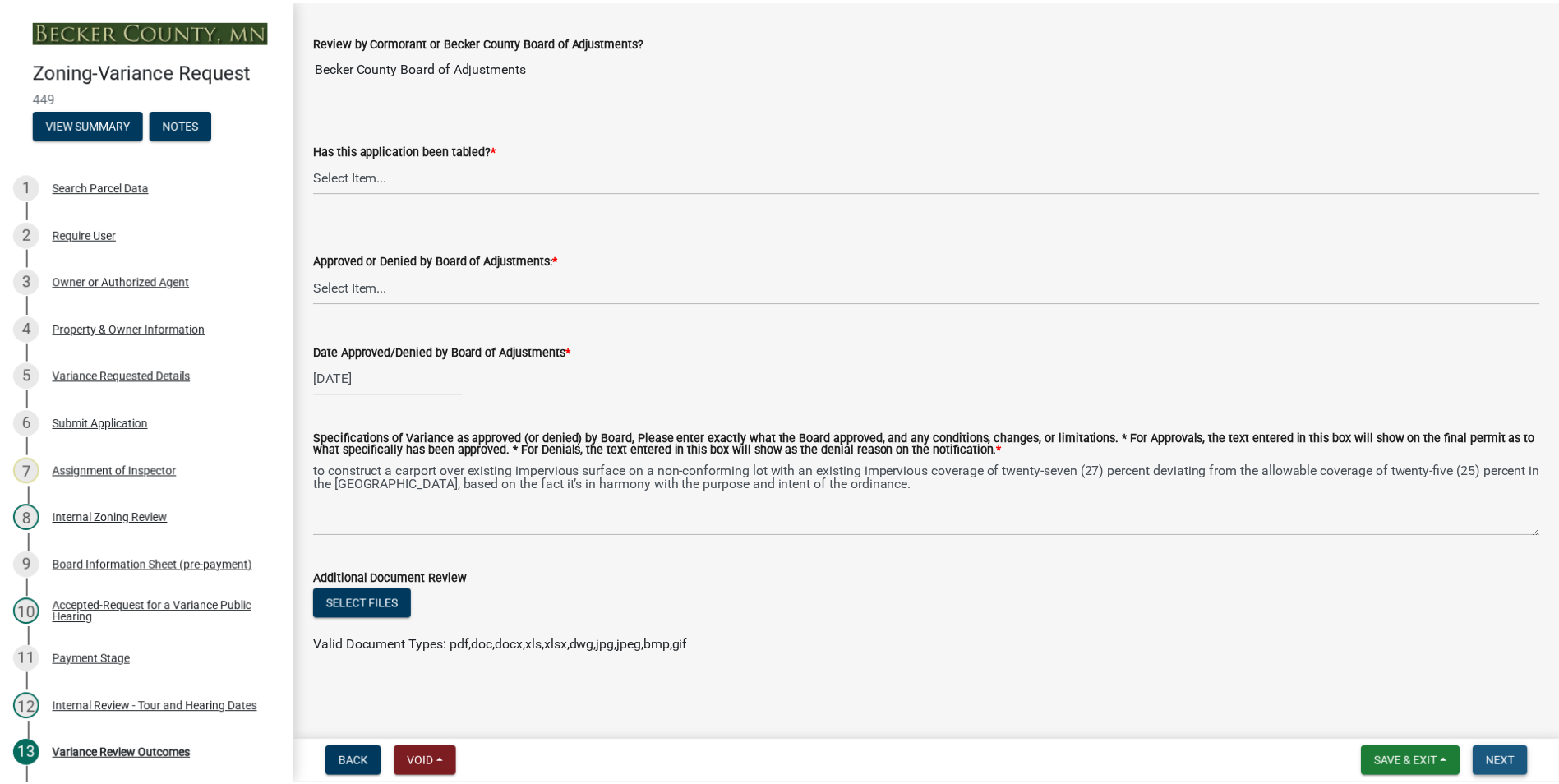
scroll to position [0, 0]
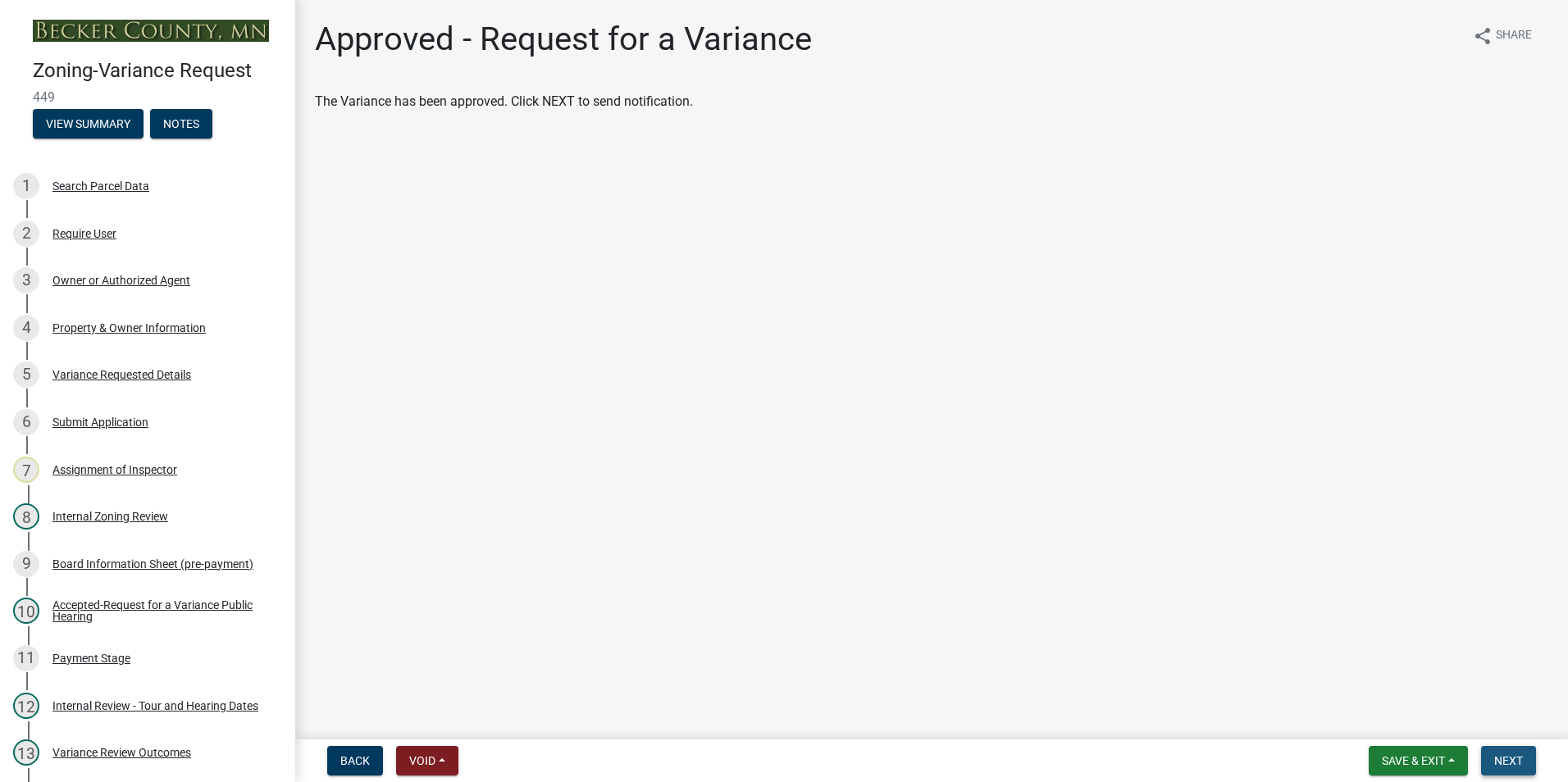
click at [1509, 762] on span "Next" at bounding box center [1509, 760] width 29 height 13
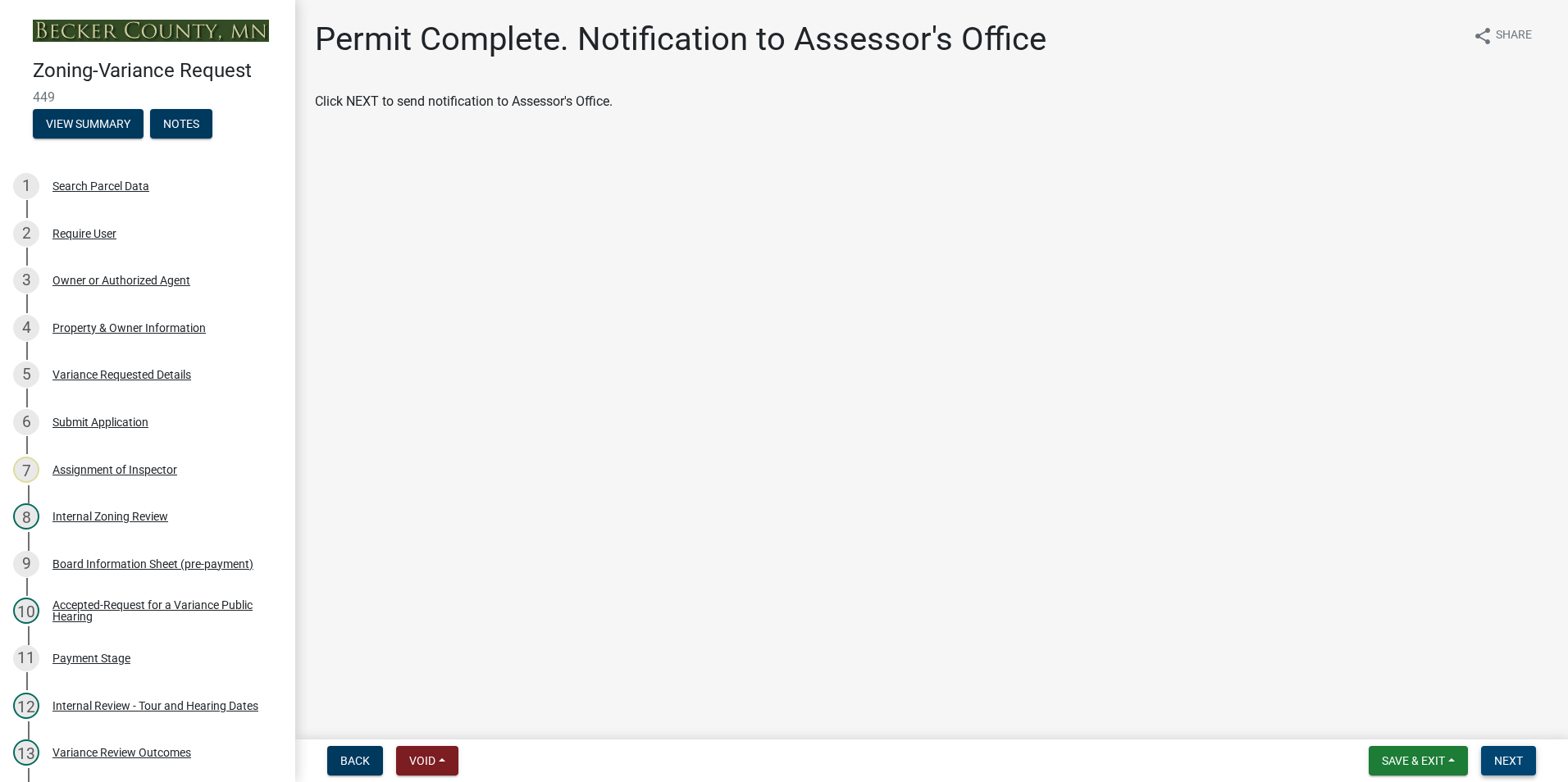
click at [1509, 762] on span "Next" at bounding box center [1509, 760] width 29 height 13
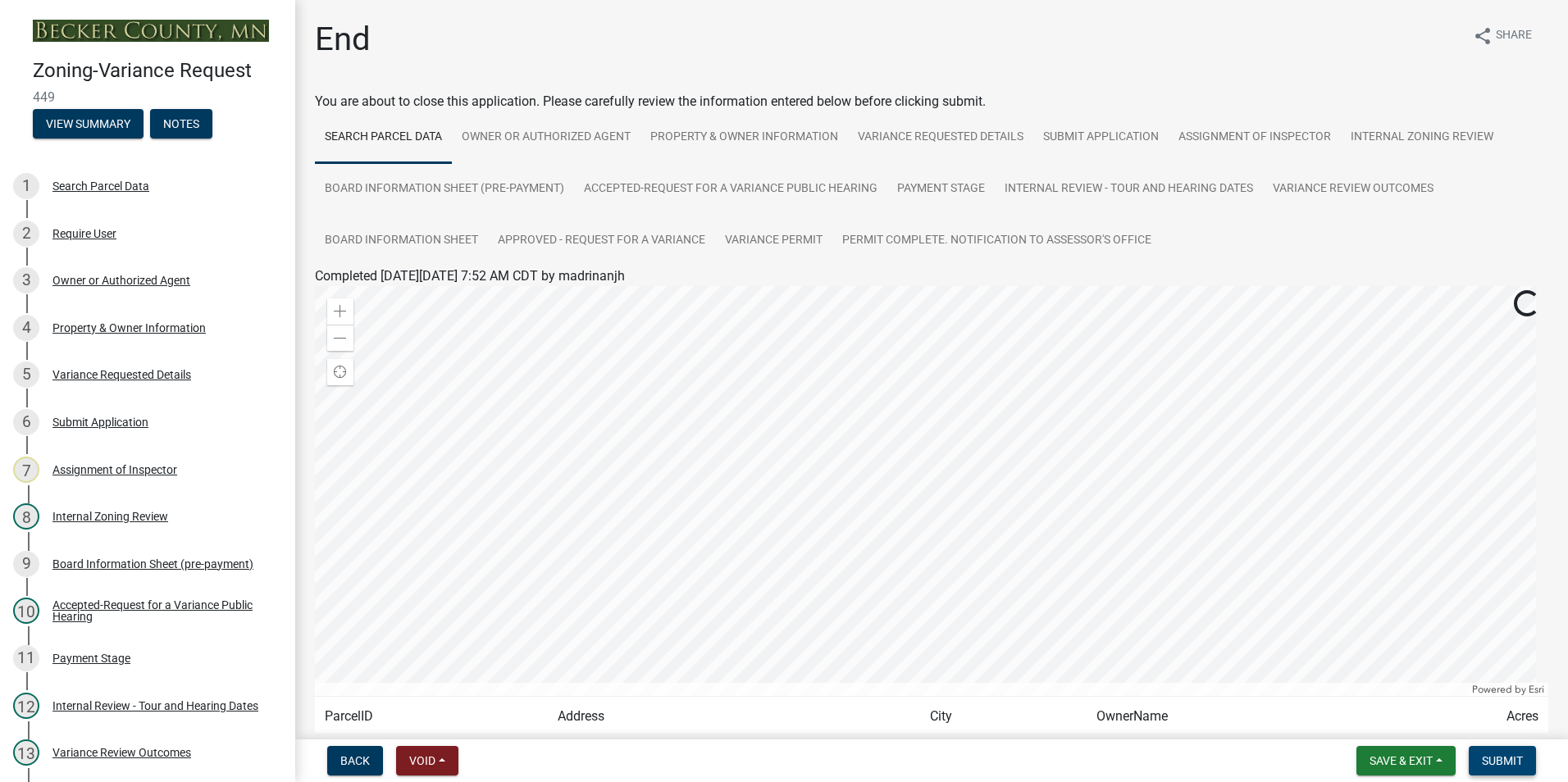
click at [1509, 762] on span "Submit" at bounding box center [1502, 760] width 41 height 13
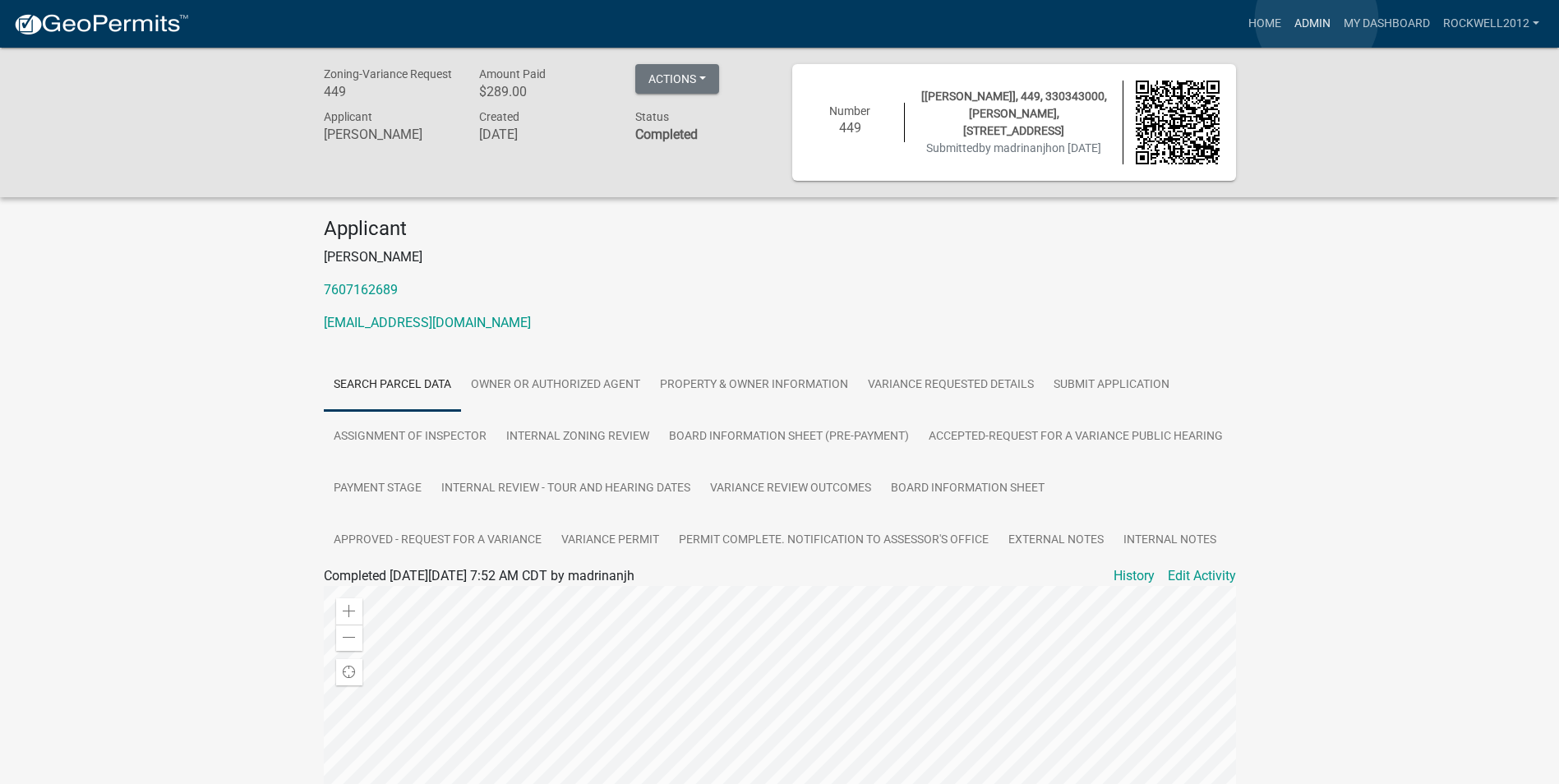
click at [1317, 19] on link "Admin" at bounding box center [1312, 24] width 49 height 31
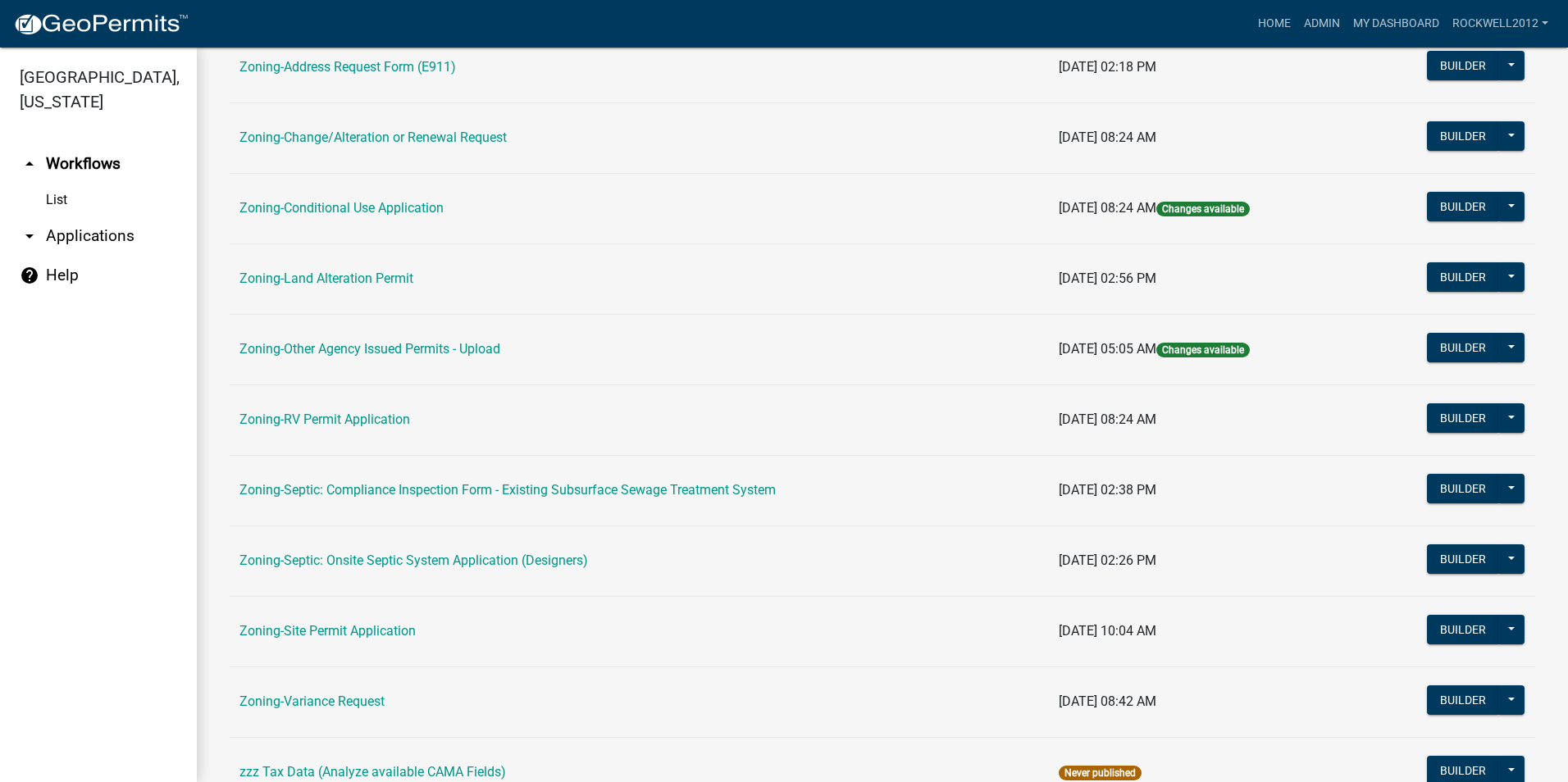
scroll to position [410, 0]
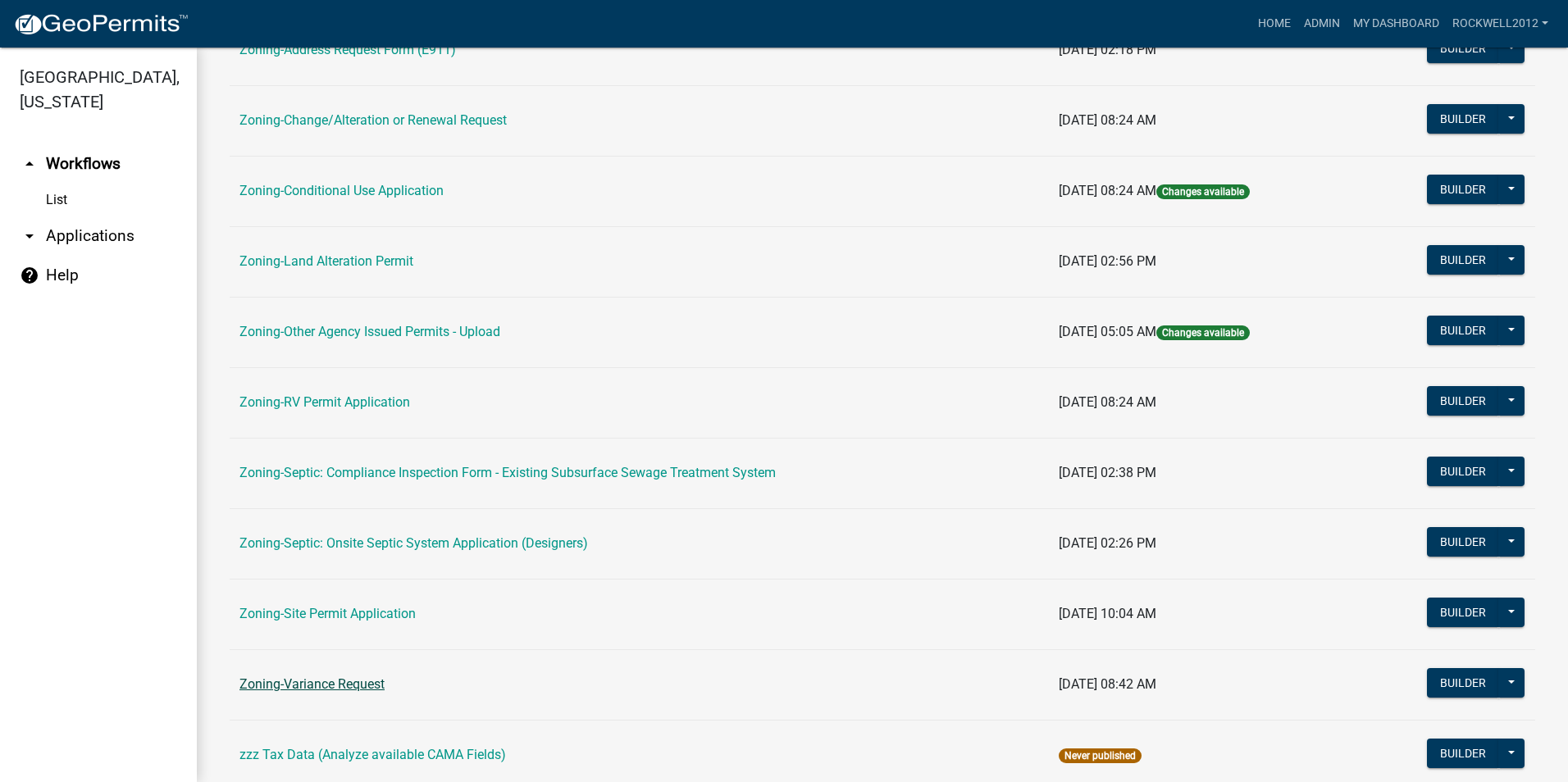
click at [314, 684] on link "Zoning-Variance Request" at bounding box center [311, 684] width 145 height 15
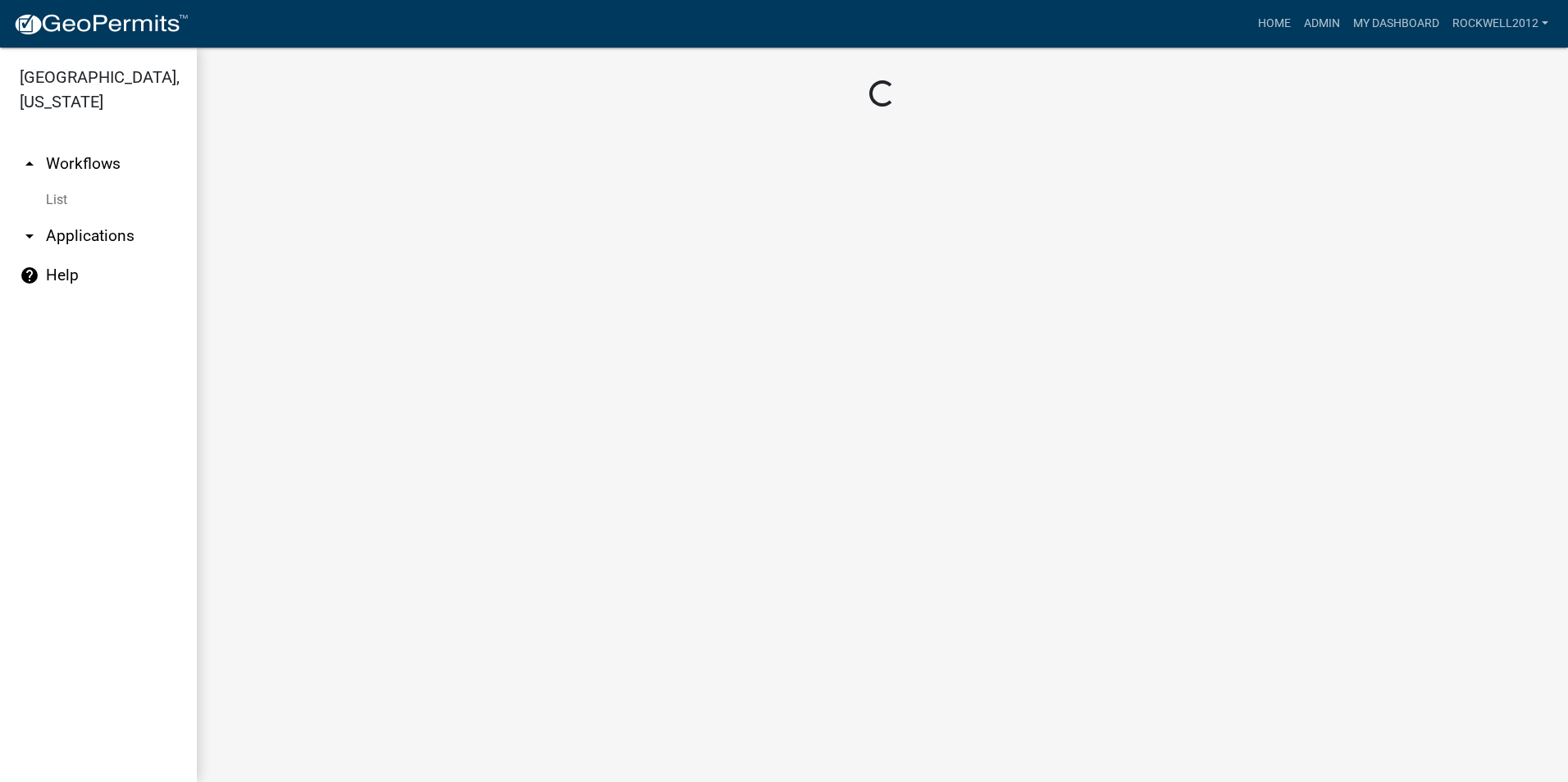
click at [314, 684] on main "Loading..." at bounding box center [882, 415] width 1371 height 735
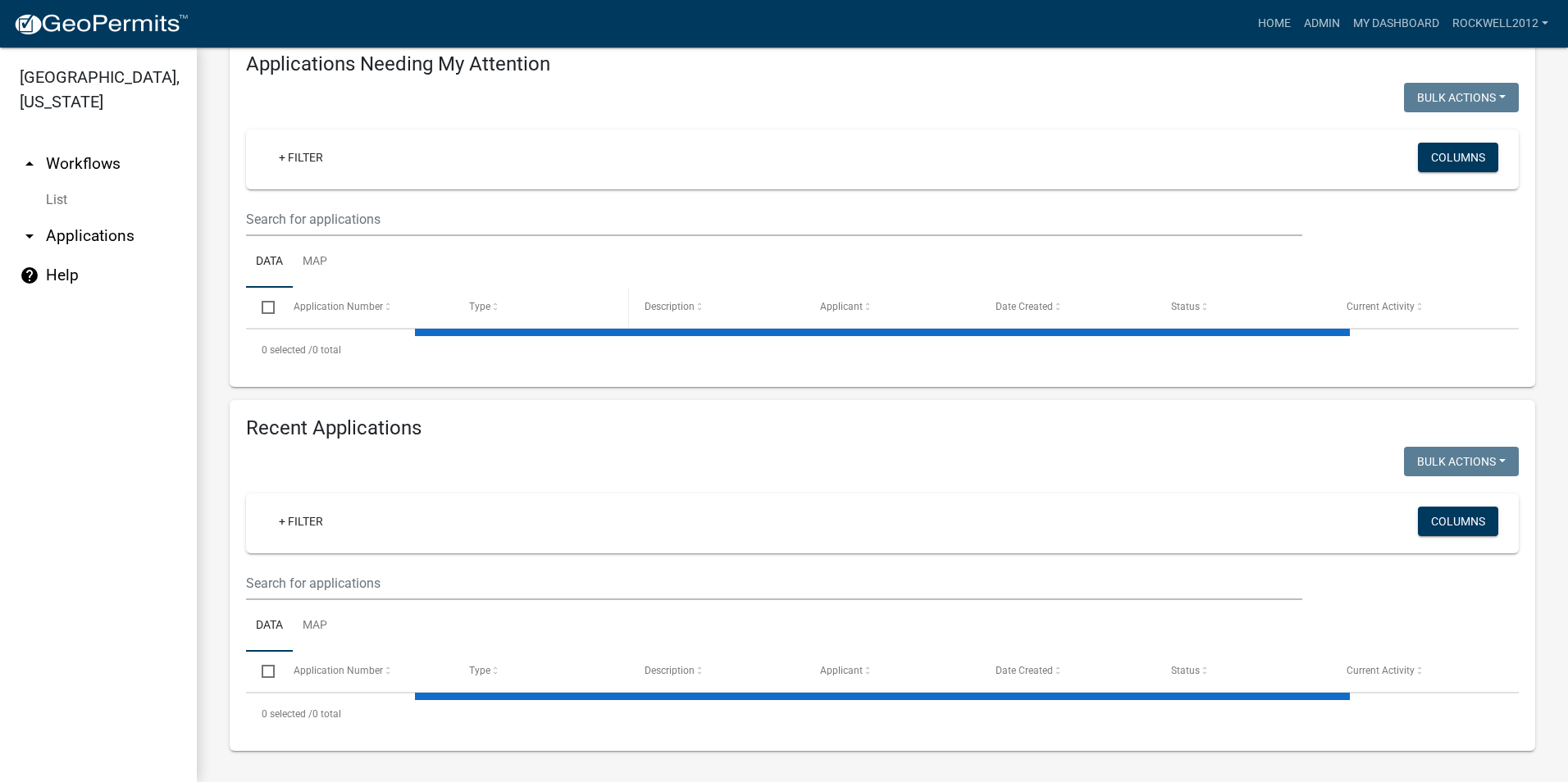
select select "2: 50"
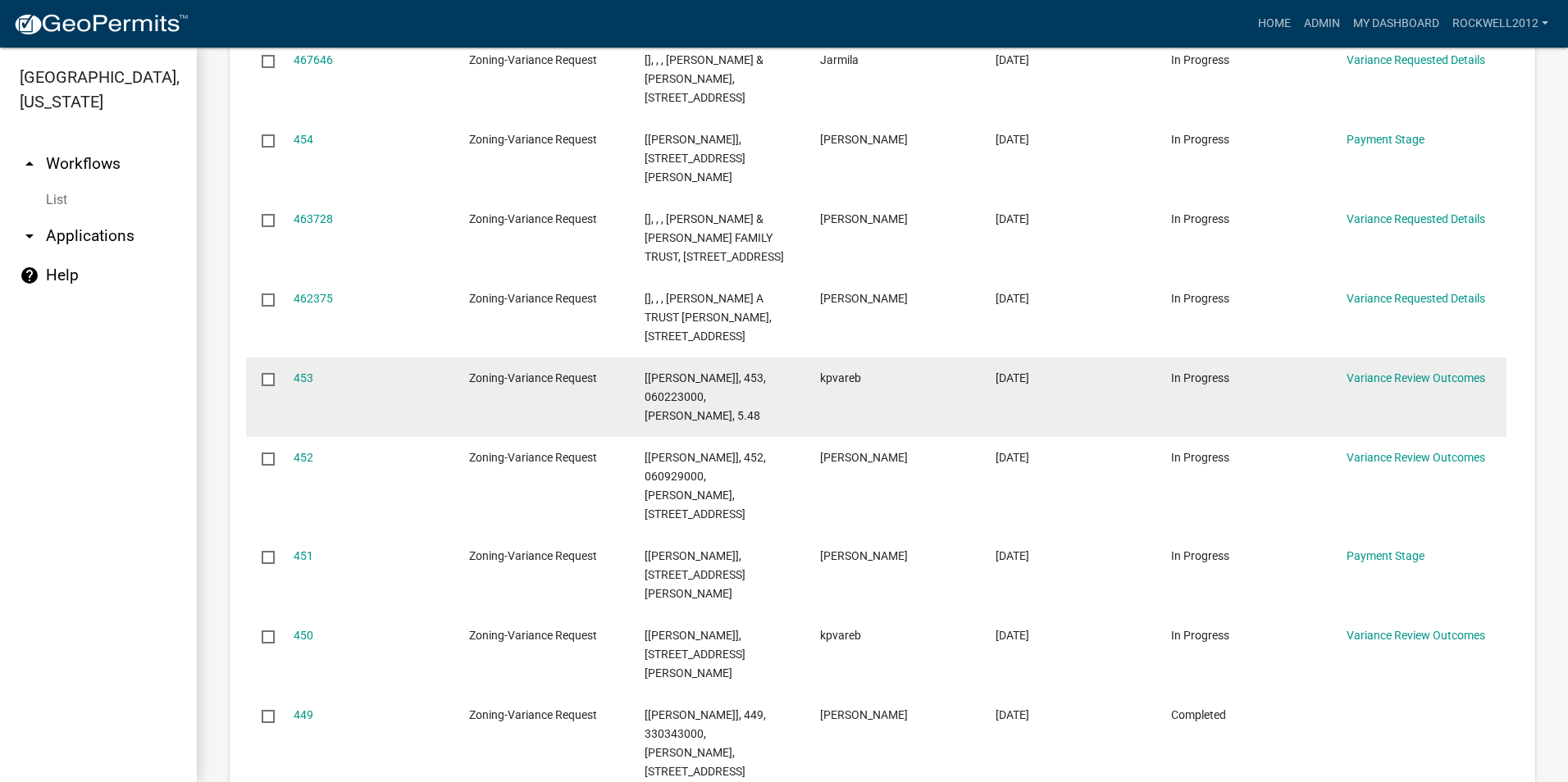
scroll to position [2194, 0]
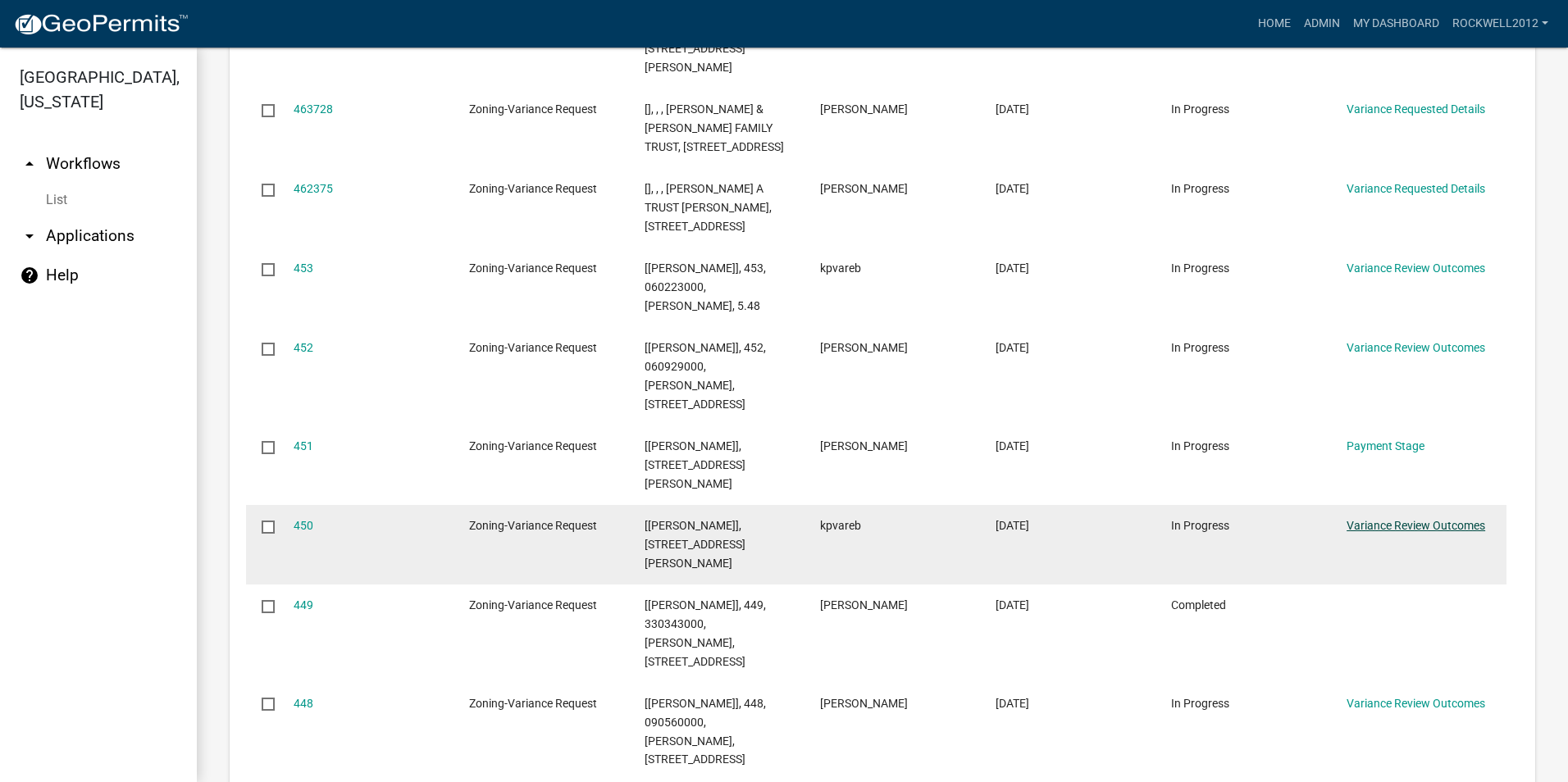
click at [1437, 519] on link "Variance Review Outcomes" at bounding box center [1415, 525] width 138 height 13
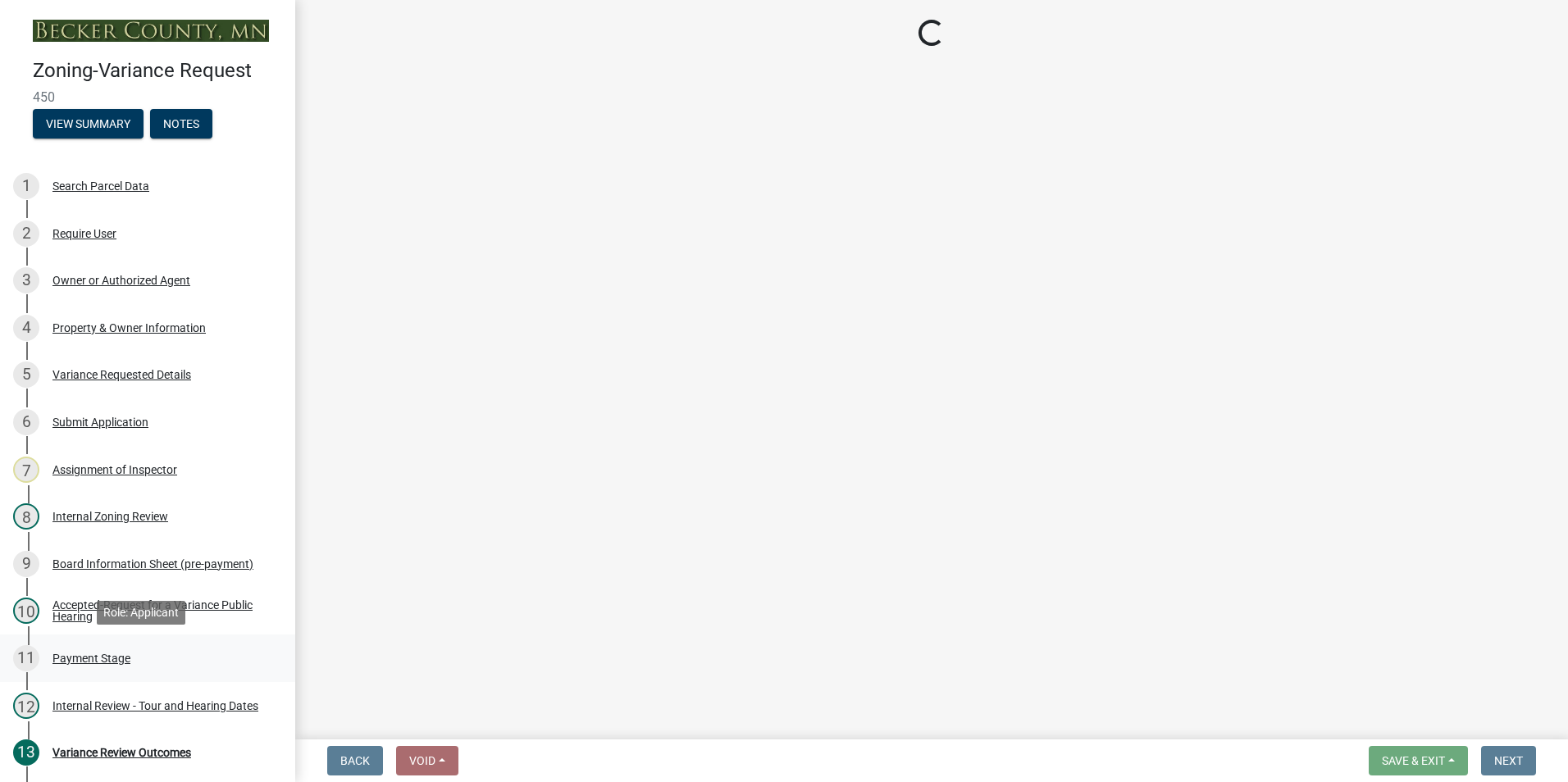
scroll to position [82, 0]
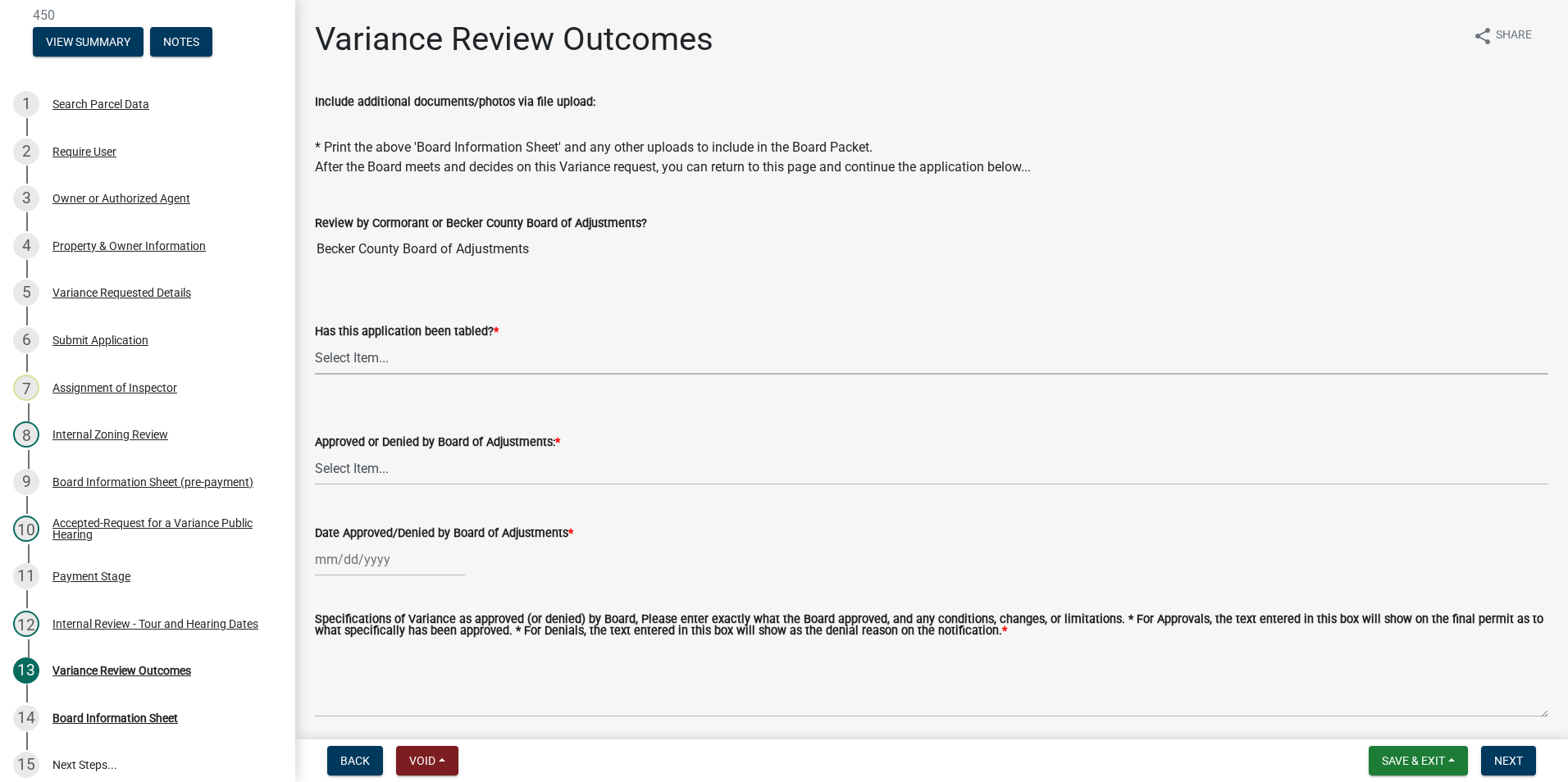
click at [361, 350] on select "Select Item... Not tabled Tabled at Board of Adjustments" at bounding box center [932, 358] width 1234 height 34
click at [315, 341] on select "Select Item... Not tabled Tabled at Board of Adjustments" at bounding box center [932, 358] width 1234 height 34
select select "2cb45783-84f1-4fd3-93a6-5f07d3303cd9"
click at [361, 471] on select "Select Item... Approved Denied" at bounding box center [932, 469] width 1234 height 34
click at [315, 452] on select "Select Item... Approved Denied" at bounding box center [932, 469] width 1234 height 34
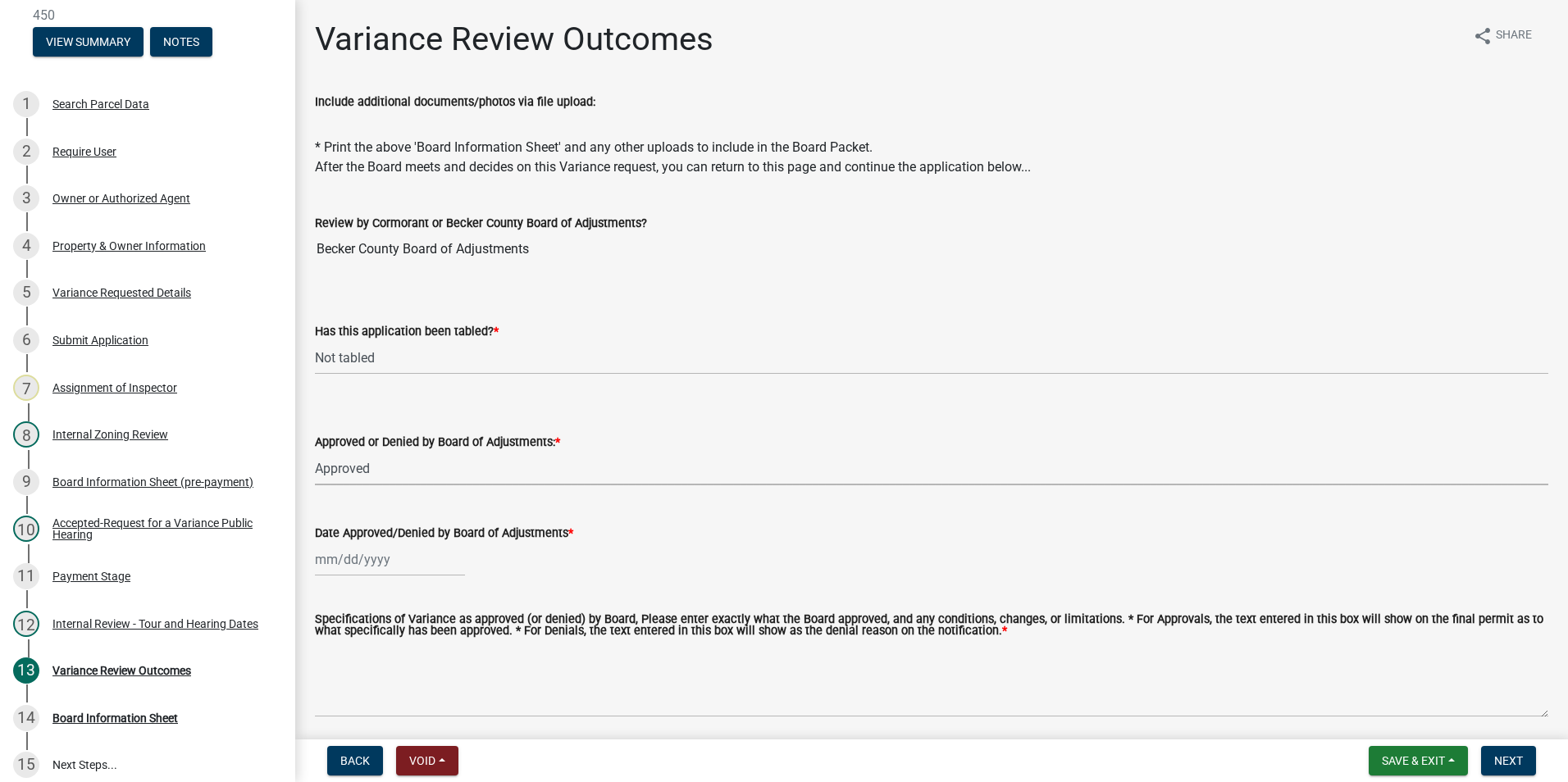
select select "5d8fc30d-aa4a-4b7e-9293-75efeb76bee6"
select select "8"
select select "2025"
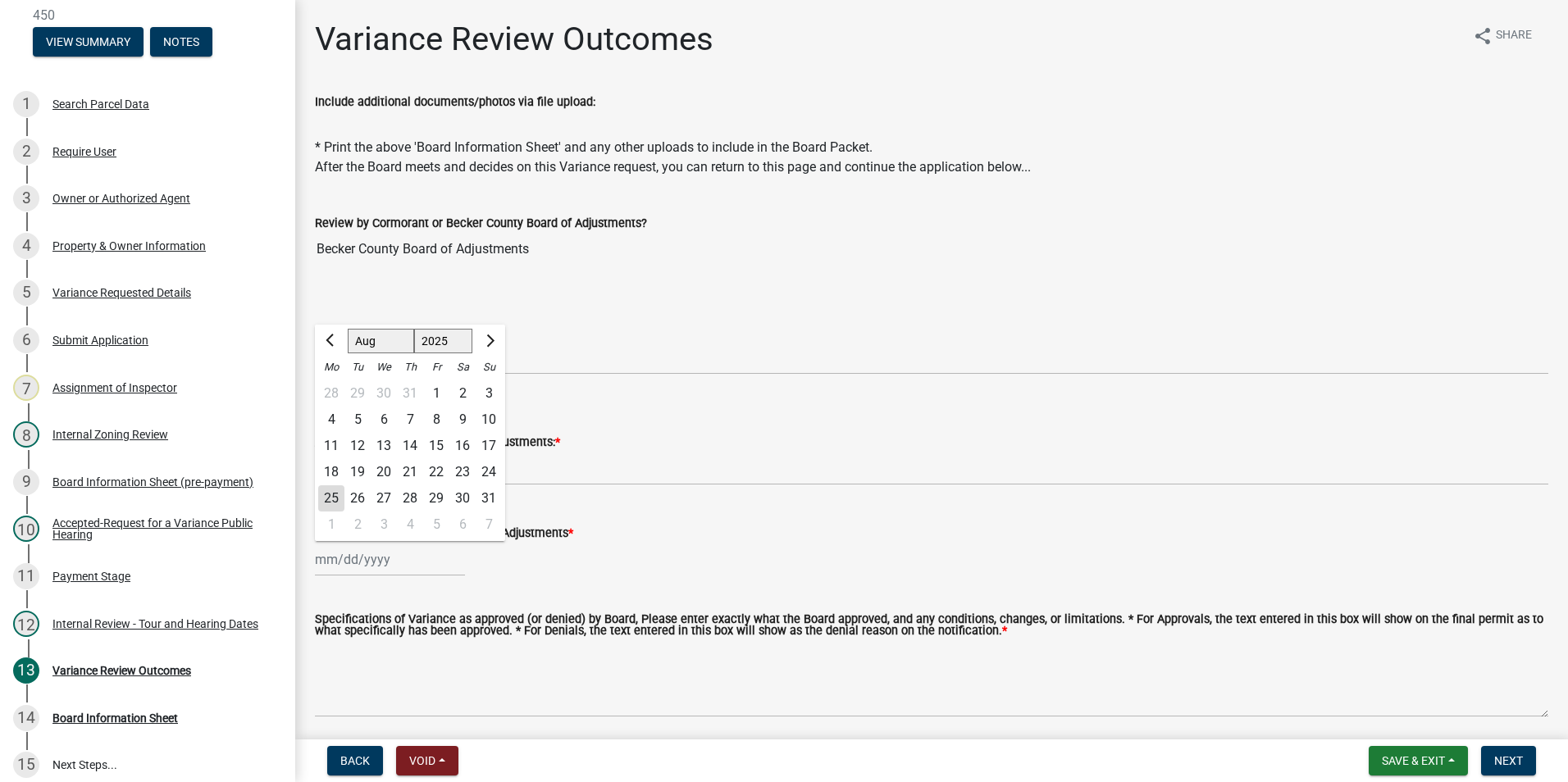
click at [361, 558] on div "[PERSON_NAME] Feb Mar Apr [PERSON_NAME][DATE] Oct Nov [DATE] 1526 1527 1528 152…" at bounding box center [389, 560] width 150 height 34
click at [411, 445] on div "14" at bounding box center [410, 445] width 26 height 26
type input "[DATE]"
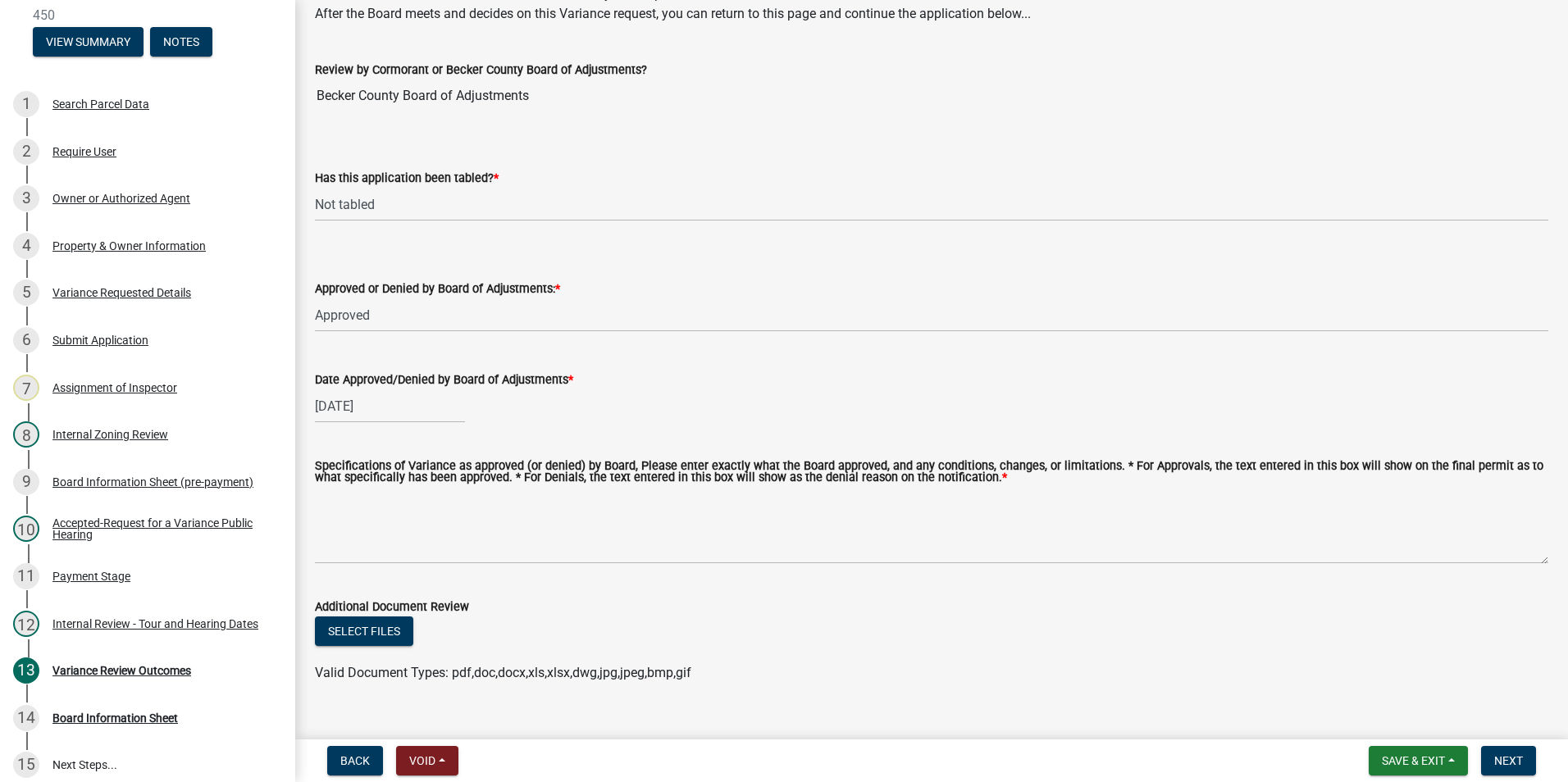
scroll to position [183, 0]
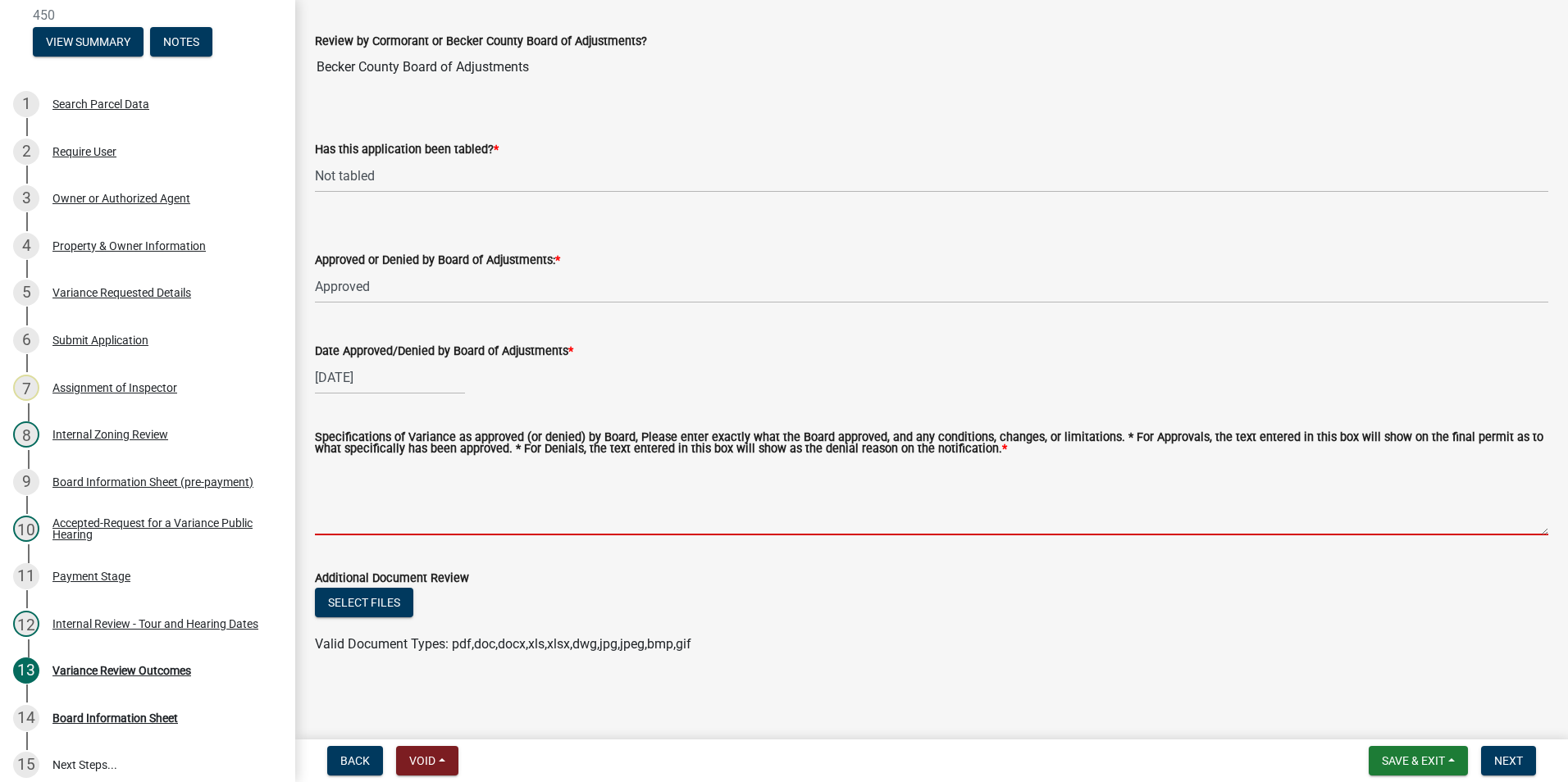
paste textarea "to be at 1) be at forty-five (45) percent impervious surface coverage deviating…"
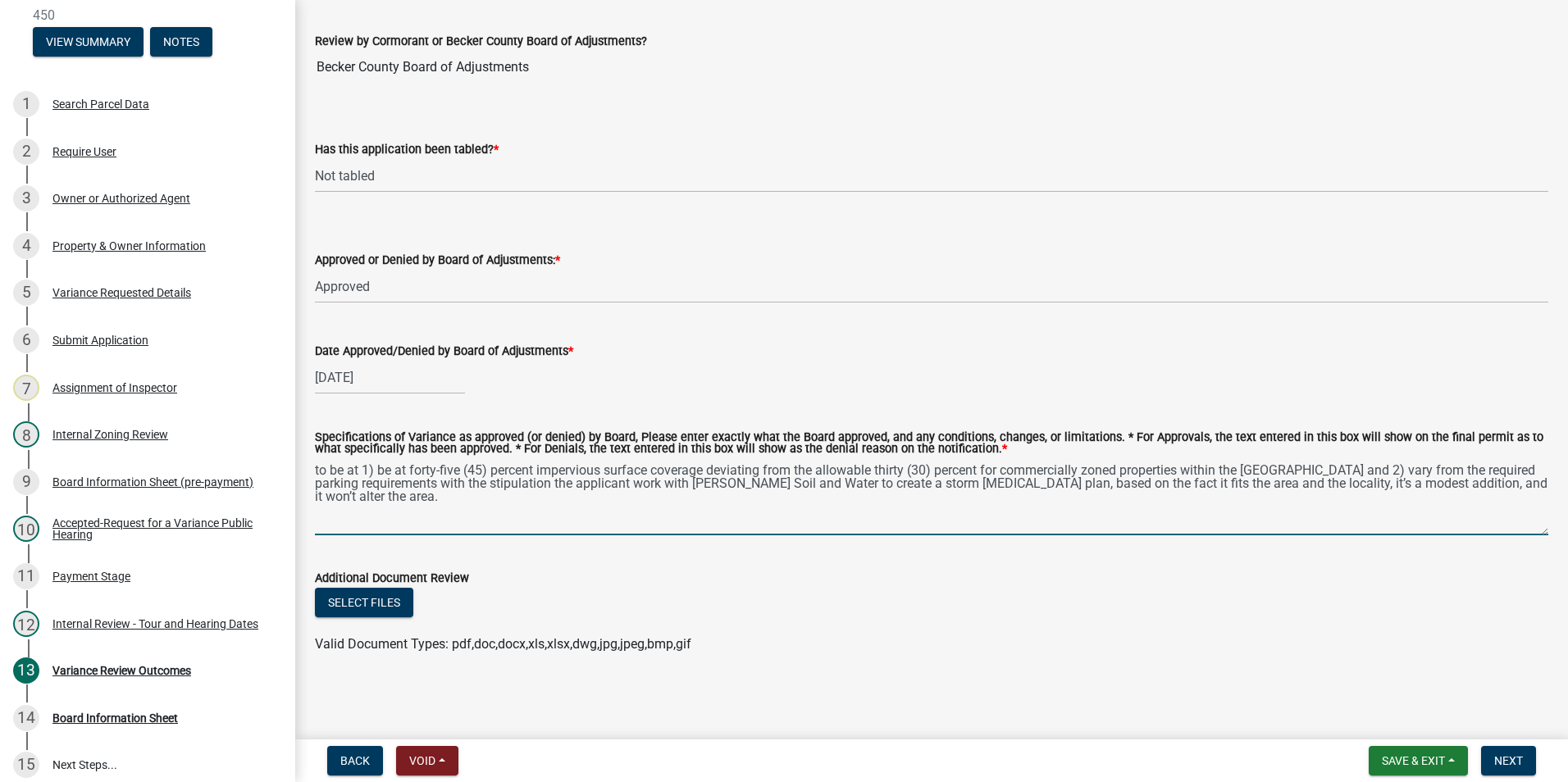
click at [320, 467] on textarea "to be at 1) be at forty-five (45) percent impervious surface coverage deviating…" at bounding box center [932, 496] width 1234 height 77
type textarea "To be at 1) be at forty-five (45) percent impervious surface coverage deviating…"
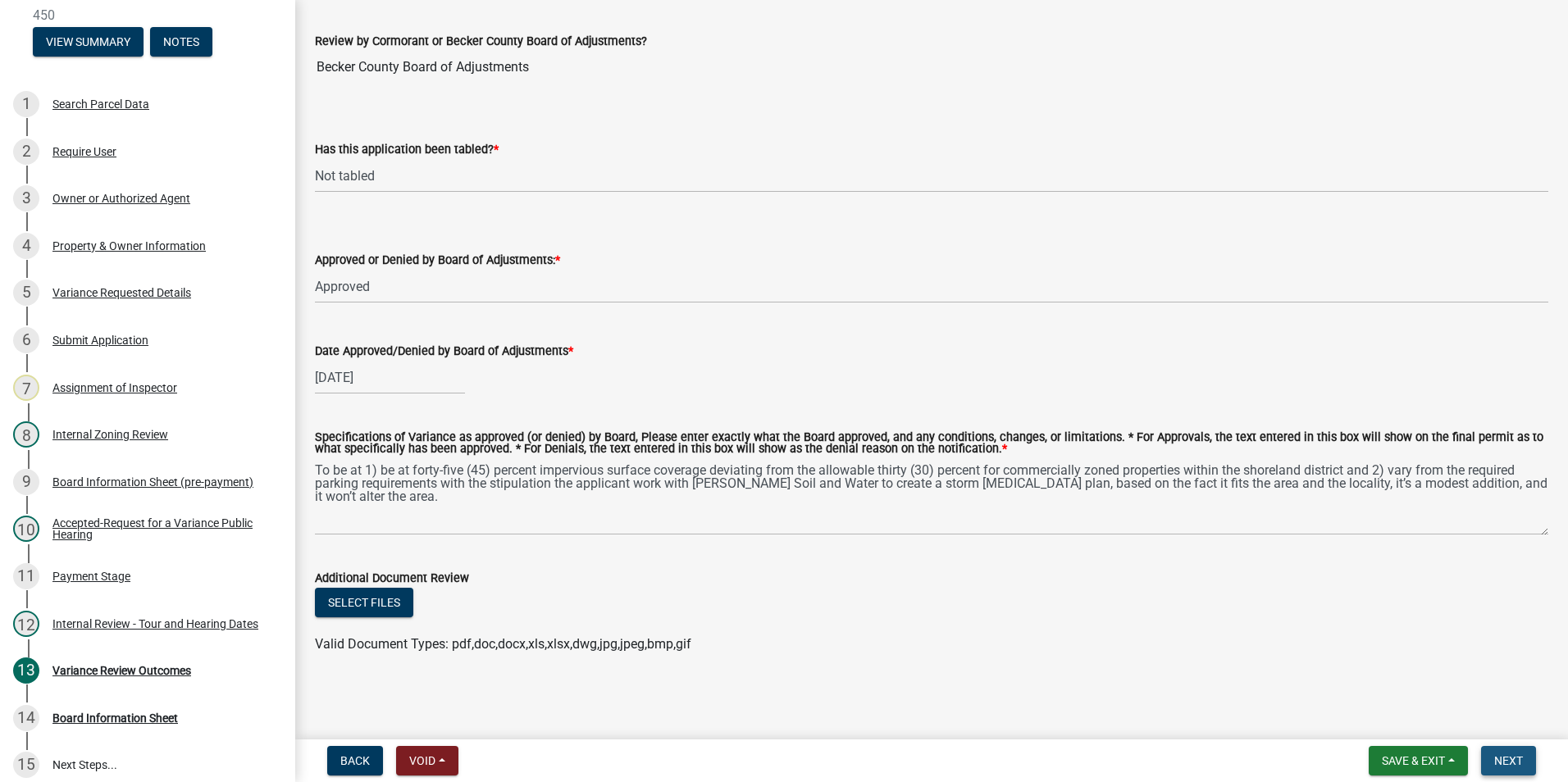
click at [1516, 759] on span "Next" at bounding box center [1509, 760] width 29 height 13
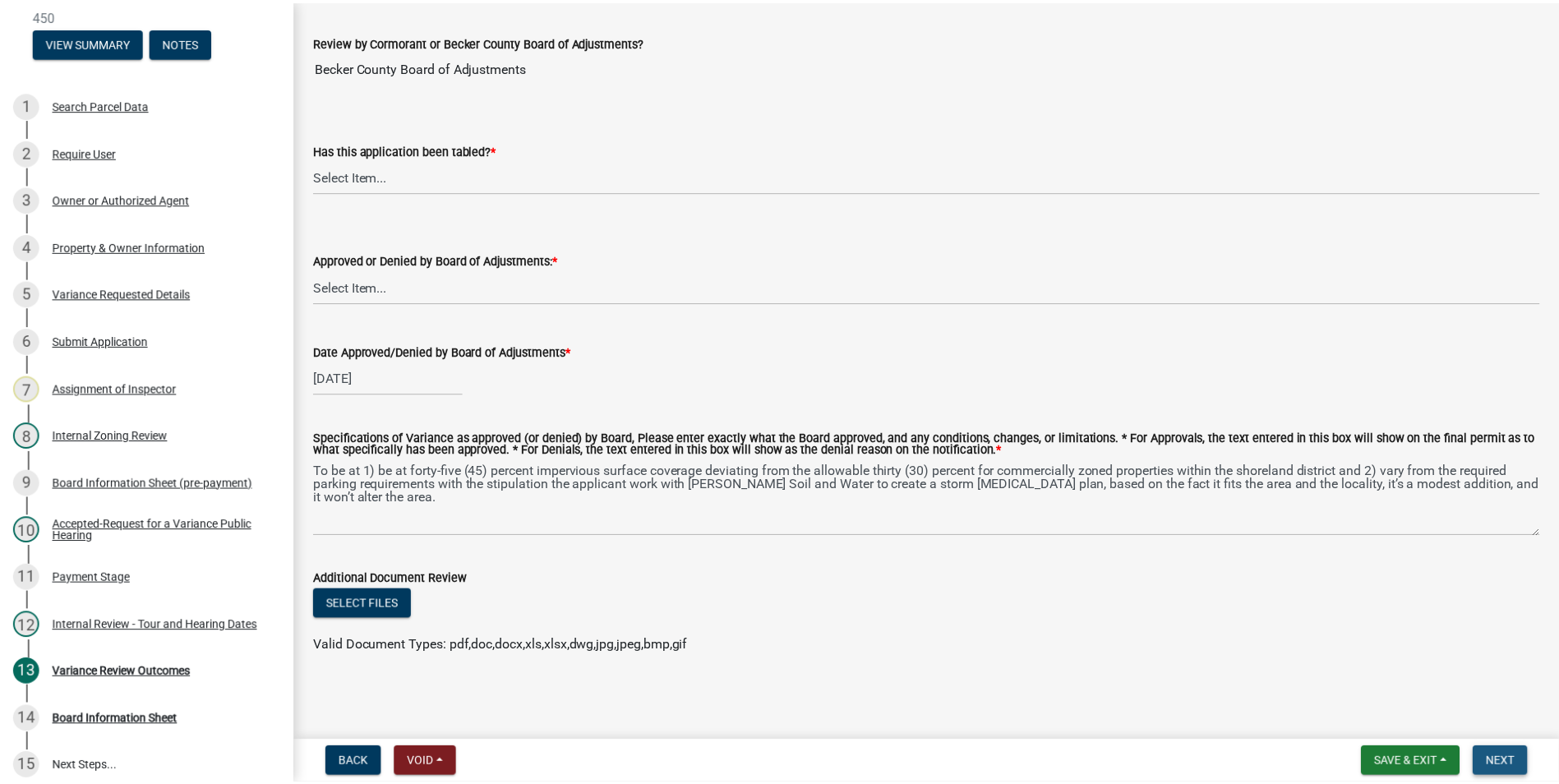
scroll to position [0, 0]
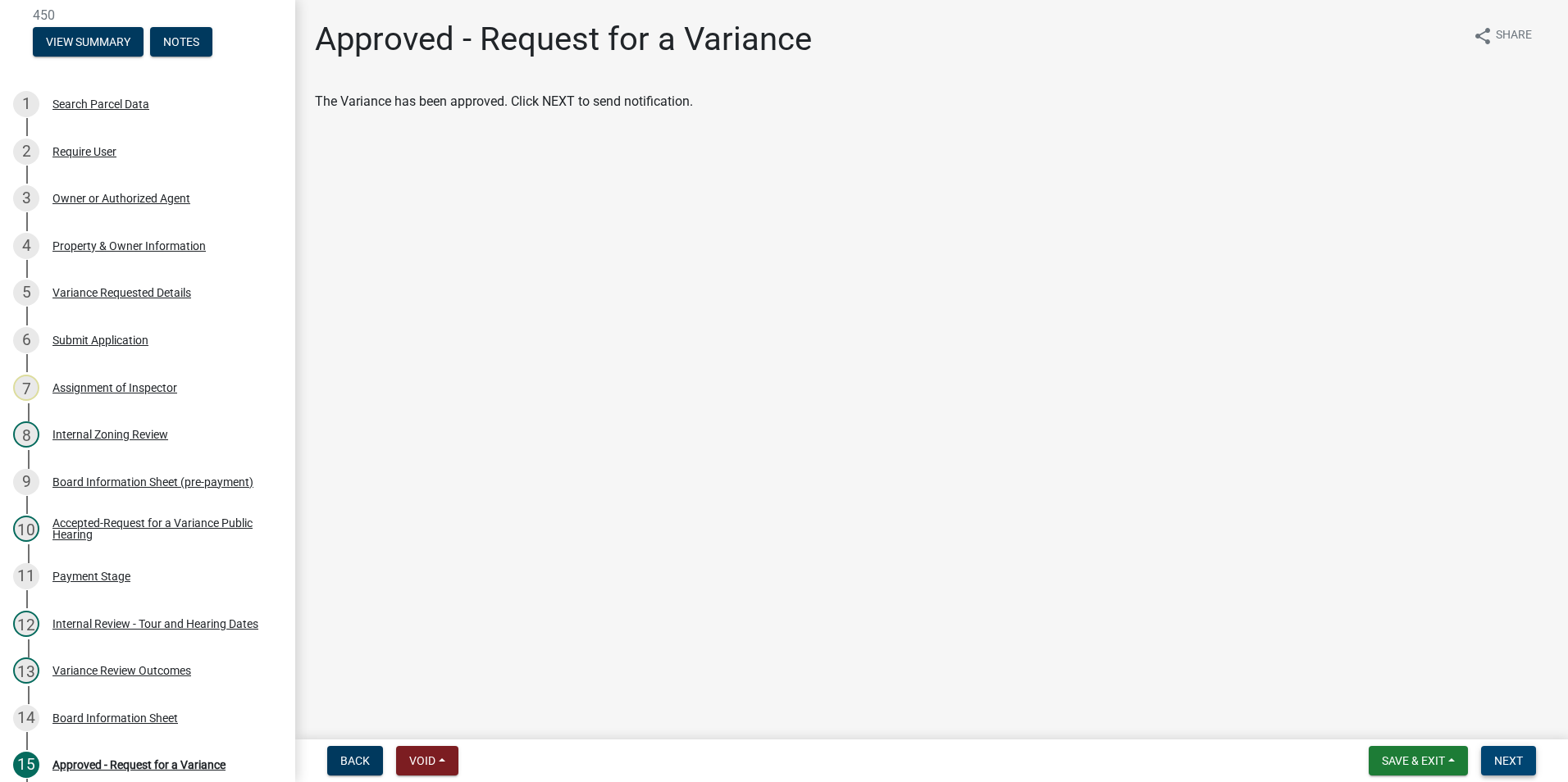
click at [1508, 768] on button "Next" at bounding box center [1508, 760] width 55 height 30
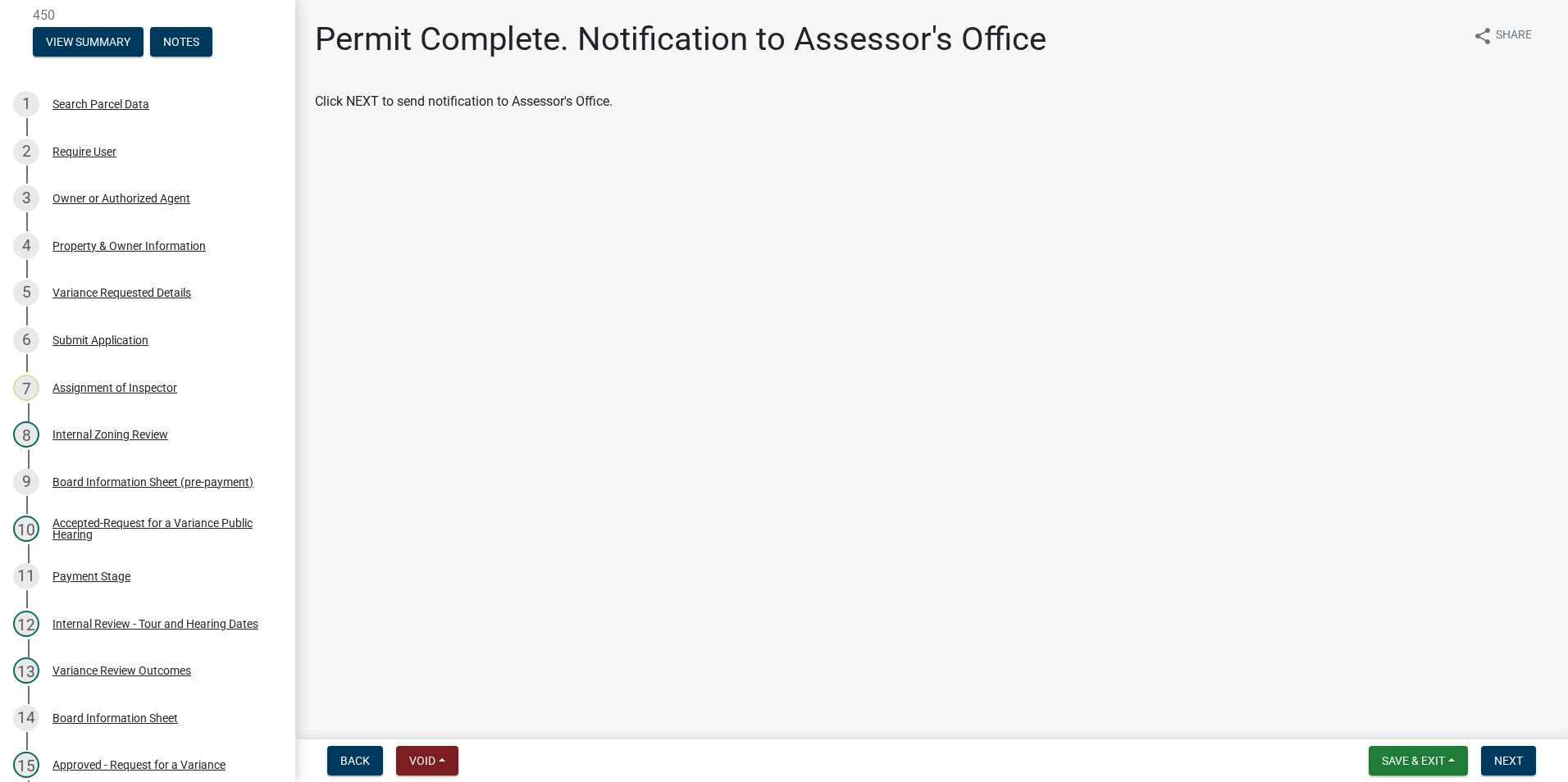
click at [1550, 759] on div "Back Void Withdraw Lock Expire Void Save & Exit Save Save & Exit Next" at bounding box center [931, 760] width 1246 height 30
click at [1517, 768] on button "Next" at bounding box center [1508, 760] width 55 height 30
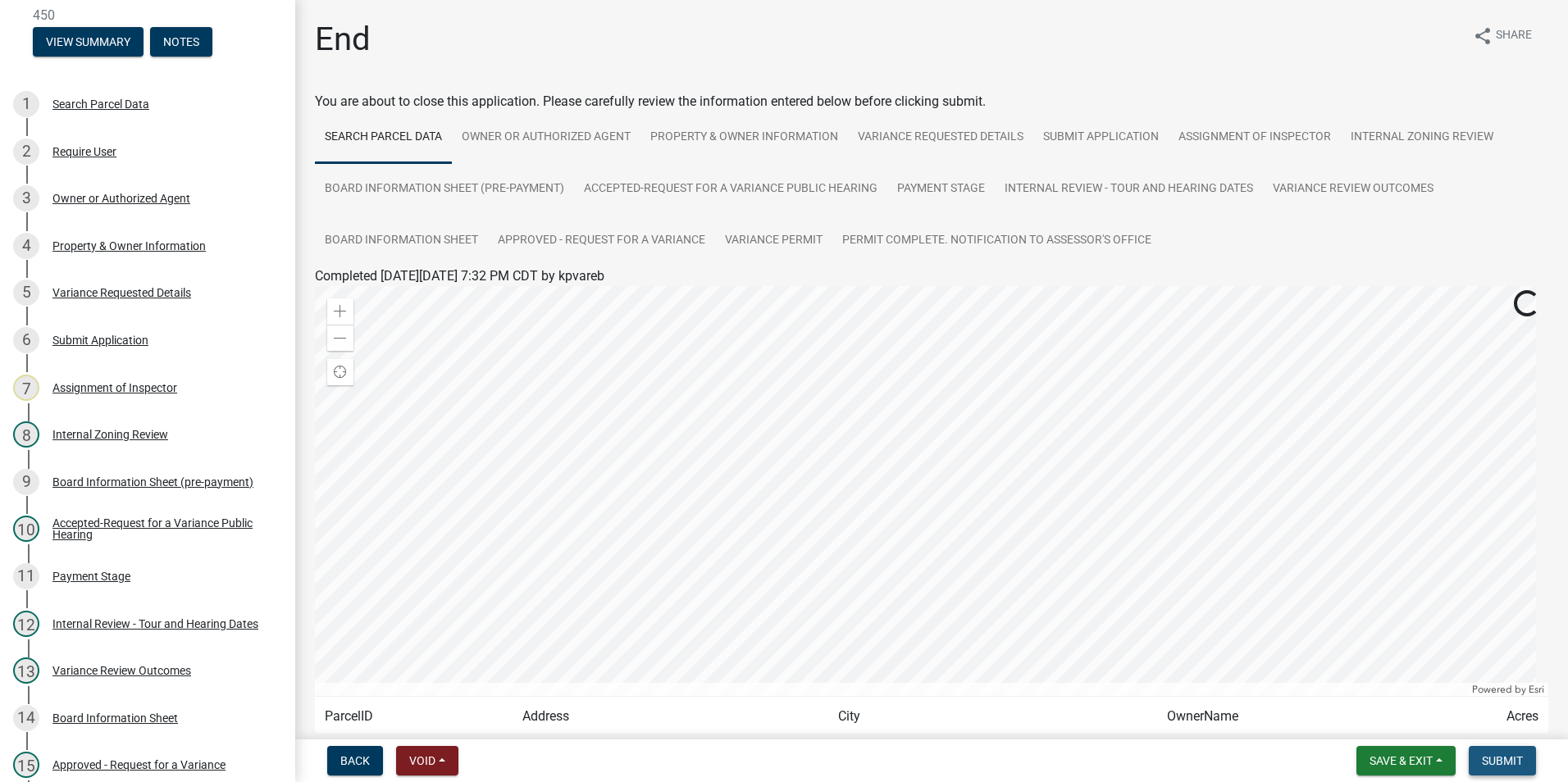
click at [1498, 763] on span "Submit" at bounding box center [1502, 760] width 41 height 13
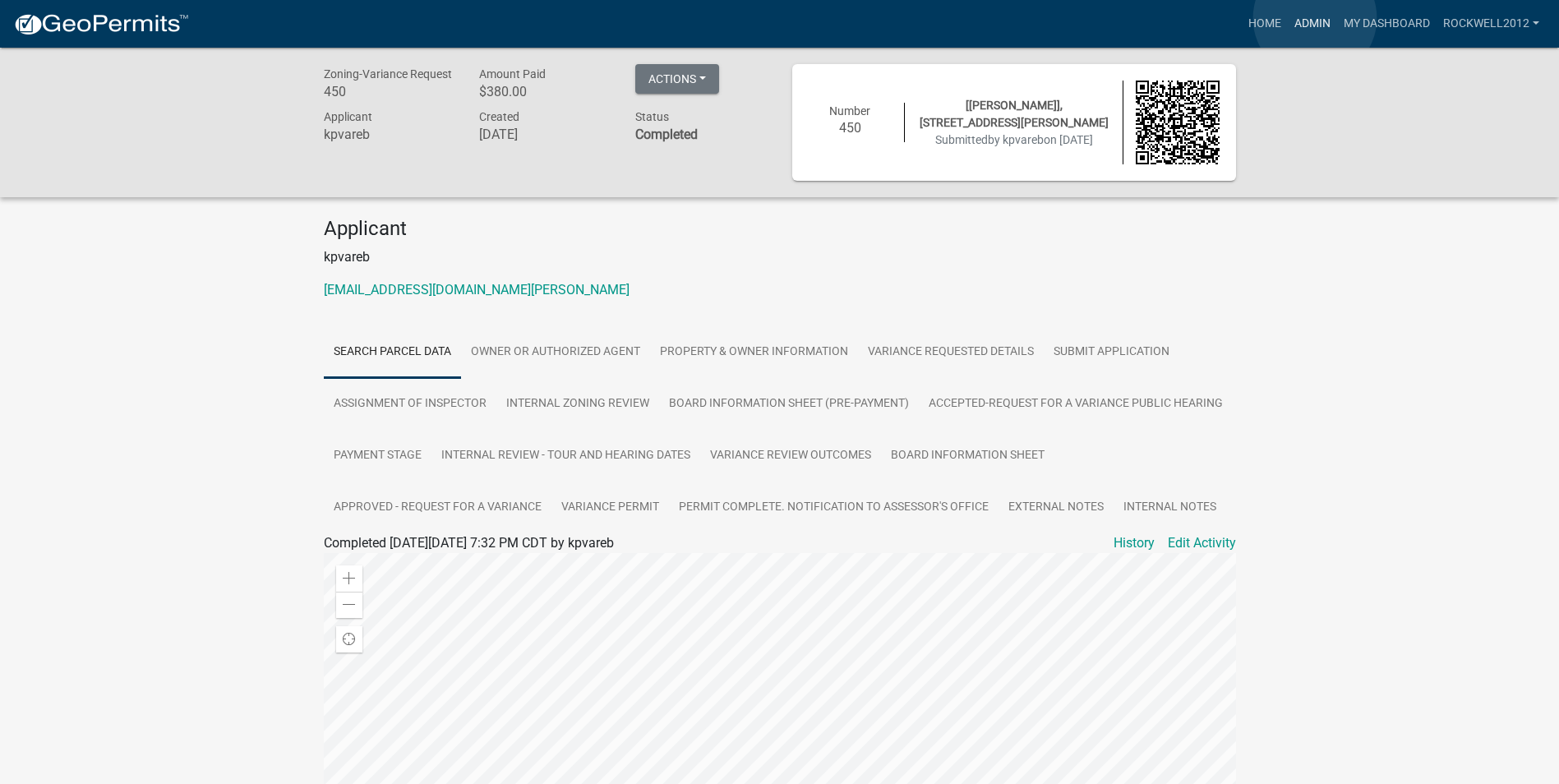
click at [1315, 18] on link "Admin" at bounding box center [1312, 24] width 49 height 31
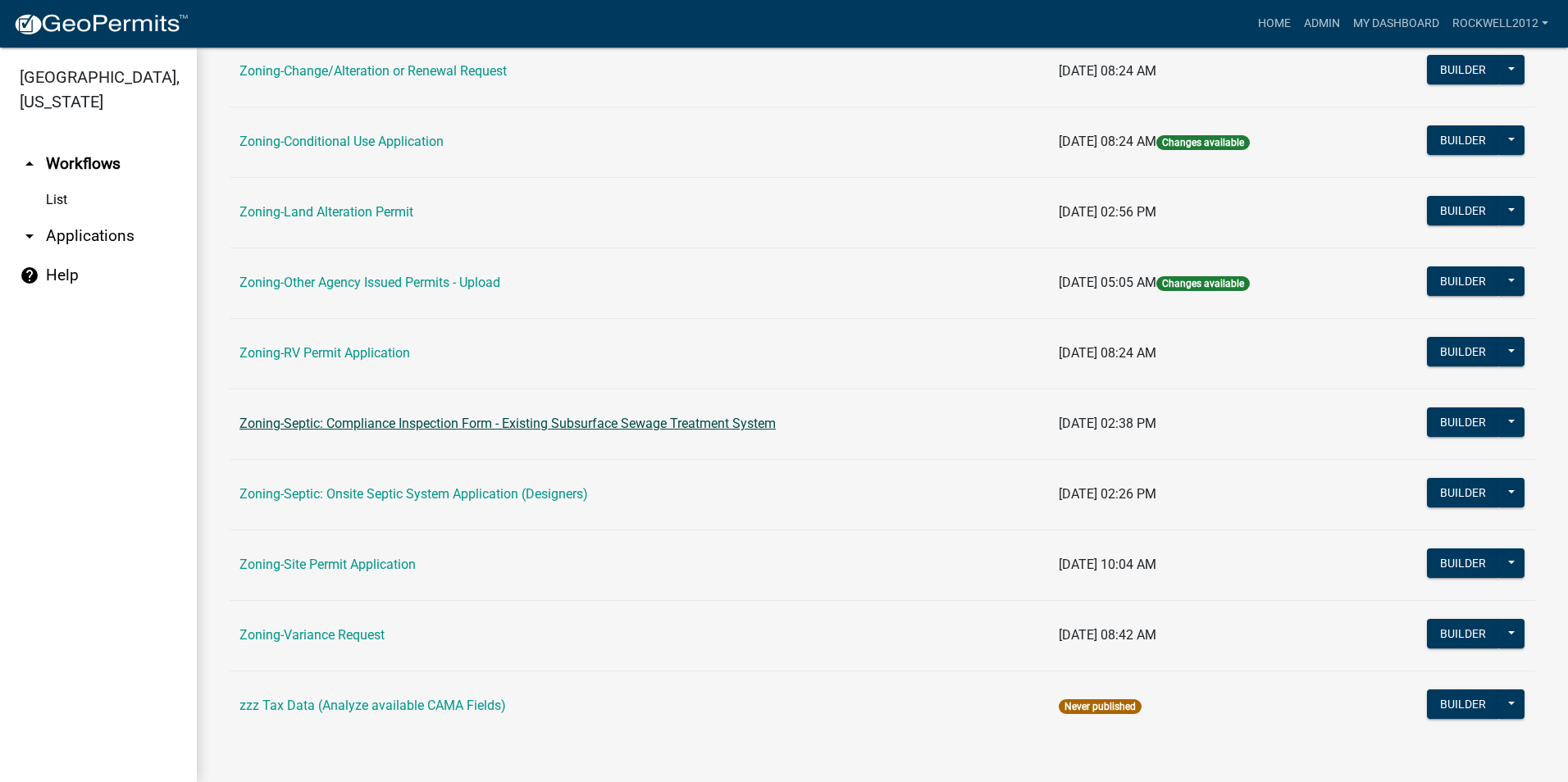
scroll to position [464, 0]
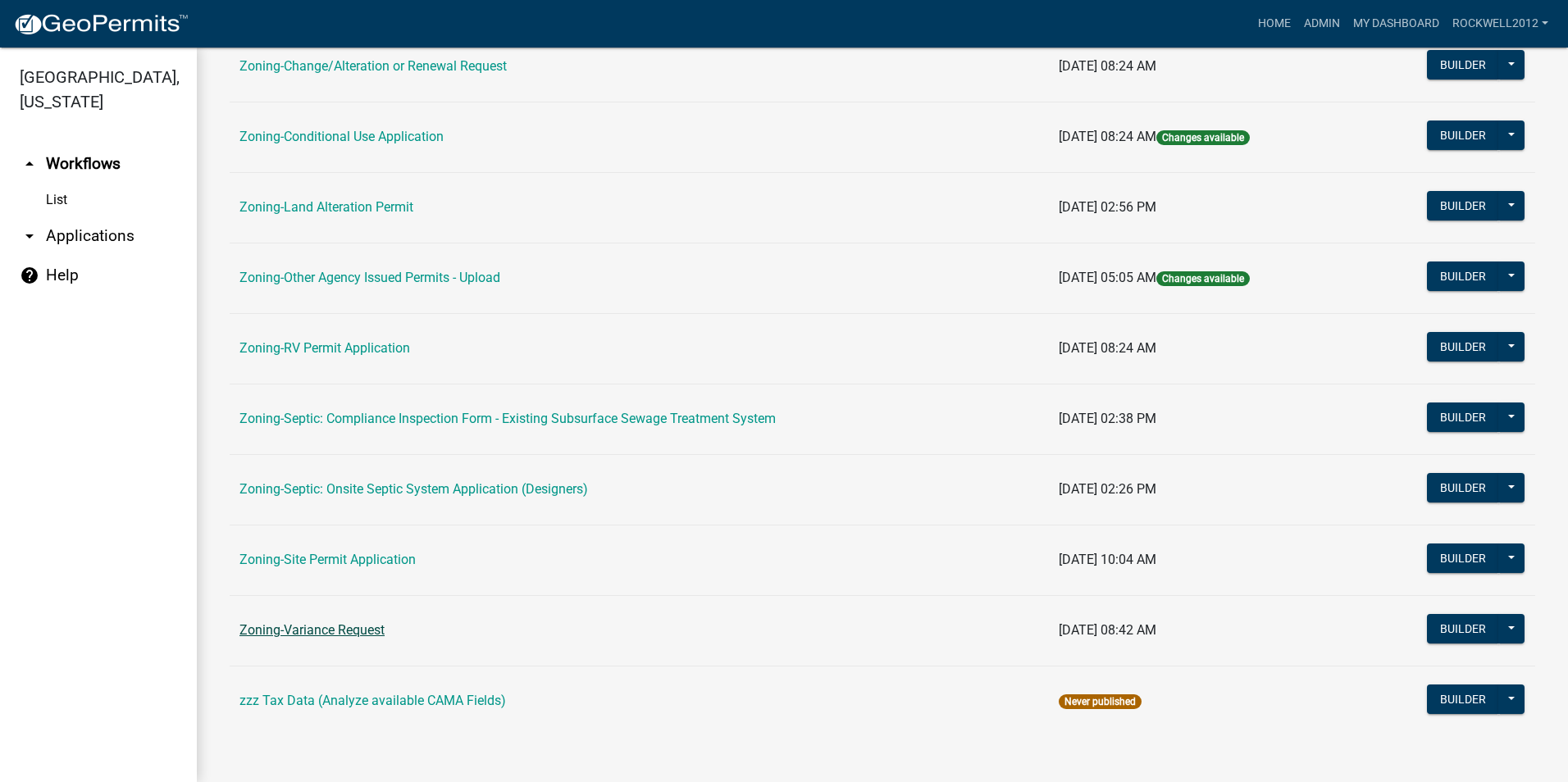
click at [294, 627] on link "Zoning-Variance Request" at bounding box center [311, 630] width 145 height 15
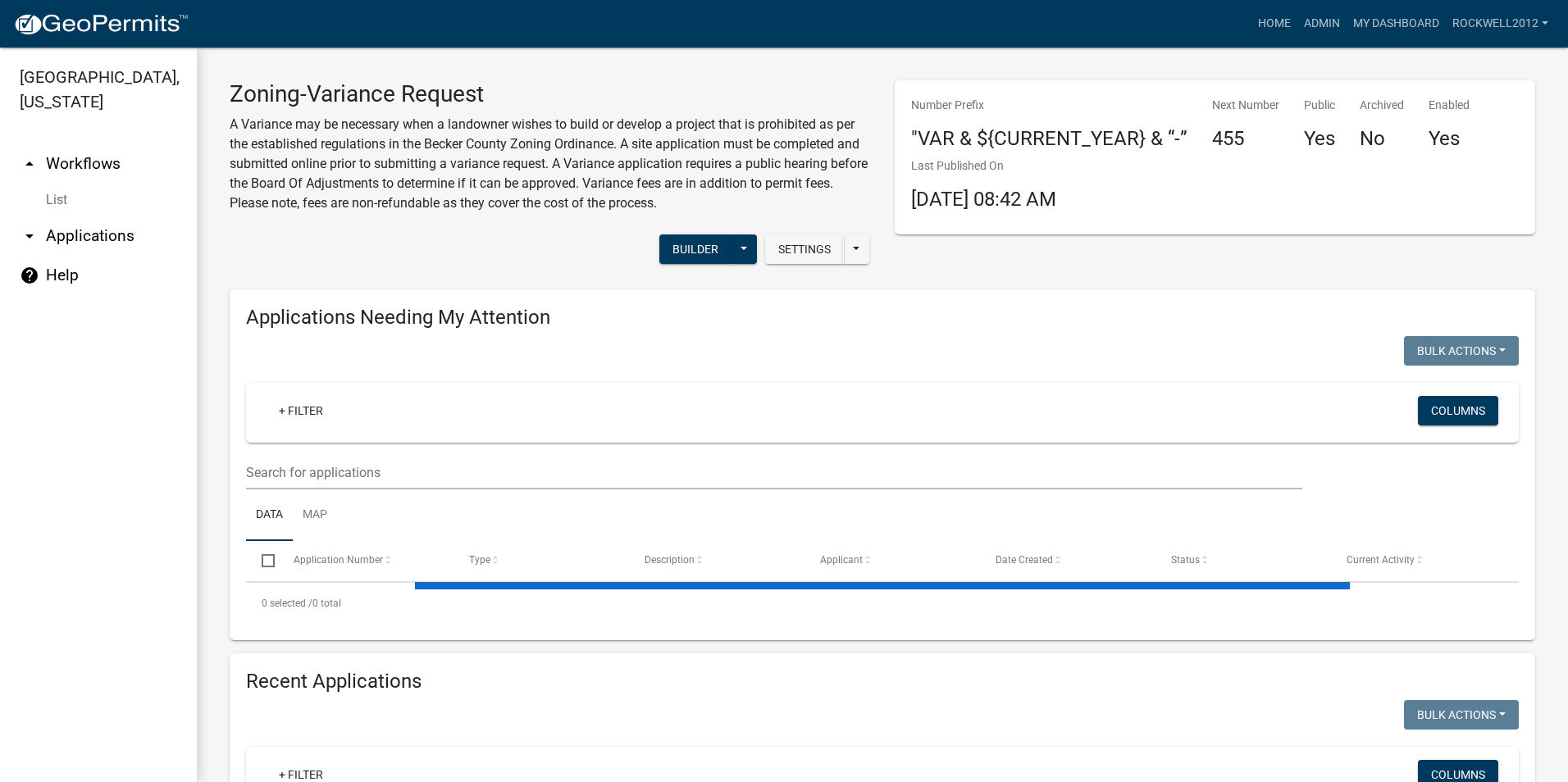
select select "2: 50"
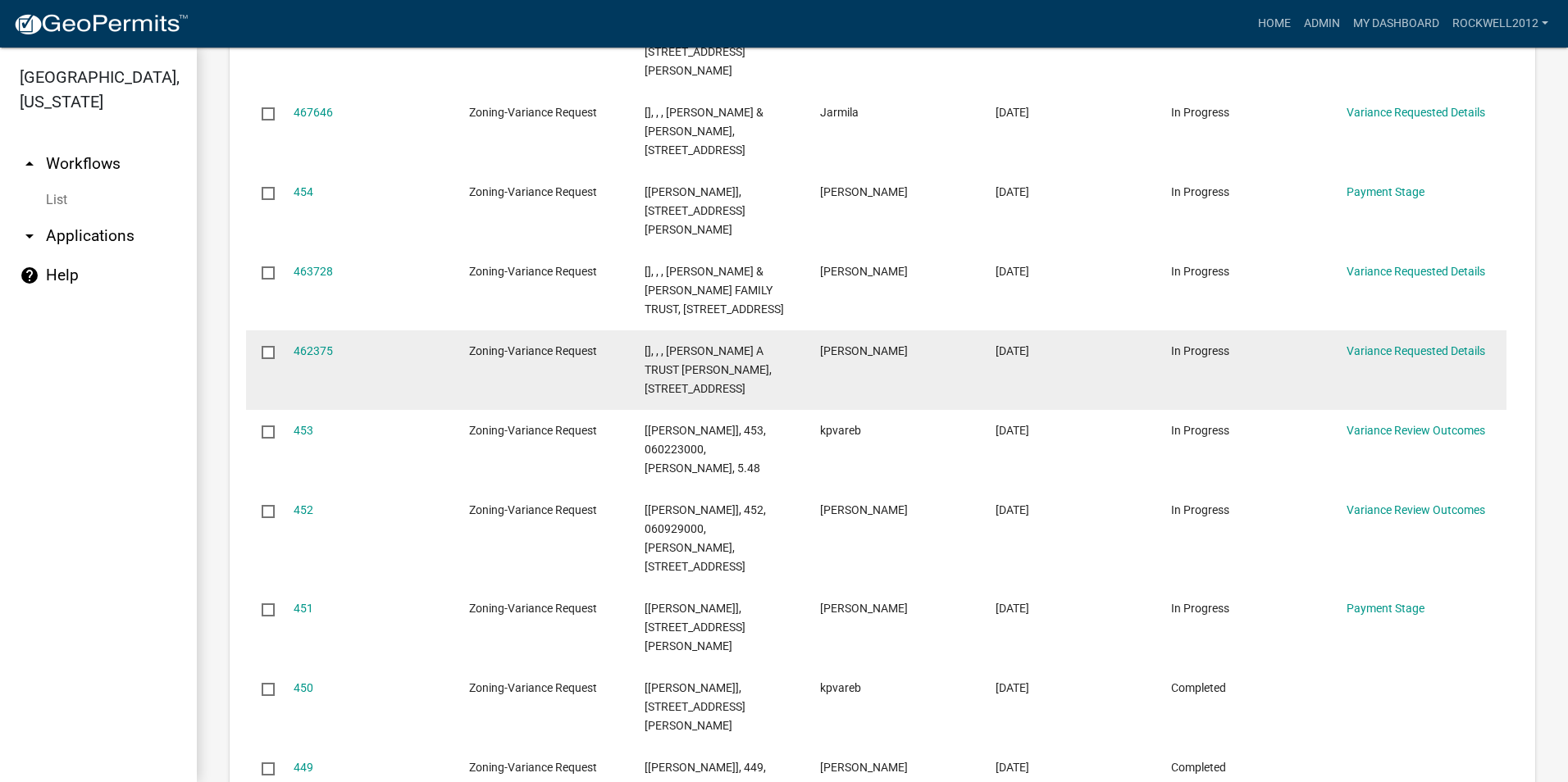
scroll to position [2049, 0]
